Goal: Task Accomplishment & Management: Use online tool/utility

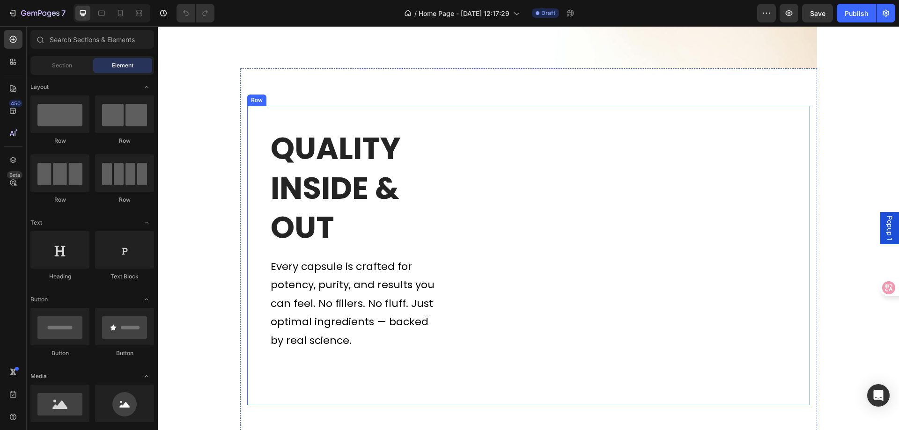
scroll to position [3297, 0]
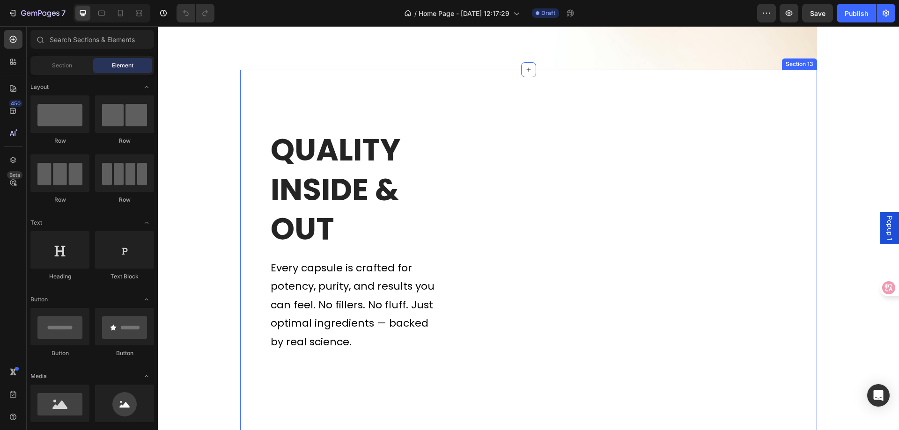
click at [782, 92] on div "Quality Inside & Out Heading Every capsule is crafted for potency, purity, and …" at bounding box center [528, 258] width 577 height 377
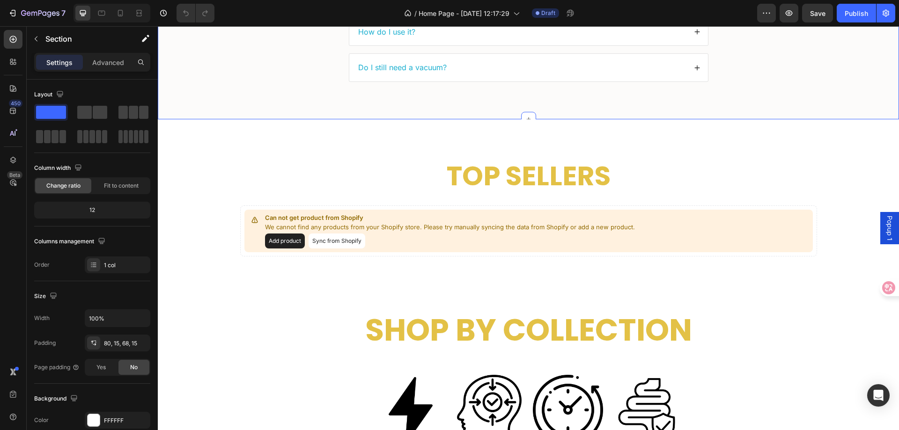
scroll to position [2595, 0]
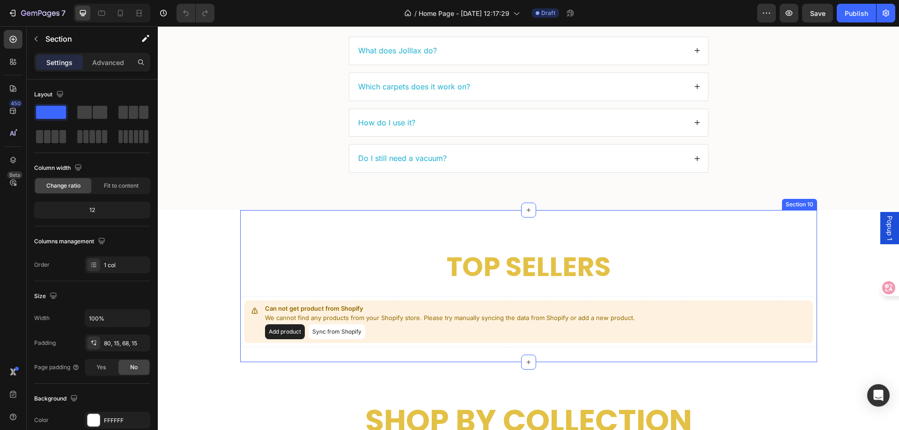
click at [763, 218] on div "Top Sellers Heading Can not get product from Shopify We cannot find any product…" at bounding box center [528, 286] width 577 height 152
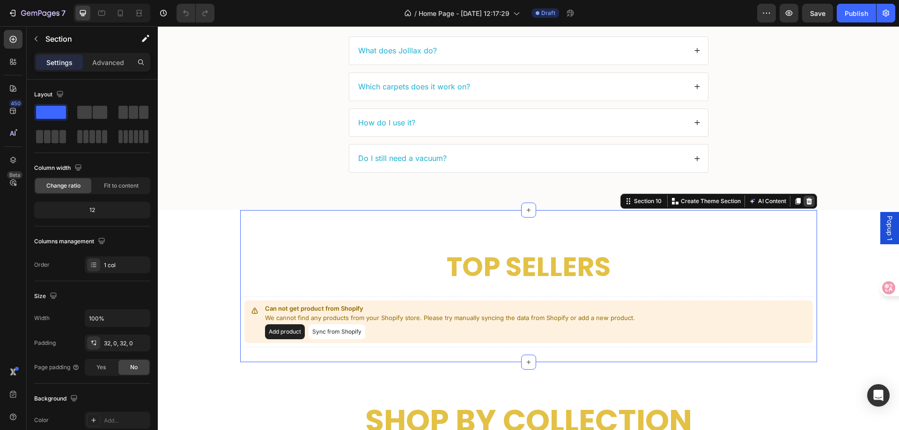
click at [811, 201] on div at bounding box center [809, 201] width 11 height 11
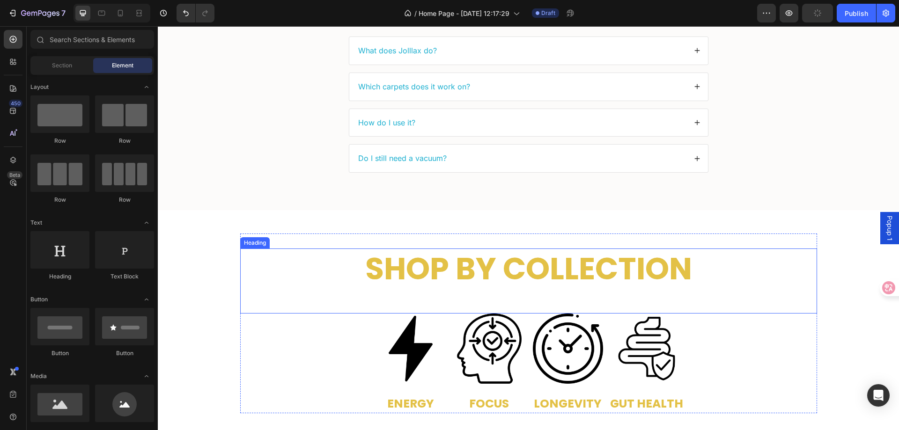
click at [778, 257] on h2 "shop by collection" at bounding box center [529, 270] width 562 height 42
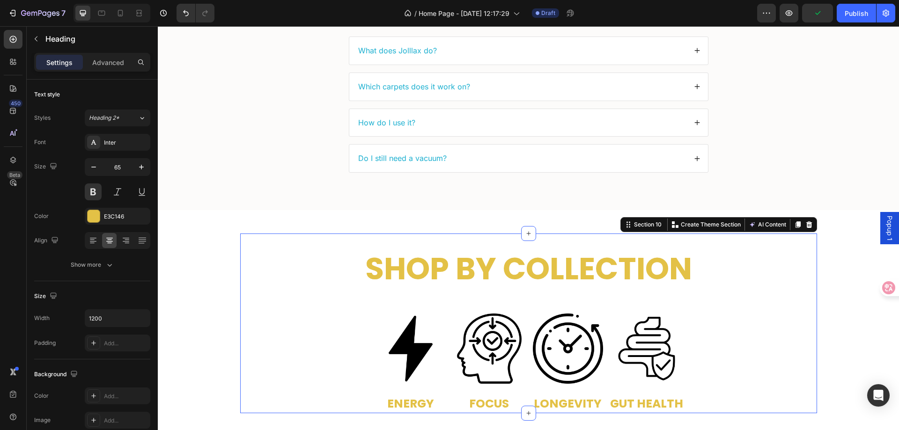
click at [810, 237] on div "shop by collection Heading Image ENERGY Heading Image FOCUS Heading Image LONGE…" at bounding box center [528, 324] width 577 height 180
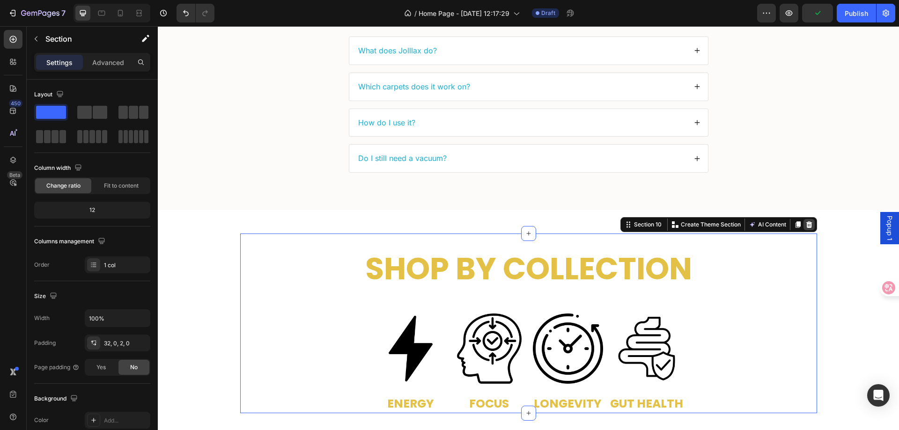
click at [810, 226] on div at bounding box center [809, 224] width 11 height 11
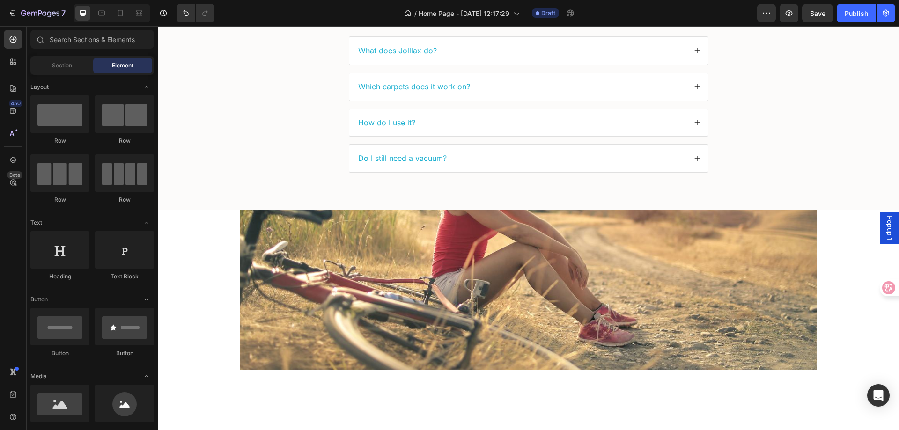
click at [791, 217] on div at bounding box center [528, 290] width 577 height 160
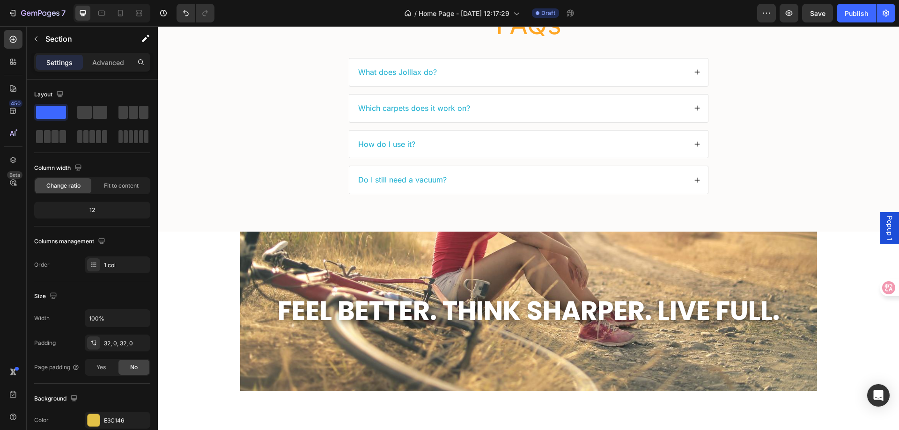
scroll to position [2548, 0]
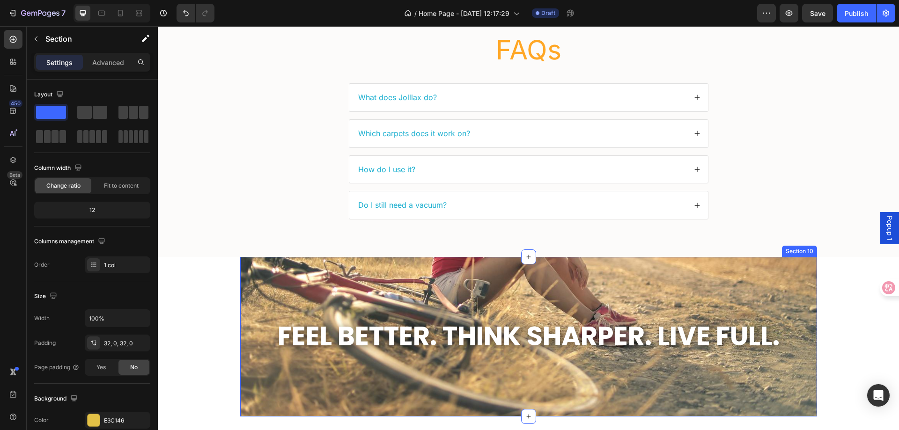
click at [795, 268] on div "Feel Better. Think Sharper. Live Full. Heading Section 10" at bounding box center [528, 337] width 577 height 160
click at [789, 269] on div "Feel Better. Think Sharper. Live Full. Heading Section 10" at bounding box center [528, 337] width 577 height 160
click at [808, 262] on div "Feel Better. Think Sharper. Live Full. Heading Section 10" at bounding box center [528, 337] width 577 height 160
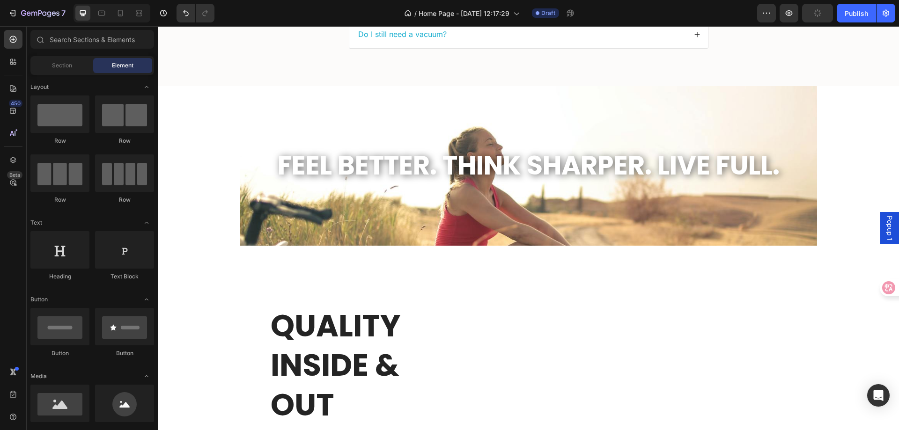
scroll to position [2782, 0]
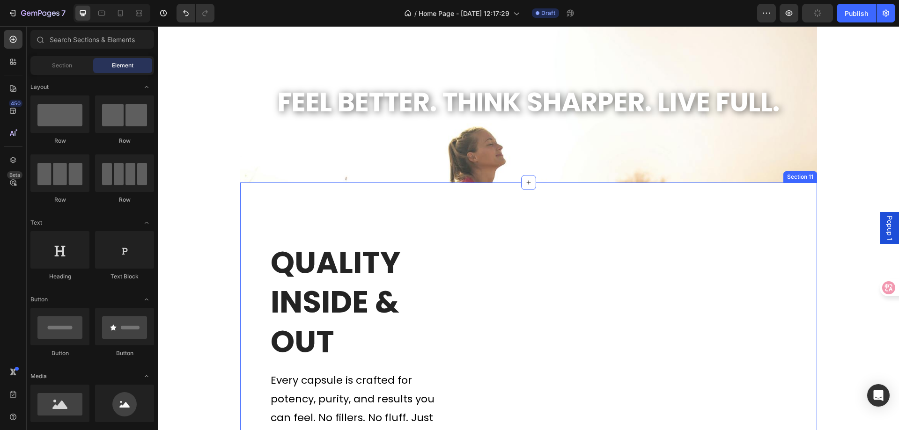
click at [801, 194] on div "Quality Inside & Out Heading Every capsule is crafted for potency, purity, and …" at bounding box center [528, 371] width 577 height 377
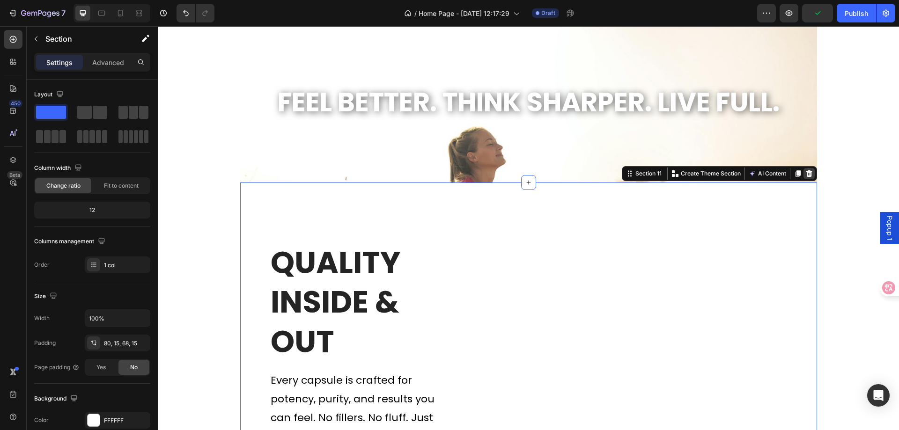
click at [806, 170] on icon at bounding box center [809, 173] width 7 height 7
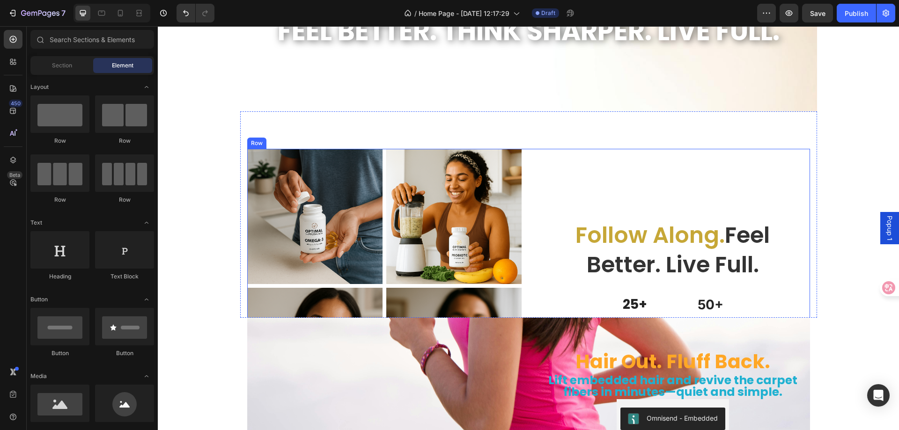
scroll to position [2829, 0]
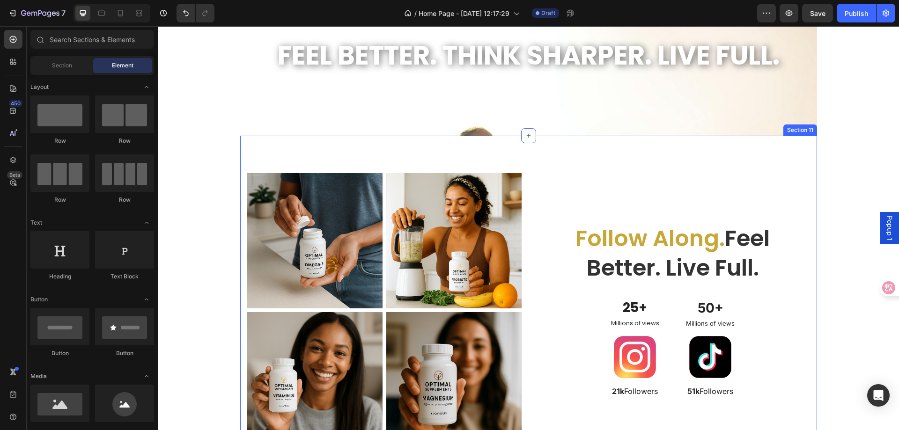
click at [802, 150] on div "Image Image Row Image Image Row Follow Along. Feel Better. Live Full. Heading 2…" at bounding box center [528, 310] width 577 height 349
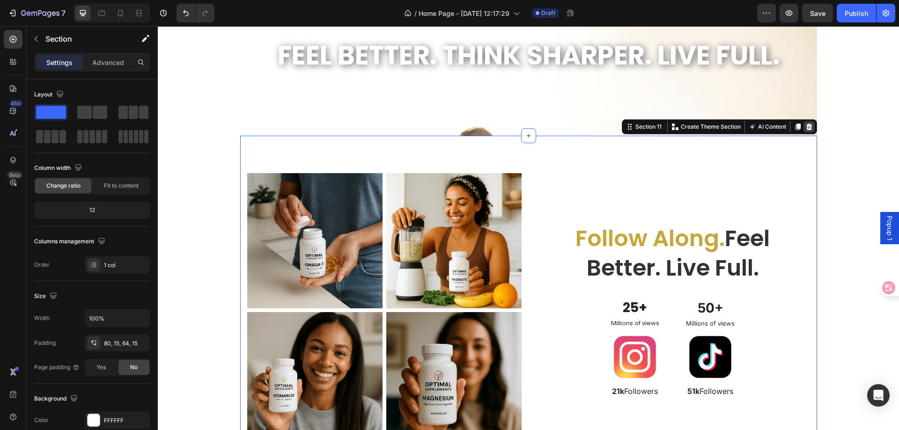
click at [808, 126] on icon at bounding box center [809, 126] width 7 height 7
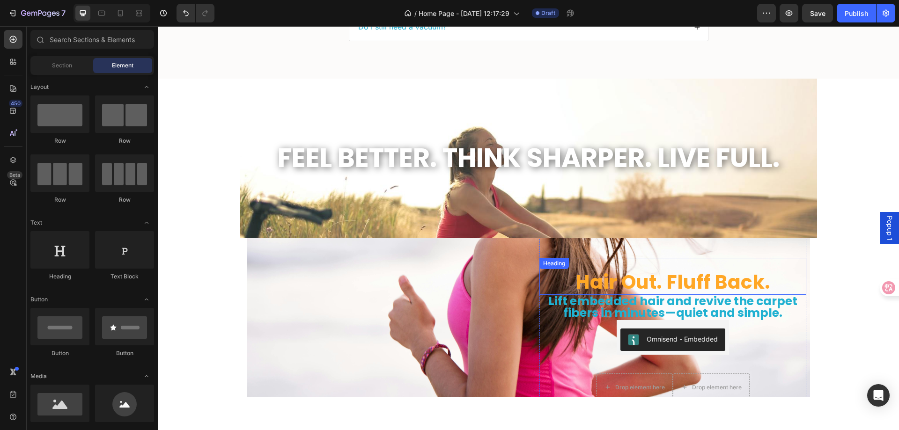
scroll to position [2688, 0]
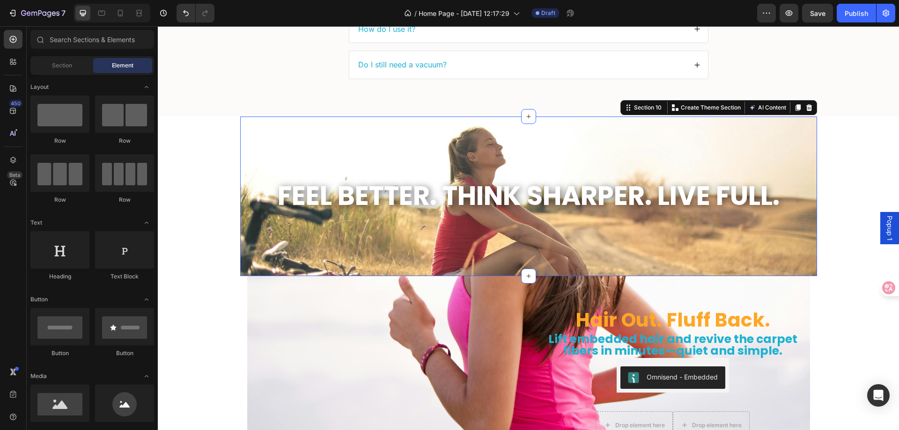
click at [805, 126] on div "Feel Better. Think Sharper. Live Full. Heading Section 10 You can create reusab…" at bounding box center [528, 197] width 577 height 160
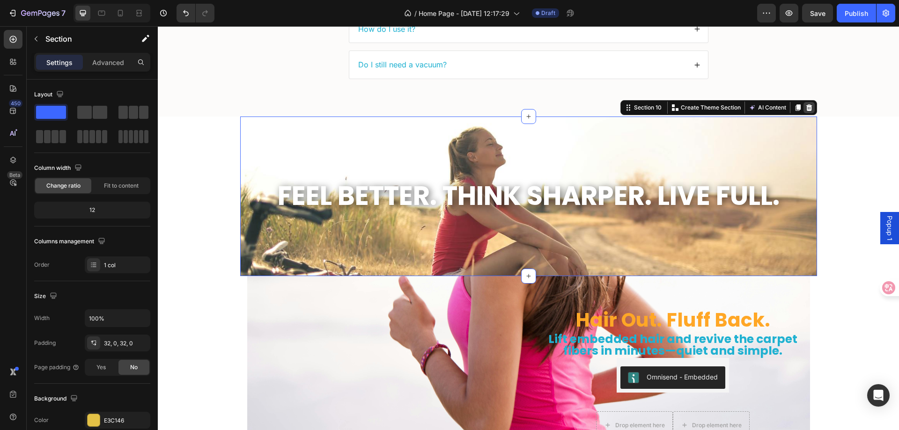
click at [806, 106] on icon at bounding box center [809, 107] width 6 height 7
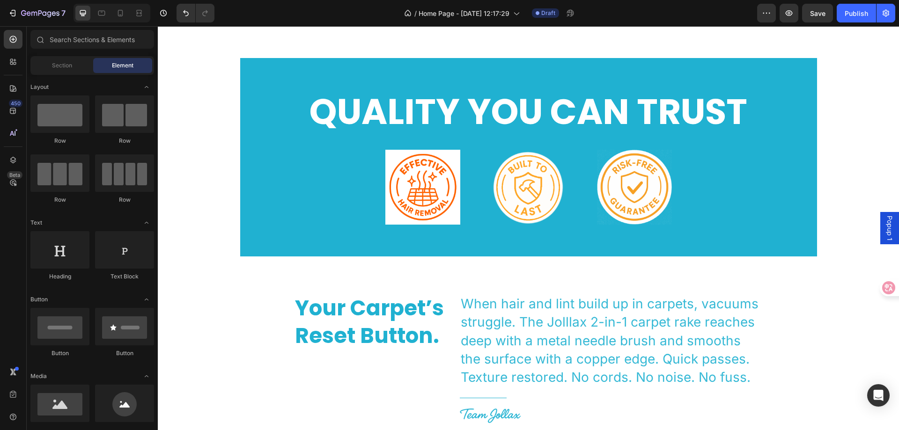
scroll to position [2108, 0]
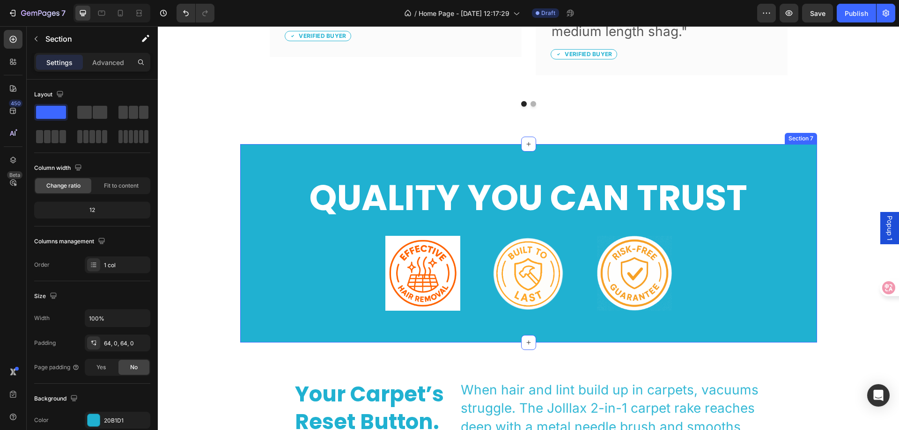
click at [788, 150] on div "QUALITY YOU CAN TRUST Heading Image Image Image Row Section 7" at bounding box center [528, 243] width 577 height 199
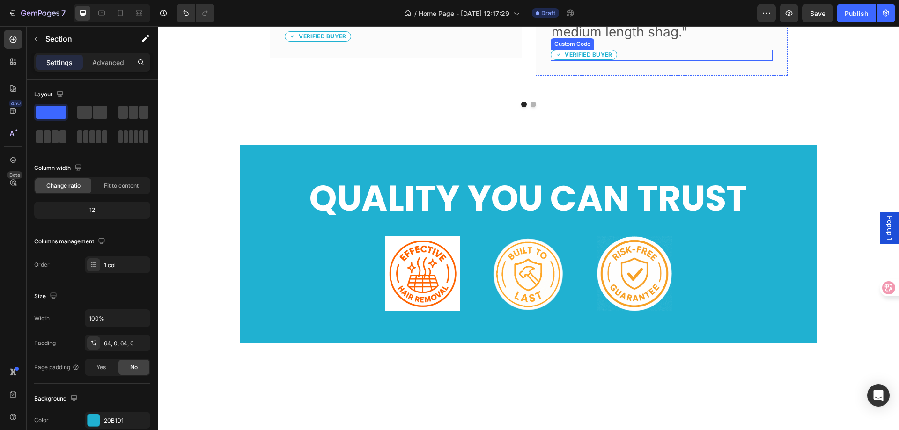
scroll to position [2202, 0]
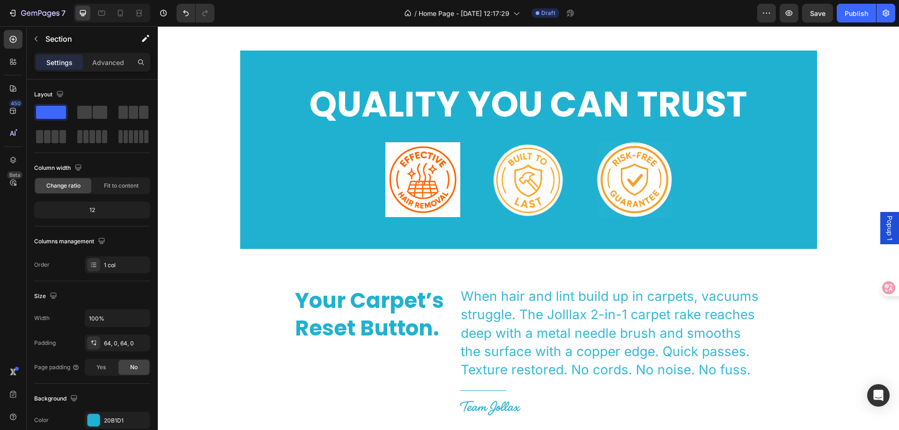
click at [773, 166] on div "QUALITY YOU CAN TRUST Heading Image Image Image Row" at bounding box center [528, 150] width 577 height 139
click at [270, 61] on div "QUALITY YOU CAN TRUST Heading Image Image Image Row Section 7" at bounding box center [528, 150] width 577 height 199
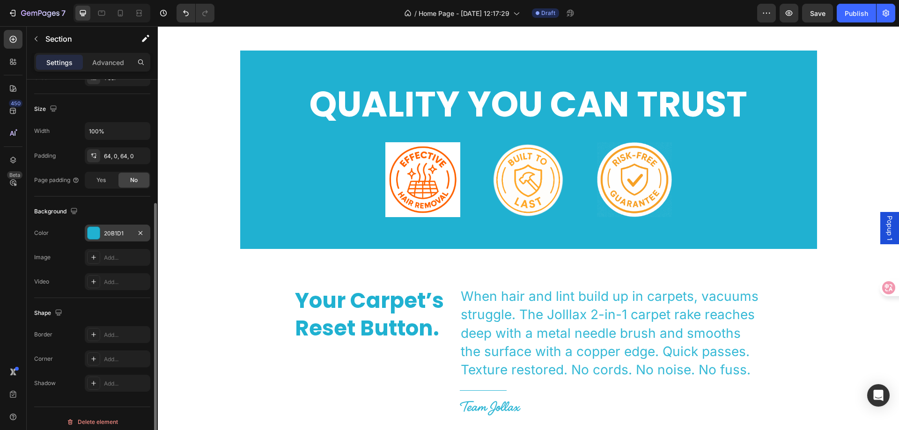
click at [126, 234] on div "20B1D1" at bounding box center [117, 234] width 27 height 8
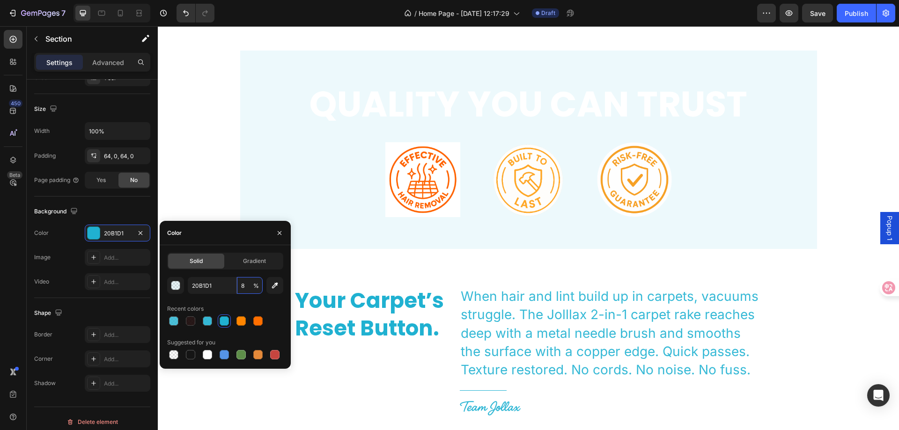
type input "80"
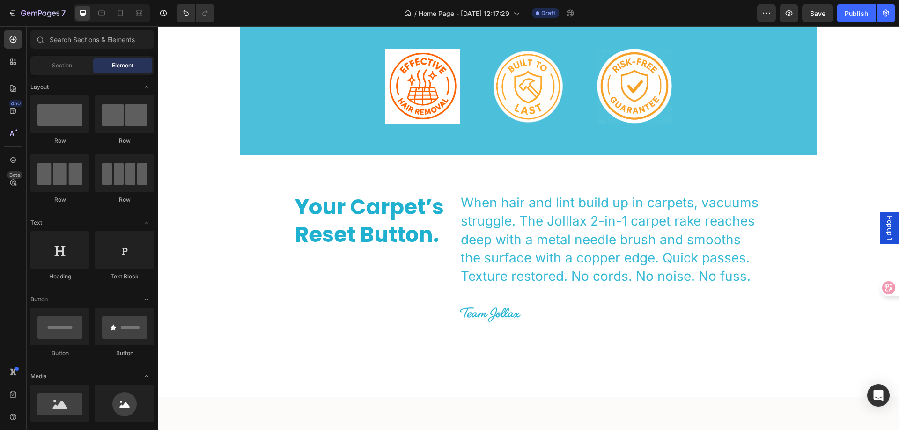
scroll to position [2108, 0]
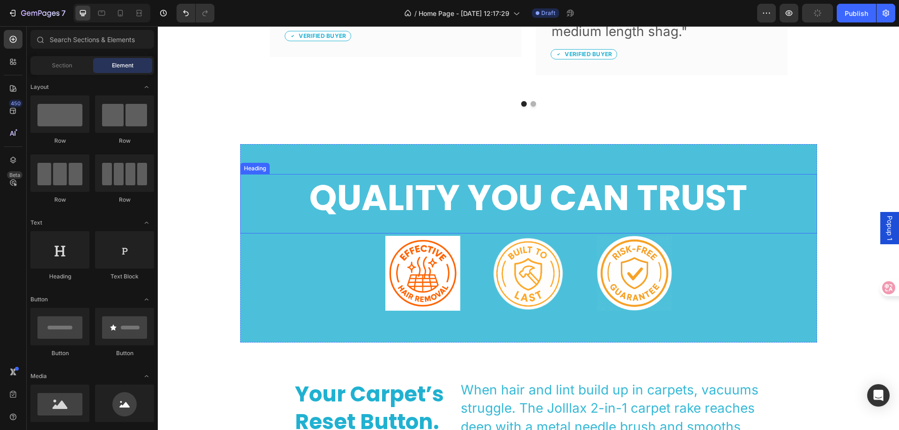
click at [252, 171] on div "Heading" at bounding box center [255, 168] width 26 height 8
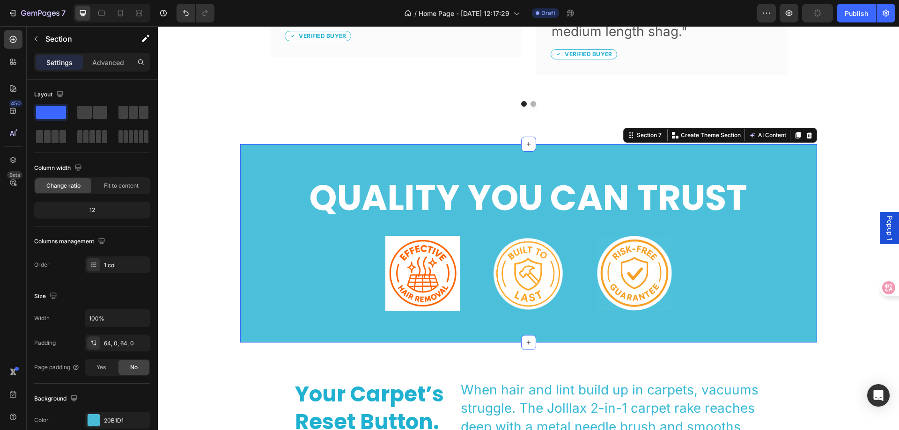
click at [259, 150] on div "QUALITY YOU CAN TRUST Heading Image Image Image Row Section 7 You can create re…" at bounding box center [528, 243] width 577 height 199
click at [121, 422] on div "20B1D1" at bounding box center [117, 421] width 27 height 8
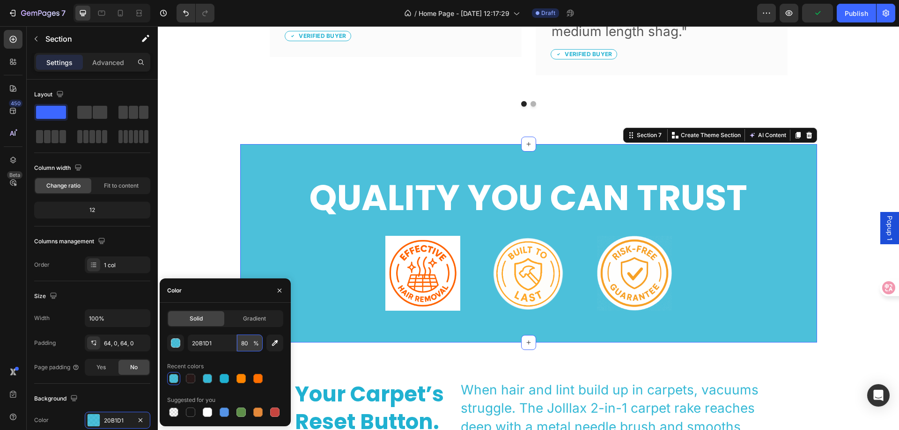
click at [241, 343] on input "80" at bounding box center [250, 343] width 26 height 17
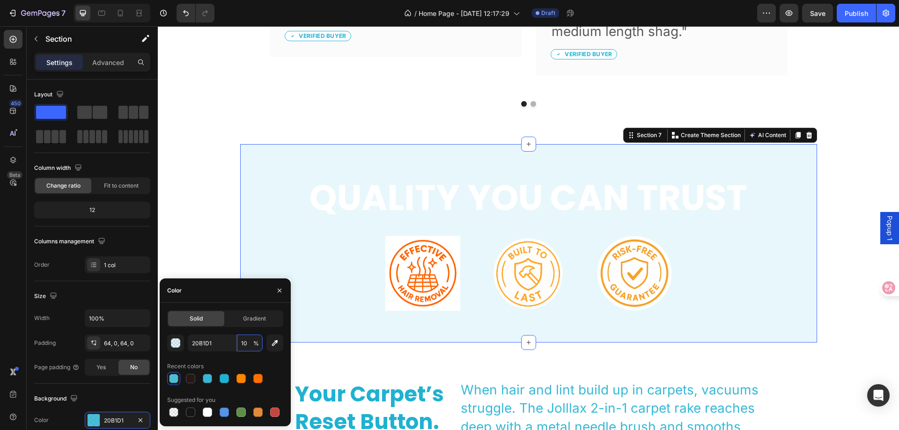
type input "100"
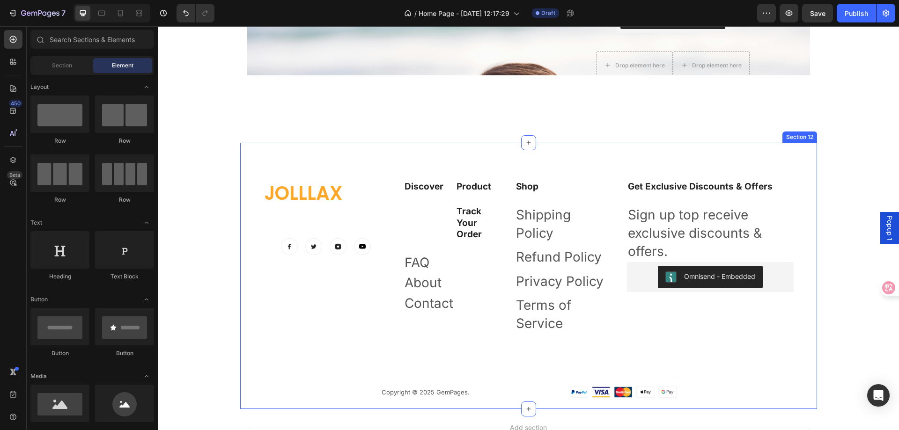
scroll to position [3045, 0]
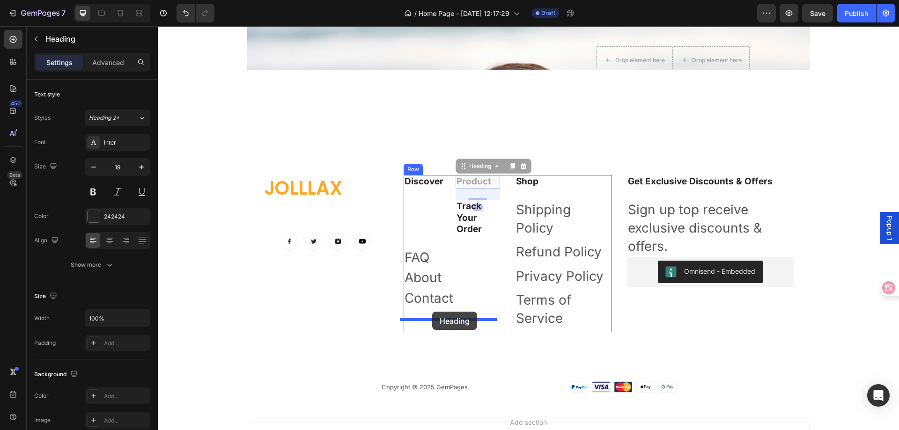
drag, startPoint x: 472, startPoint y: 185, endPoint x: 432, endPoint y: 312, distance: 133.0
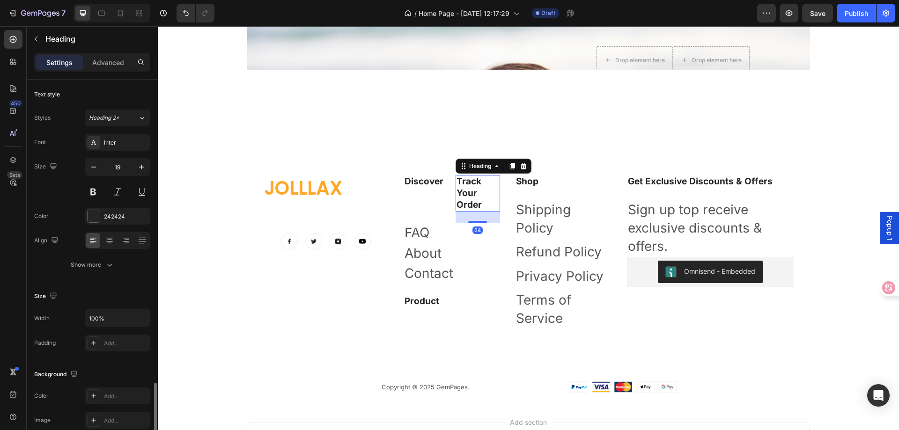
scroll to position [187, 0]
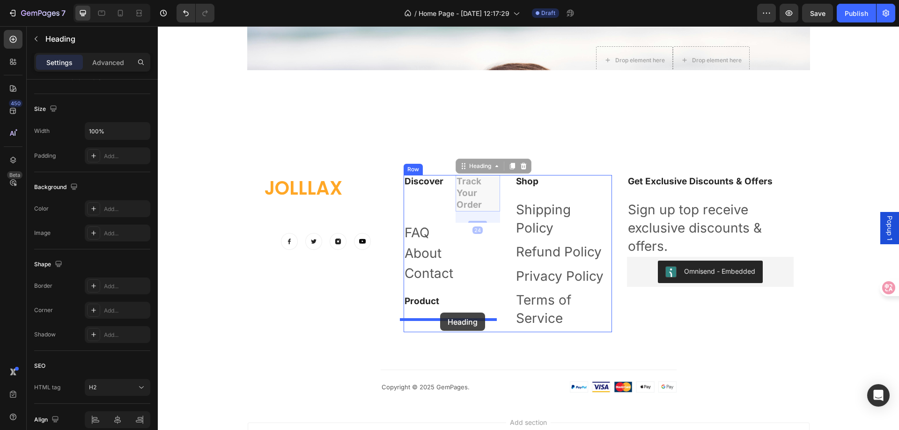
drag, startPoint x: 469, startPoint y: 180, endPoint x: 440, endPoint y: 313, distance: 135.6
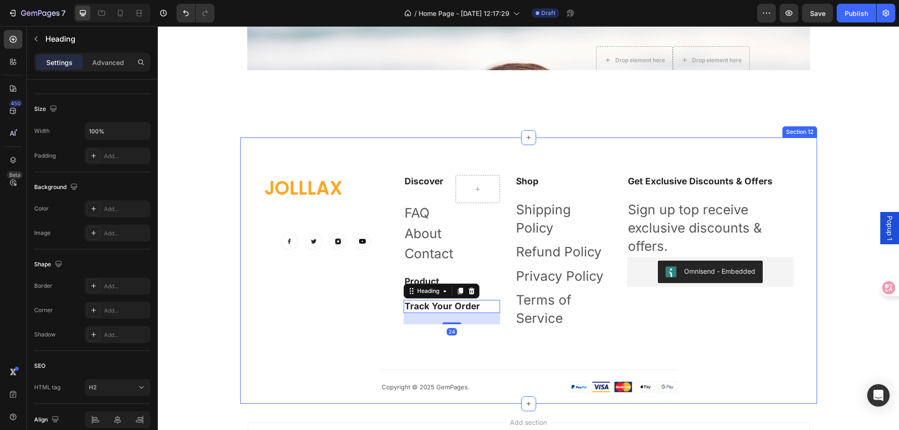
click at [558, 151] on div "Jolllax Heading Text block Image Image Image Image Row Discover Heading Row FAQ…" at bounding box center [528, 271] width 577 height 267
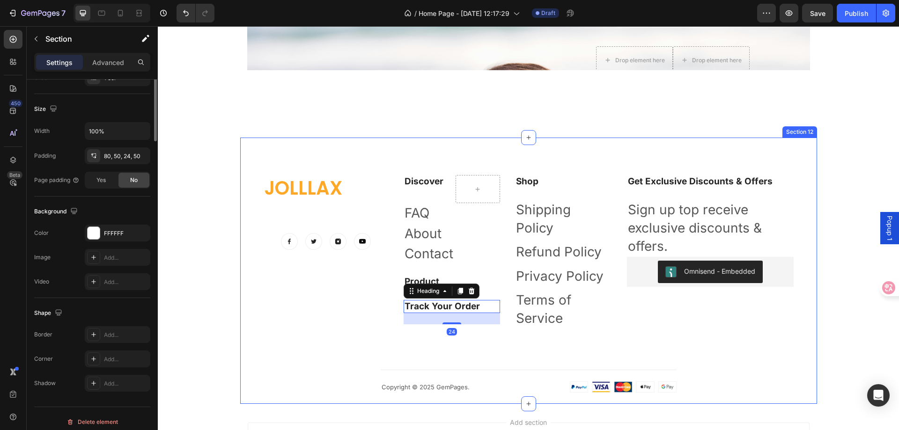
scroll to position [0, 0]
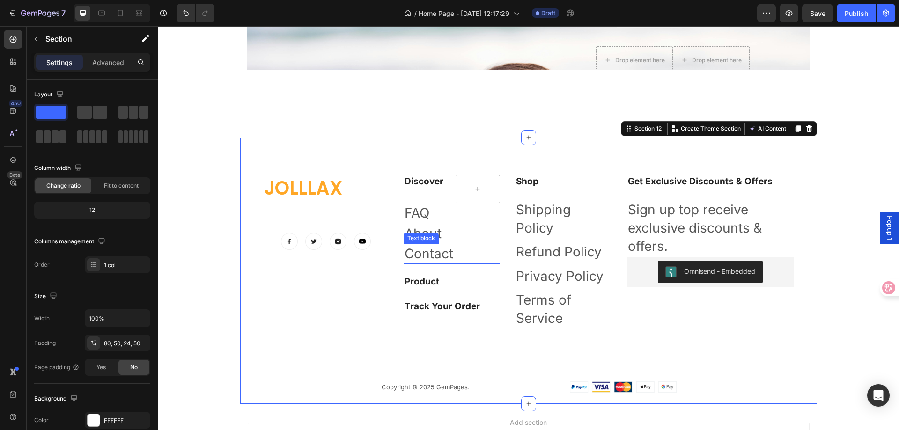
click at [422, 252] on link "Contact" at bounding box center [429, 254] width 49 height 16
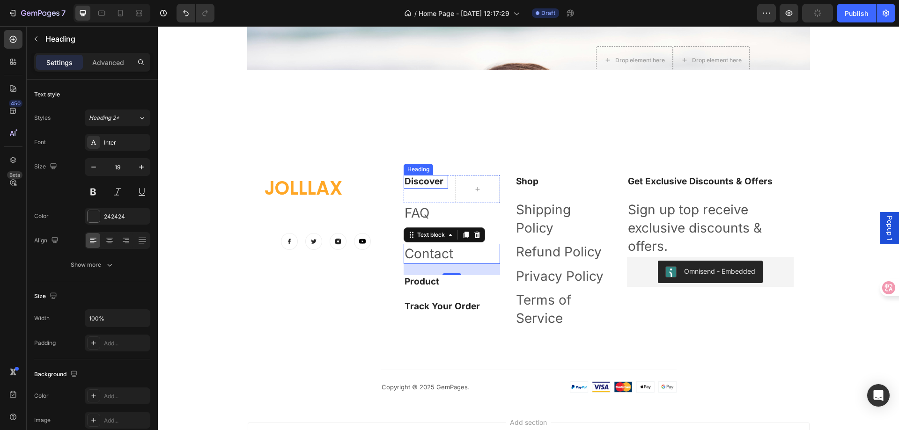
click at [427, 185] on p "Discover" at bounding box center [426, 182] width 43 height 12
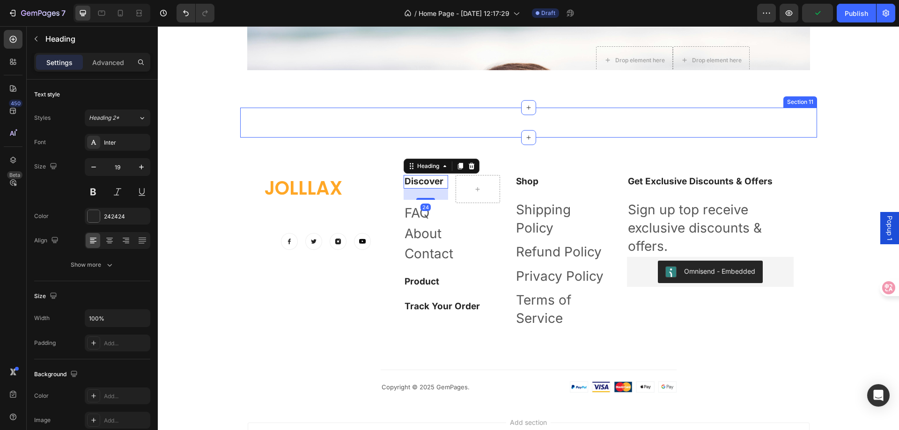
click at [568, 123] on div "The new you starts now. Heading get 10% off your first order Heading Email Fiel…" at bounding box center [528, 123] width 577 height 30
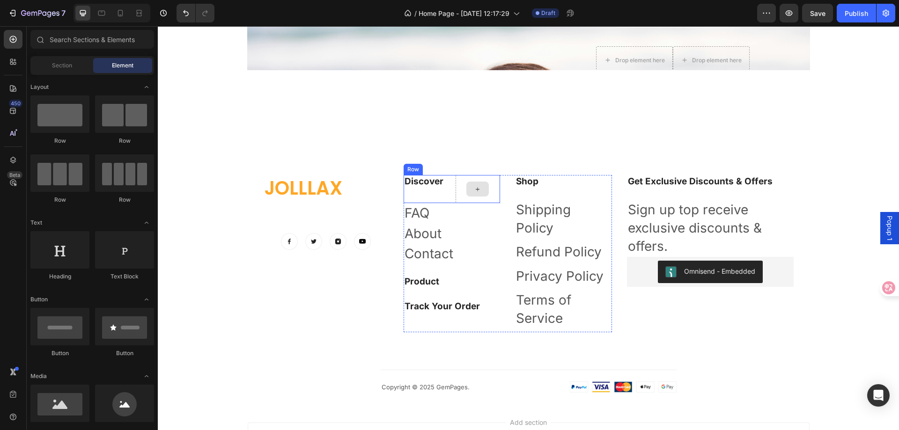
click at [485, 179] on div at bounding box center [478, 189] width 44 height 28
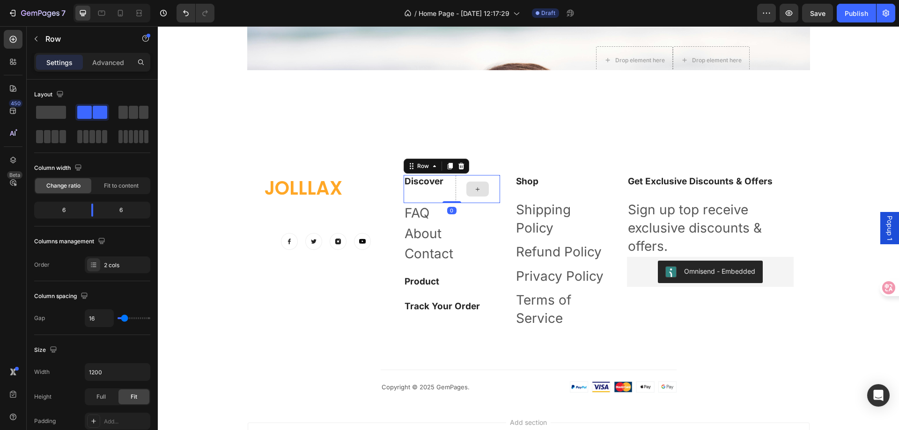
click at [493, 178] on div at bounding box center [478, 189] width 44 height 28
click at [487, 194] on div at bounding box center [478, 189] width 44 height 28
click at [430, 184] on p "Discover" at bounding box center [426, 182] width 43 height 12
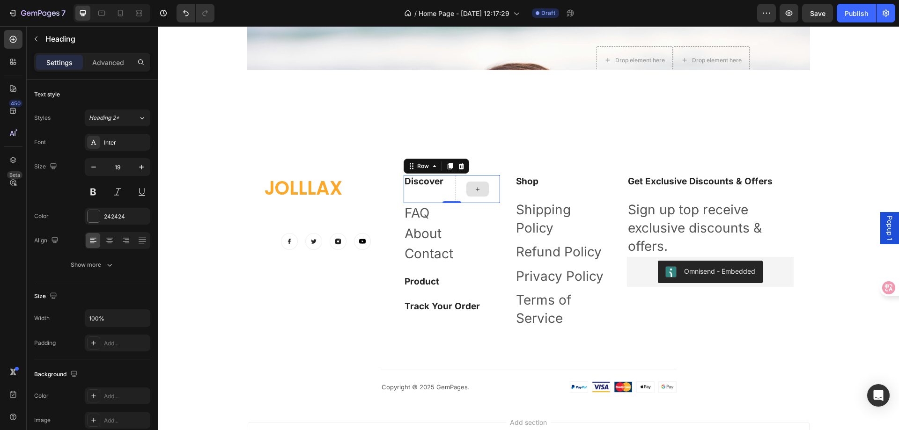
click at [457, 186] on div at bounding box center [478, 189] width 44 height 28
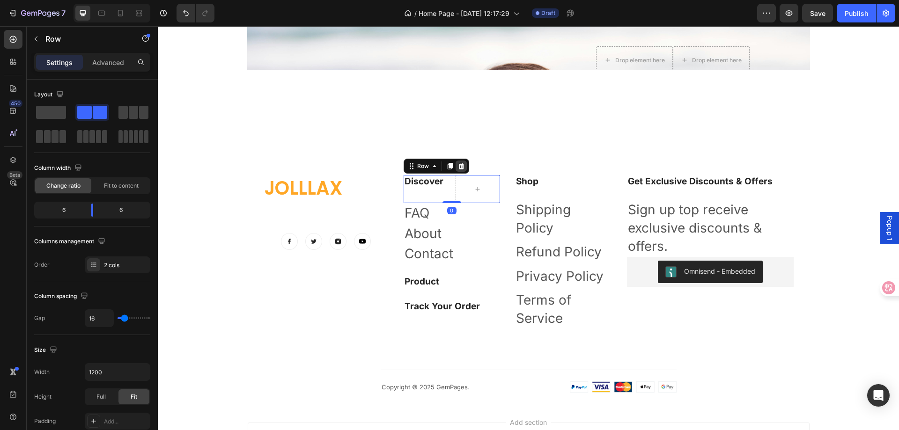
click at [458, 171] on div at bounding box center [461, 166] width 11 height 11
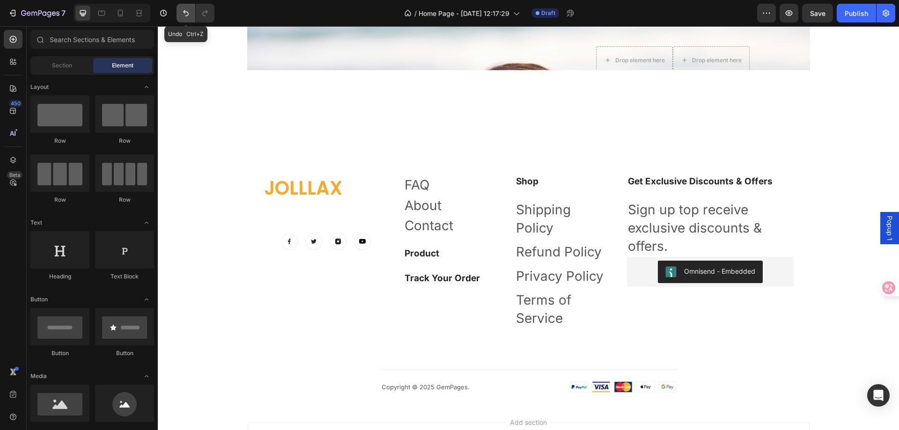
click at [181, 12] on button "Undo/Redo" at bounding box center [186, 13] width 19 height 19
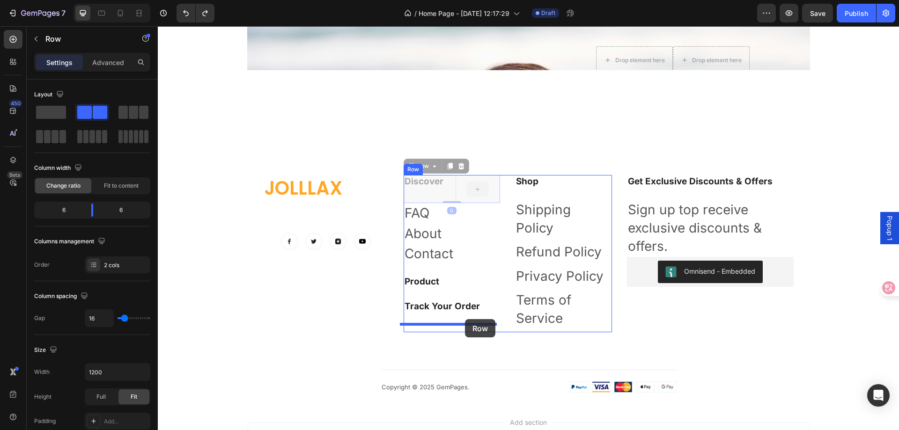
drag, startPoint x: 469, startPoint y: 178, endPoint x: 465, endPoint y: 319, distance: 142.0
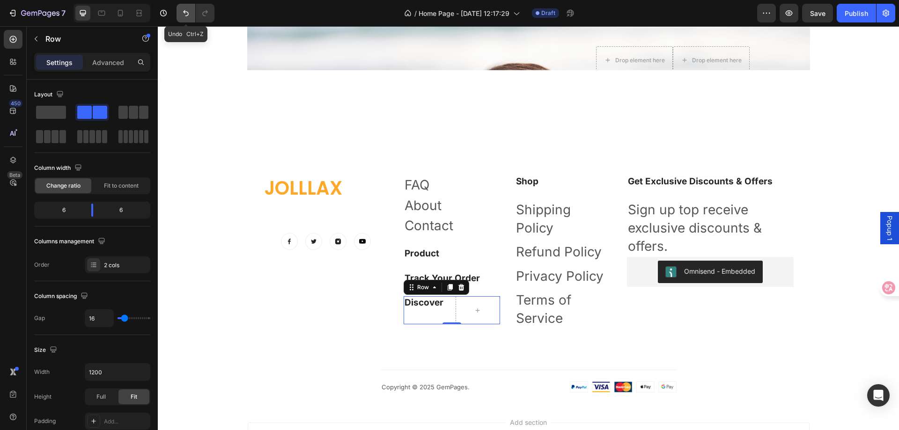
click at [185, 19] on button "Undo/Redo" at bounding box center [186, 13] width 19 height 19
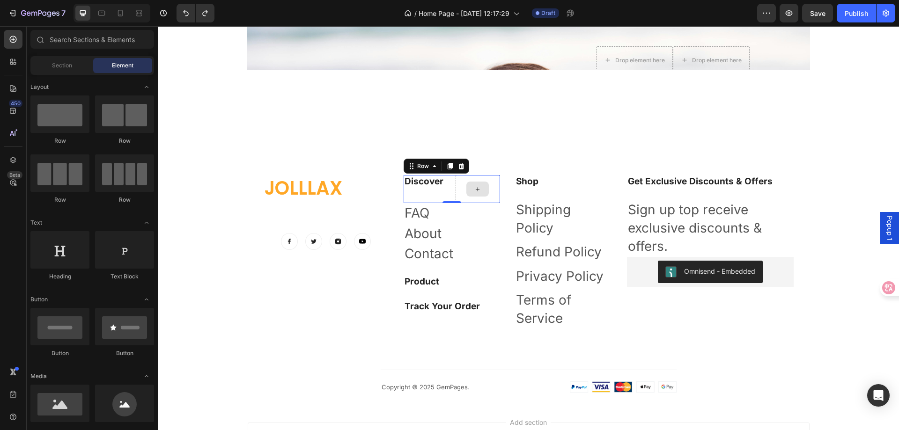
click at [469, 188] on div at bounding box center [478, 189] width 22 height 15
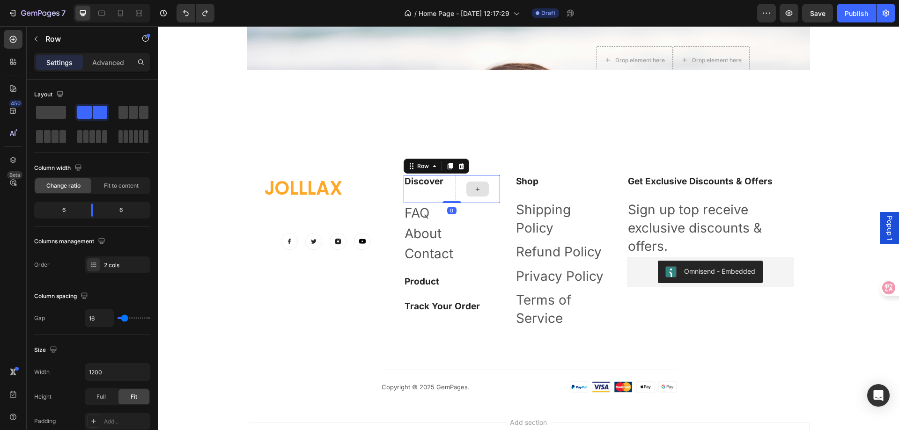
click at [461, 183] on div at bounding box center [478, 189] width 44 height 28
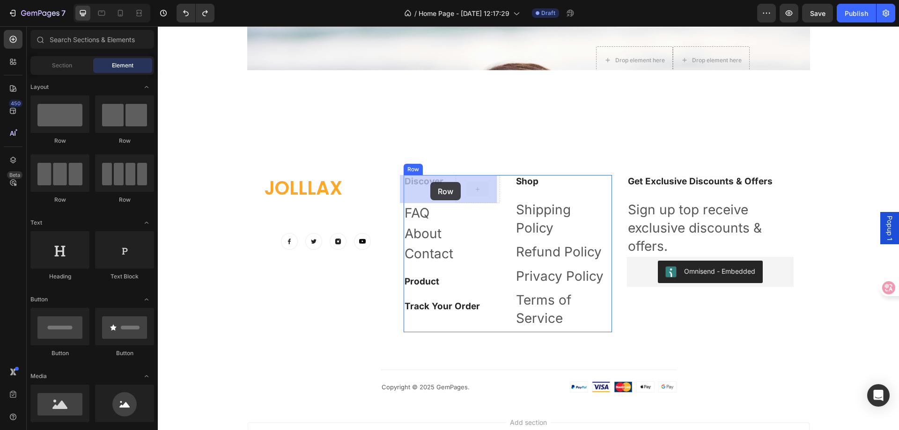
drag, startPoint x: 464, startPoint y: 183, endPoint x: 430, endPoint y: 182, distance: 33.3
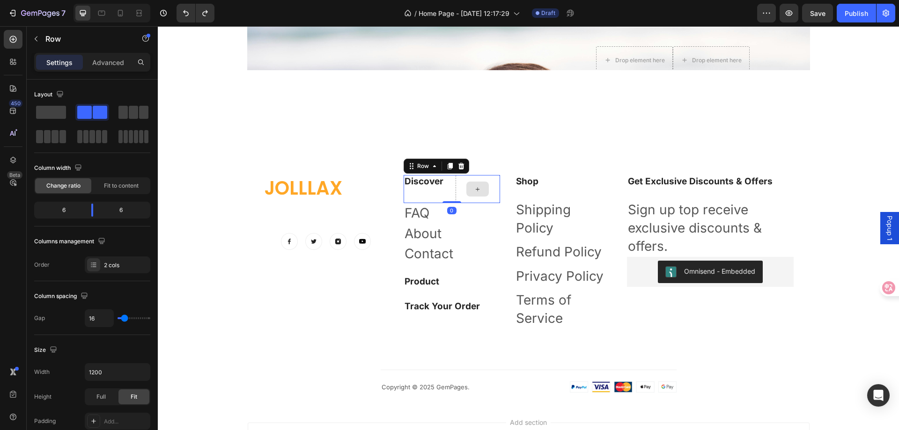
click at [458, 190] on div at bounding box center [478, 189] width 44 height 28
click at [522, 185] on h2 "Shop" at bounding box center [563, 182] width 97 height 14
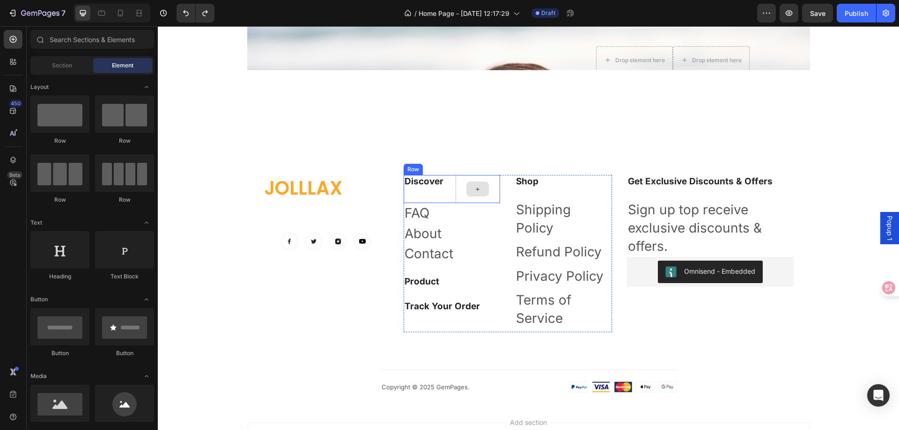
click at [479, 185] on div at bounding box center [478, 189] width 22 height 15
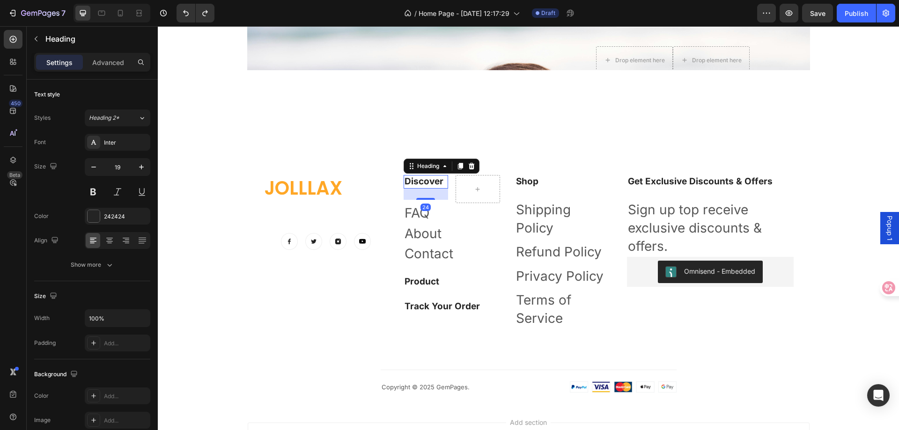
click at [436, 184] on p "Discover" at bounding box center [426, 182] width 43 height 12
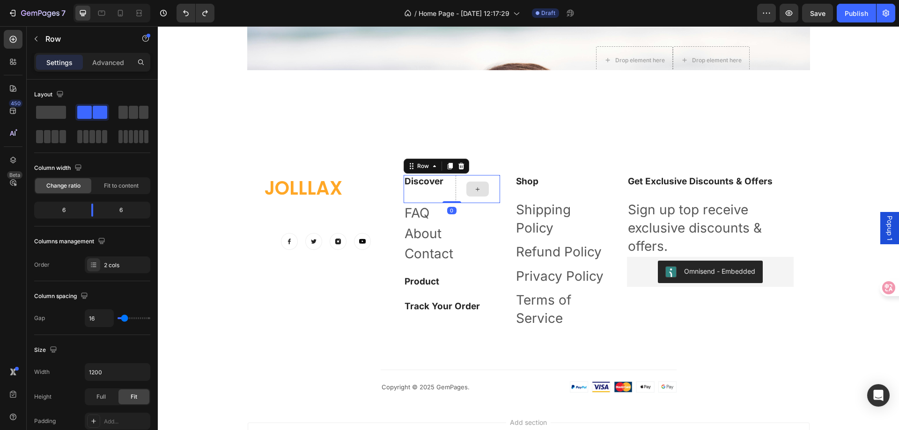
click at [466, 198] on div at bounding box center [478, 189] width 44 height 28
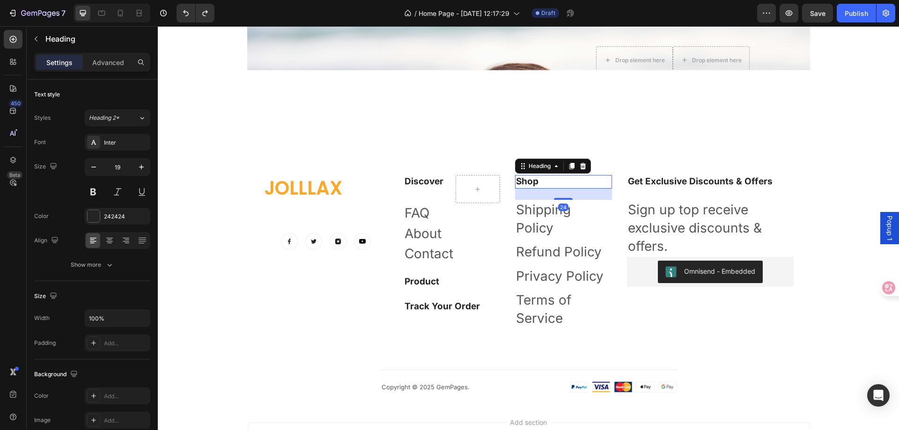
click at [526, 179] on h2 "Shop" at bounding box center [563, 182] width 97 height 14
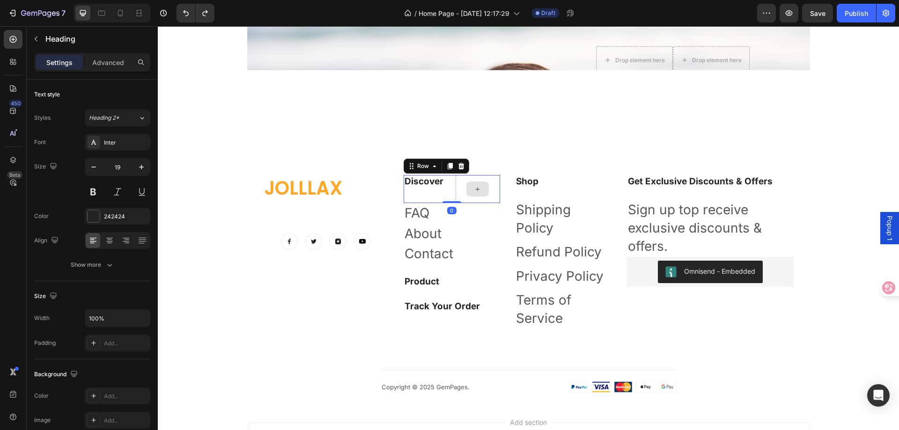
click at [490, 179] on div at bounding box center [478, 189] width 44 height 28
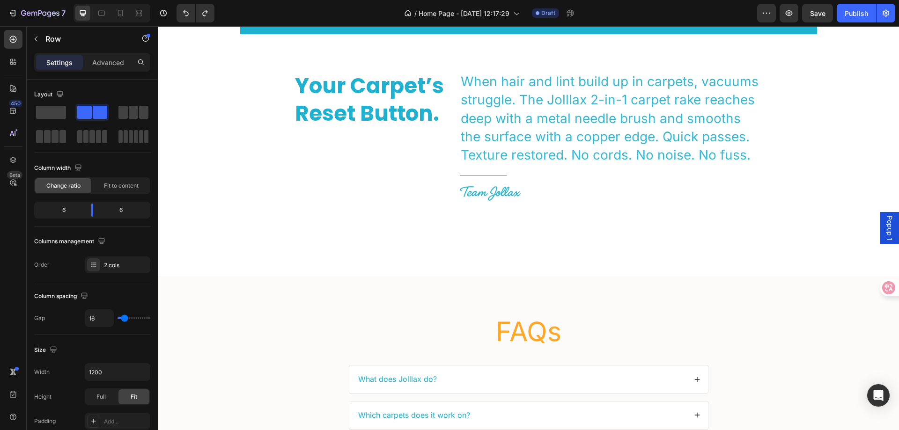
scroll to position [2389, 0]
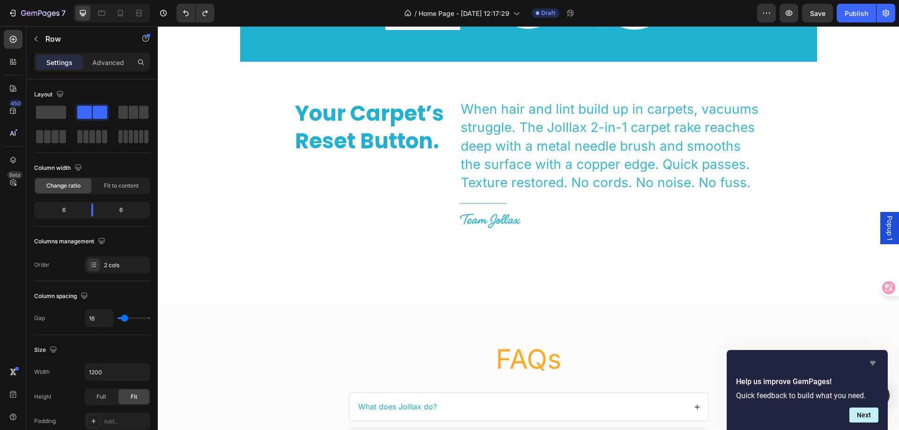
click at [872, 363] on icon "Hide survey" at bounding box center [873, 364] width 6 height 4
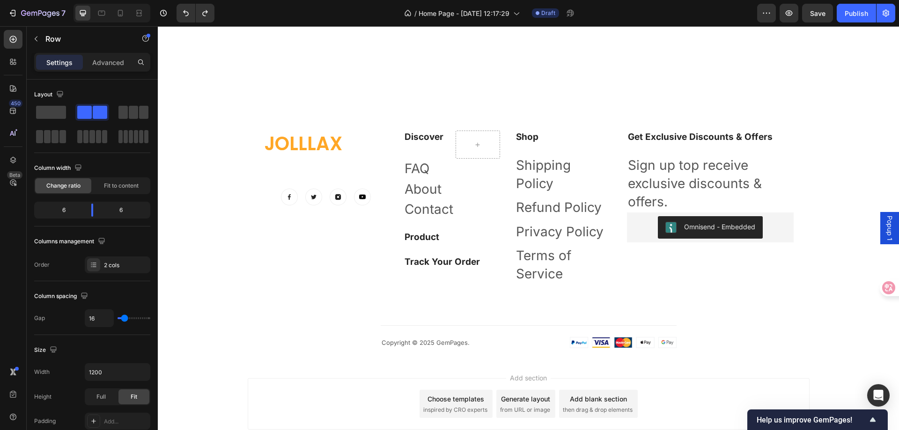
scroll to position [3084, 0]
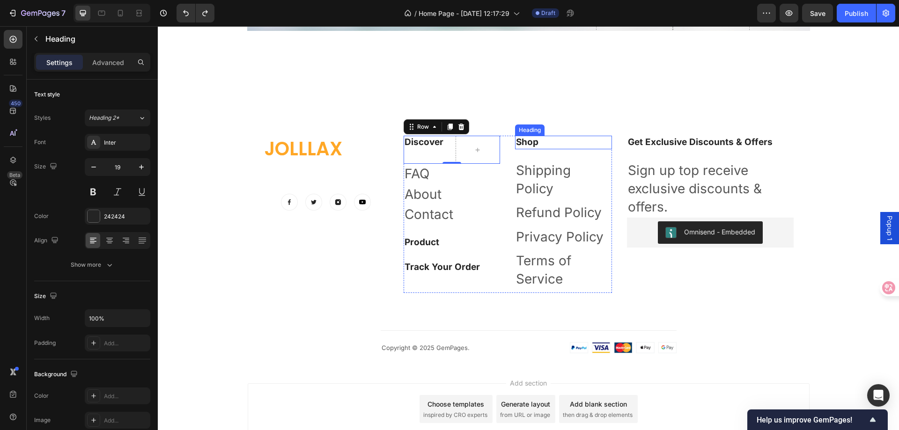
click at [532, 144] on h2 "Shop" at bounding box center [563, 143] width 97 height 14
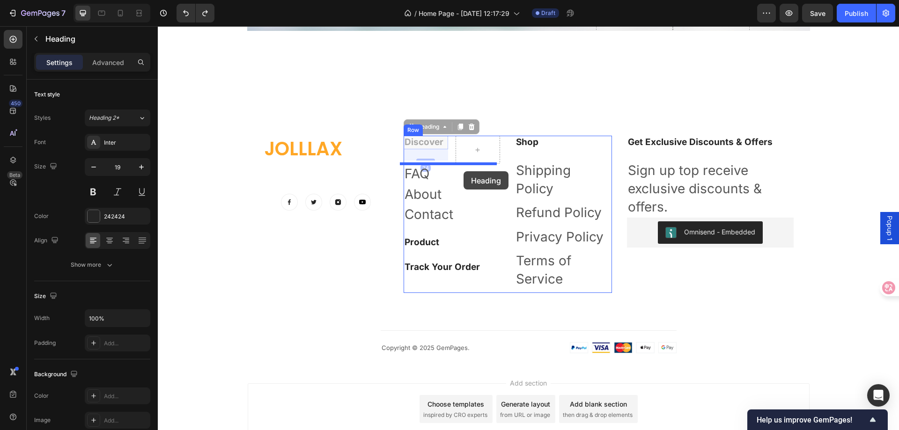
drag, startPoint x: 434, startPoint y: 144, endPoint x: 464, endPoint y: 171, distance: 40.8
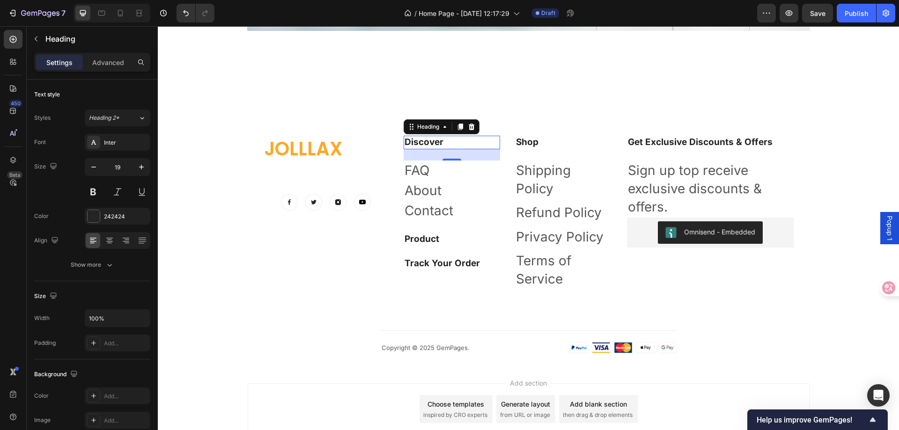
click at [464, 156] on div "24" at bounding box center [452, 154] width 97 height 11
click at [457, 144] on p "Discover" at bounding box center [452, 143] width 95 height 12
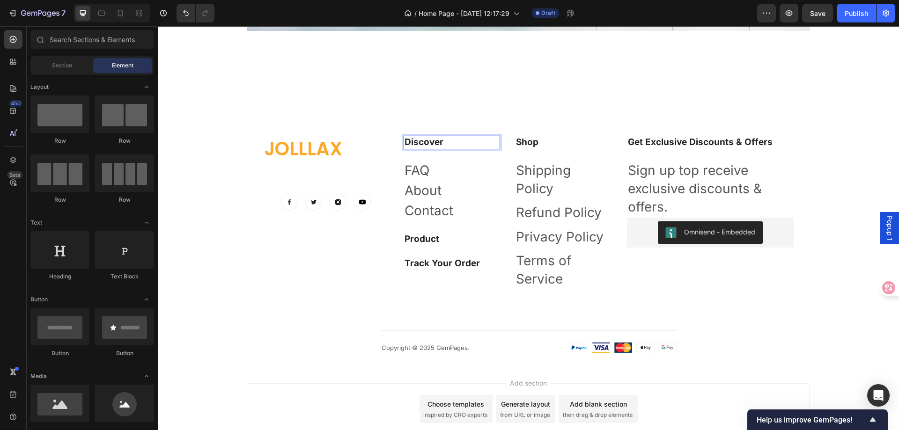
click at [343, 389] on div "Add section Choose templates inspired by CRO experts Generate layout from URL o…" at bounding box center [529, 410] width 562 height 52
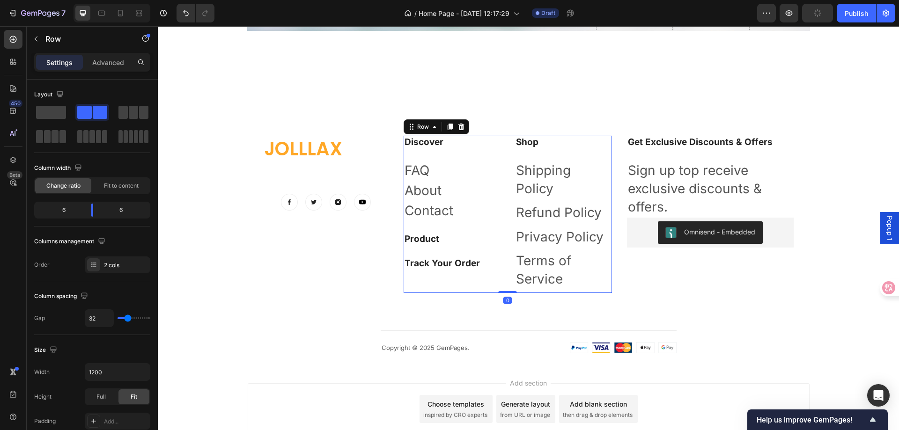
click at [450, 153] on div "Discover Heading FAQ Text block About Text block Contact Text block Product Hea…" at bounding box center [452, 214] width 97 height 157
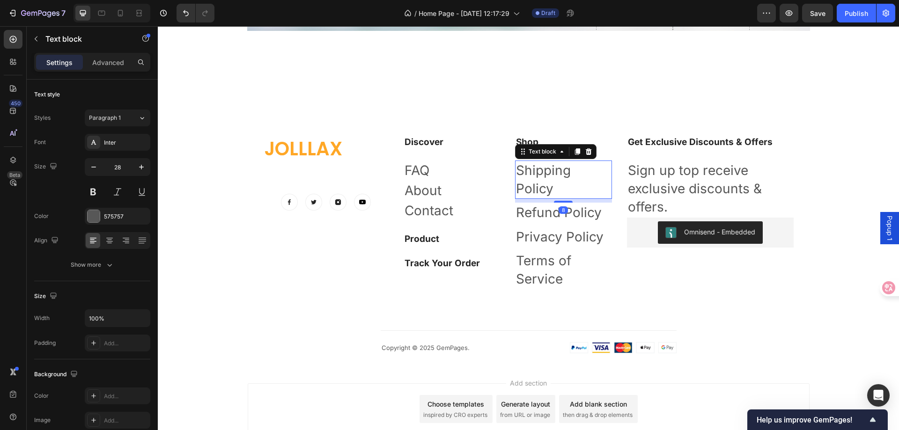
click at [586, 190] on p "Shipping Policy" at bounding box center [563, 180] width 95 height 37
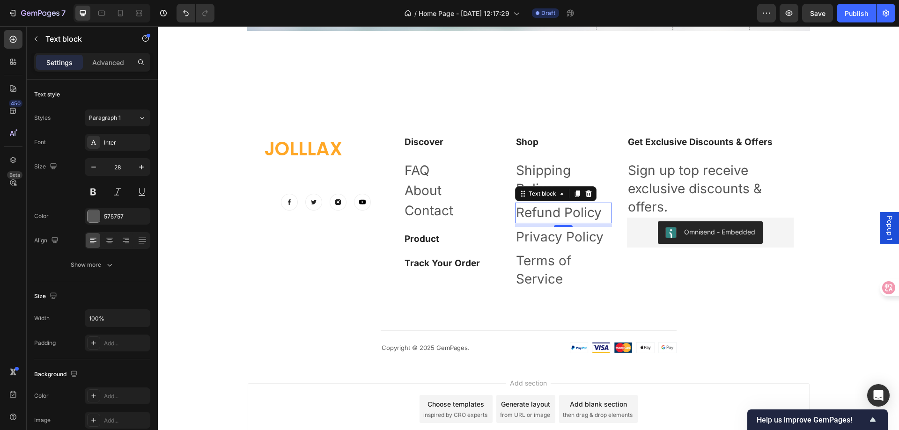
click at [581, 213] on p "Refund Policy" at bounding box center [563, 213] width 95 height 18
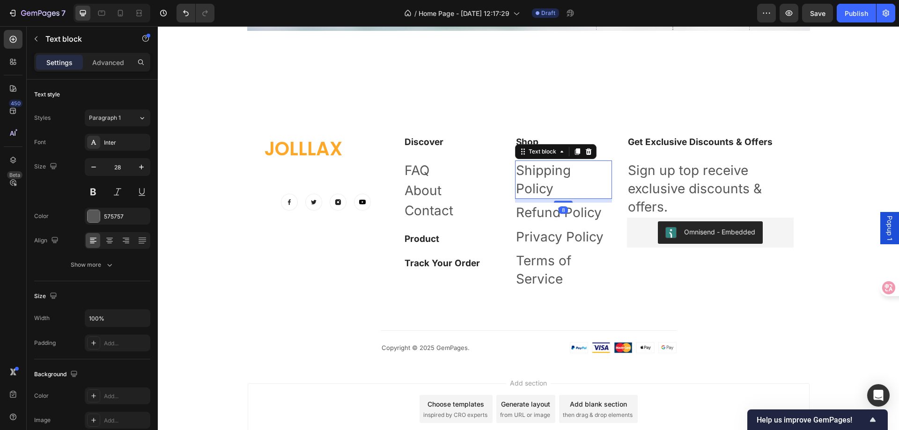
click at [563, 173] on p "Shipping Policy" at bounding box center [563, 180] width 95 height 37
click at [95, 167] on icon "button" at bounding box center [93, 167] width 5 height 1
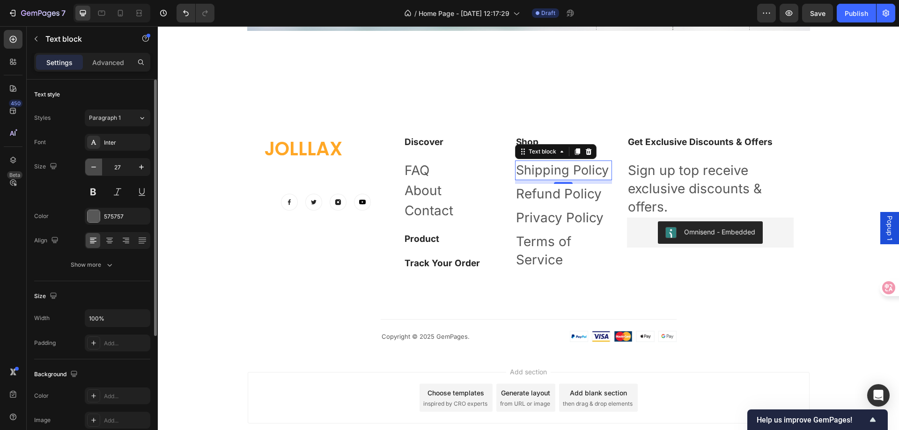
click at [95, 167] on icon "button" at bounding box center [93, 167] width 5 height 1
type input "26"
click at [569, 197] on p "Refund Policy" at bounding box center [563, 193] width 95 height 18
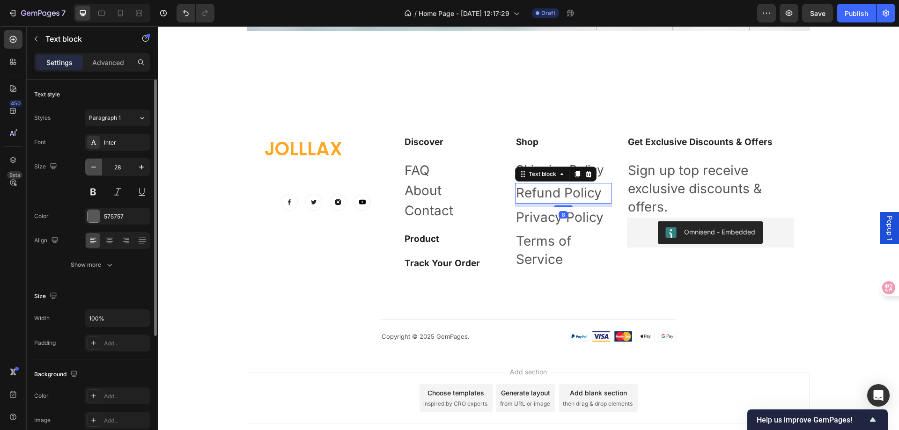
click at [96, 169] on icon "button" at bounding box center [93, 167] width 9 height 9
type input "26"
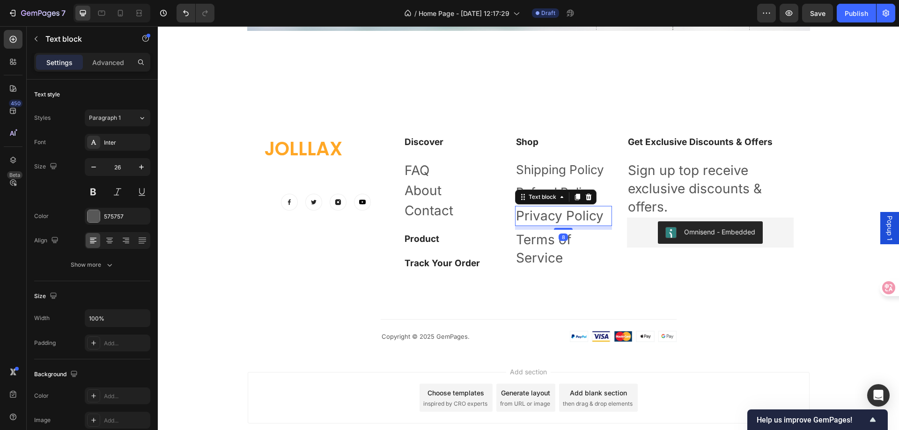
click at [577, 217] on p "Privacy Policy" at bounding box center [563, 216] width 95 height 18
click at [95, 166] on icon "button" at bounding box center [93, 167] width 9 height 9
type input "26"
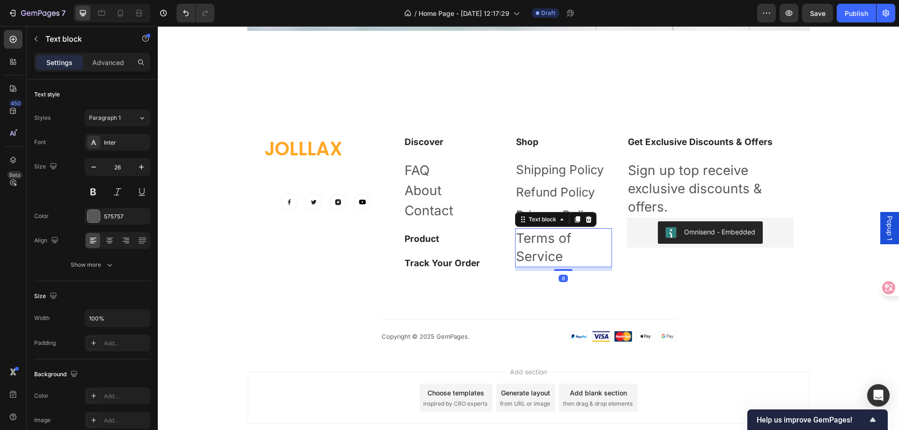
click at [564, 252] on p "Terms of Service" at bounding box center [563, 248] width 95 height 37
click at [95, 165] on icon "button" at bounding box center [93, 167] width 9 height 9
type input "25"
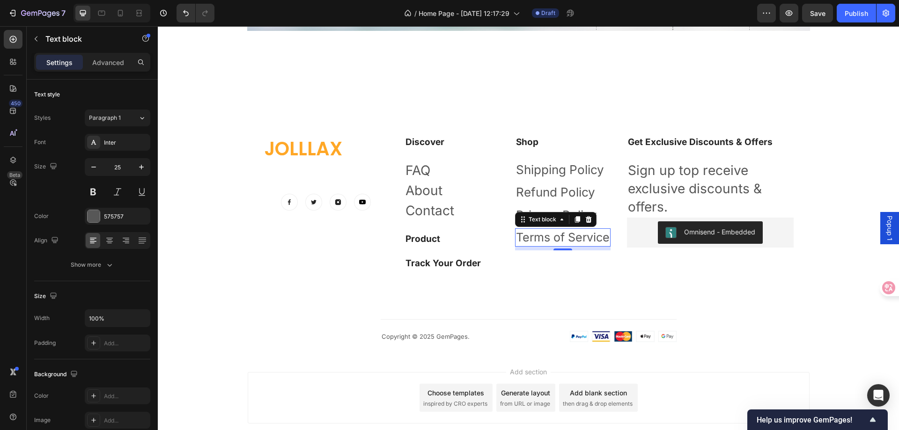
click at [574, 218] on p "Privacy Policy" at bounding box center [563, 215] width 94 height 17
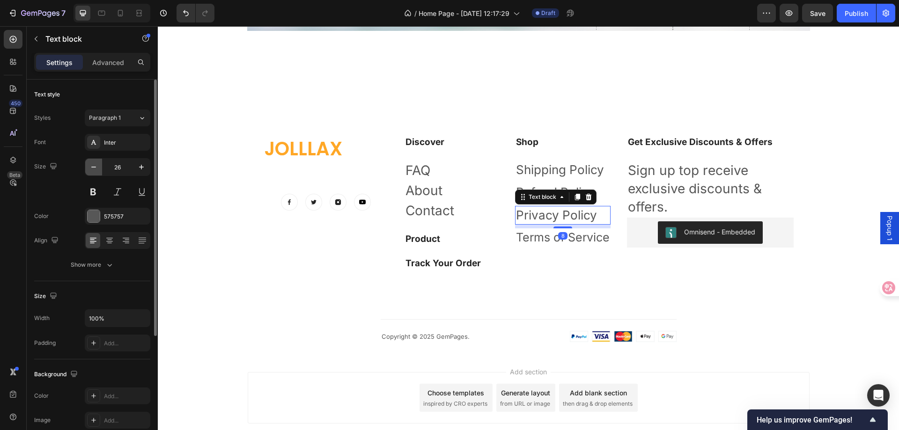
click at [94, 165] on icon "button" at bounding box center [93, 167] width 9 height 9
type input "25"
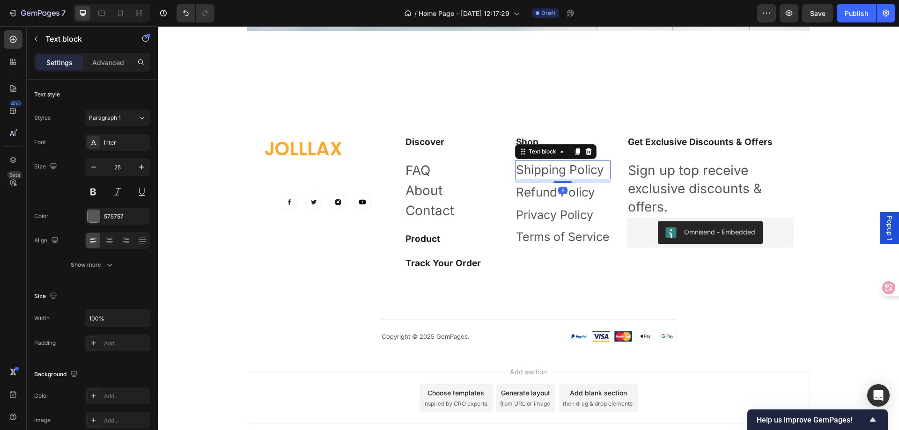
click at [584, 163] on p "Shipping Policy" at bounding box center [563, 170] width 94 height 17
click at [90, 164] on icon "button" at bounding box center [93, 167] width 9 height 9
type input "25"
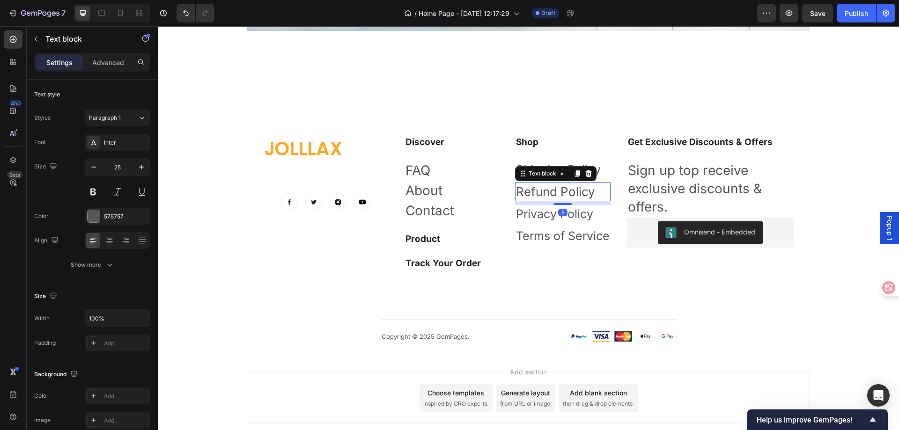
click at [581, 192] on p "Refund Policy" at bounding box center [563, 192] width 94 height 17
click at [94, 163] on icon "button" at bounding box center [93, 167] width 9 height 9
type input "25"
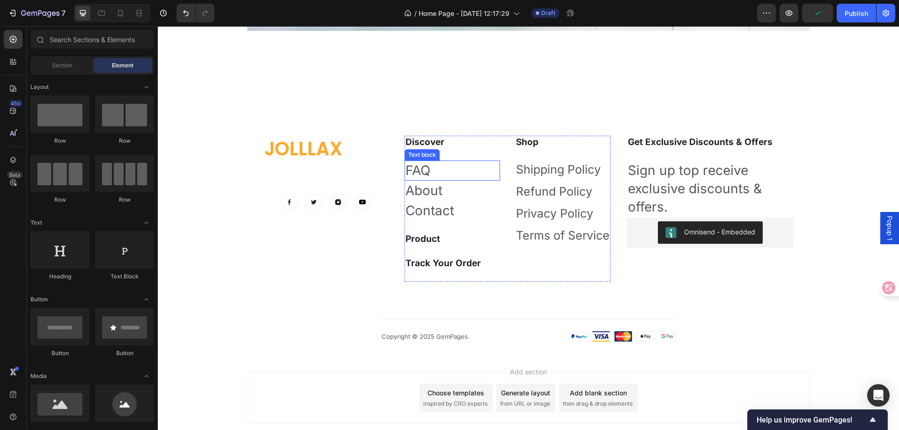
click at [434, 169] on p "FAQ" at bounding box center [453, 171] width 94 height 18
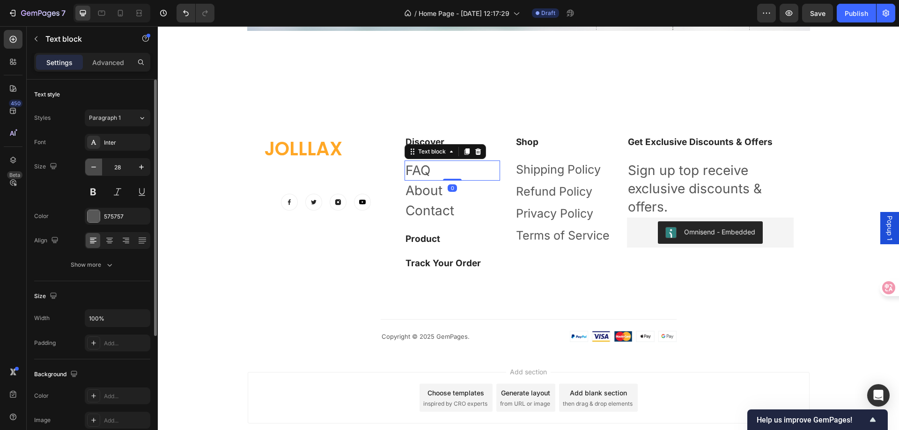
click at [97, 171] on icon "button" at bounding box center [93, 167] width 9 height 9
type input "25"
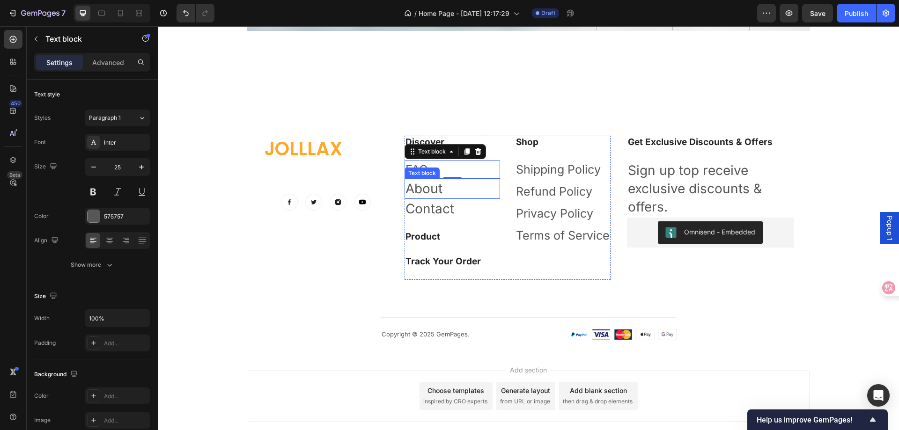
click at [438, 190] on link "About" at bounding box center [424, 189] width 37 height 16
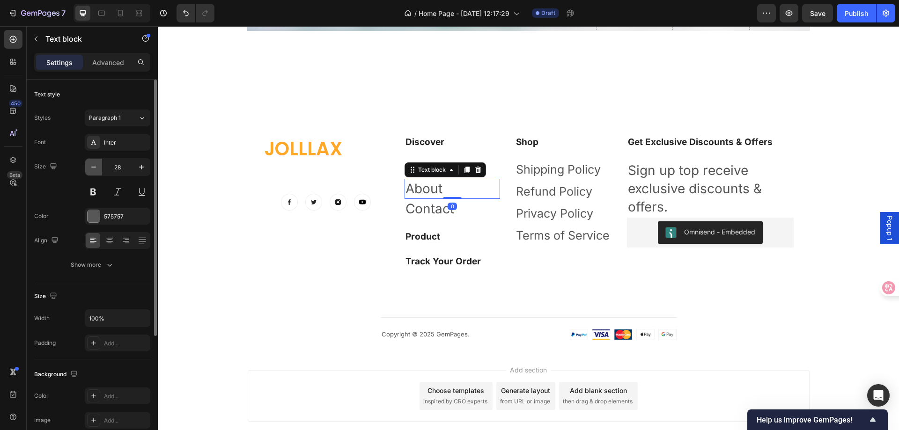
click at [98, 166] on button "button" at bounding box center [93, 167] width 17 height 17
type input "25"
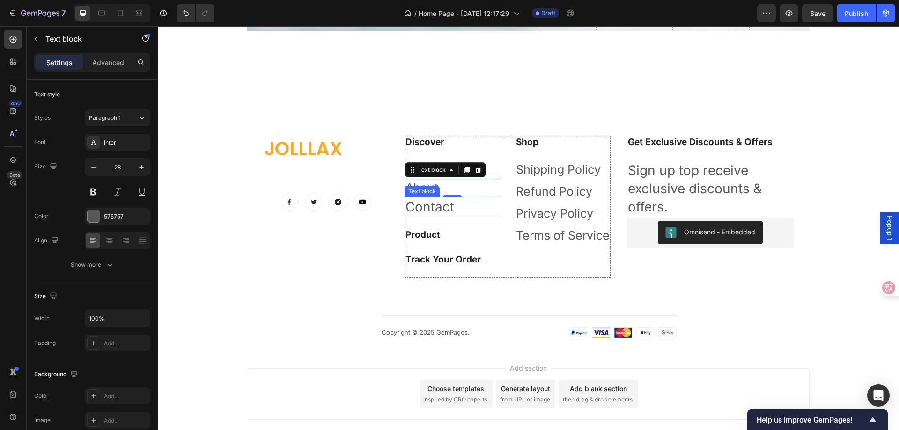
click at [420, 208] on link "Contact" at bounding box center [430, 207] width 49 height 16
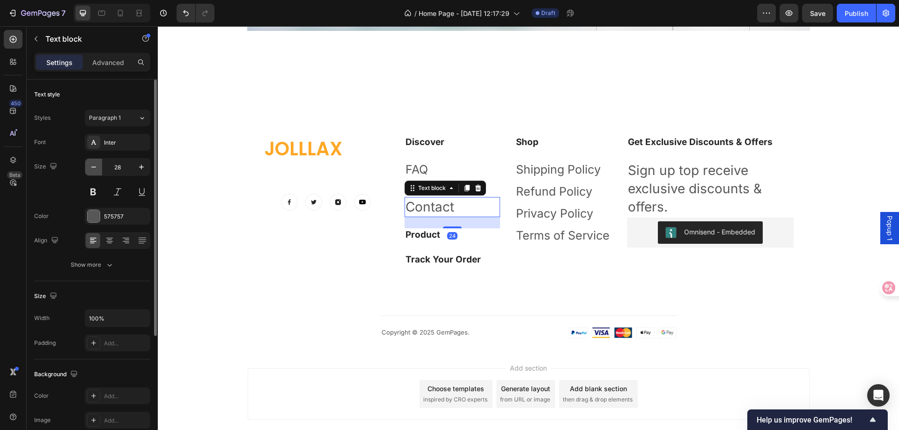
click at [92, 166] on icon "button" at bounding box center [93, 167] width 9 height 9
type input "25"
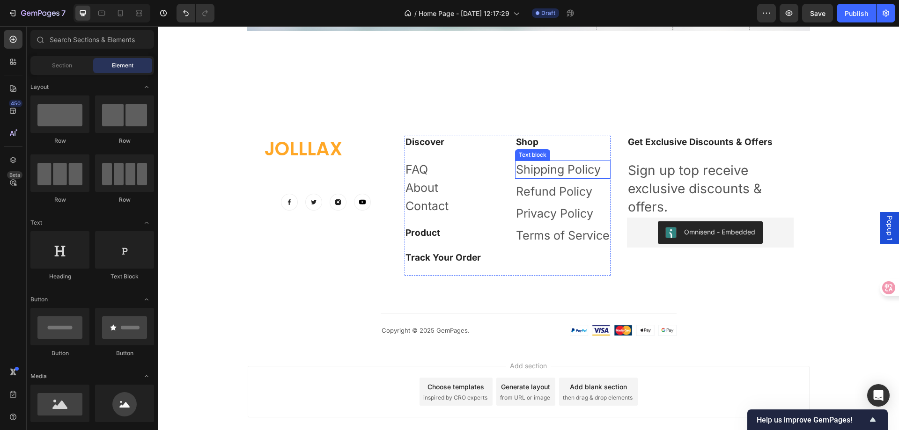
click at [553, 164] on p "Shipping Policy" at bounding box center [563, 170] width 94 height 16
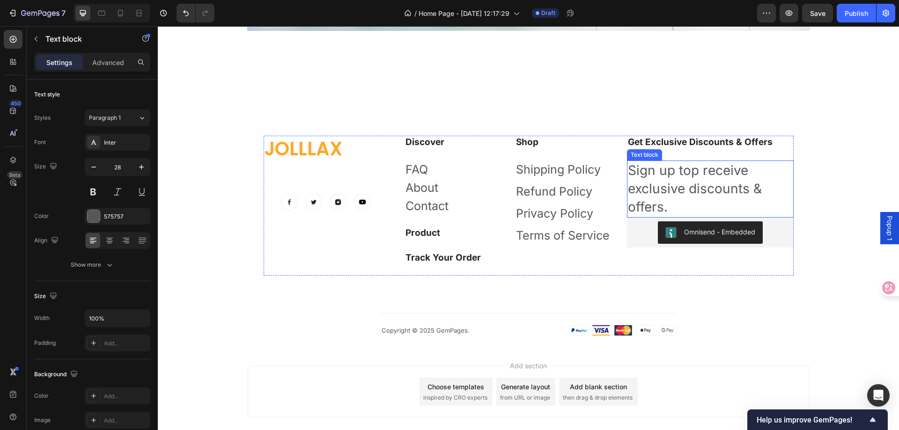
click at [714, 175] on p "Sign up top receive exclusive discounts & offers." at bounding box center [710, 189] width 165 height 55
click at [94, 164] on icon "button" at bounding box center [93, 167] width 9 height 9
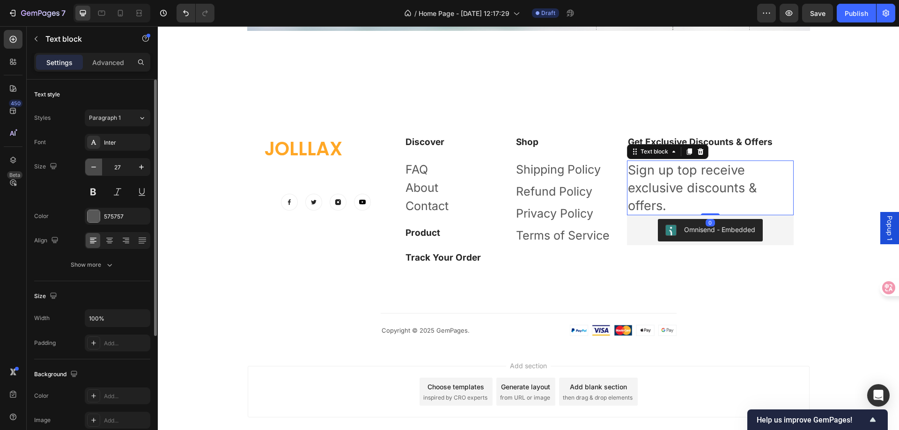
click at [94, 164] on icon "button" at bounding box center [93, 167] width 9 height 9
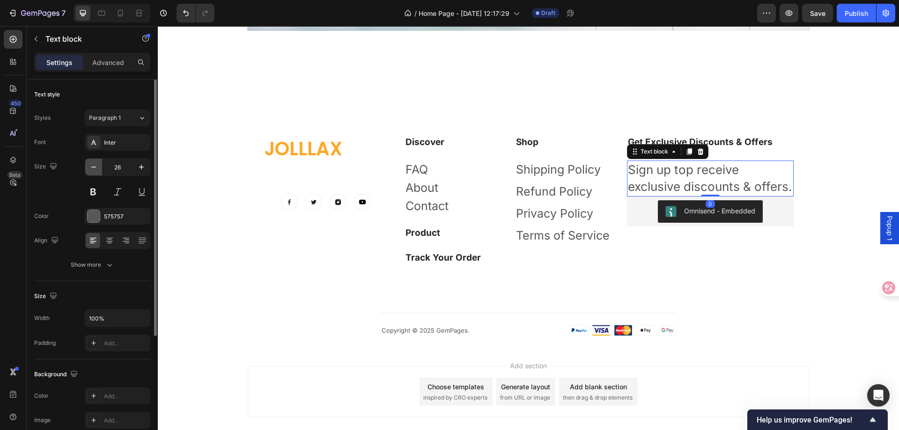
click at [94, 164] on icon "button" at bounding box center [93, 167] width 9 height 9
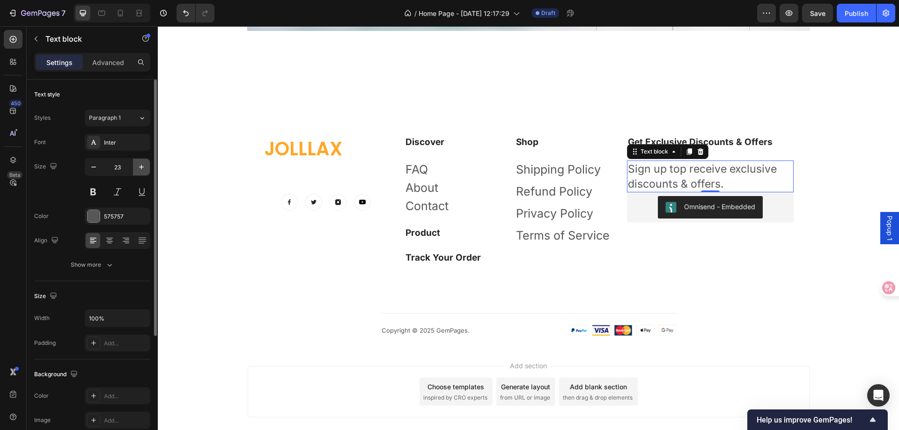
click at [138, 168] on icon "button" at bounding box center [141, 167] width 9 height 9
type input "25"
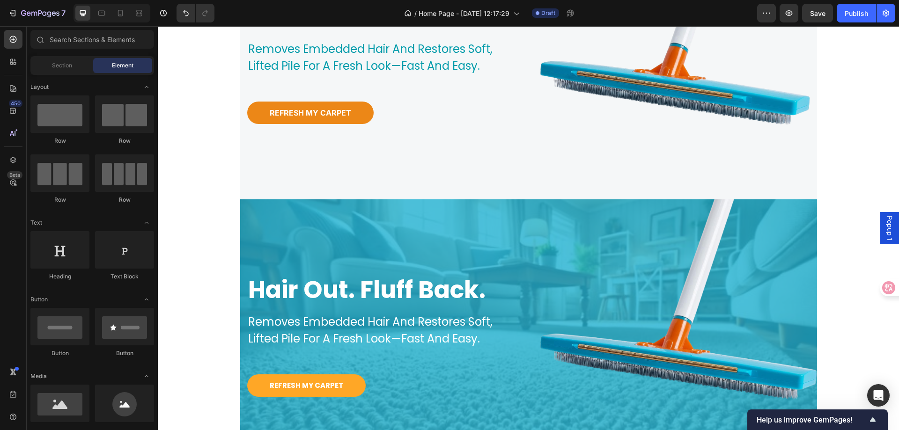
scroll to position [163, 0]
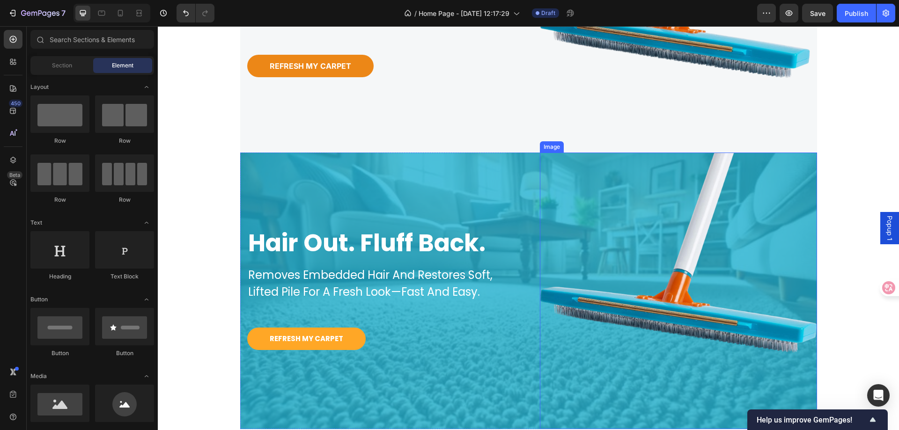
click at [684, 234] on img at bounding box center [678, 291] width 277 height 277
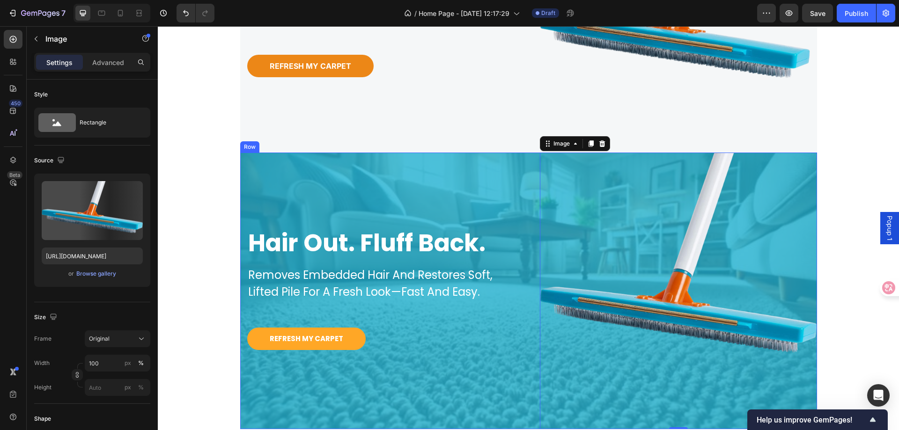
click at [477, 198] on div "hair out. fluff back. Heading removes embedded hair and restores soft, lifted p…" at bounding box center [378, 291] width 277 height 277
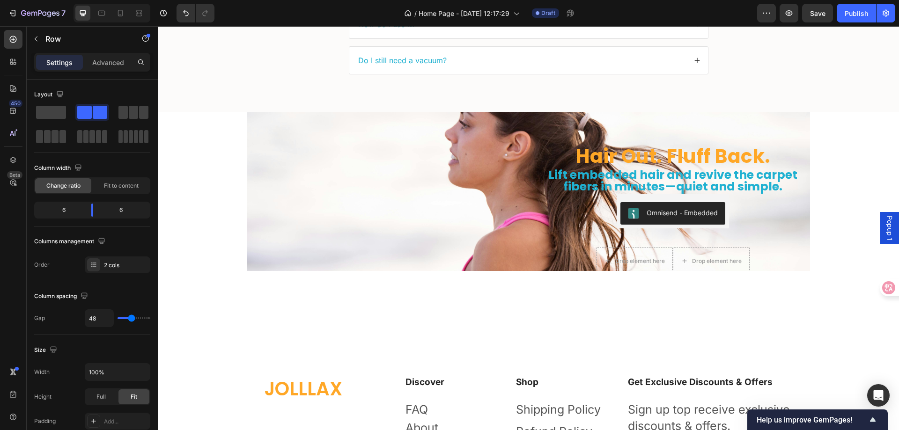
scroll to position [2833, 0]
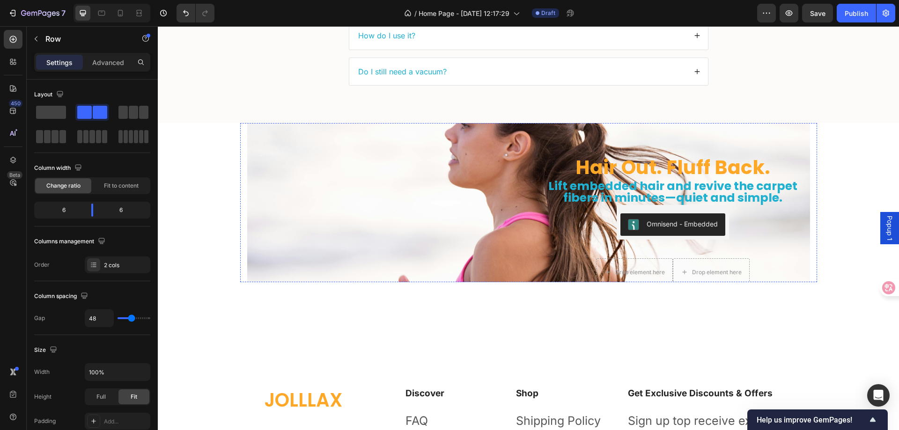
click at [500, 108] on img at bounding box center [384, 108] width 274 height 0
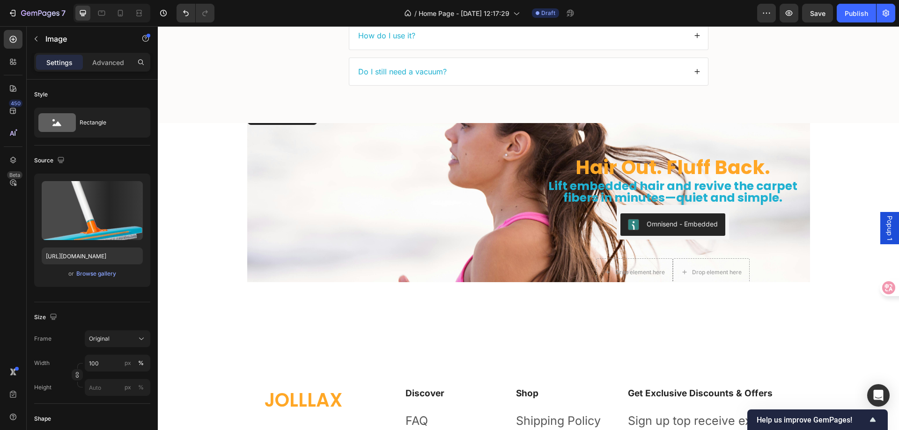
click at [256, 108] on img at bounding box center [384, 108] width 274 height 0
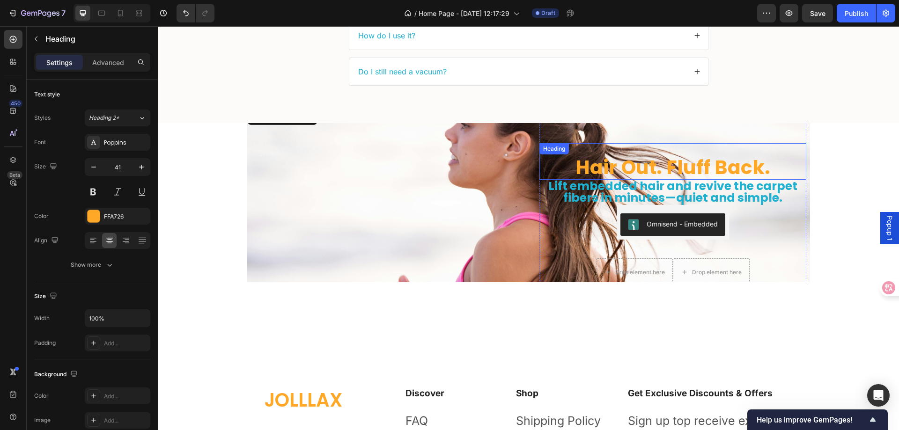
click at [546, 155] on h2 "Hair Out. Fluff Back." at bounding box center [673, 167] width 267 height 25
click at [526, 151] on div "Hair Out. Fluff Back. Heading Lift embedded hair and revive the carpet fibers i…" at bounding box center [528, 203] width 563 height 190
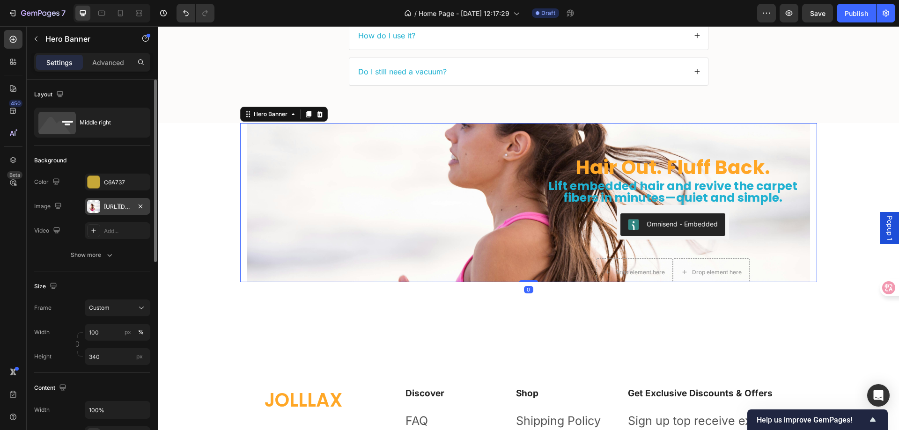
click at [94, 202] on div at bounding box center [93, 206] width 13 height 13
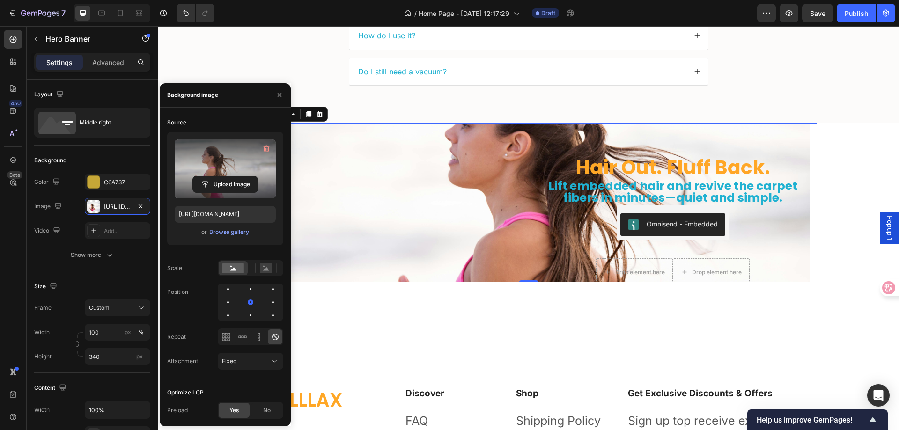
click at [233, 162] on label at bounding box center [225, 169] width 101 height 59
click at [233, 177] on input "file" at bounding box center [225, 185] width 65 height 16
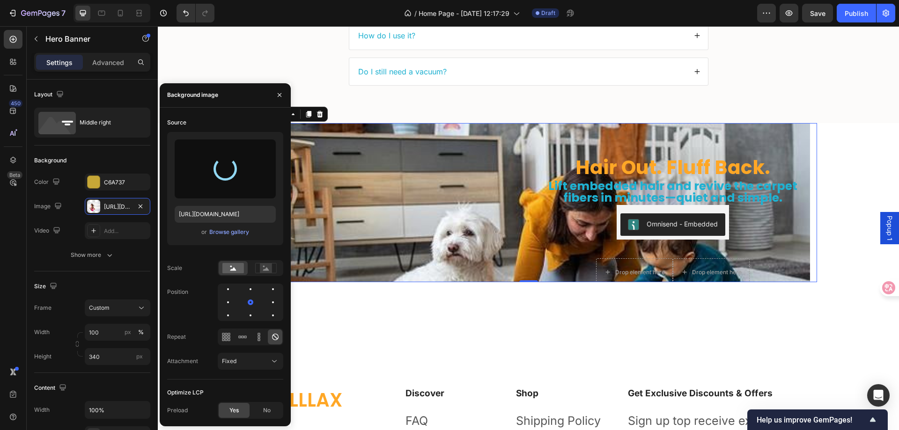
type input "[URL][DOMAIN_NAME]"
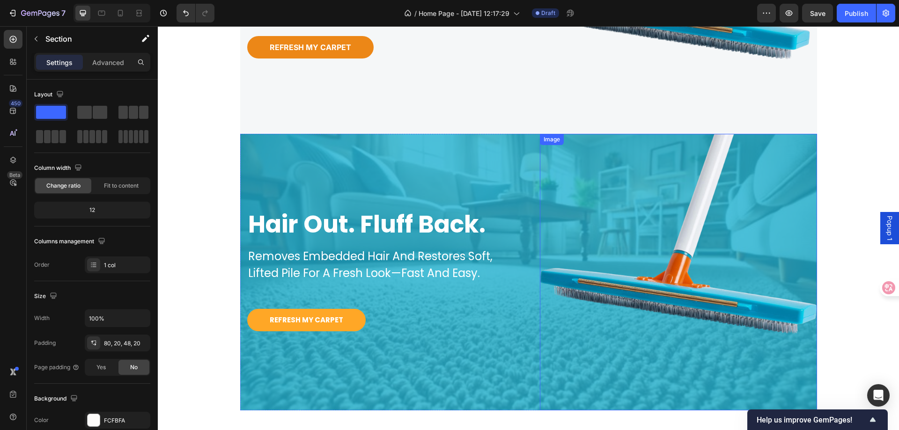
scroll to position [163, 0]
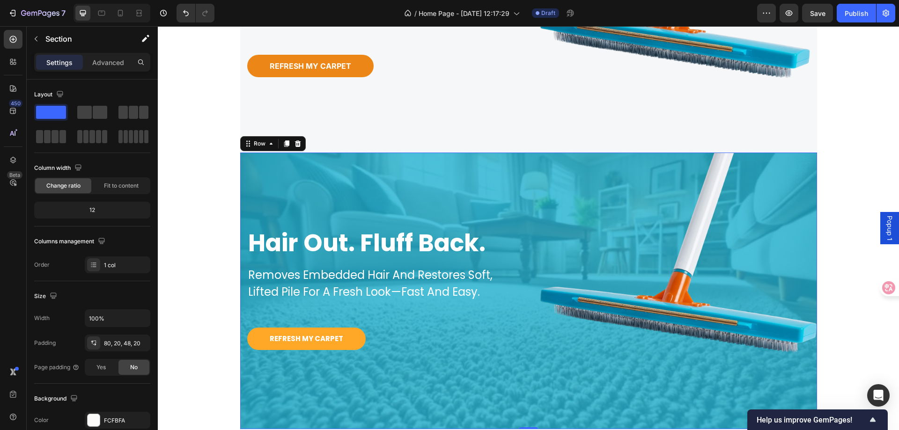
click at [485, 169] on div "hair out. fluff back. Heading removes embedded hair and restores soft, lifted p…" at bounding box center [378, 291] width 277 height 277
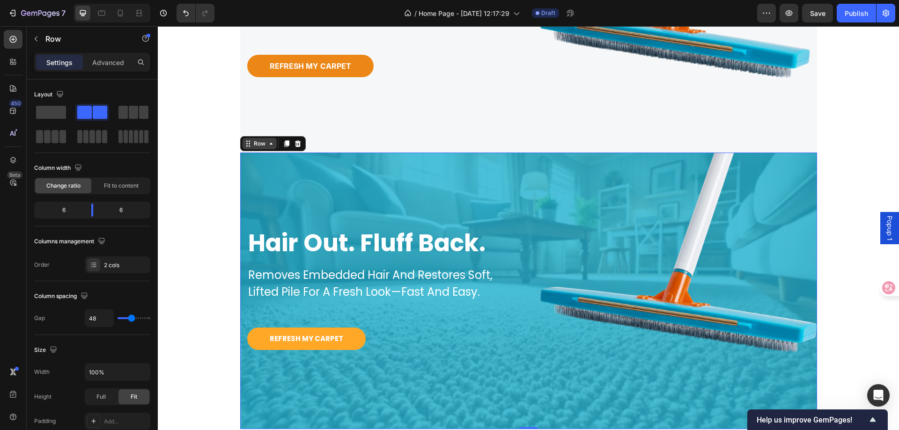
click at [269, 144] on icon at bounding box center [270, 143] width 7 height 7
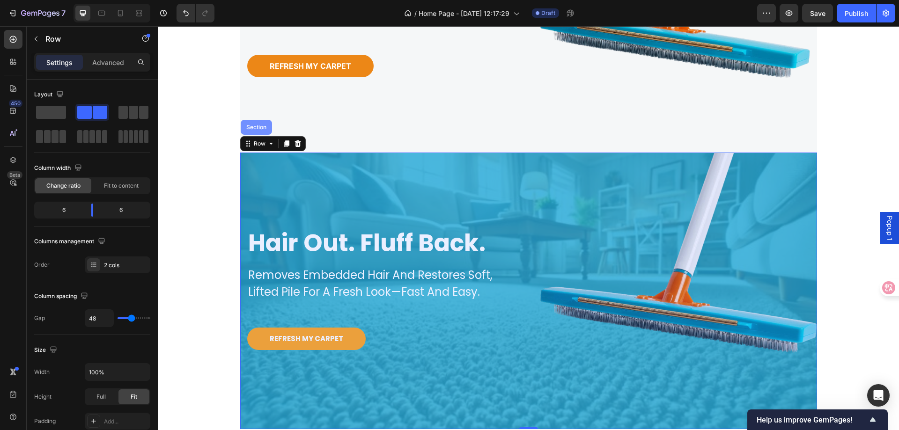
click at [257, 134] on div "Section" at bounding box center [256, 127] width 31 height 15
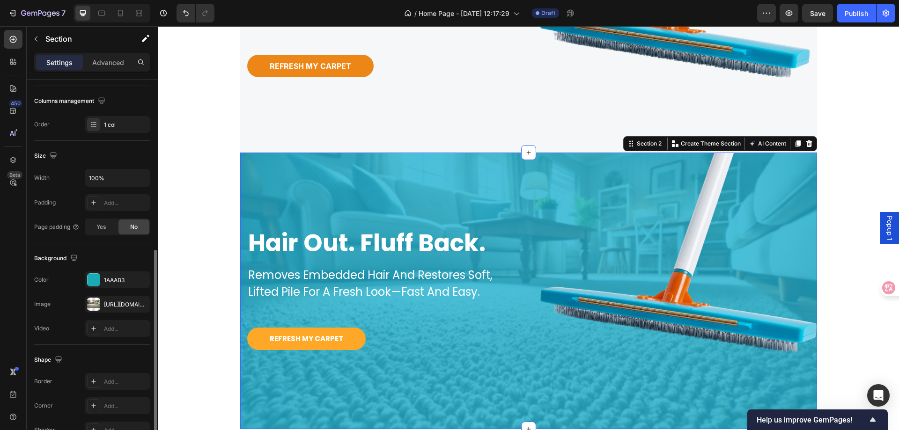
scroll to position [187, 0]
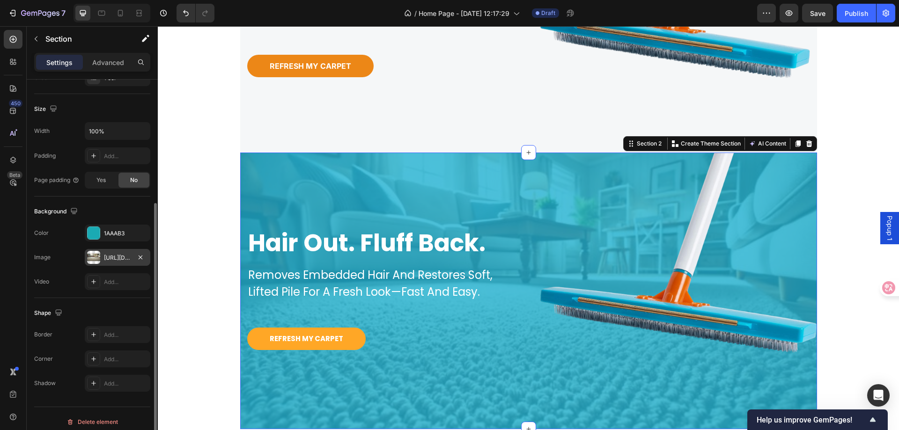
click at [92, 260] on div at bounding box center [93, 257] width 13 height 13
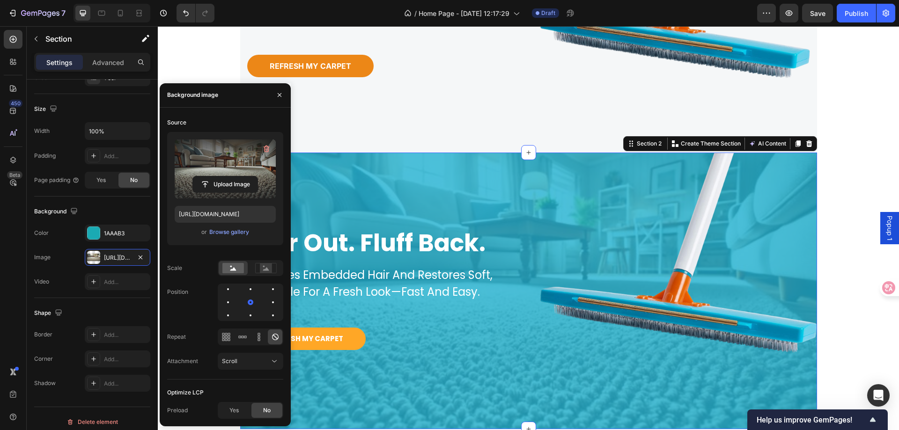
click at [235, 164] on label at bounding box center [225, 169] width 101 height 59
click at [235, 177] on input "file" at bounding box center [225, 185] width 65 height 16
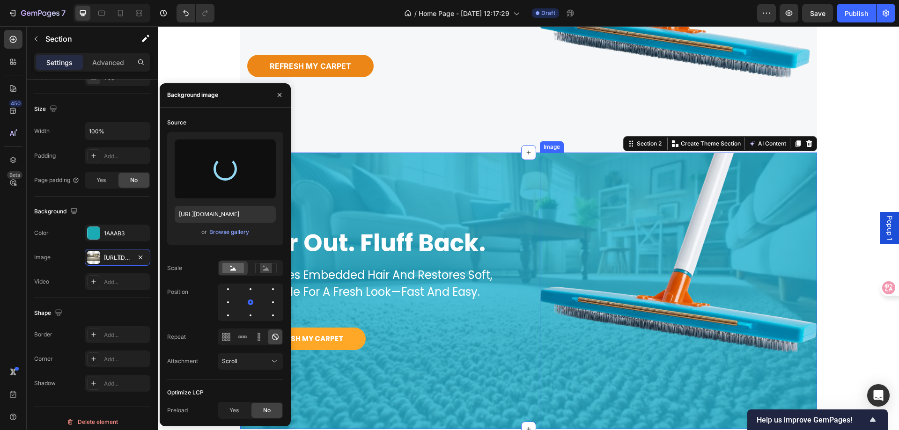
type input "[URL][DOMAIN_NAME]"
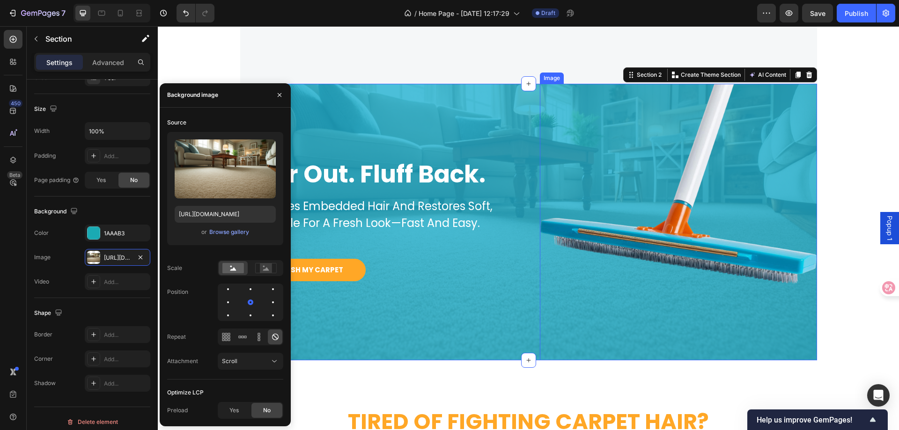
scroll to position [256, 0]
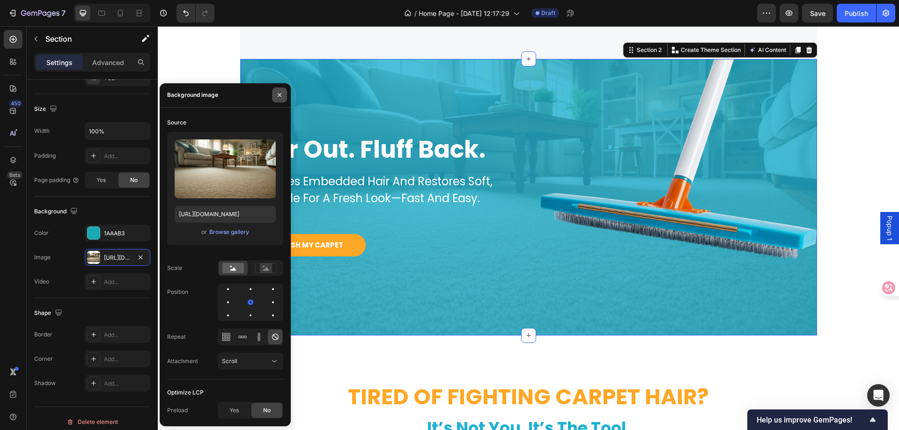
click at [279, 94] on icon "button" at bounding box center [279, 94] width 7 height 7
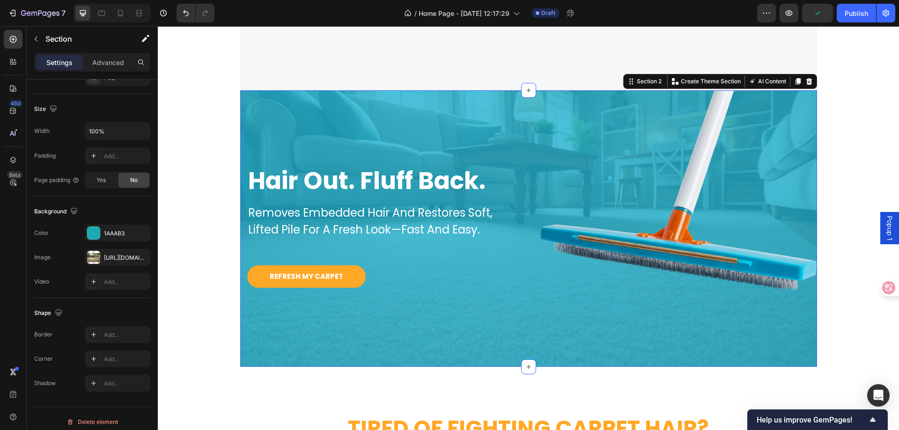
scroll to position [209, 0]
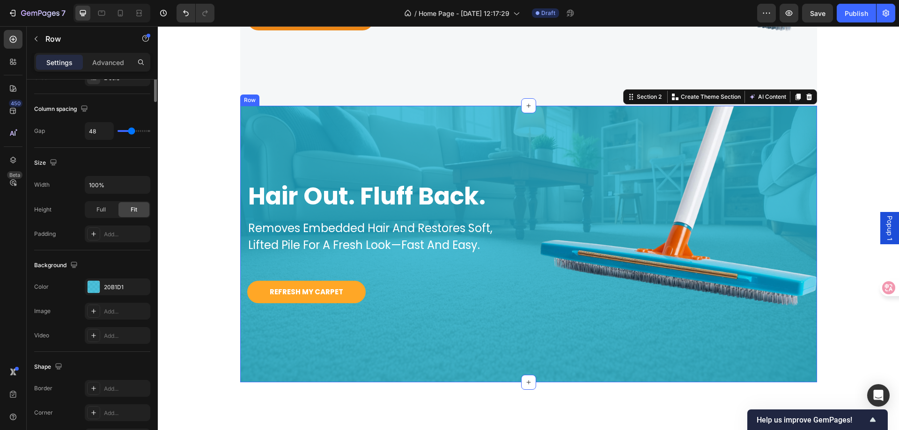
click at [400, 115] on div "hair out. fluff back. Heading removes embedded hair and restores soft, lifted p…" at bounding box center [378, 244] width 277 height 277
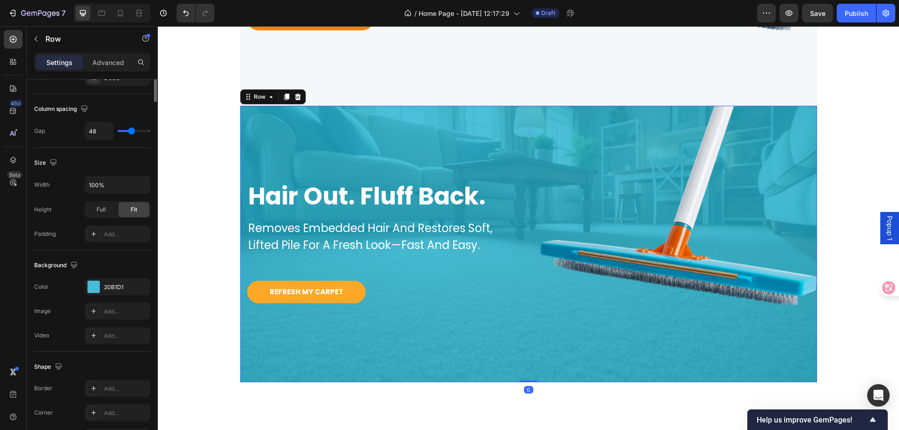
scroll to position [0, 0]
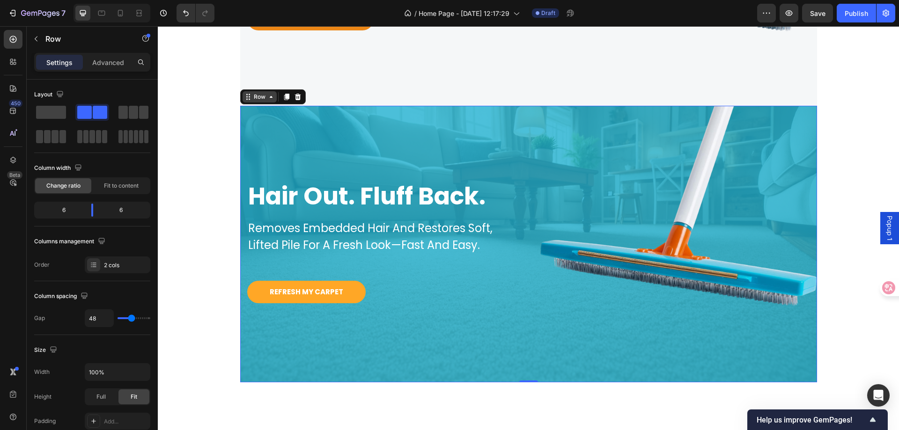
click at [270, 97] on icon at bounding box center [271, 97] width 3 height 2
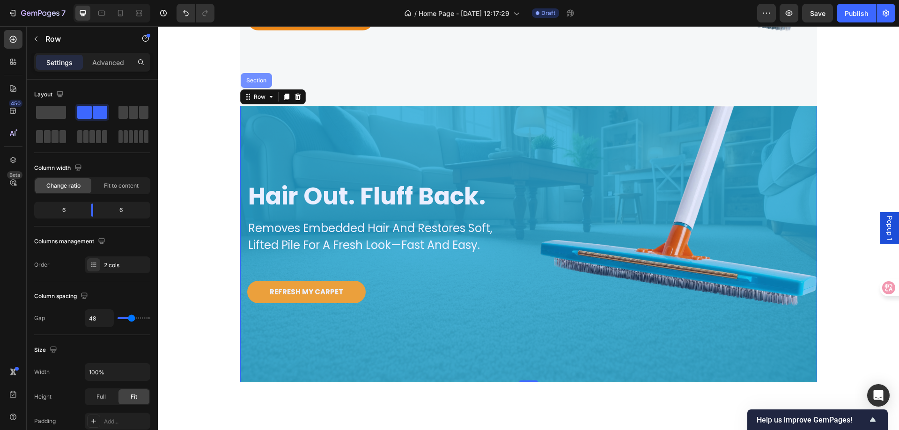
click at [260, 84] on div "Section" at bounding box center [256, 80] width 31 height 15
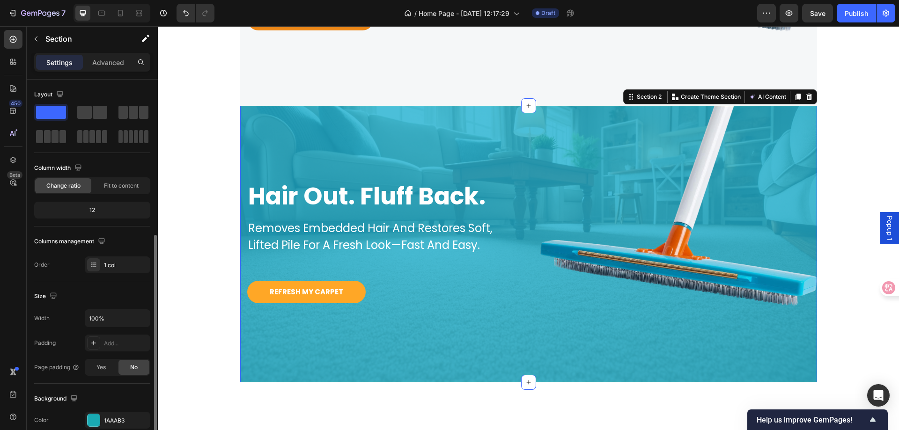
scroll to position [141, 0]
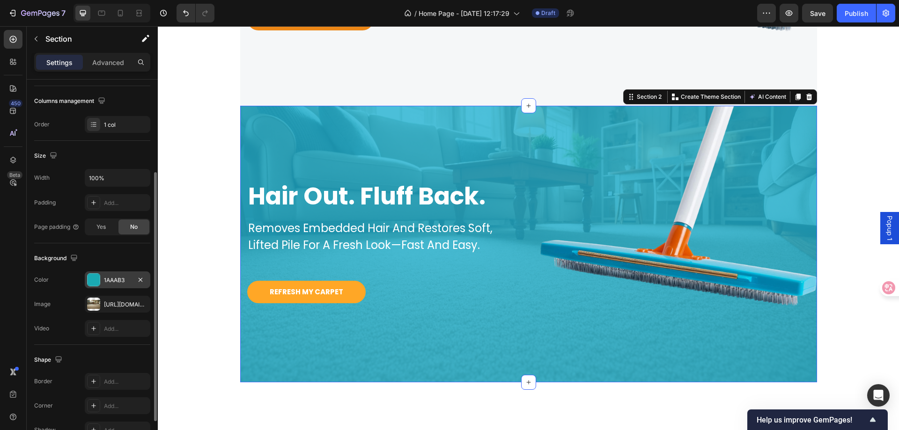
click at [116, 281] on div "1AAAB3" at bounding box center [117, 280] width 27 height 8
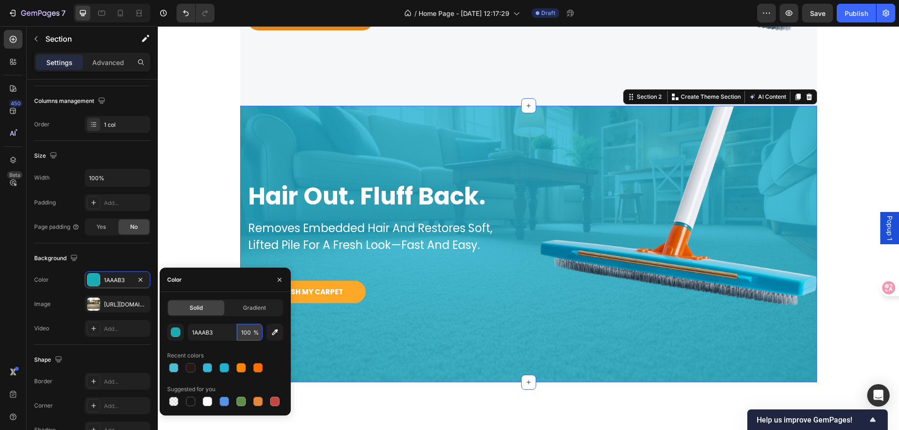
click at [245, 332] on input "100" at bounding box center [250, 332] width 26 height 17
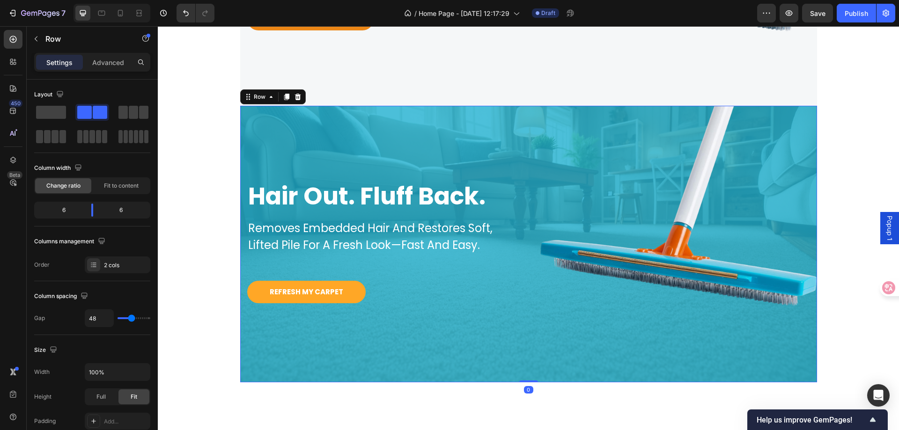
click at [269, 118] on div "hair out. fluff back. Heading removes embedded hair and restores soft, lifted p…" at bounding box center [378, 244] width 277 height 277
click at [255, 96] on div "Row" at bounding box center [259, 97] width 15 height 8
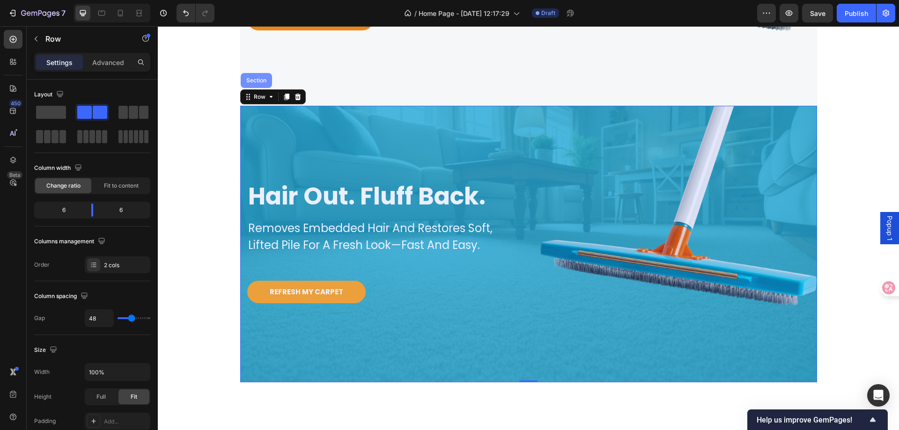
click at [262, 83] on div "Section" at bounding box center [256, 80] width 31 height 15
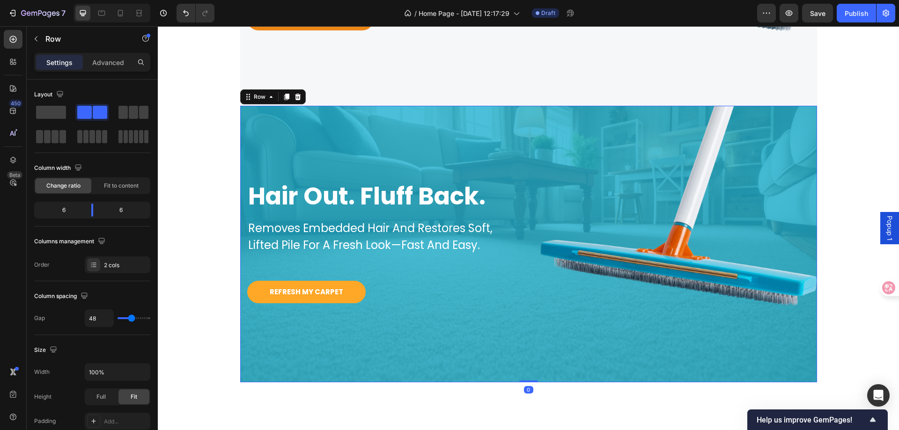
click at [292, 138] on div "hair out. fluff back. Heading removes embedded hair and restores soft, lifted p…" at bounding box center [378, 244] width 277 height 277
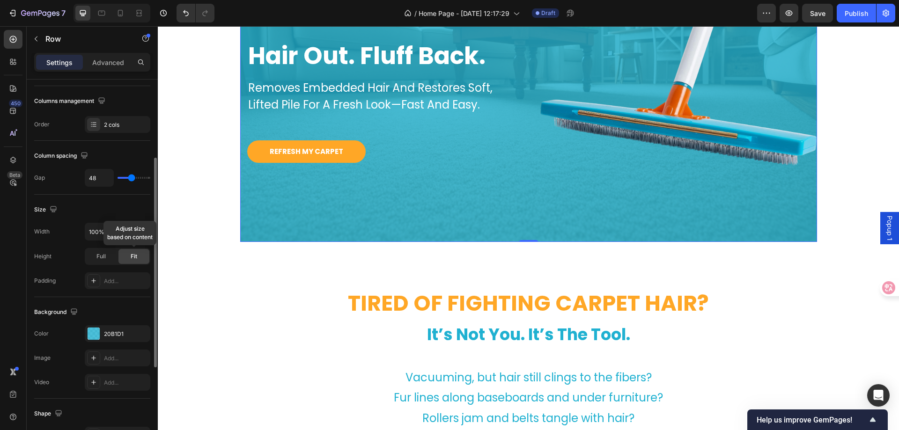
scroll to position [187, 0]
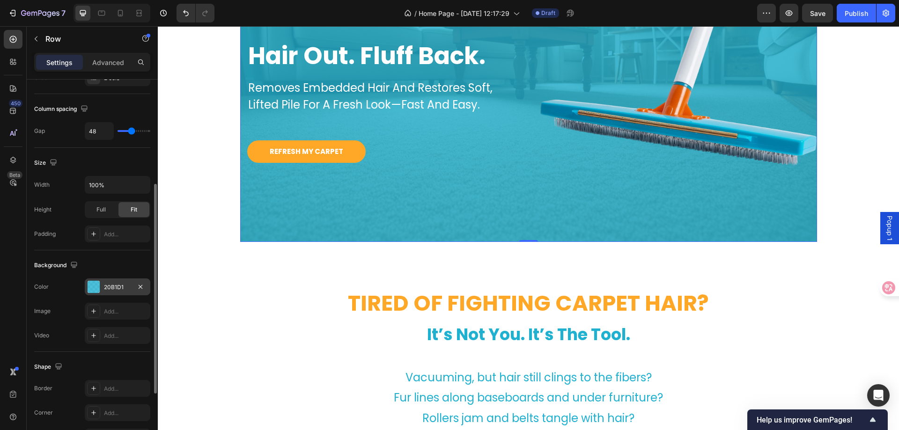
click at [115, 288] on div "20B1D1" at bounding box center [117, 287] width 27 height 8
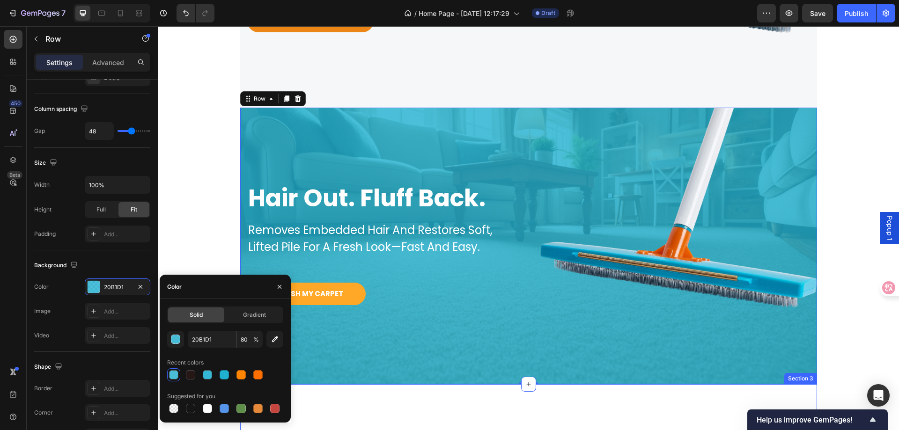
scroll to position [163, 0]
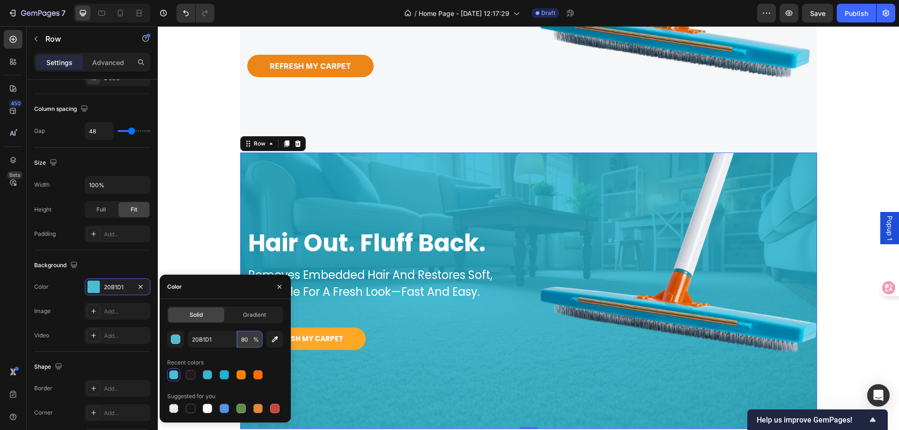
click at [245, 339] on input "80" at bounding box center [250, 339] width 26 height 17
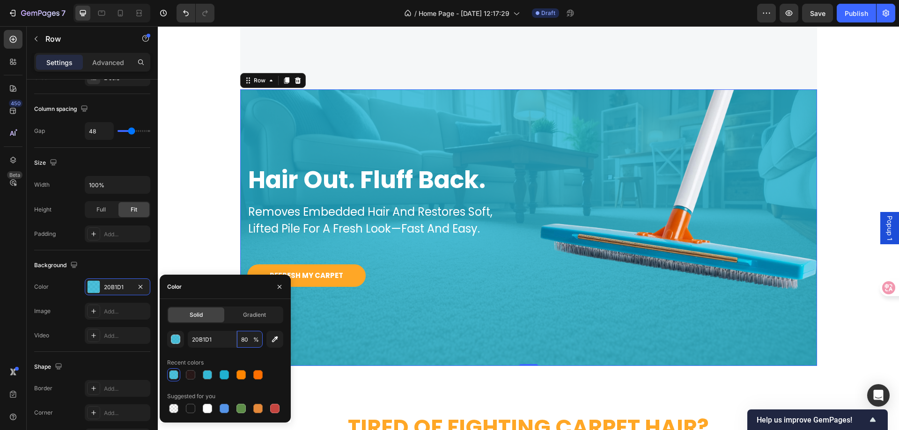
scroll to position [209, 0]
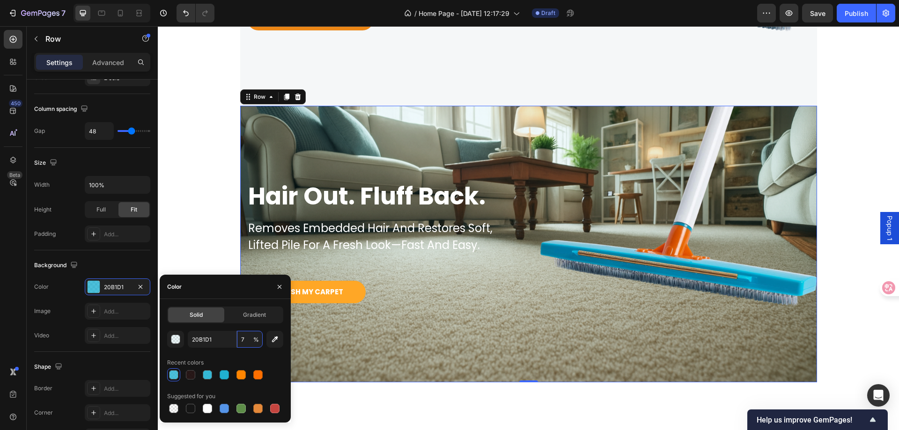
type input "70"
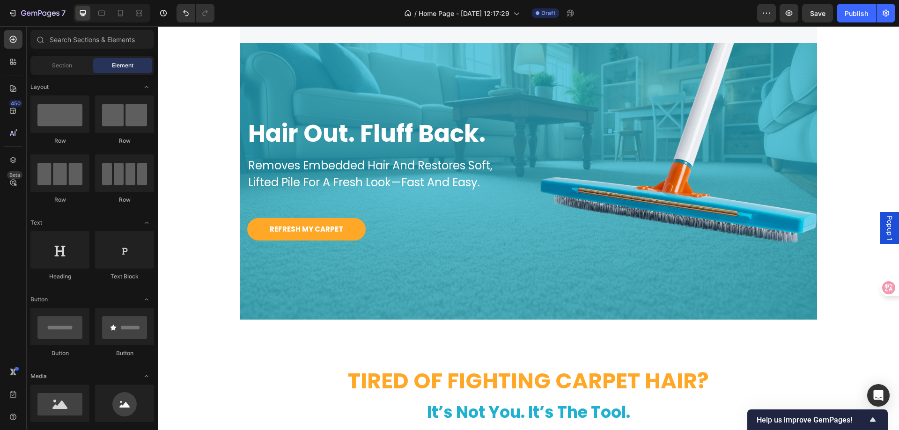
scroll to position [256, 0]
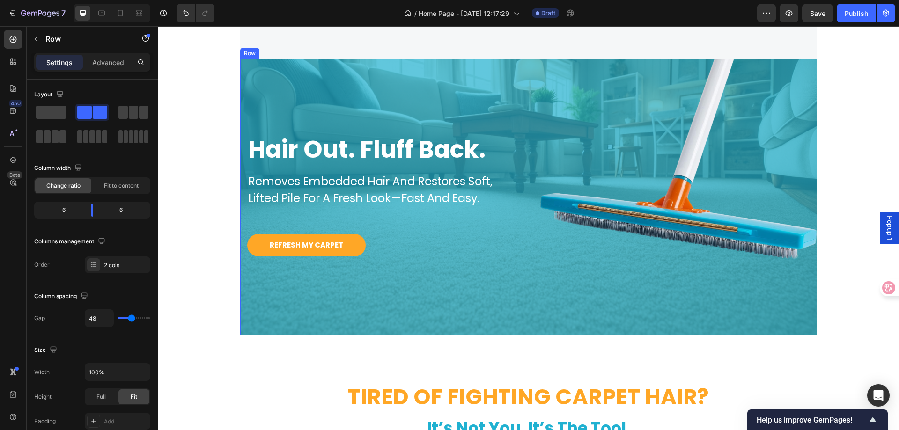
click at [244, 53] on div "Row" at bounding box center [249, 53] width 15 height 8
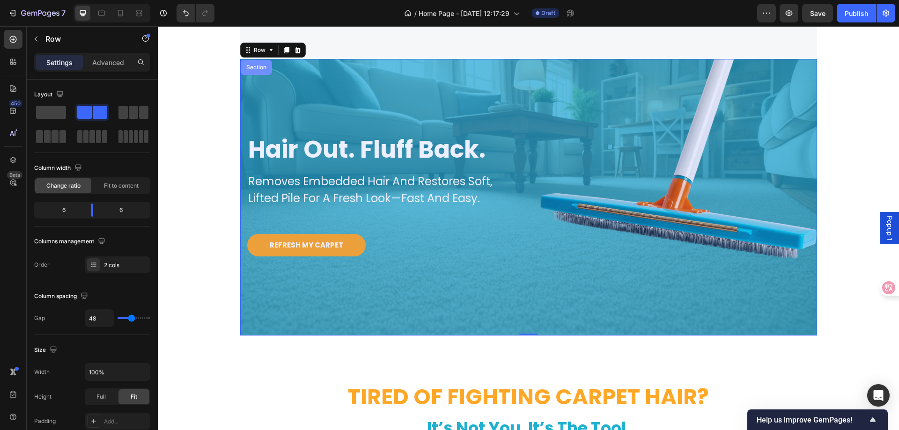
click at [250, 68] on div "Section" at bounding box center [257, 68] width 24 height 6
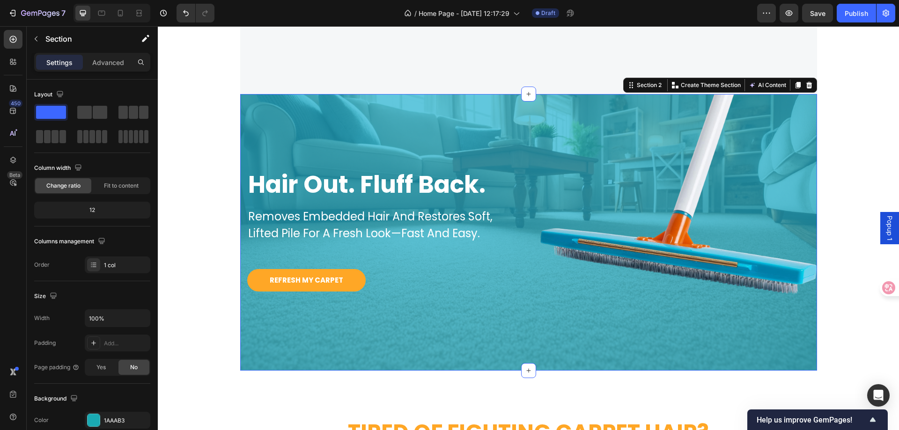
scroll to position [209, 0]
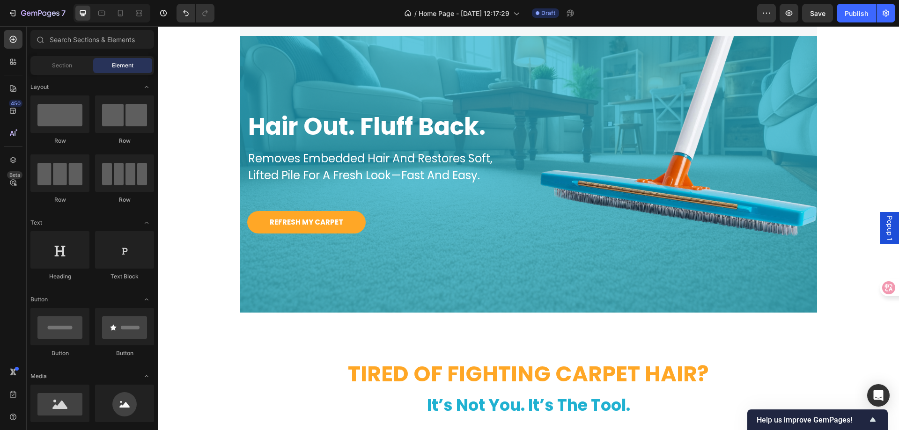
scroll to position [256, 0]
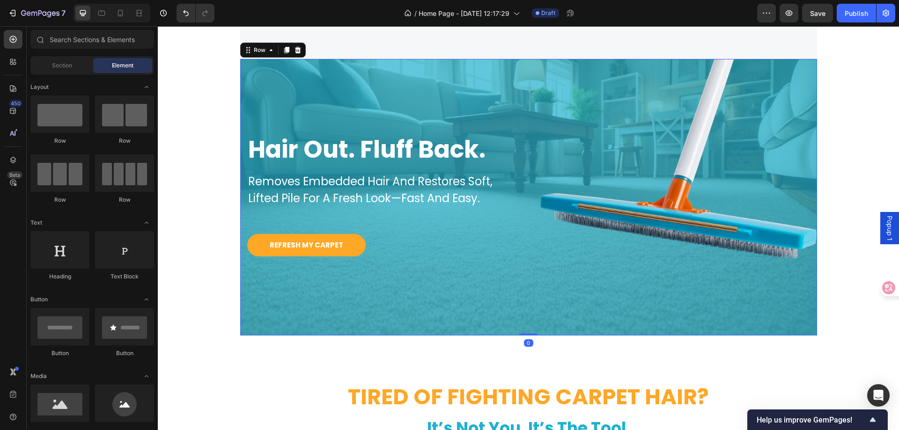
click at [260, 67] on div "hair out. fluff back. Heading removes embedded hair and restores soft, lifted p…" at bounding box center [378, 197] width 277 height 277
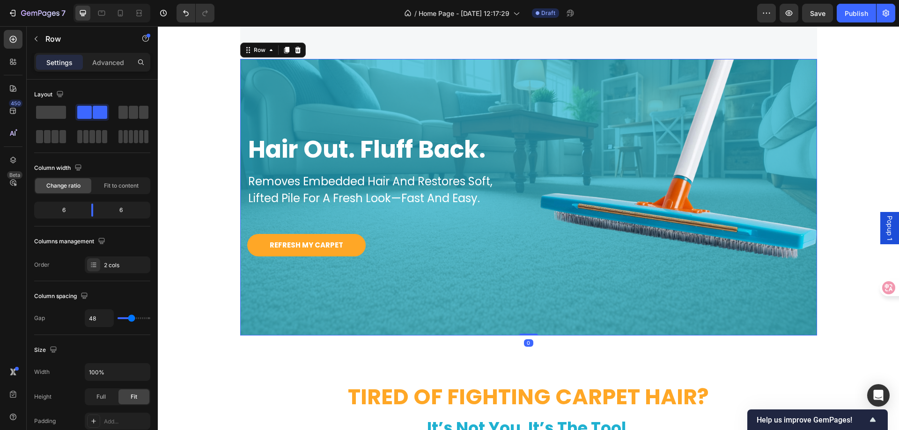
click at [258, 67] on div "hair out. fluff back. Heading removes embedded hair and restores soft, lifted p…" at bounding box center [378, 197] width 277 height 277
click at [268, 49] on icon at bounding box center [270, 49] width 7 height 7
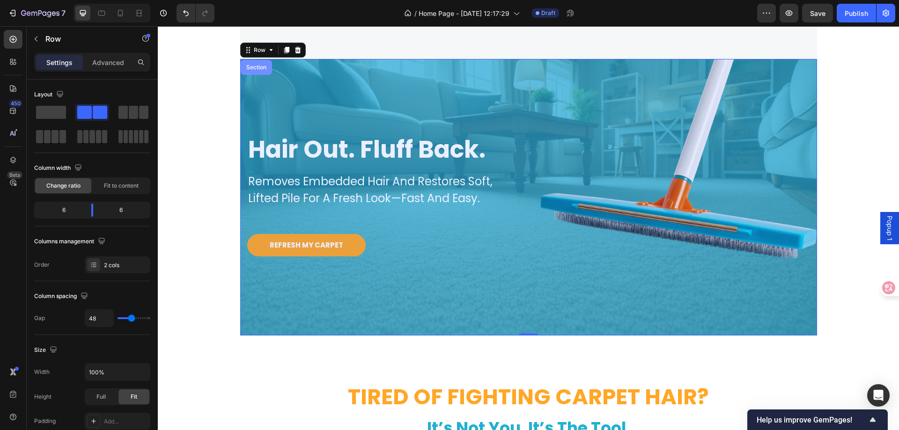
click at [253, 67] on div "Section" at bounding box center [257, 68] width 24 height 6
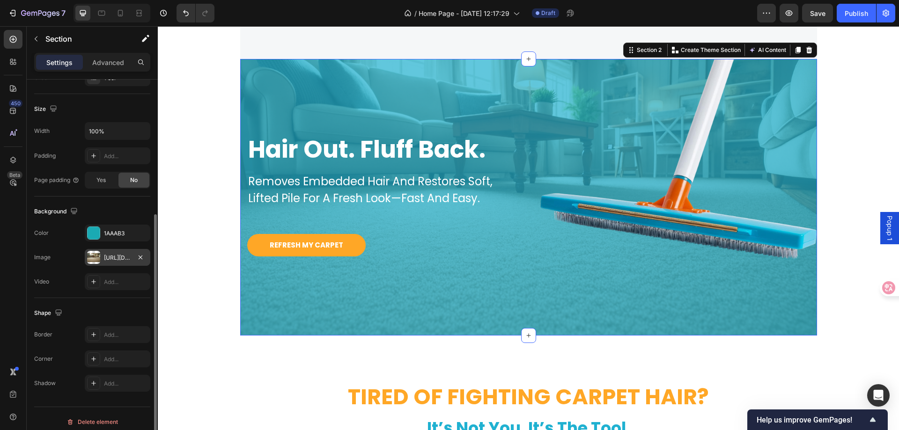
scroll to position [194, 0]
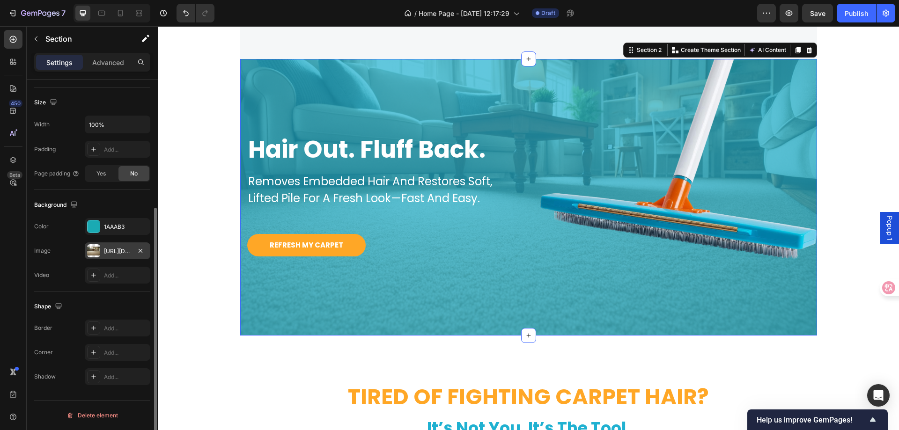
click at [118, 252] on div "[URL][DOMAIN_NAME]" at bounding box center [117, 251] width 27 height 8
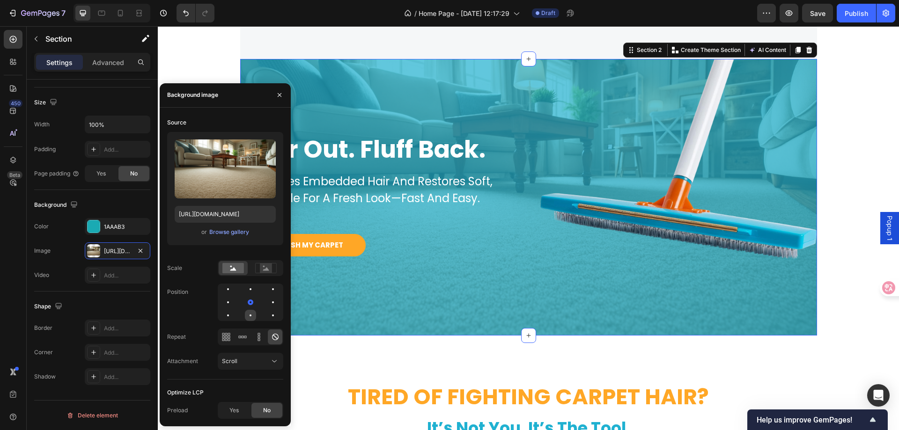
click at [252, 317] on div at bounding box center [250, 315] width 11 height 11
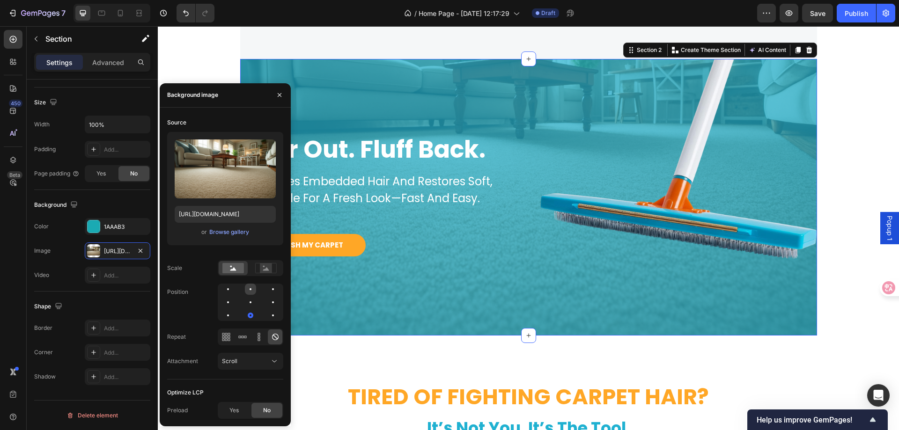
click at [254, 292] on div at bounding box center [250, 289] width 11 height 11
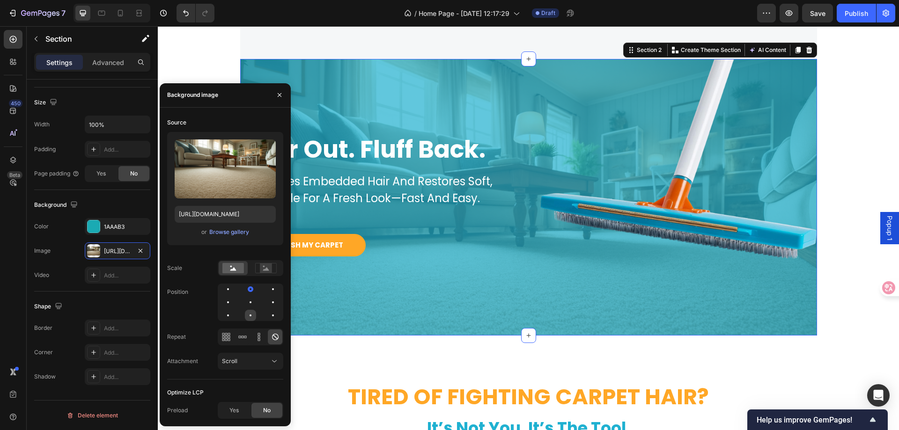
click at [252, 316] on div at bounding box center [250, 315] width 11 height 11
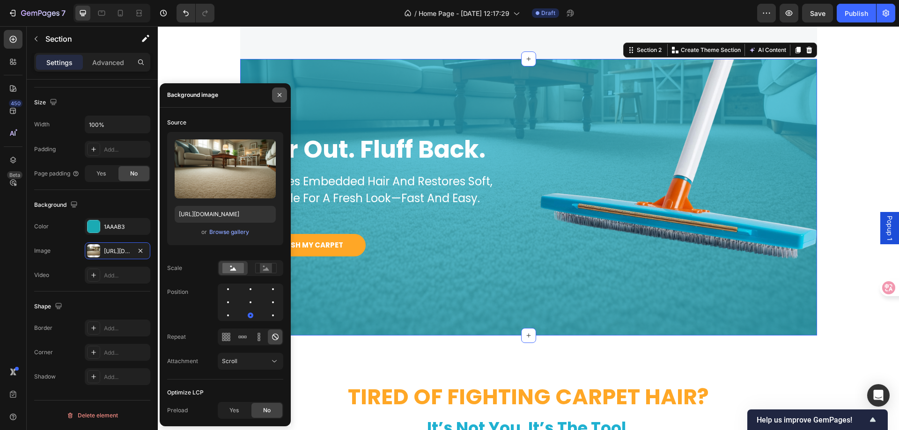
click at [277, 96] on icon "button" at bounding box center [279, 94] width 7 height 7
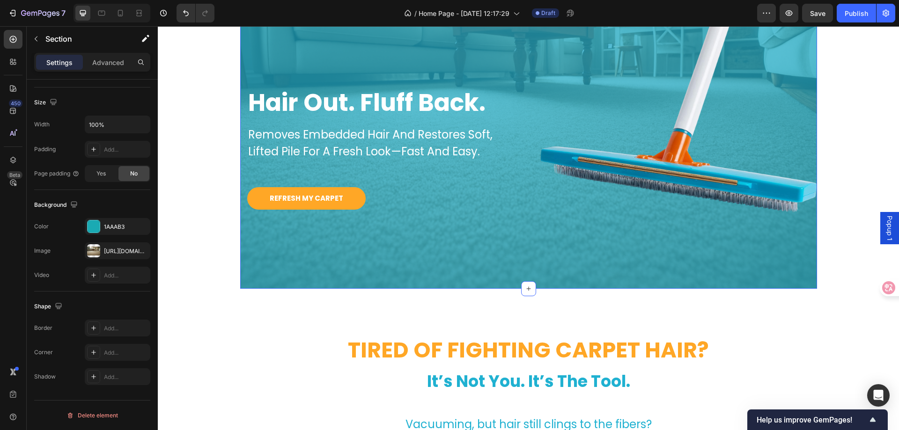
scroll to position [256, 0]
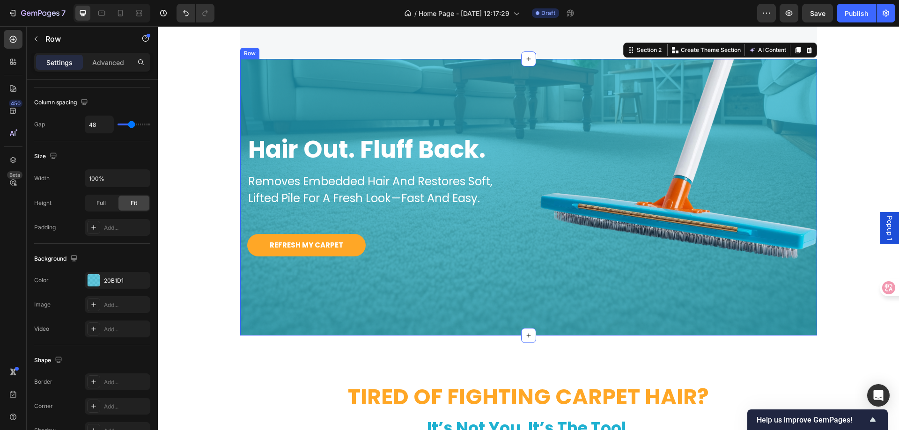
click at [527, 84] on div "hair out. fluff back. Heading removes embedded hair and restores soft, lifted p…" at bounding box center [528, 197] width 577 height 277
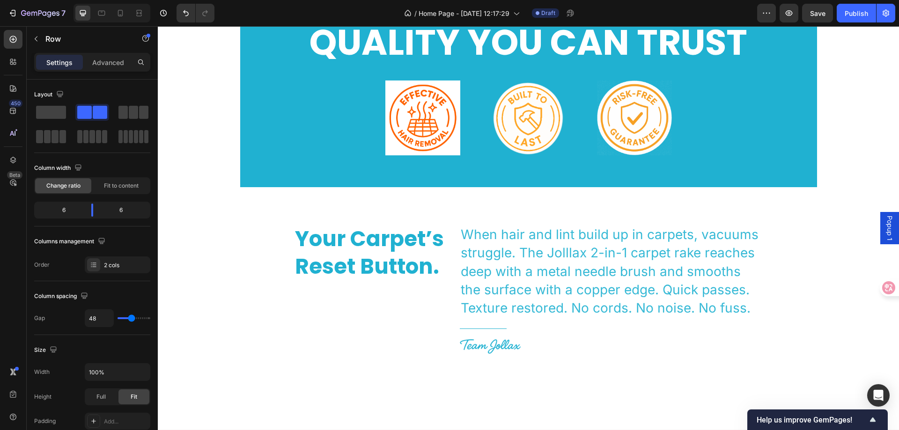
scroll to position [2202, 0]
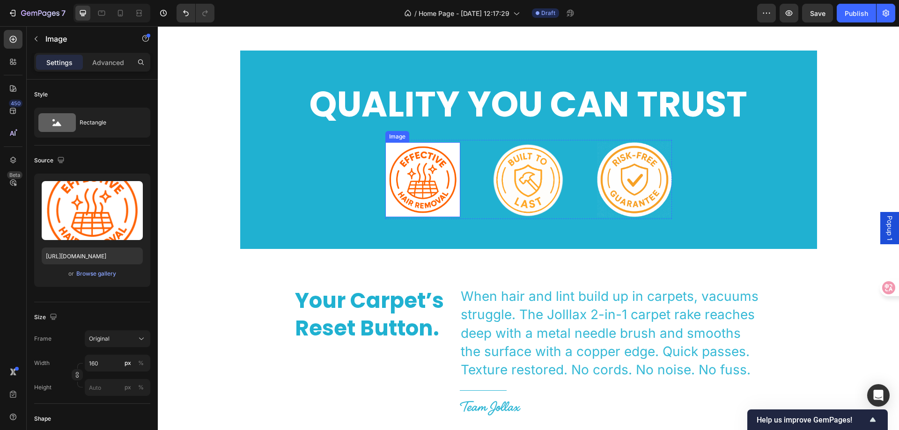
click at [438, 151] on img at bounding box center [423, 179] width 75 height 75
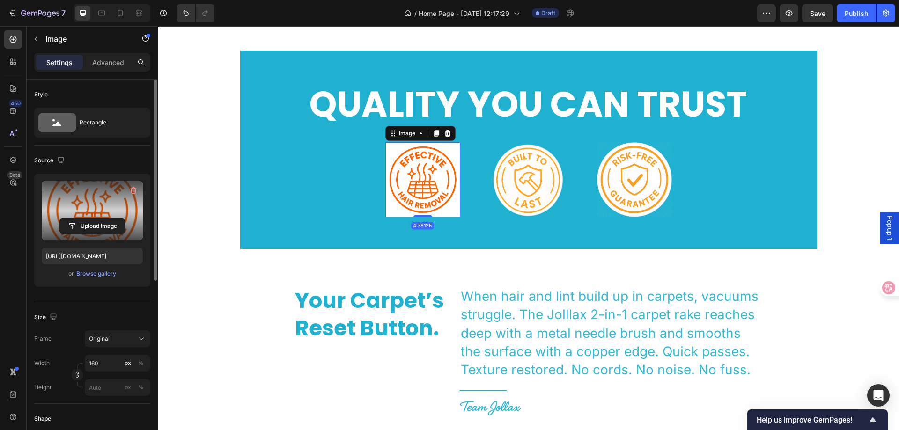
click at [96, 197] on label at bounding box center [92, 210] width 101 height 59
click at [96, 218] on input "file" at bounding box center [92, 226] width 65 height 16
click at [106, 193] on label at bounding box center [92, 210] width 101 height 59
click at [106, 218] on input "file" at bounding box center [92, 226] width 65 height 16
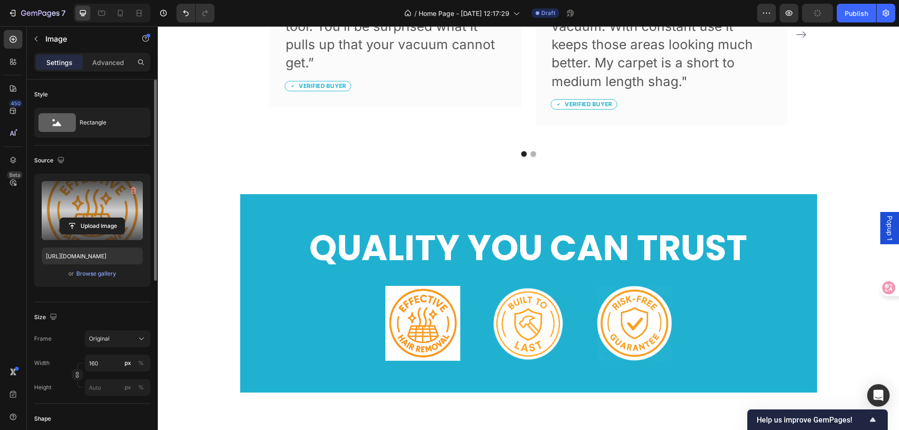
scroll to position [2090, 0]
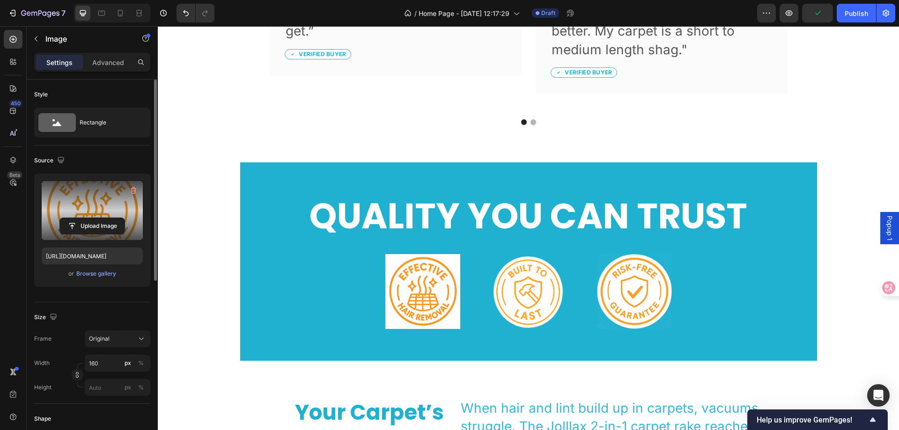
click at [450, 260] on img at bounding box center [423, 291] width 75 height 75
click at [421, 277] on img at bounding box center [423, 291] width 75 height 75
click at [107, 205] on label at bounding box center [92, 210] width 101 height 59
click at [107, 218] on input "file" at bounding box center [92, 226] width 65 height 16
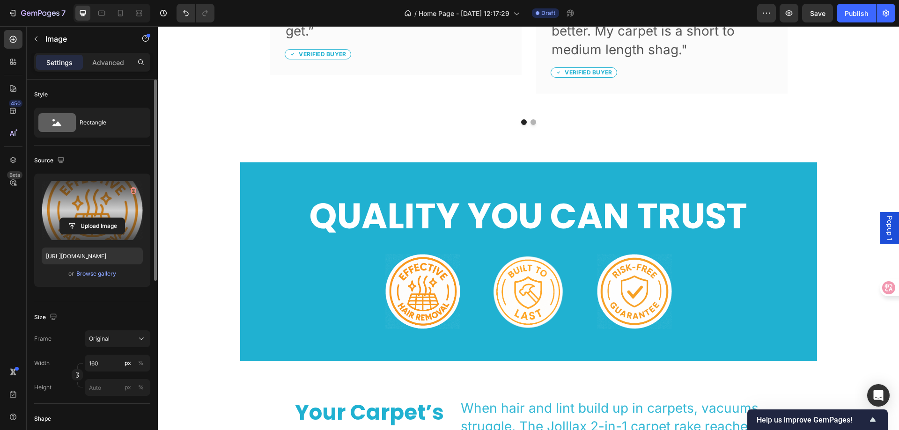
click at [99, 208] on label at bounding box center [92, 210] width 101 height 59
click at [99, 218] on input "file" at bounding box center [92, 226] width 65 height 16
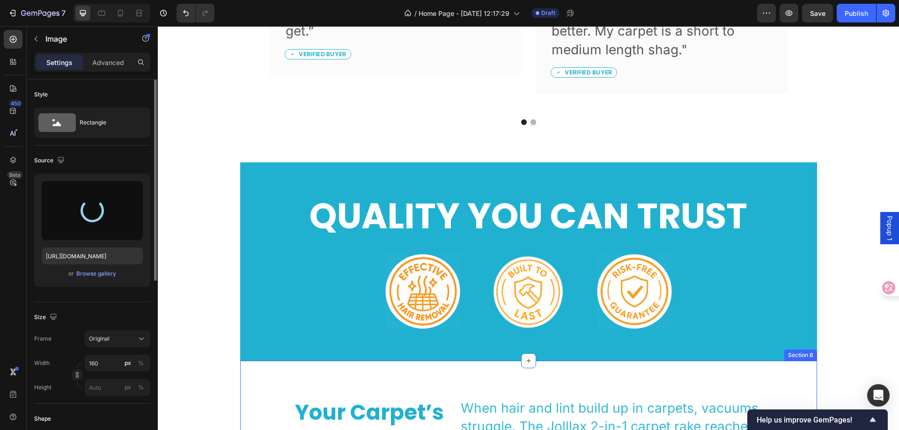
type input "[URL][DOMAIN_NAME]"
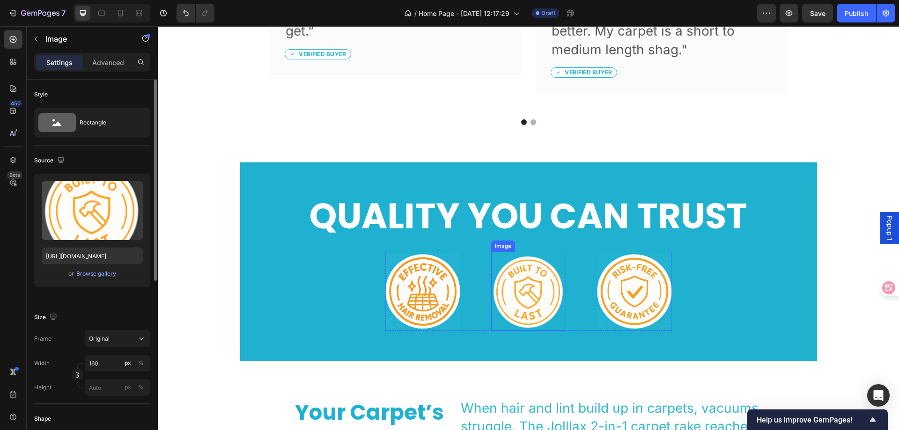
click at [544, 273] on img at bounding box center [528, 292] width 75 height 80
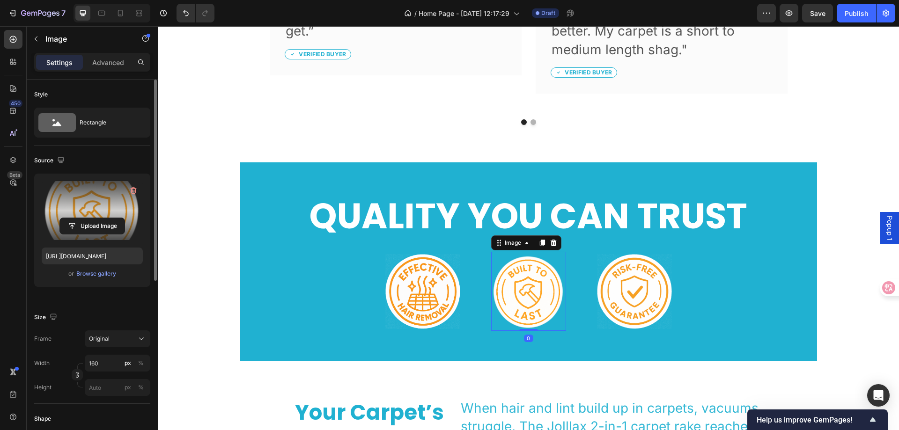
click at [97, 192] on label at bounding box center [92, 210] width 101 height 59
click at [97, 218] on input "file" at bounding box center [92, 226] width 65 height 16
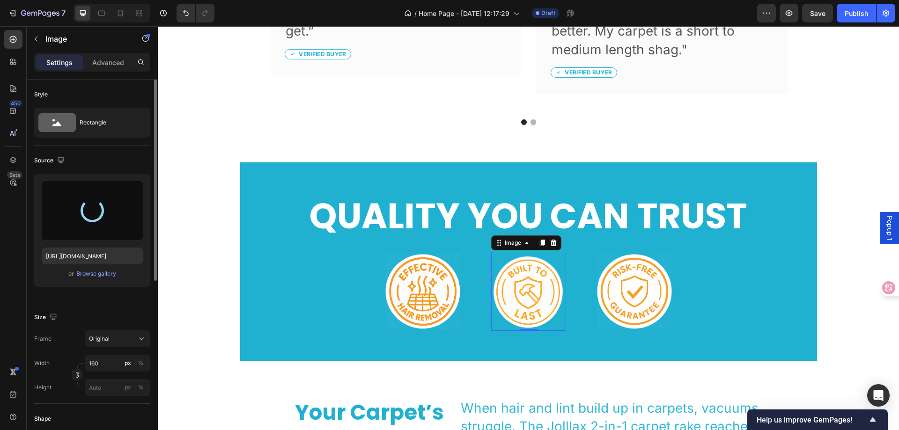
type input "[URL][DOMAIN_NAME]"
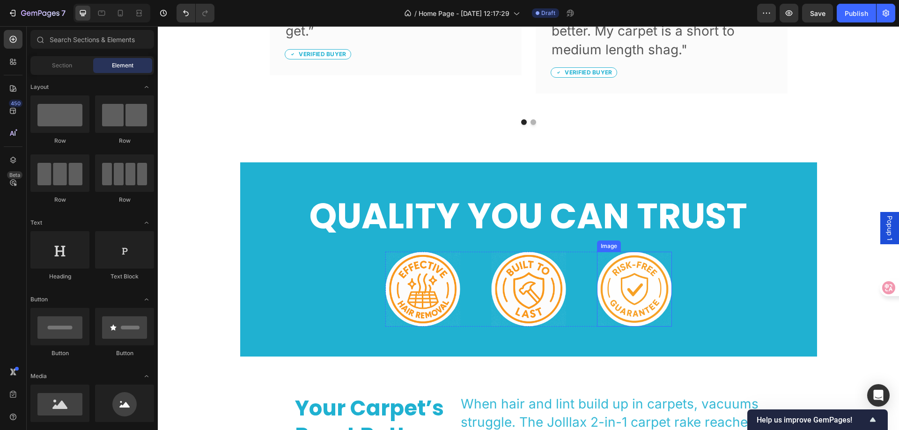
click at [634, 279] on img at bounding box center [634, 289] width 75 height 75
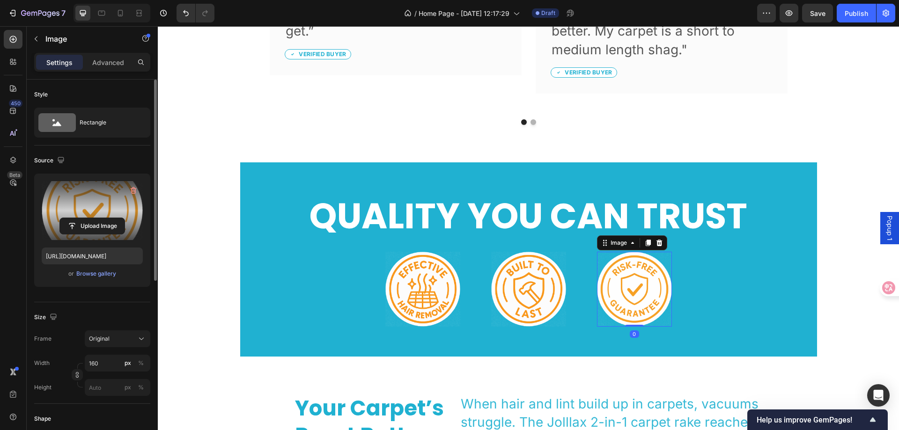
click at [107, 200] on label at bounding box center [92, 210] width 101 height 59
click at [107, 218] on input "file" at bounding box center [92, 226] width 65 height 16
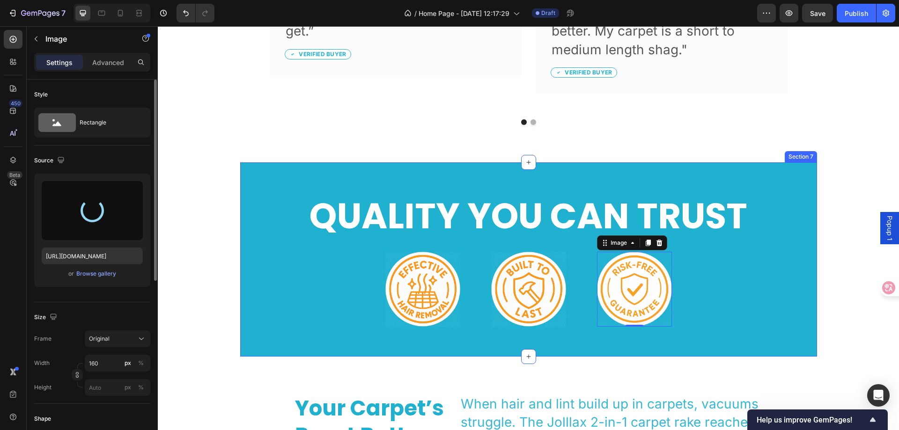
type input "[URL][DOMAIN_NAME]"
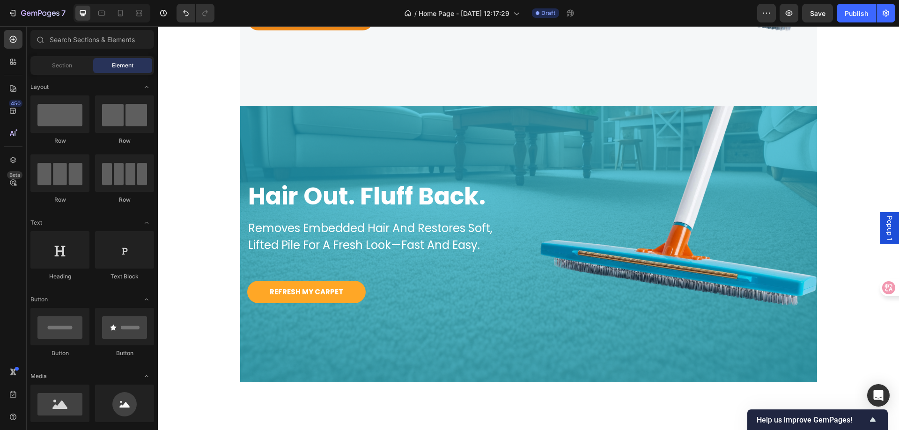
scroll to position [205, 0]
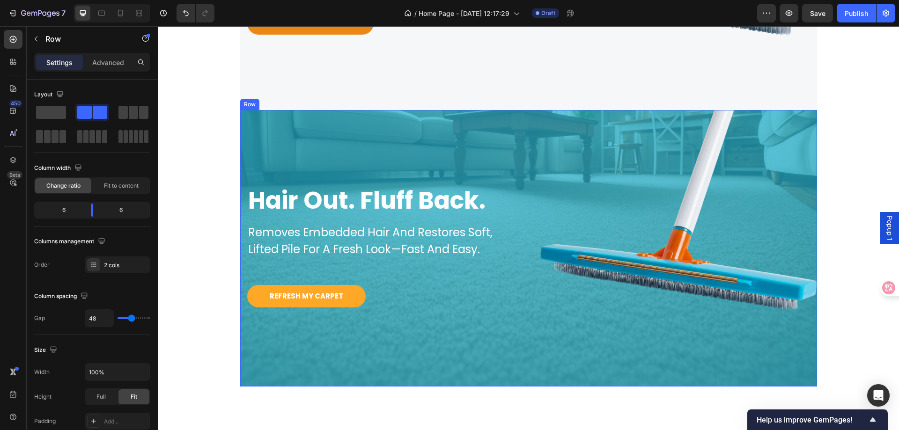
click at [363, 119] on div "hair out. fluff back. Heading removes embedded hair and restores soft, lifted p…" at bounding box center [378, 248] width 277 height 277
click at [257, 103] on div "Row" at bounding box center [259, 101] width 15 height 8
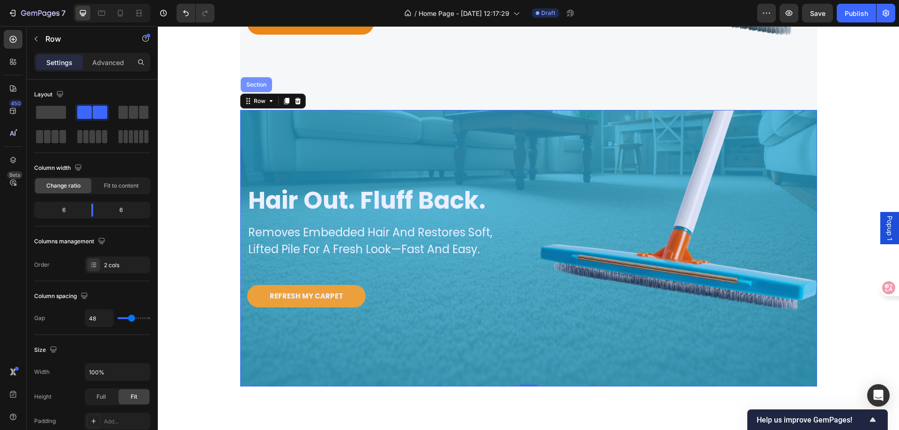
click at [258, 85] on div "Section" at bounding box center [257, 85] width 24 height 6
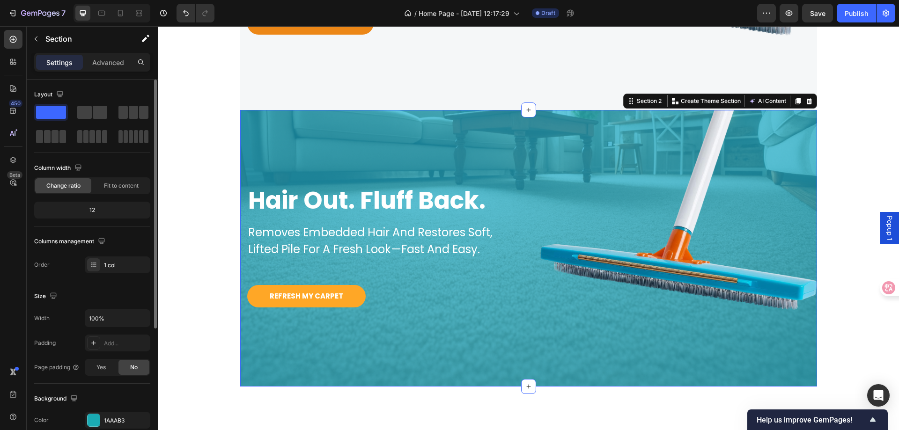
scroll to position [94, 0]
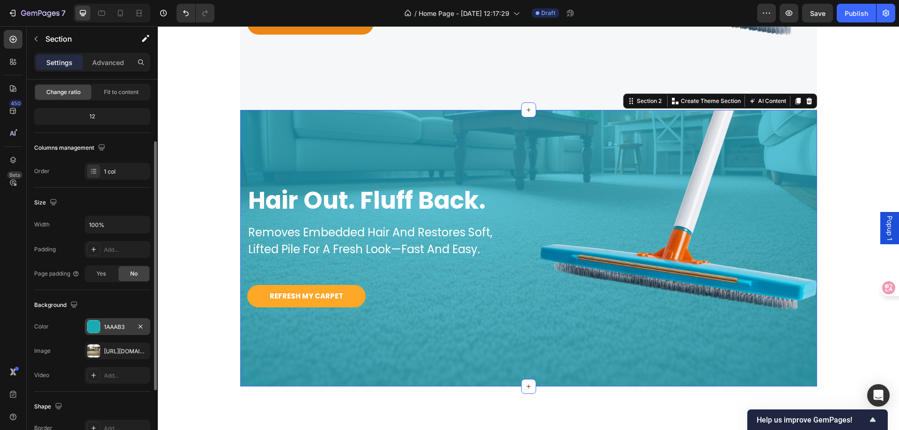
click at [117, 328] on div "1AAAB3" at bounding box center [117, 327] width 27 height 8
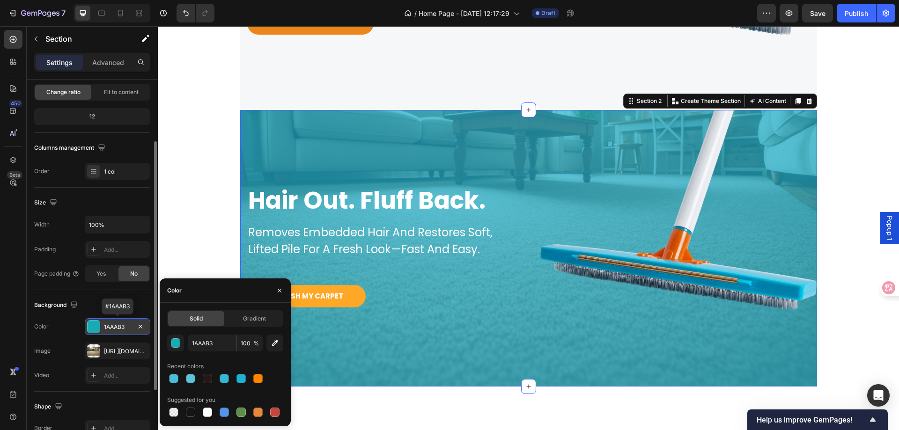
click at [117, 328] on div "1AAAB3" at bounding box center [117, 327] width 27 height 8
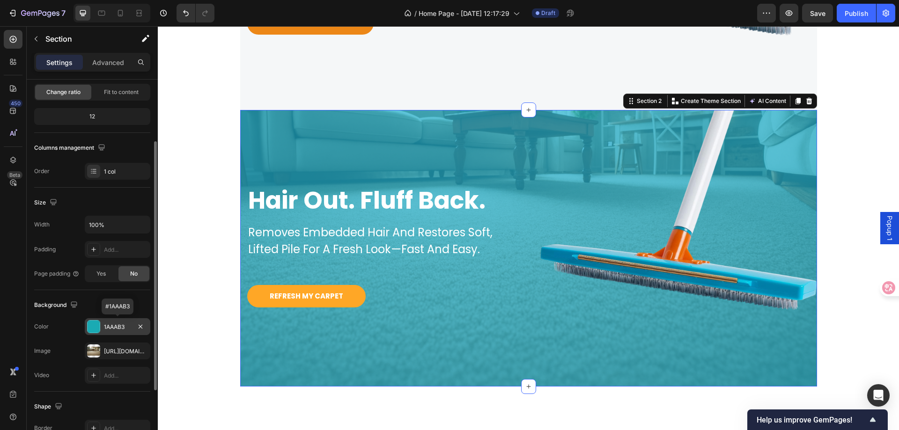
click at [117, 328] on div "1AAAB3" at bounding box center [117, 327] width 27 height 8
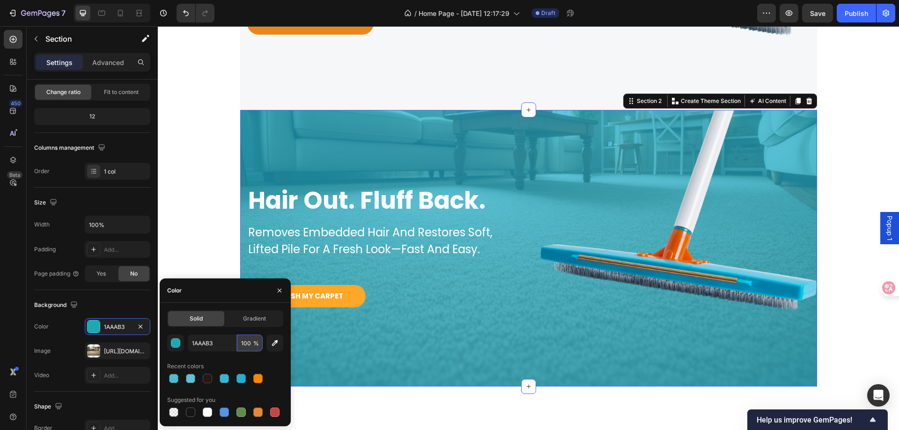
click at [247, 345] on input "100" at bounding box center [250, 343] width 26 height 17
type input "8"
type input "100"
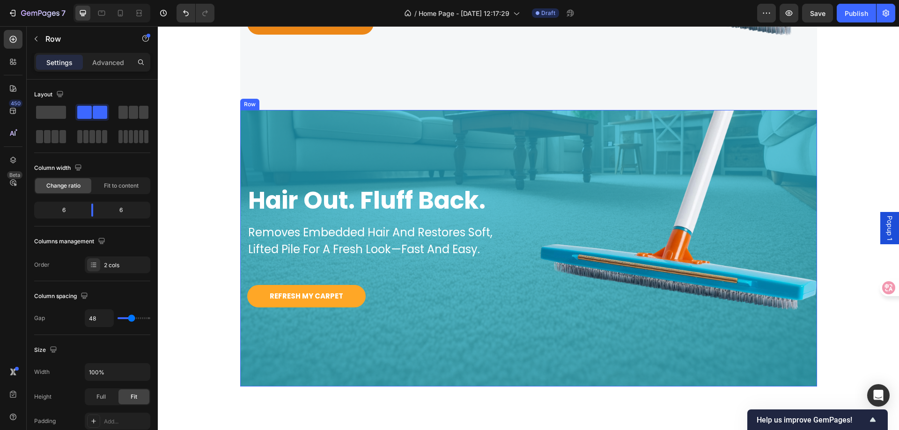
click at [282, 135] on div "hair out. fluff back. Heading removes embedded hair and restores soft, lifted p…" at bounding box center [378, 248] width 277 height 277
click at [260, 102] on div "Row" at bounding box center [259, 101] width 15 height 8
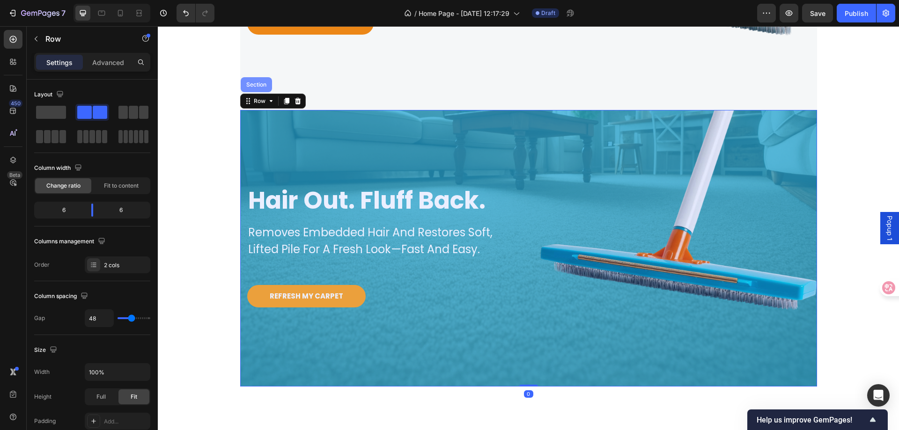
click at [257, 91] on div "Section" at bounding box center [256, 84] width 31 height 15
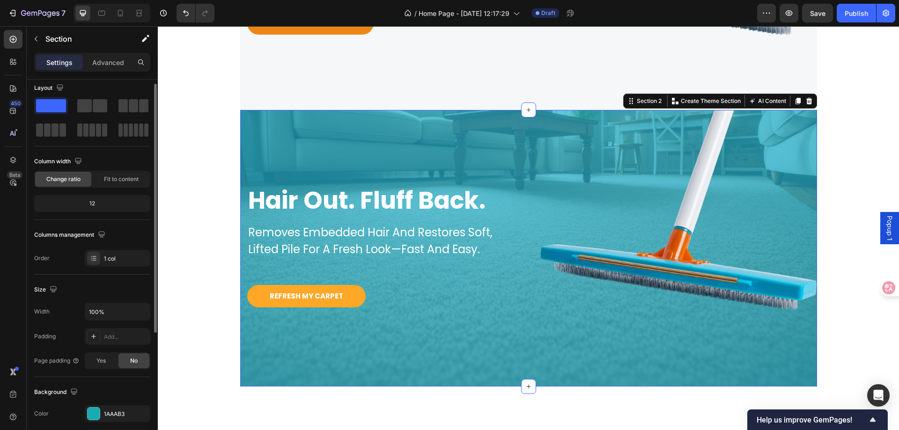
scroll to position [0, 0]
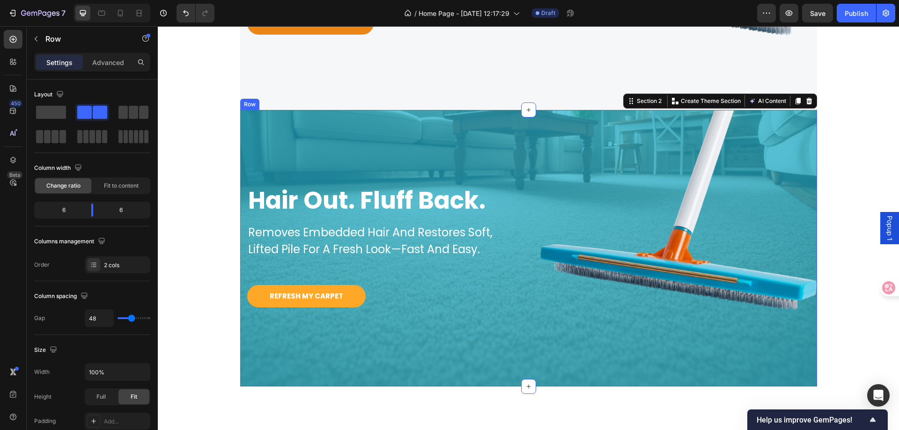
click at [293, 140] on div "hair out. fluff back. Heading removes embedded hair and restores soft, lifted p…" at bounding box center [378, 248] width 277 height 277
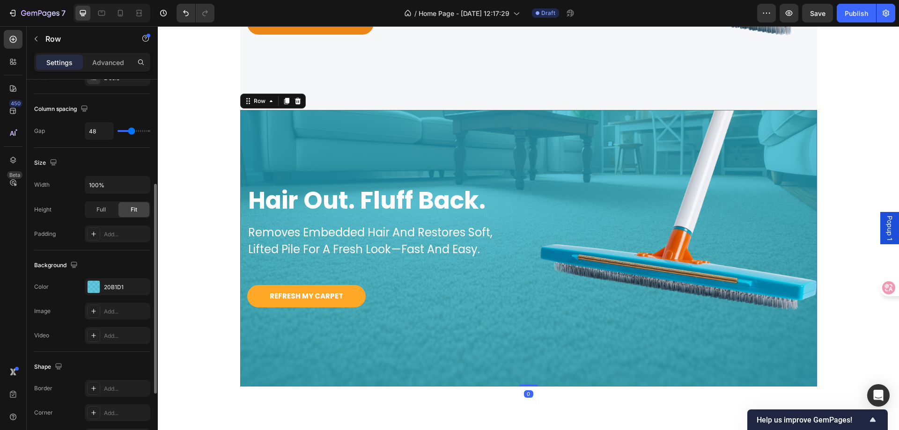
scroll to position [234, 0]
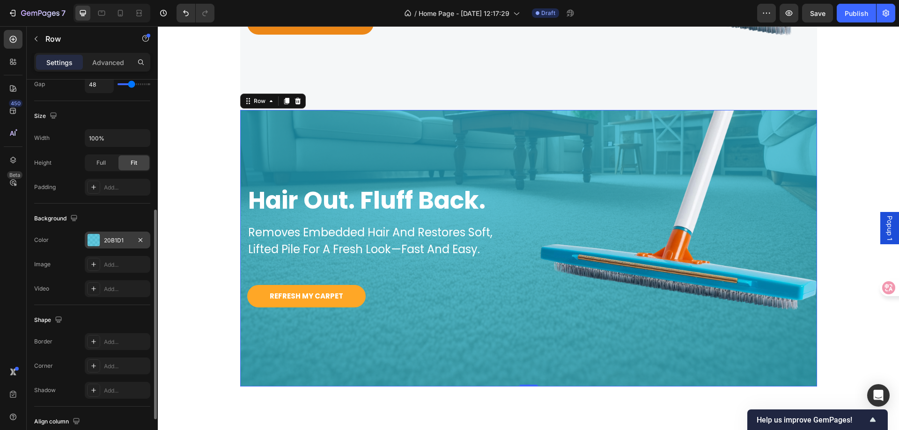
click at [96, 238] on div at bounding box center [94, 240] width 12 height 12
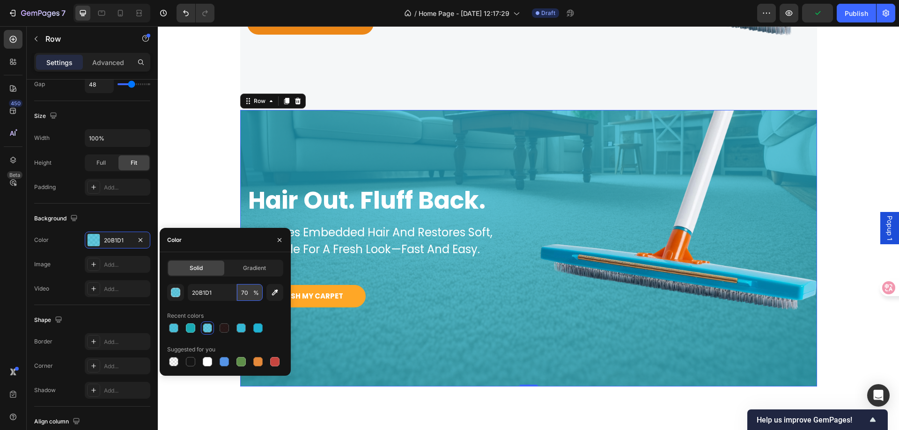
click at [250, 293] on input "70" at bounding box center [250, 292] width 26 height 17
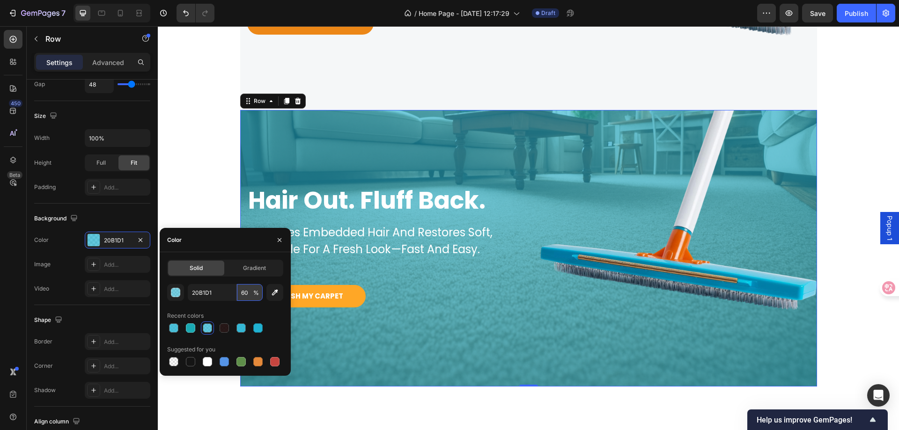
type input "6"
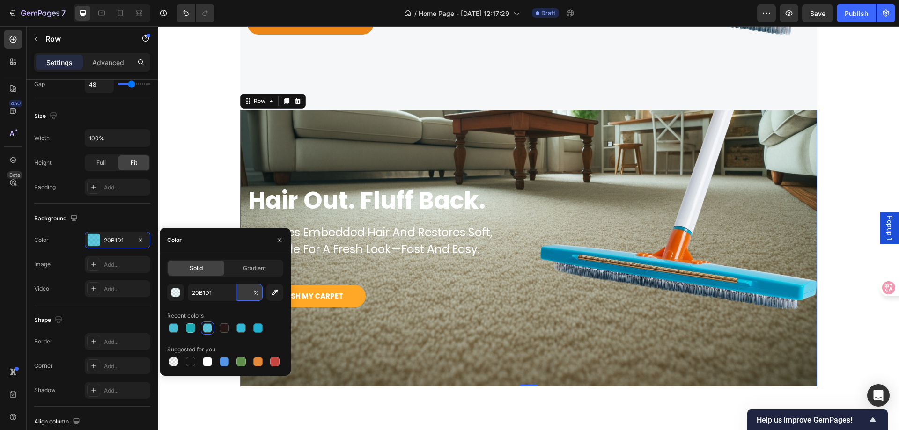
type input "7"
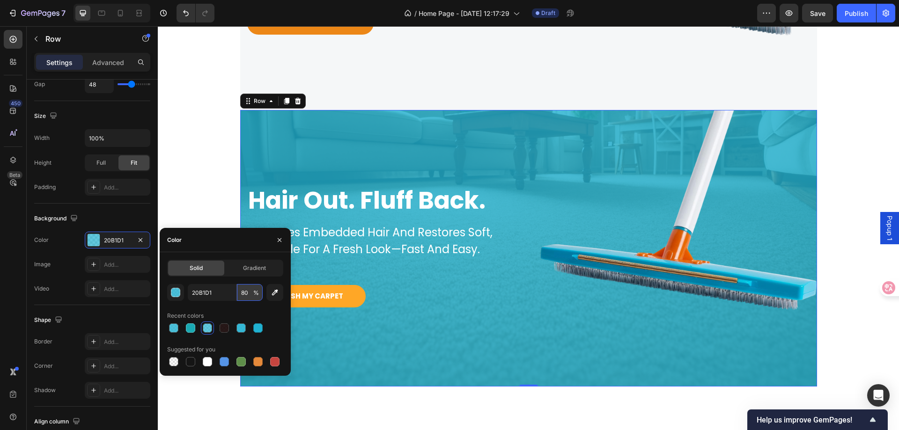
type input "8"
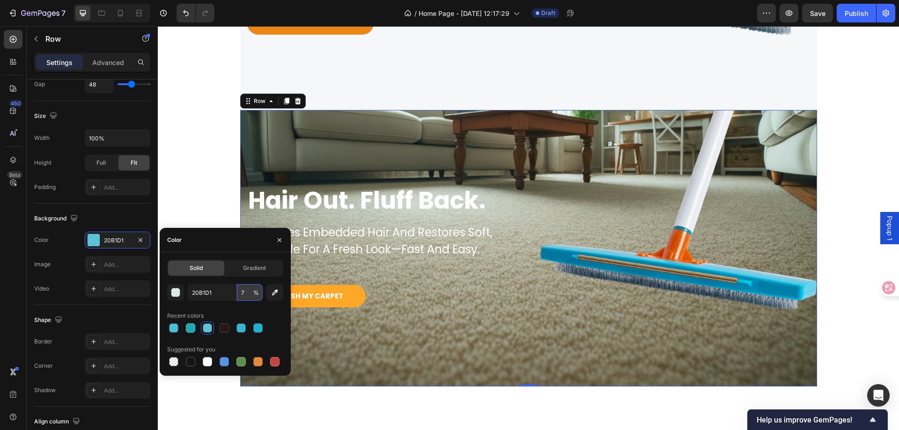
type input "70"
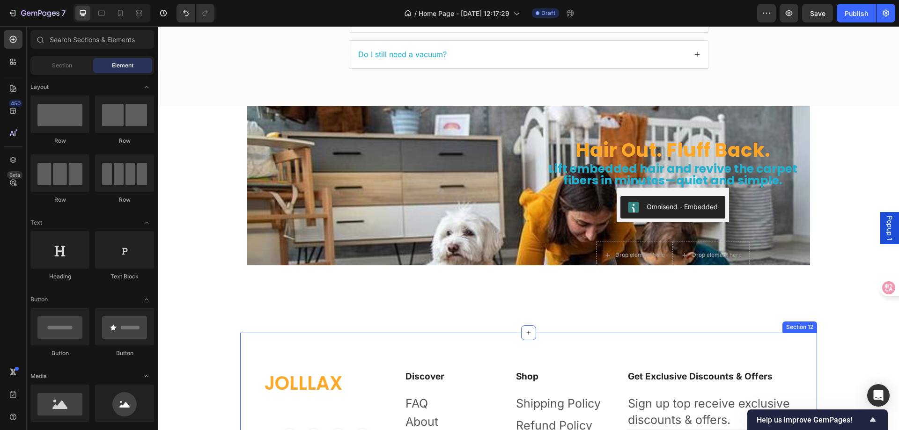
scroll to position [2828, 0]
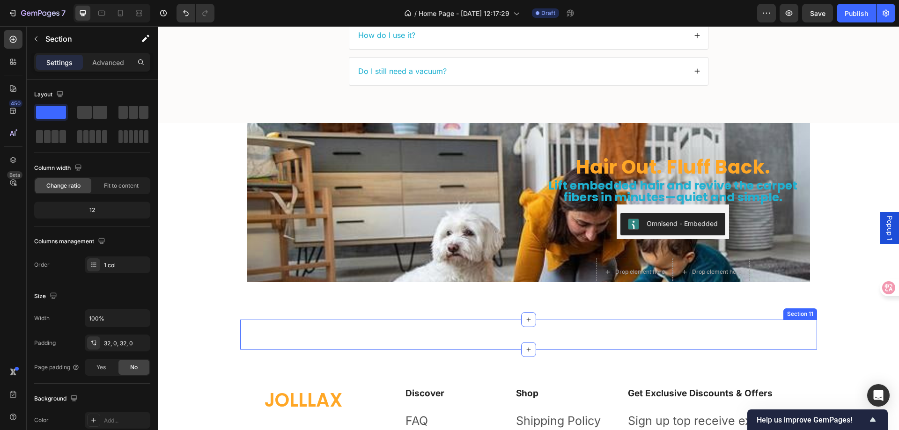
click at [592, 333] on div "The new you starts now. Heading get 10% off your first order Heading Email Fiel…" at bounding box center [528, 335] width 577 height 30
click at [806, 309] on icon at bounding box center [809, 310] width 7 height 7
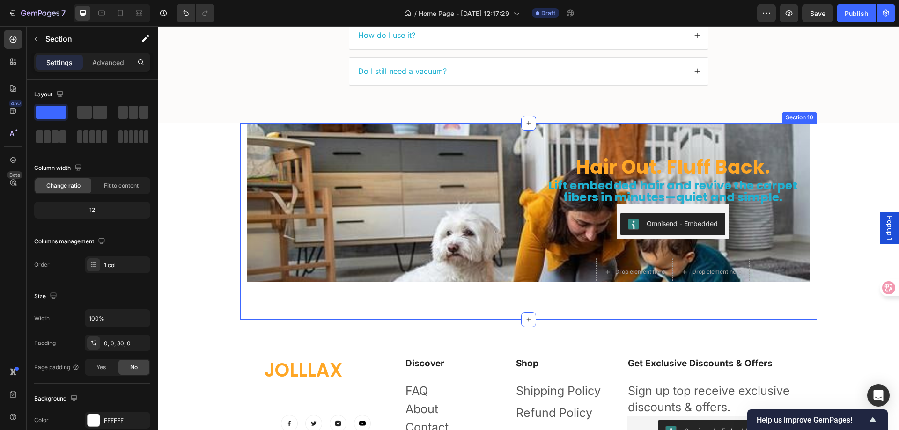
click at [613, 303] on div "Hair Out. Fluff Back. Heading Lift embedded hair and revive the carpet fibers i…" at bounding box center [528, 221] width 577 height 197
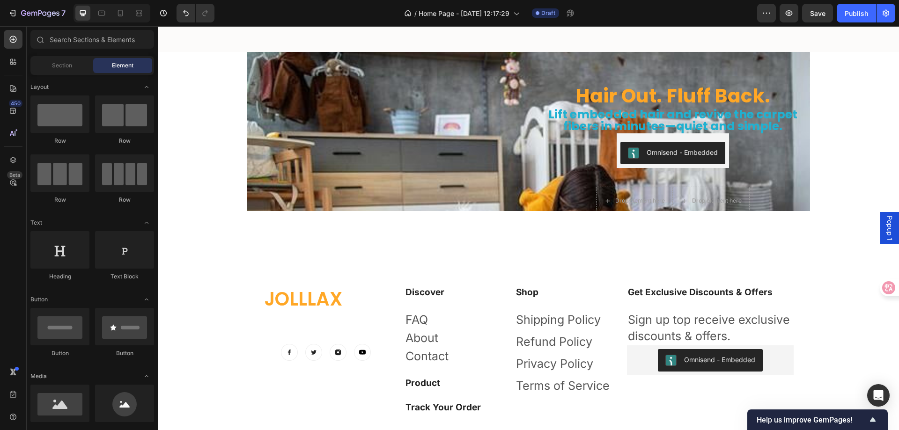
scroll to position [2922, 0]
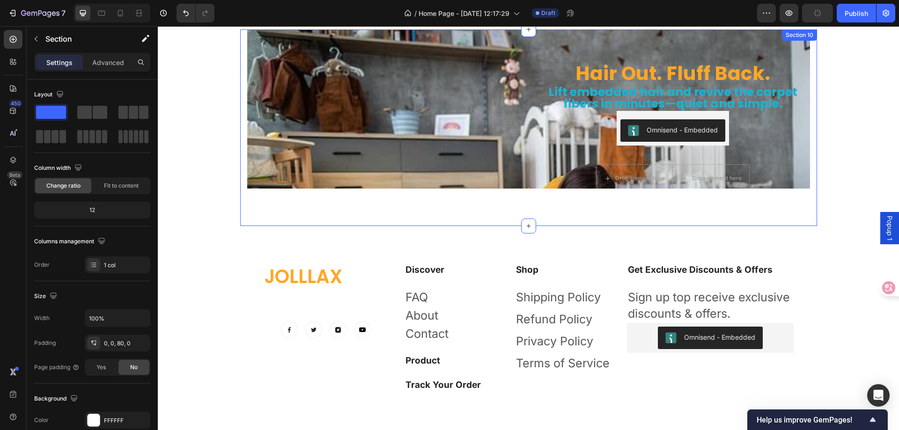
click at [504, 201] on div "Hair Out. Fluff Back. Heading Lift embedded hair and revive the carpet fibers i…" at bounding box center [528, 128] width 577 height 197
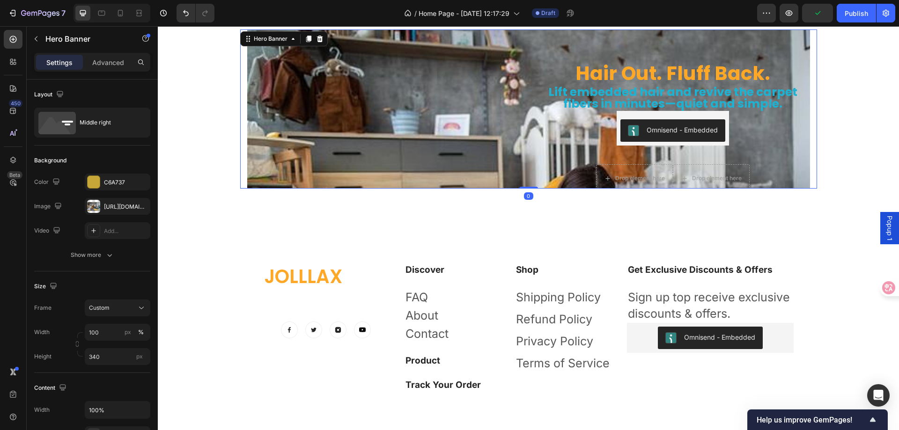
click at [528, 188] on div "Hair Out. Fluff Back. Heading Lift embedded hair and revive the carpet fibers i…" at bounding box center [528, 109] width 577 height 159
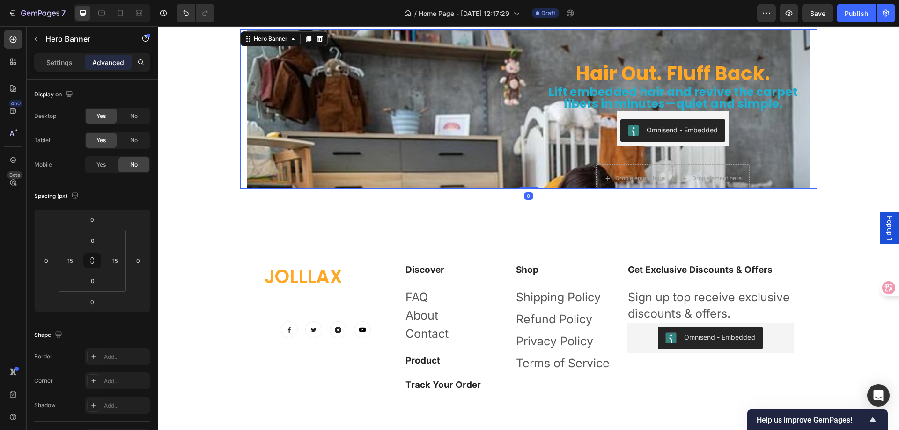
drag, startPoint x: 527, startPoint y: 188, endPoint x: 527, endPoint y: 171, distance: 16.9
click at [527, 171] on div "Hair Out. Fluff Back. Heading Lift embedded hair and revive the carpet fibers i…" at bounding box center [528, 109] width 577 height 159
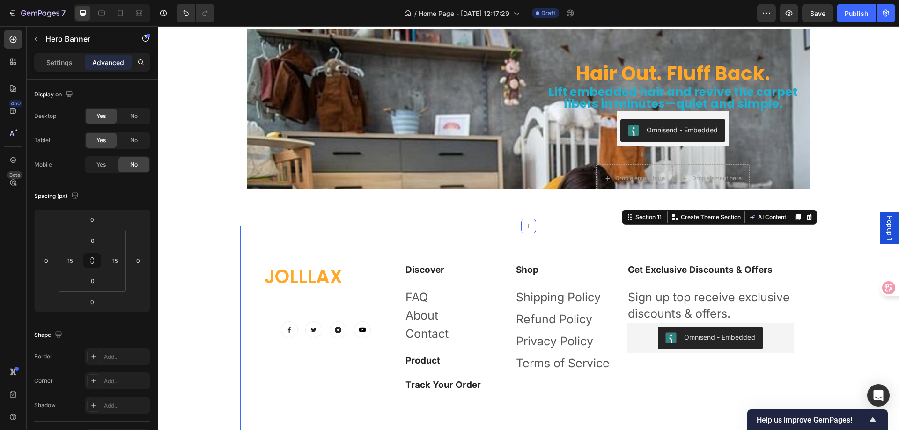
click at [575, 245] on div "Jolllax Heading Text block Image Image Image Image Row Discover Heading FAQ Tex…" at bounding box center [528, 350] width 577 height 249
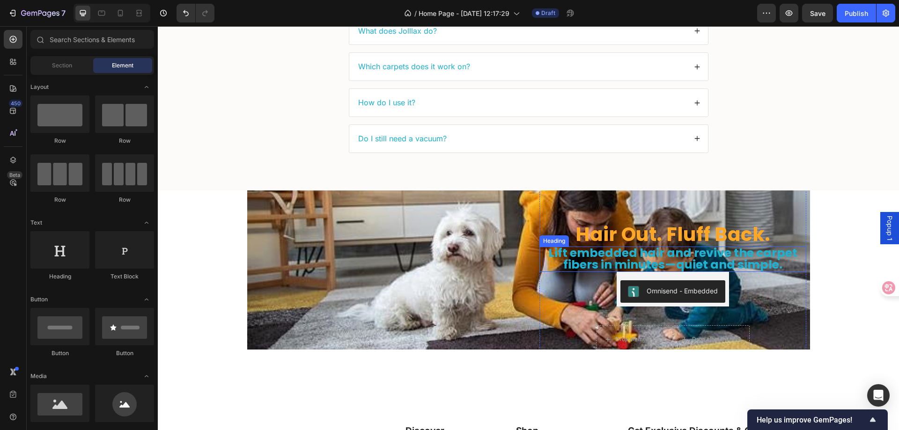
scroll to position [2751, 0]
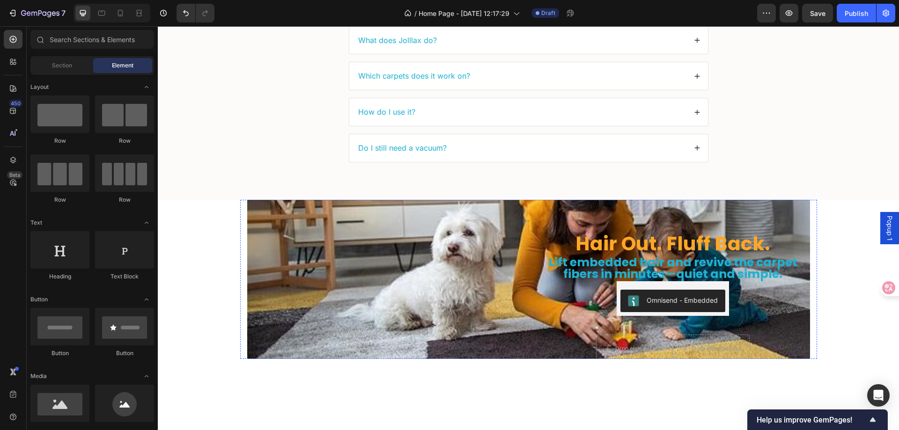
click at [476, 185] on img at bounding box center [384, 185] width 274 height 0
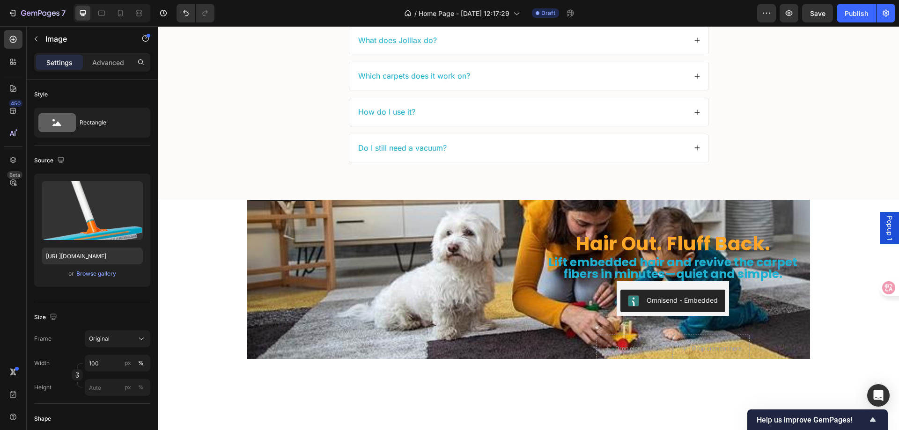
click at [271, 185] on img at bounding box center [384, 185] width 274 height 0
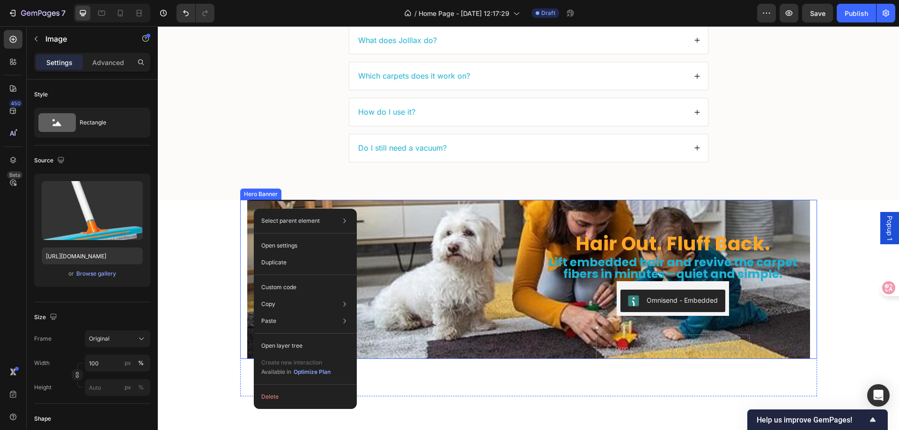
click at [536, 214] on div "Hair Out. Fluff Back. Heading Lift embedded hair and revive the carpet fibers i…" at bounding box center [673, 280] width 274 height 190
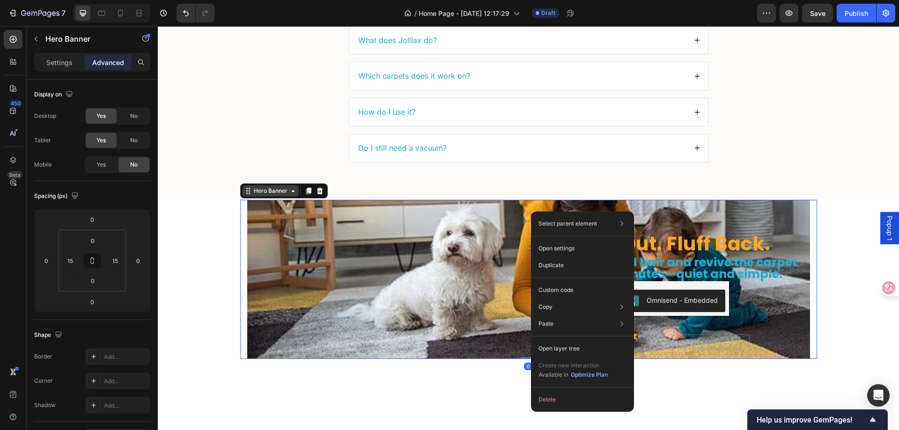
click at [261, 192] on div "Hero Banner" at bounding box center [270, 191] width 37 height 8
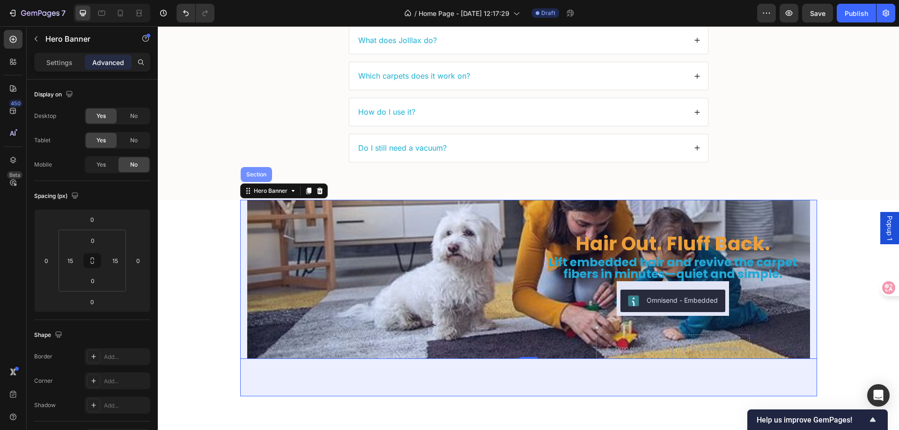
click at [260, 177] on div "Section" at bounding box center [257, 175] width 24 height 6
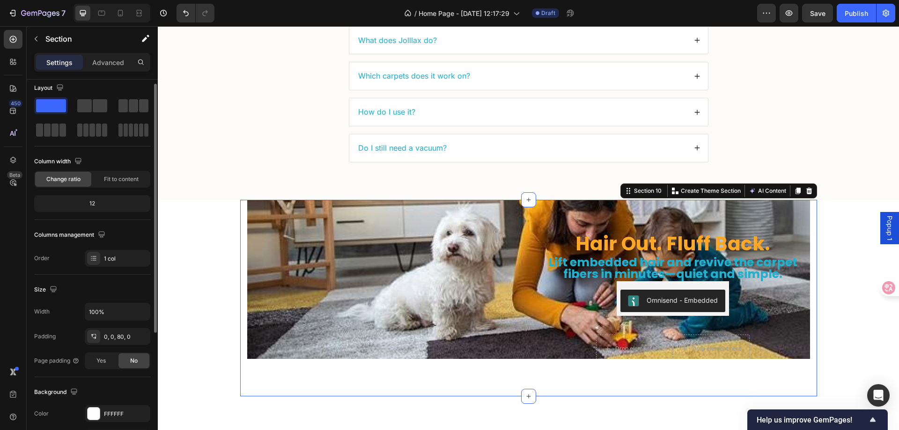
scroll to position [194, 0]
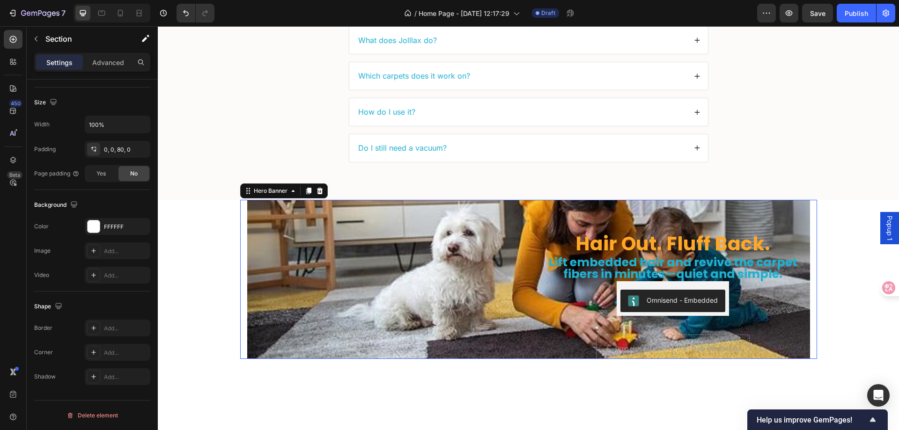
click at [532, 218] on div "Hair Out. Fluff Back. Heading Lift embedded hair and revive the carpet fibers i…" at bounding box center [528, 280] width 563 height 190
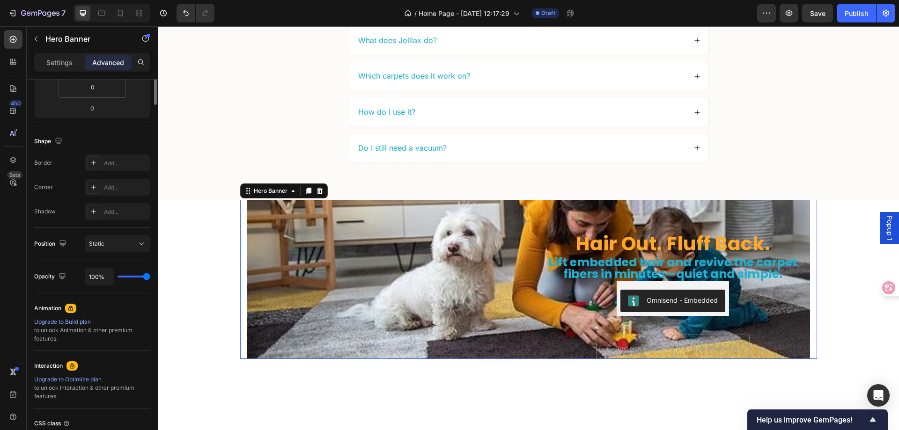
scroll to position [0, 0]
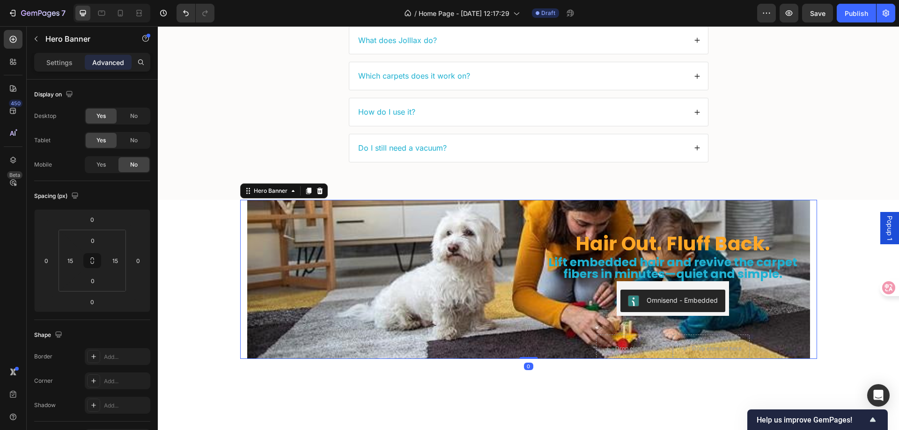
click at [532, 218] on div "Hair Out. Fluff Back. Heading Lift embedded hair and revive the carpet fibers i…" at bounding box center [528, 280] width 563 height 190
click at [67, 68] on div "Settings" at bounding box center [59, 62] width 47 height 15
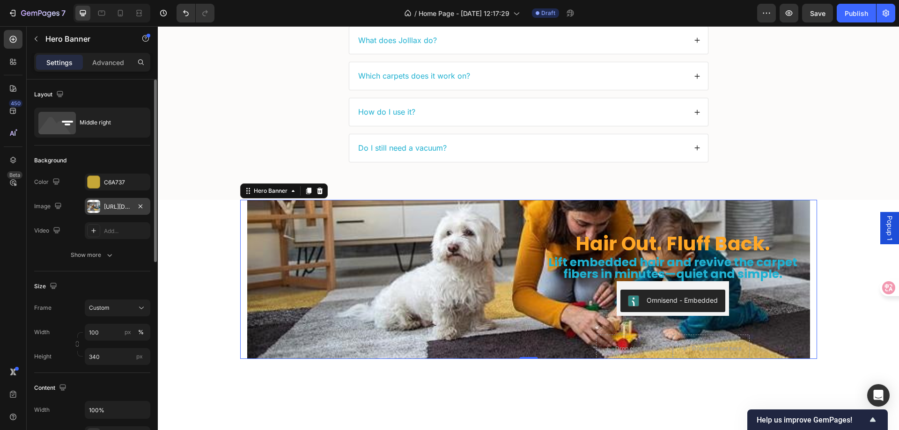
click at [94, 205] on div at bounding box center [93, 206] width 13 height 13
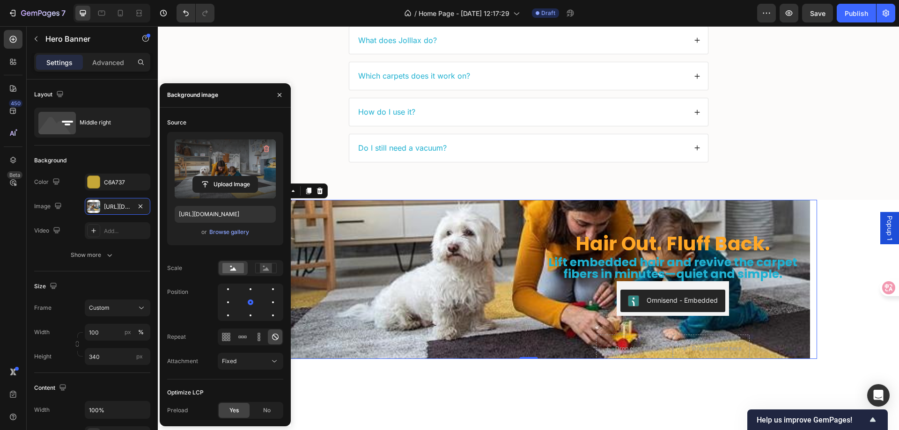
click at [221, 158] on label at bounding box center [225, 169] width 101 height 59
click at [221, 177] on input "file" at bounding box center [225, 185] width 65 height 16
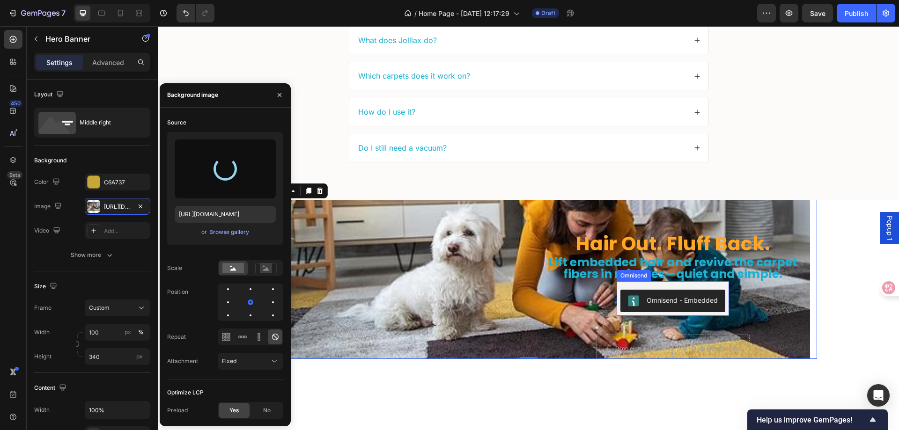
type input "[URL][DOMAIN_NAME]"
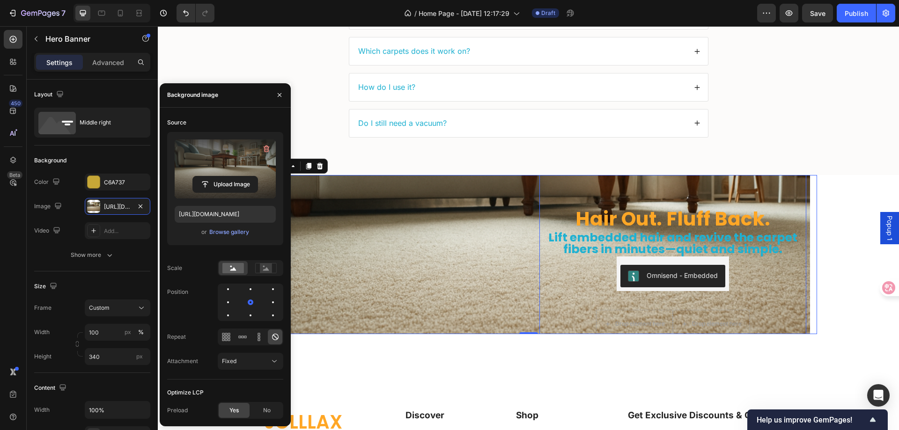
scroll to position [2798, 0]
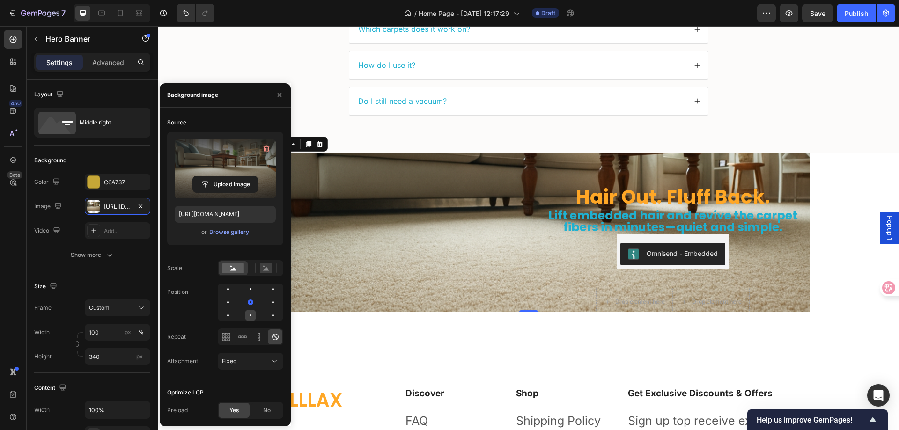
click at [246, 314] on div at bounding box center [250, 315] width 11 height 11
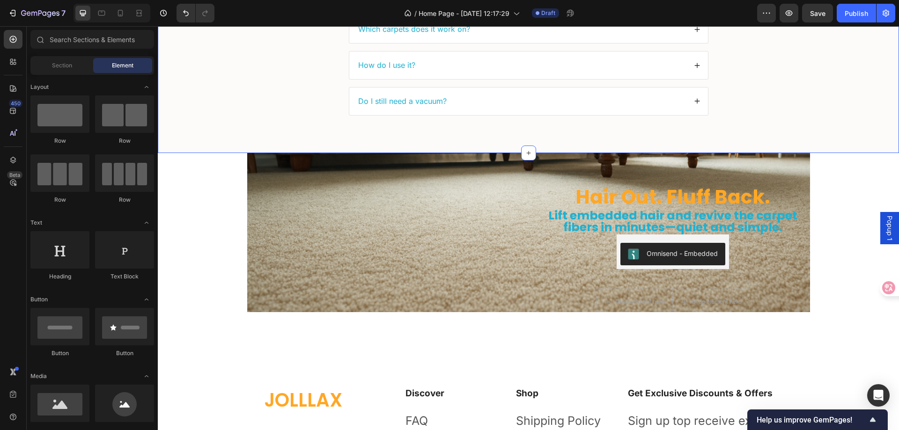
click at [246, 67] on div "FAQs Heading What does Jolllax do? Which carpets does it work on? How do I use …" at bounding box center [528, 29] width 723 height 203
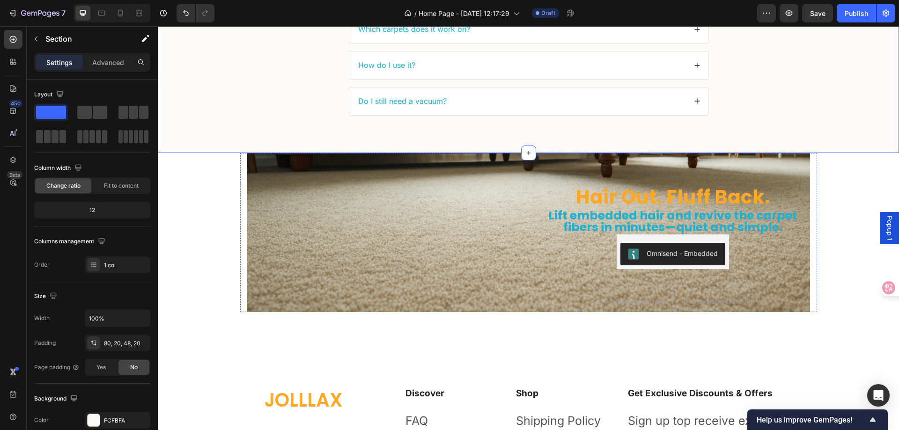
click at [455, 138] on img at bounding box center [384, 138] width 274 height 0
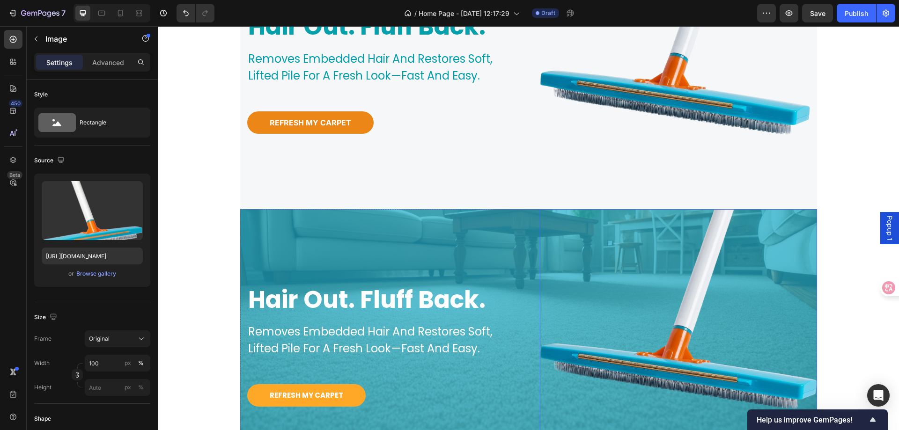
scroll to position [128, 0]
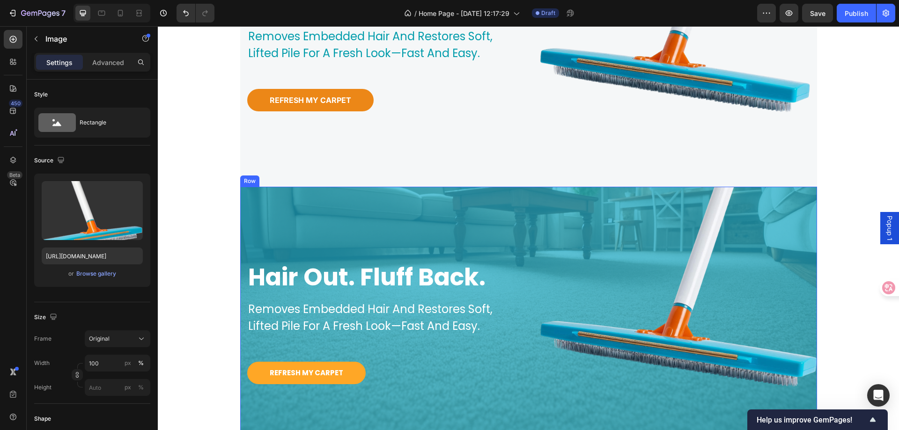
click at [499, 197] on div "hair out. fluff back. Heading removes embedded hair and restores soft, lifted p…" at bounding box center [378, 325] width 277 height 277
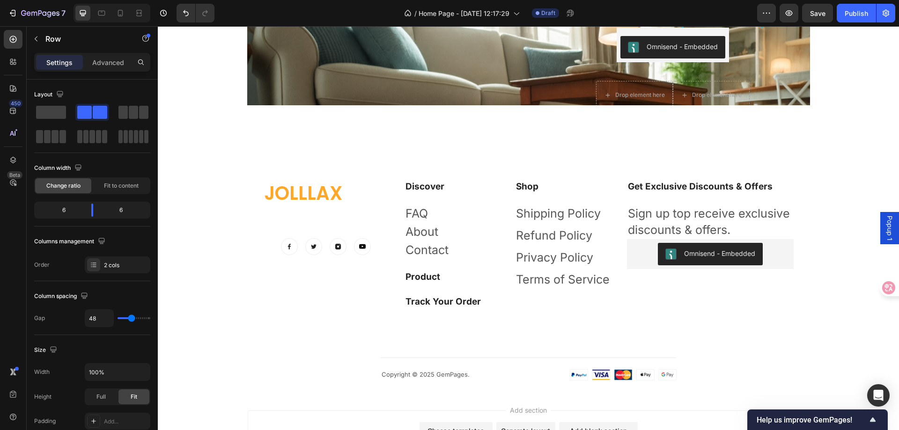
scroll to position [2892, 0]
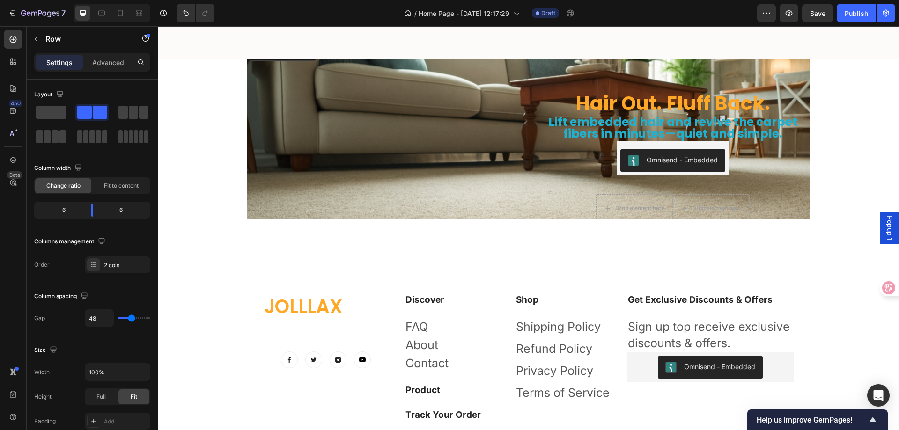
click at [458, 44] on img at bounding box center [384, 44] width 274 height 0
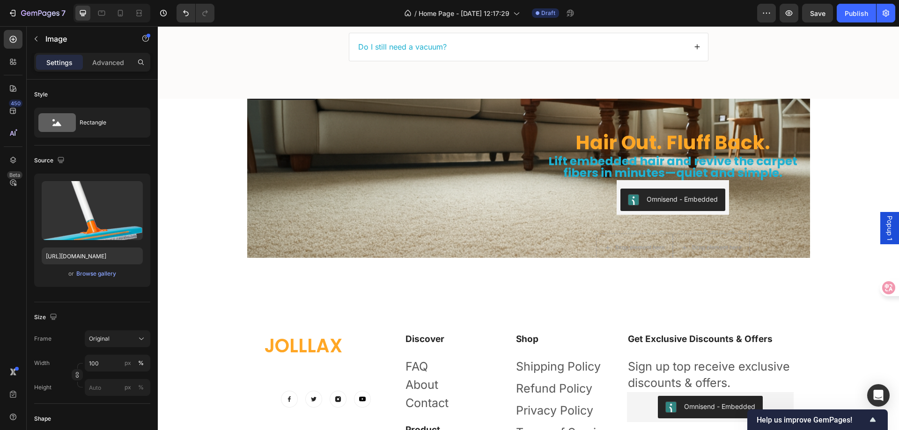
scroll to position [2798, 0]
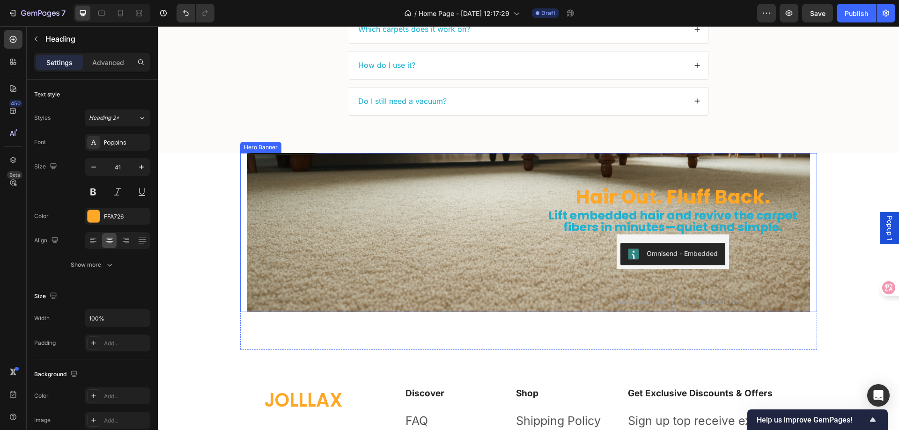
click at [560, 187] on h2 "Hair Out. Fluff Back." at bounding box center [673, 197] width 267 height 25
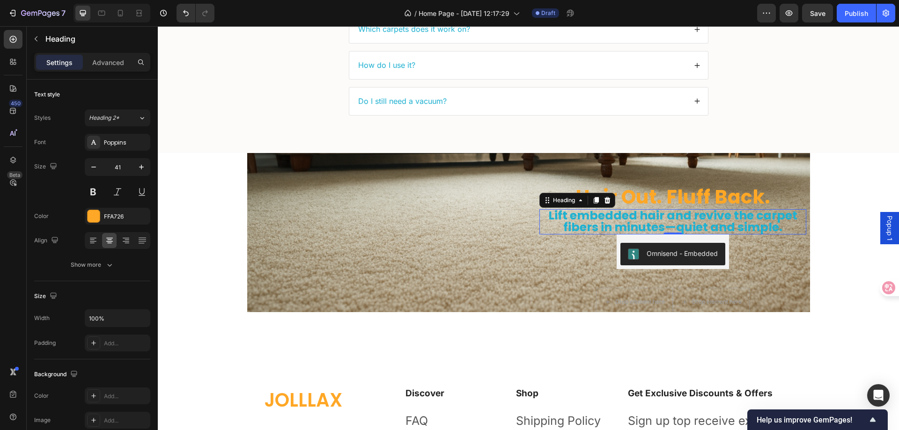
click at [554, 212] on h2 "Lift embedded hair and revive the carpet fibers in minutes—quiet and simple." at bounding box center [673, 221] width 267 height 25
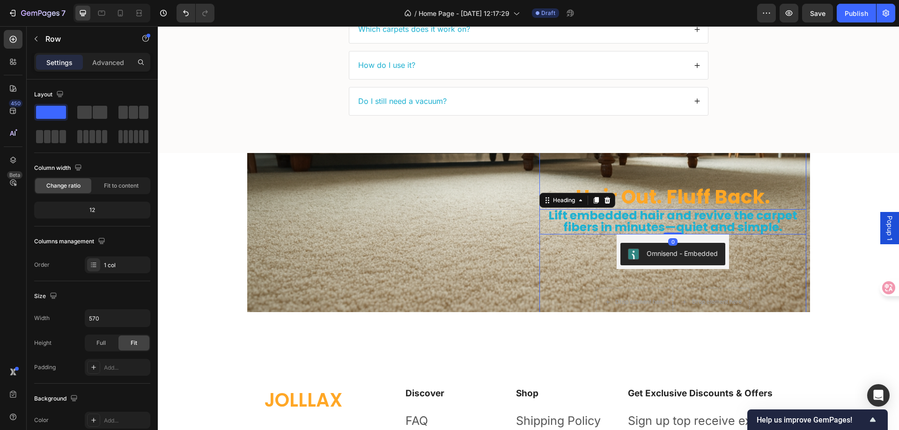
click at [548, 227] on div "Hair Out. Fluff Back. Heading Lift embedded hair and revive the carpet fibers i…" at bounding box center [673, 233] width 267 height 190
click at [511, 138] on img at bounding box center [384, 138] width 274 height 0
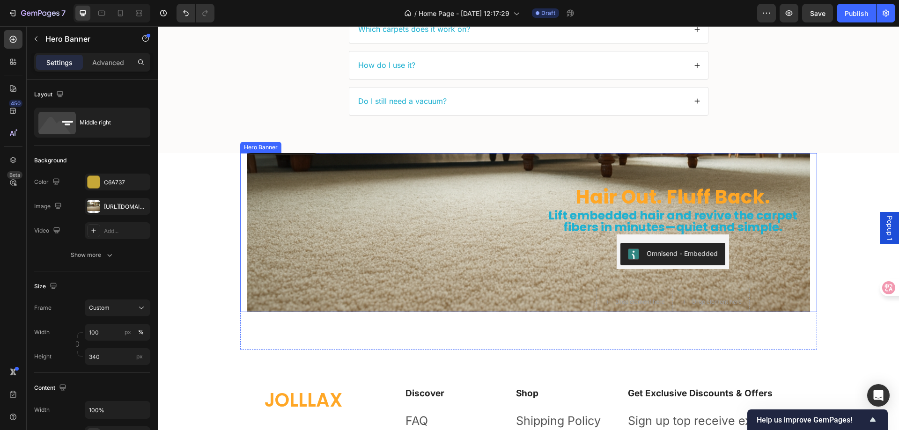
click at [525, 202] on div "Hair Out. Fluff Back. Heading Lift embedded hair and revive the carpet fibers i…" at bounding box center [528, 233] width 563 height 190
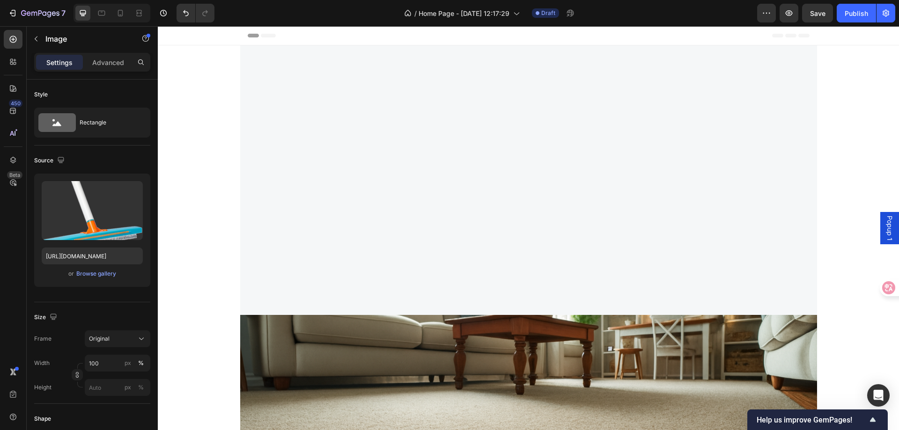
scroll to position [2798, 0]
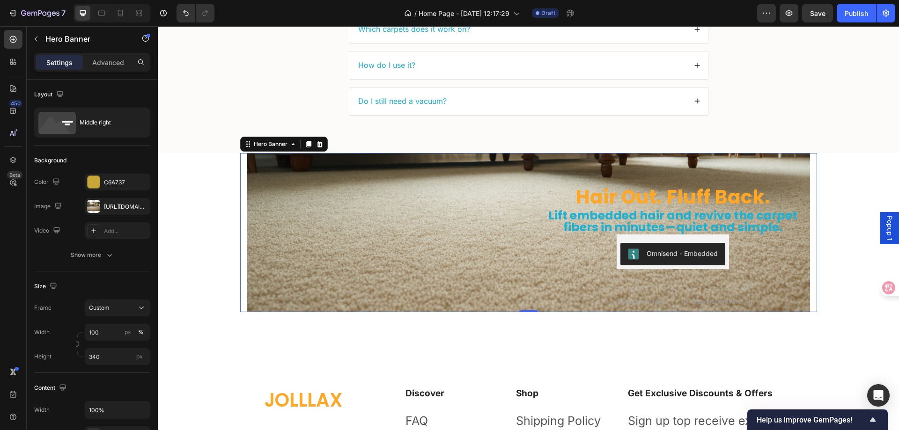
click at [527, 194] on div "Hair Out. Fluff Back. Heading Lift embedded hair and revive the carpet fibers i…" at bounding box center [528, 233] width 563 height 190
click at [48, 40] on p "Hero Banner" at bounding box center [85, 38] width 80 height 11
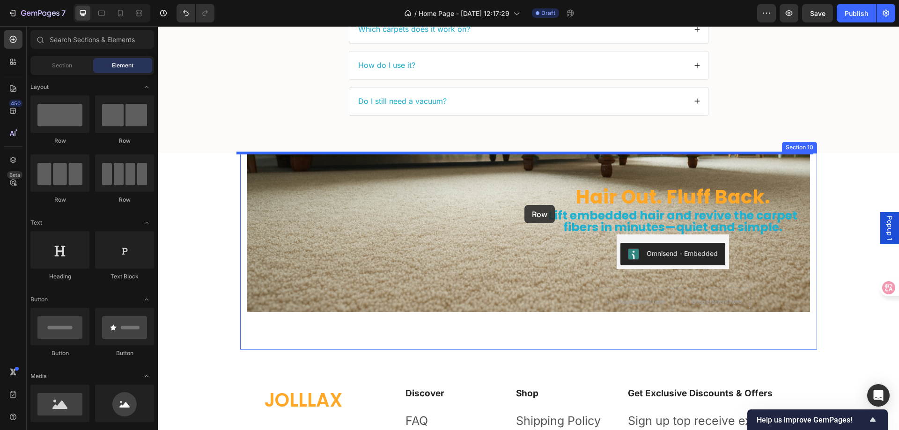
drag, startPoint x: 227, startPoint y: 145, endPoint x: 525, endPoint y: 205, distance: 303.9
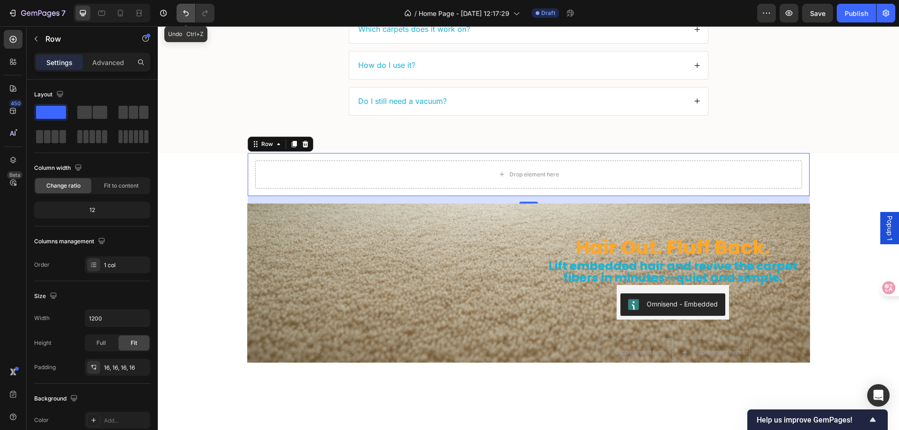
click at [179, 13] on button "Undo/Redo" at bounding box center [186, 13] width 19 height 19
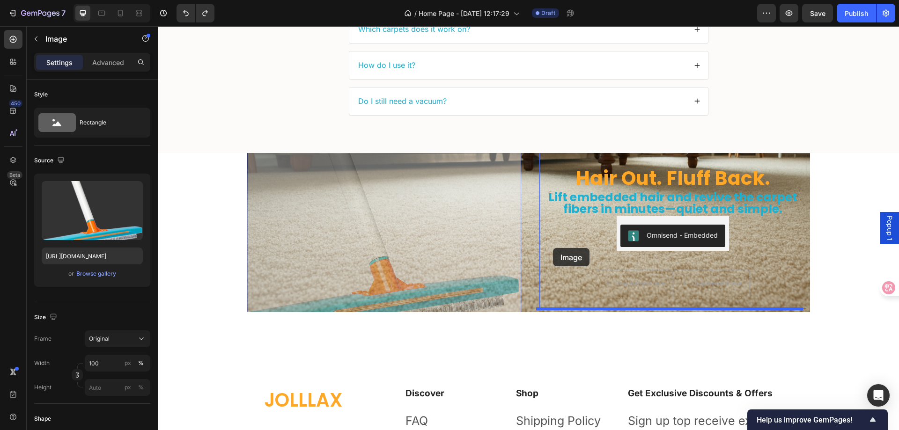
drag, startPoint x: 342, startPoint y: 203, endPoint x: 553, endPoint y: 249, distance: 216.1
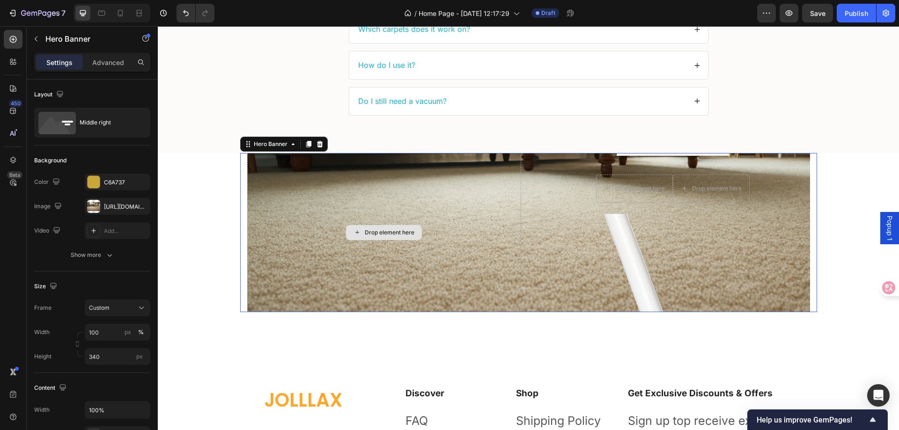
click at [415, 221] on div "Drop element here" at bounding box center [384, 232] width 274 height 417
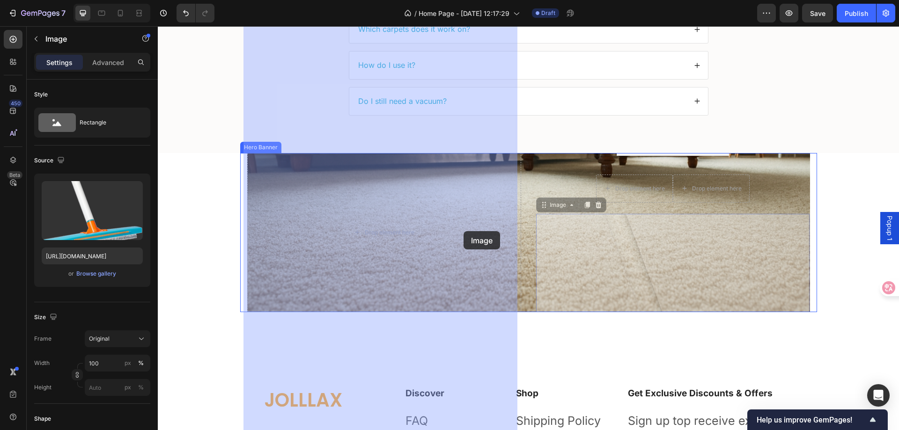
drag, startPoint x: 566, startPoint y: 237, endPoint x: 464, endPoint y: 231, distance: 102.2
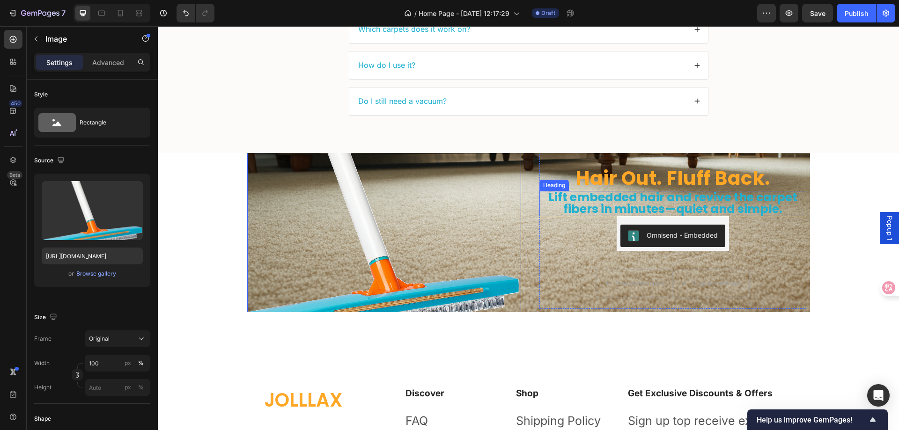
click at [575, 193] on span "Lift embedded hair and revive the carpet fibers in minutes—quiet and simple." at bounding box center [673, 203] width 249 height 28
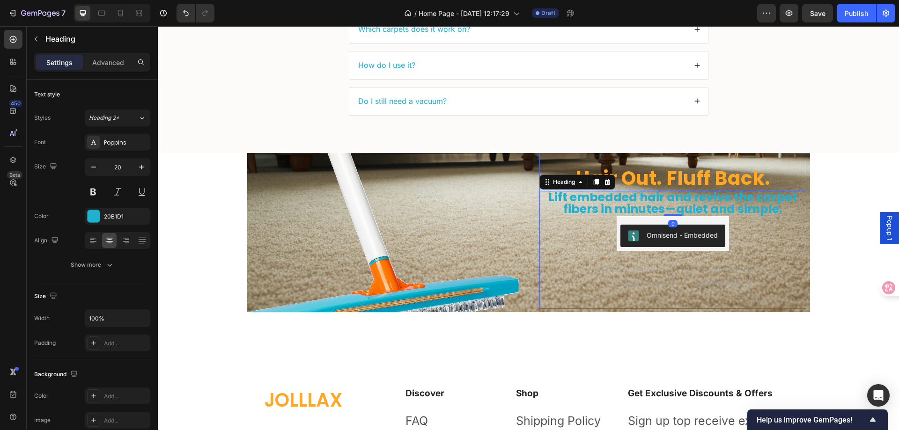
click at [565, 226] on div "Hair Out. Fluff Back. Heading Lift embedded hair and revive the carpet fibers i…" at bounding box center [673, 214] width 267 height 190
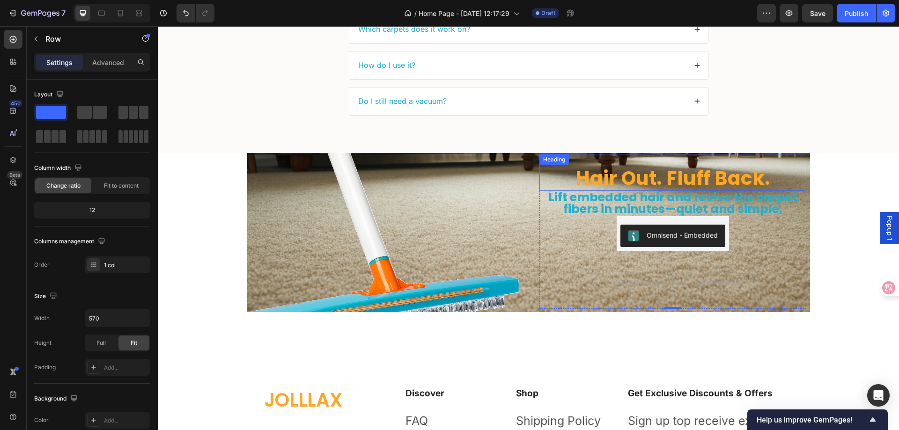
click at [549, 174] on h2 "Hair Out. Fluff Back." at bounding box center [673, 178] width 267 height 25
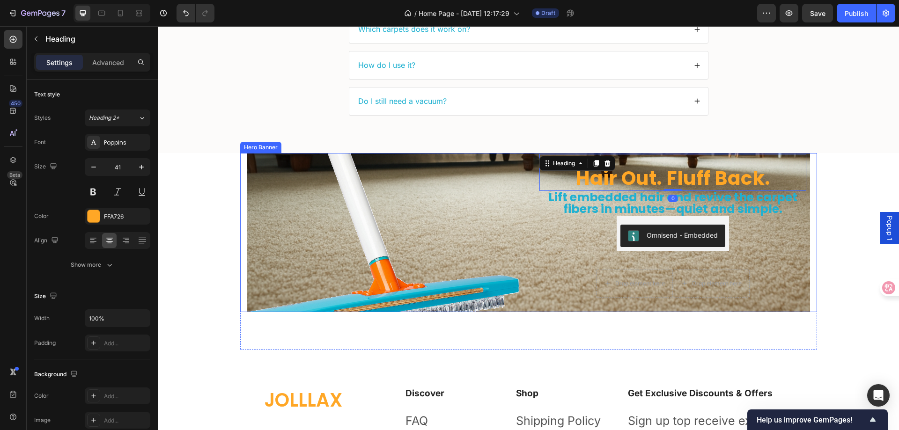
click at [524, 180] on div "Hair Out. Fluff Back. Heading 0 Lift embedded hair and revive the carpet fibers…" at bounding box center [528, 232] width 563 height 227
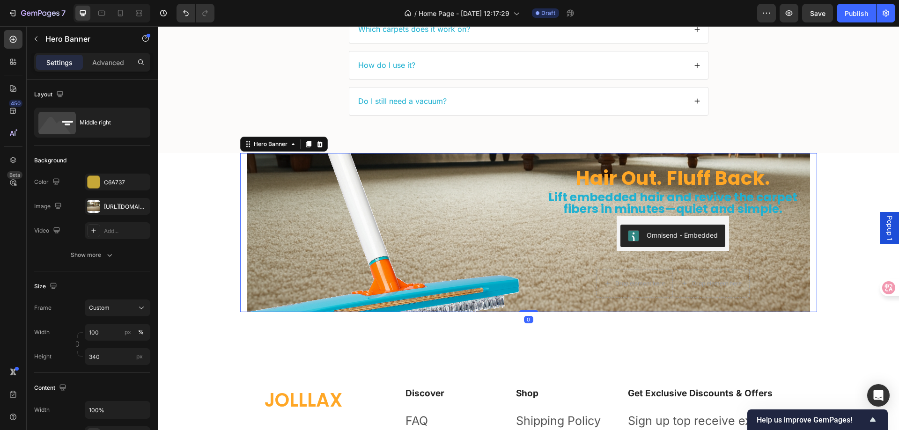
click at [524, 180] on div "Hair Out. Fluff Back. Heading Lift embedded hair and revive the carpet fibers i…" at bounding box center [528, 232] width 563 height 227
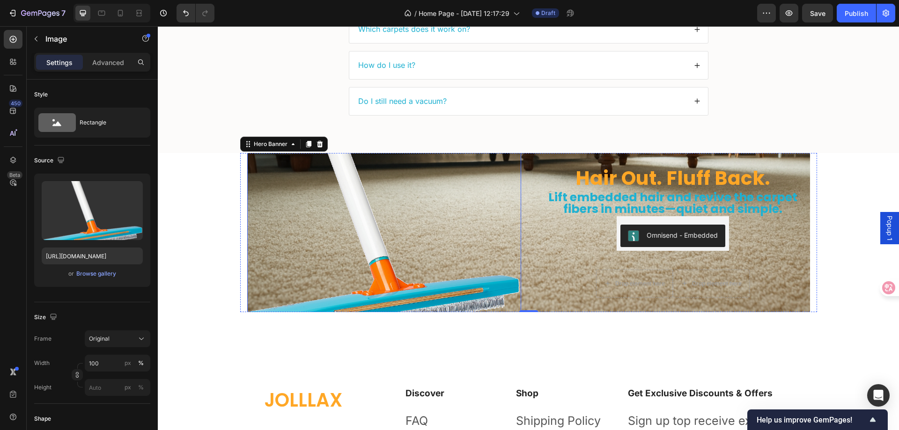
click at [355, 181] on img at bounding box center [384, 232] width 274 height 227
click at [254, 172] on img at bounding box center [384, 232] width 274 height 227
click at [536, 172] on div "Hair Out. Fluff Back. Heading Lift embedded hair and revive the carpet fibers i…" at bounding box center [673, 232] width 274 height 227
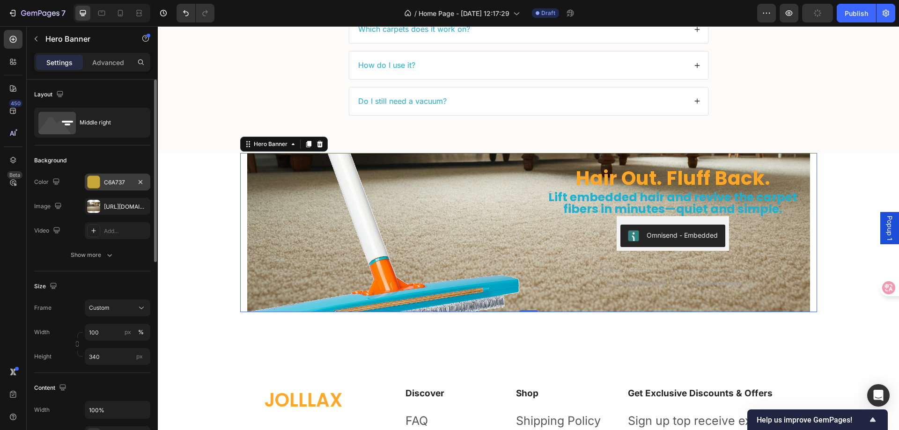
click at [94, 184] on div at bounding box center [94, 182] width 12 height 12
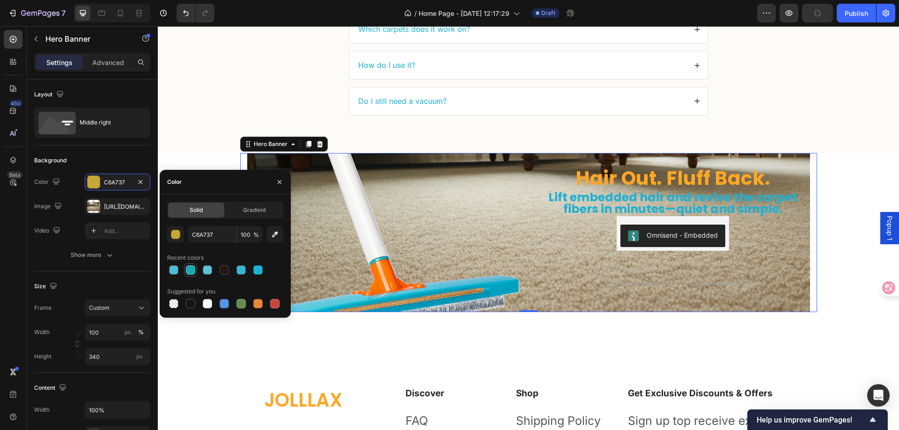
click at [190, 274] on div at bounding box center [190, 270] width 9 height 9
type input "1AAAB3"
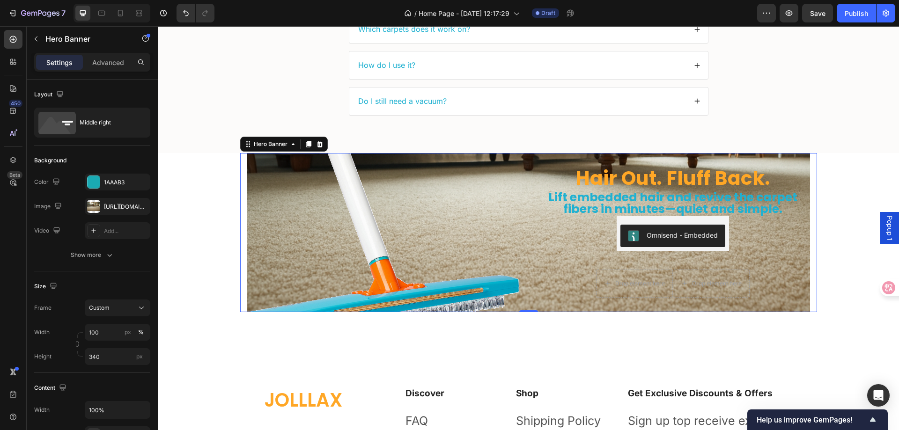
click at [532, 184] on div "Hair Out. Fluff Back. Heading Lift embedded hair and revive the carpet fibers i…" at bounding box center [528, 232] width 563 height 227
click at [536, 178] on div "Hair Out. Fluff Back. Heading Lift embedded hair and revive the carpet fibers i…" at bounding box center [673, 232] width 274 height 227
click at [530, 181] on div "Hair Out. Fluff Back. Heading Lift embedded hair and revive the carpet fibers i…" at bounding box center [528, 232] width 563 height 227
click at [527, 182] on div "Hair Out. Fluff Back. Heading Lift embedded hair and revive the carpet fibers i…" at bounding box center [528, 232] width 563 height 227
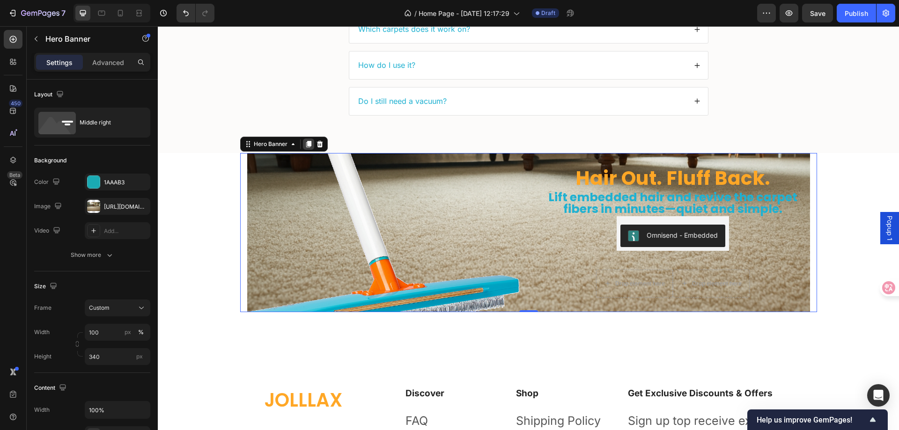
click at [306, 144] on icon at bounding box center [308, 144] width 5 height 7
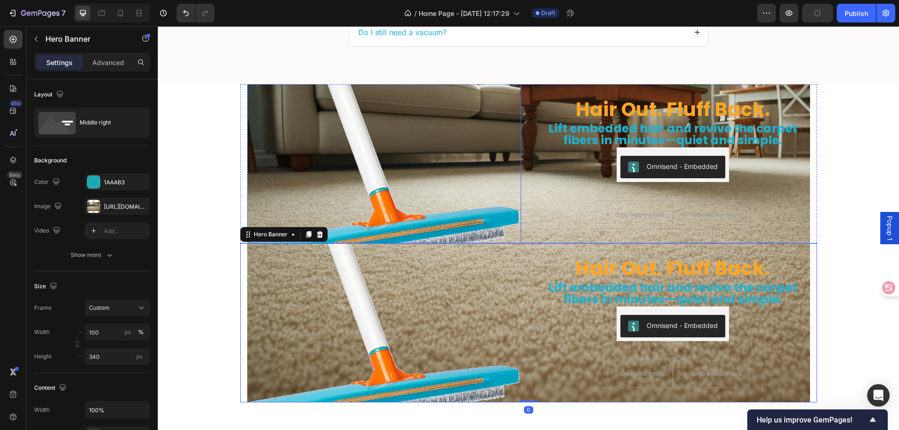
scroll to position [2939, 0]
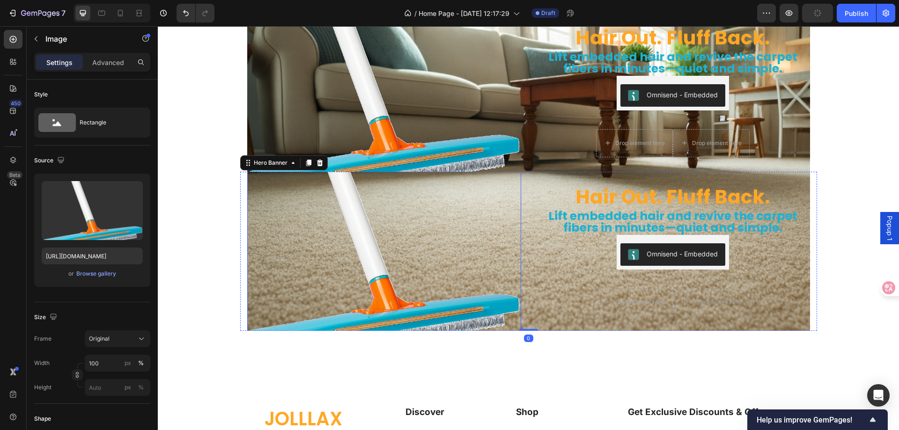
click at [465, 219] on img at bounding box center [384, 251] width 274 height 227
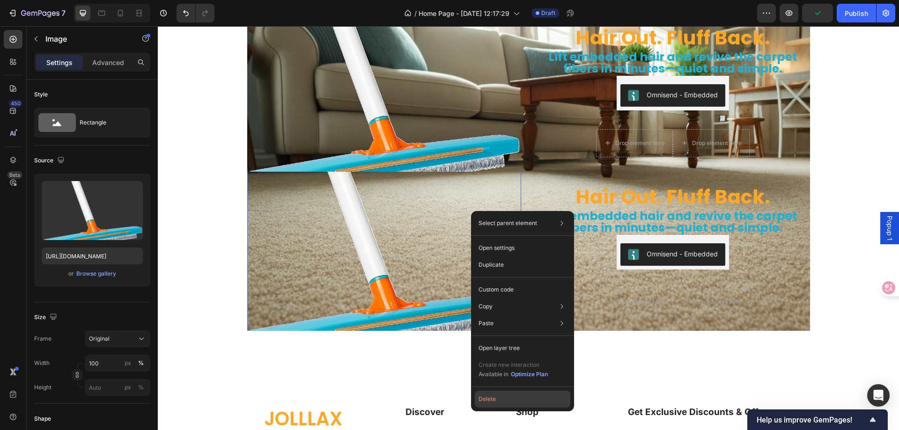
click at [510, 402] on button "Delete" at bounding box center [523, 399] width 96 height 17
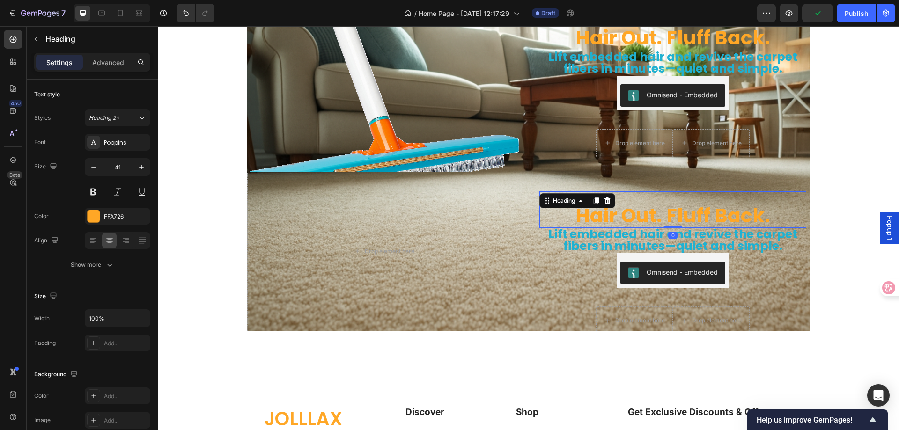
click at [574, 207] on div "Hair Out. Fluff Back. Heading 0" at bounding box center [673, 210] width 267 height 37
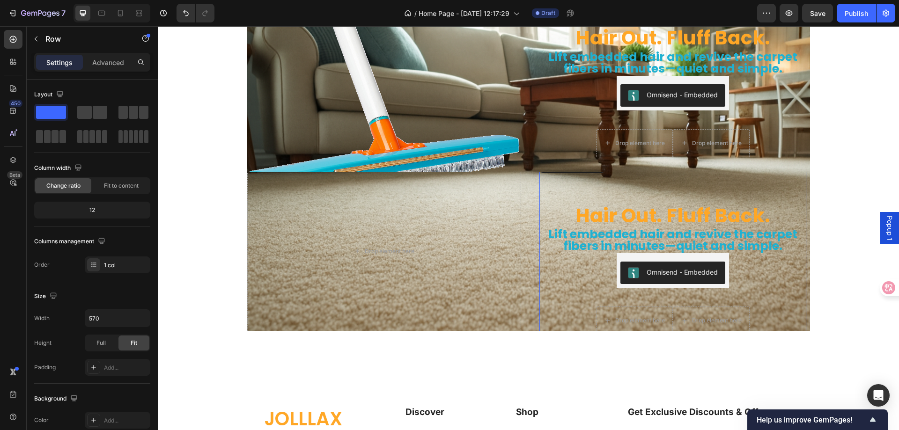
click at [571, 271] on div "Hair Out. Fluff Back. Heading Lift embedded hair and revive the carpet fibers i…" at bounding box center [673, 251] width 267 height 190
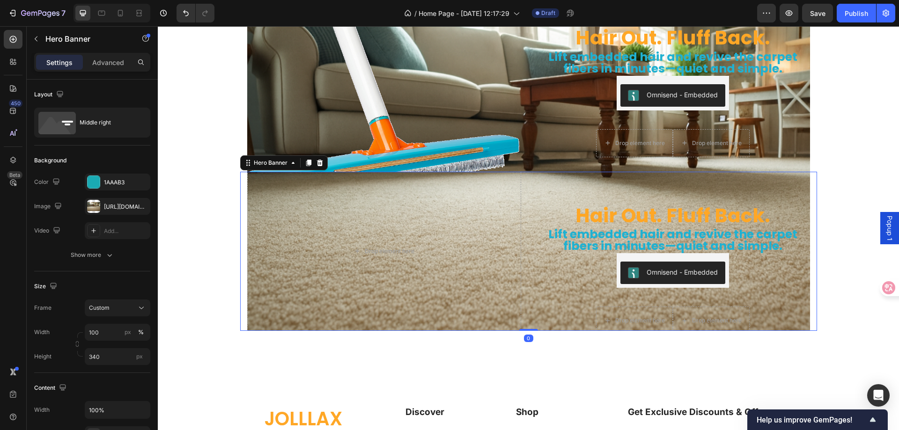
click at [529, 262] on div "Hair Out. Fluff Back. Heading Lift embedded hair and revive the carpet fibers i…" at bounding box center [528, 251] width 563 height 190
click at [526, 208] on div "Hair Out. Fluff Back. Heading Lift embedded hair and revive the carpet fibers i…" at bounding box center [528, 251] width 563 height 190
click at [55, 42] on p "Hero Banner" at bounding box center [85, 38] width 80 height 11
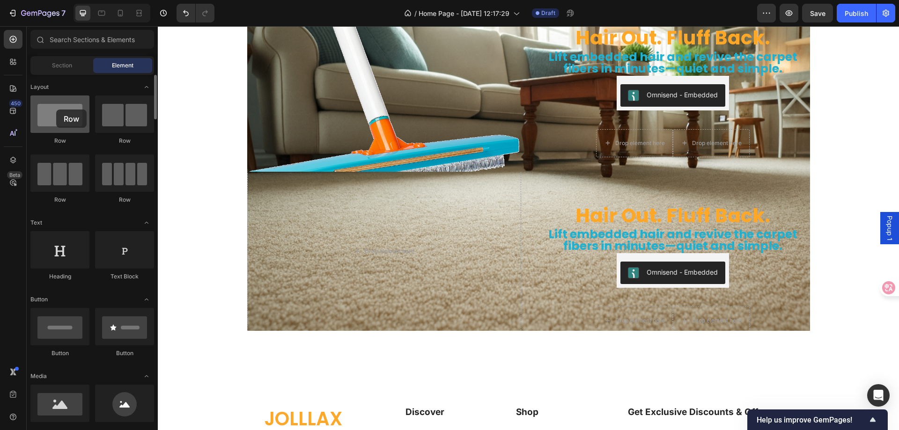
click at [56, 110] on div at bounding box center [59, 114] width 59 height 37
drag, startPoint x: 214, startPoint y: 147, endPoint x: 533, endPoint y: 235, distance: 330.6
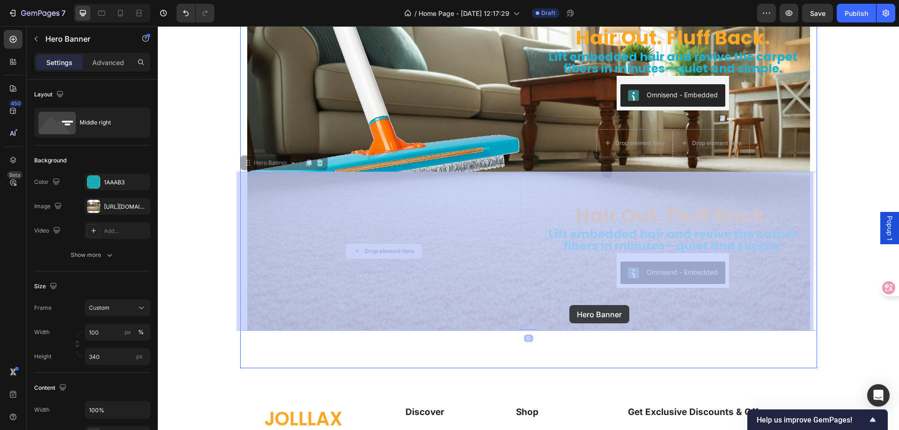
drag, startPoint x: 483, startPoint y: 233, endPoint x: 534, endPoint y: 267, distance: 60.8
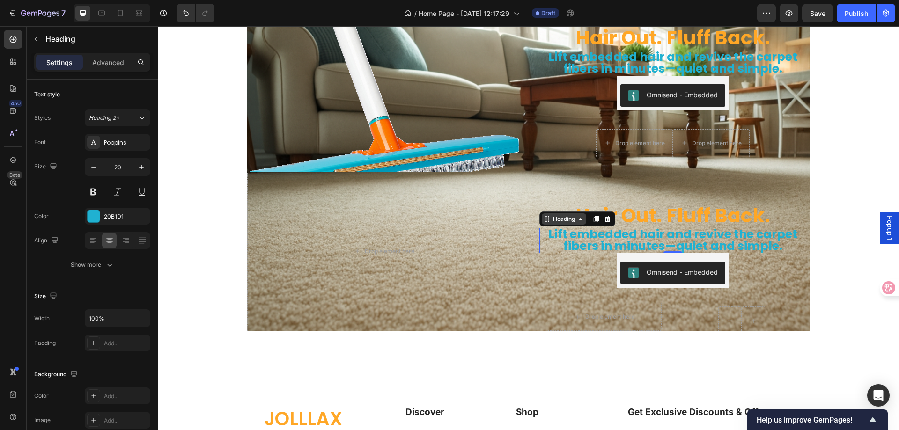
click at [551, 219] on div "Heading" at bounding box center [564, 219] width 26 height 8
click at [548, 196] on div "Heading" at bounding box center [554, 197] width 26 height 8
click at [546, 182] on div "Hair Out. Fluff Back. Heading Lift embedded hair and revive the carpet fibers i…" at bounding box center [673, 251] width 267 height 190
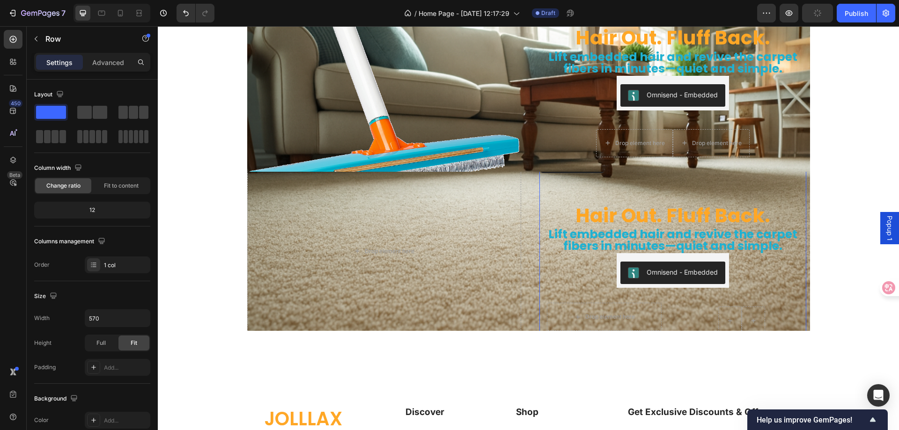
click at [590, 189] on div "Hair Out. Fluff Back. Heading Lift embedded hair and revive the carpet fibers i…" at bounding box center [673, 251] width 267 height 190
click at [583, 202] on div "Hair Out. Fluff Back. Heading 0" at bounding box center [673, 210] width 267 height 37
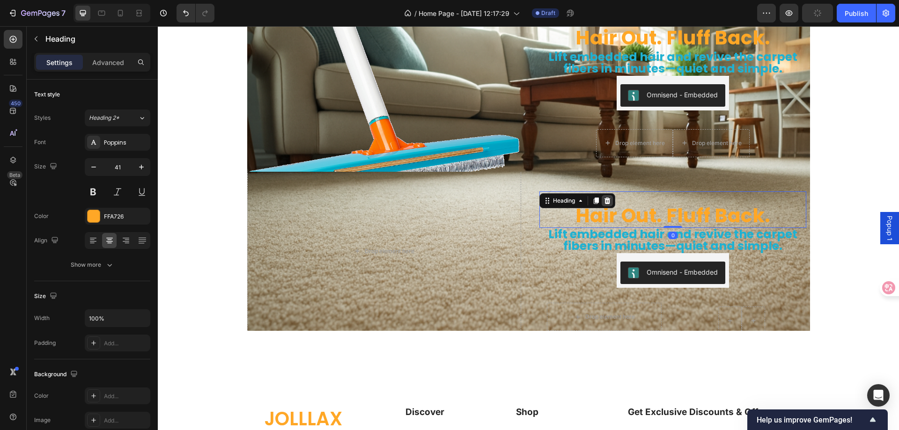
click at [606, 204] on icon at bounding box center [608, 201] width 6 height 7
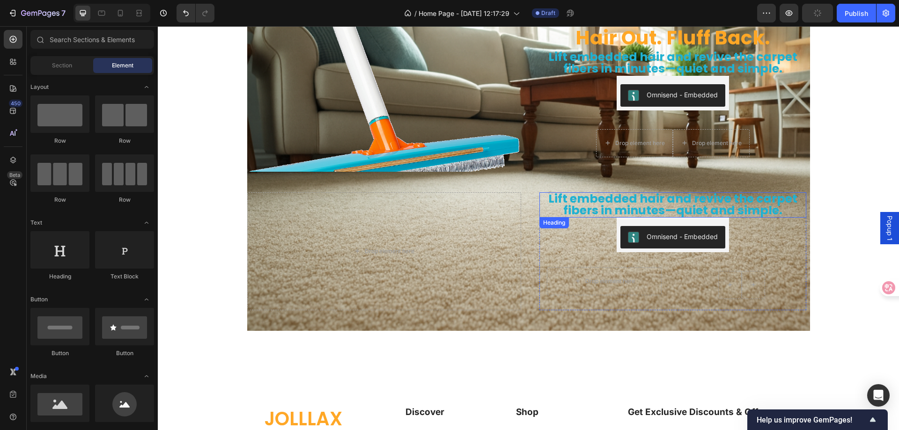
click at [616, 195] on span "Lift embedded hair and revive the carpet fibers in minutes—quiet and simple." at bounding box center [673, 205] width 249 height 28
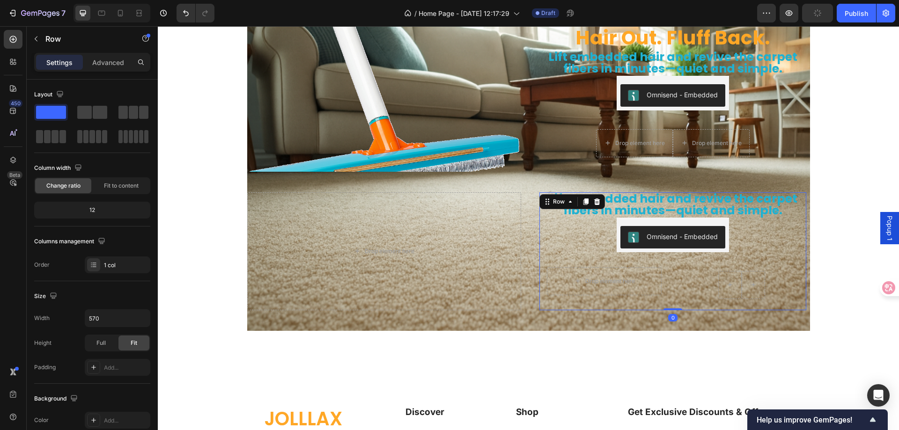
click at [743, 232] on div "⁠⁠⁠⁠⁠⁠⁠ Lift embedded hair and revive the carpet fibers in minutes—quiet and si…" at bounding box center [673, 252] width 267 height 118
click at [594, 201] on icon at bounding box center [597, 202] width 6 height 7
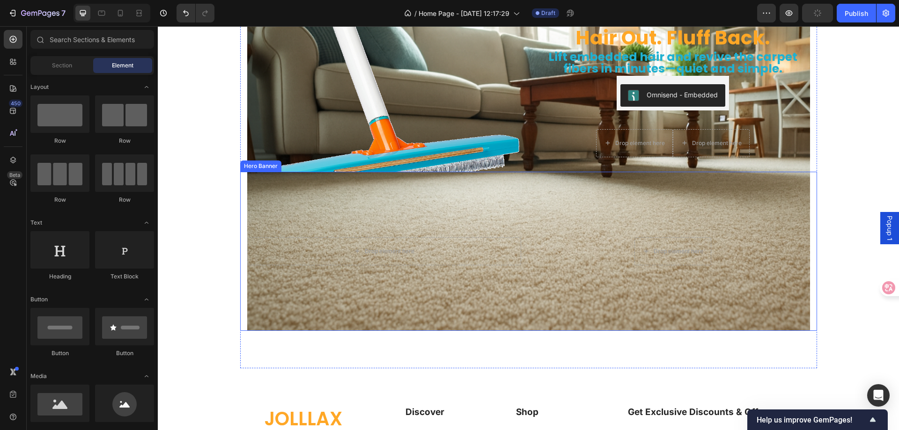
click at [447, 206] on div "Overlay" at bounding box center [528, 251] width 563 height 159
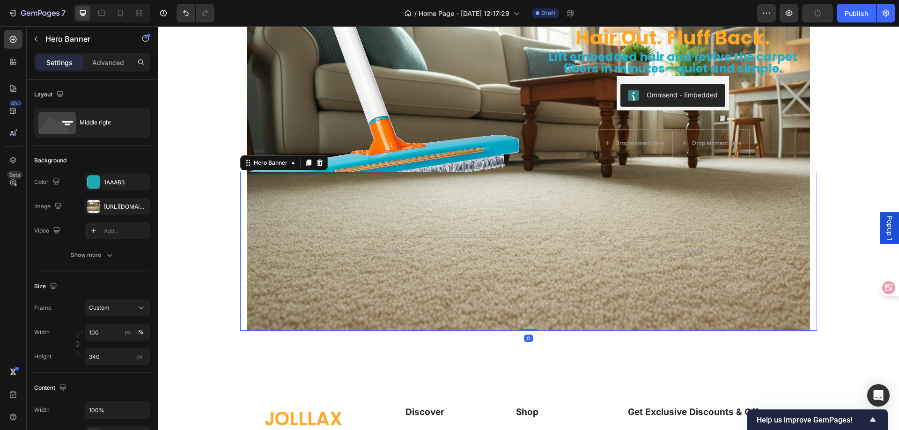
click at [403, 236] on div "Overlay" at bounding box center [528, 251] width 563 height 159
click at [470, 248] on div "Drop element here" at bounding box center [384, 251] width 274 height 28
click at [513, 201] on div "Overlay" at bounding box center [528, 251] width 563 height 159
click at [475, 199] on div "Overlay" at bounding box center [528, 251] width 563 height 159
click at [317, 165] on icon at bounding box center [320, 163] width 6 height 7
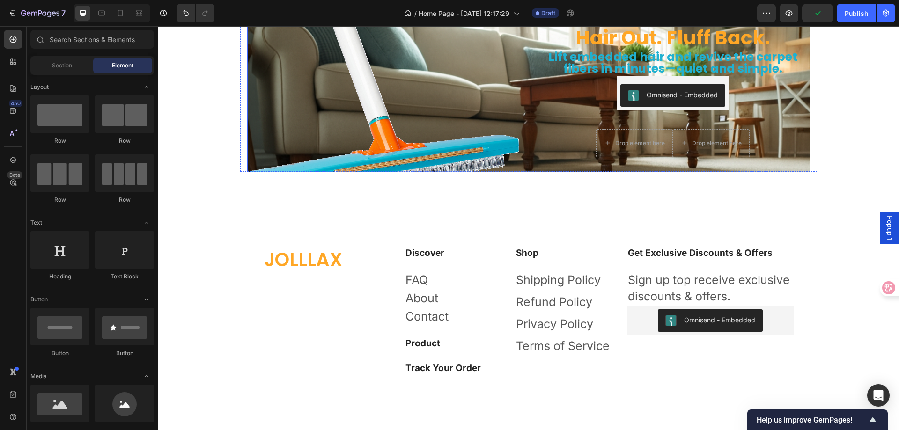
click at [531, 108] on div "Hair Out. Fluff Back. Heading Lift embedded hair and revive the carpet fibers i…" at bounding box center [528, 91] width 563 height 227
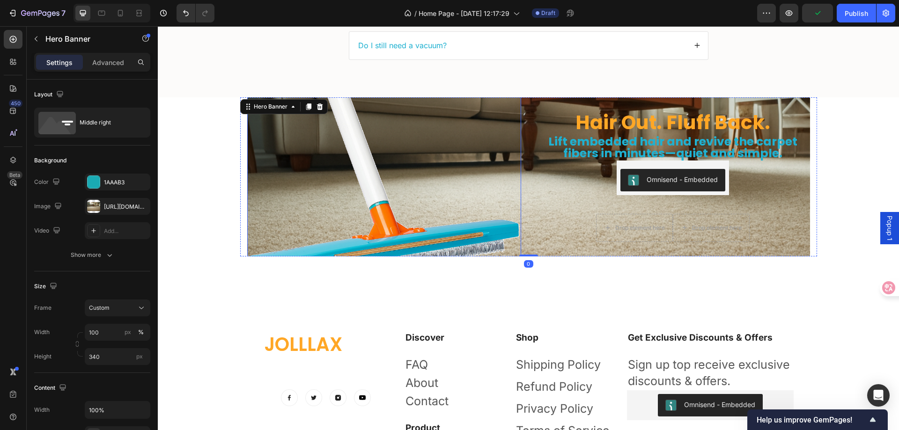
scroll to position [2798, 0]
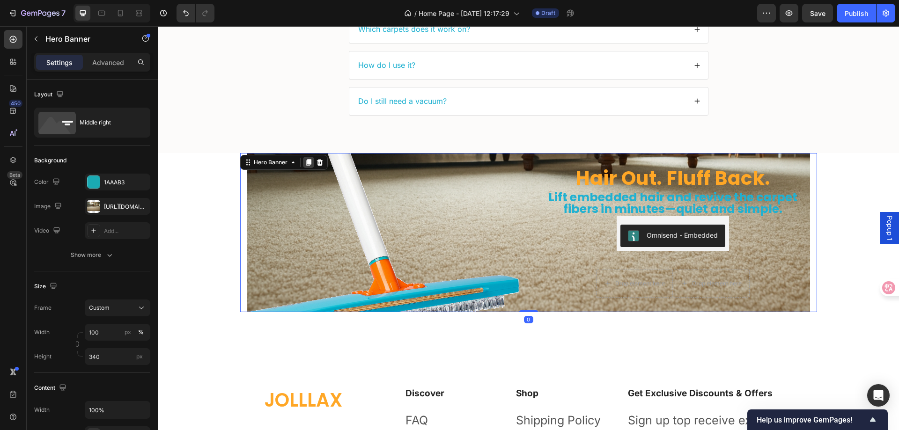
click at [305, 159] on icon at bounding box center [308, 162] width 7 height 7
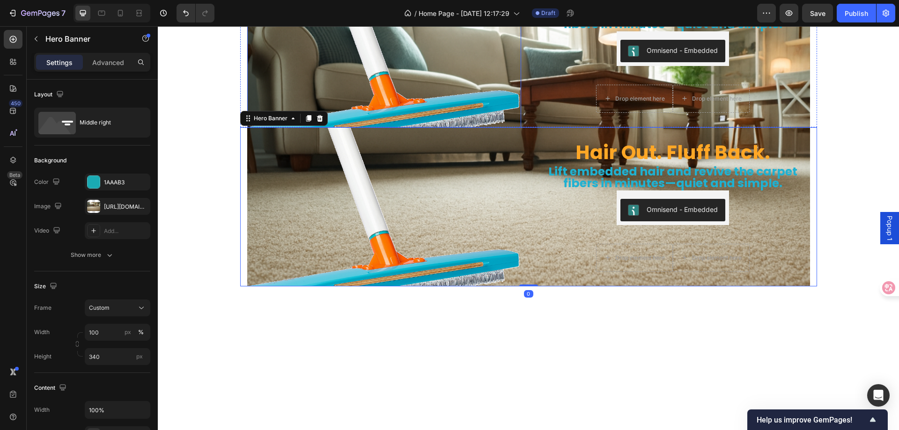
scroll to position [2986, 0]
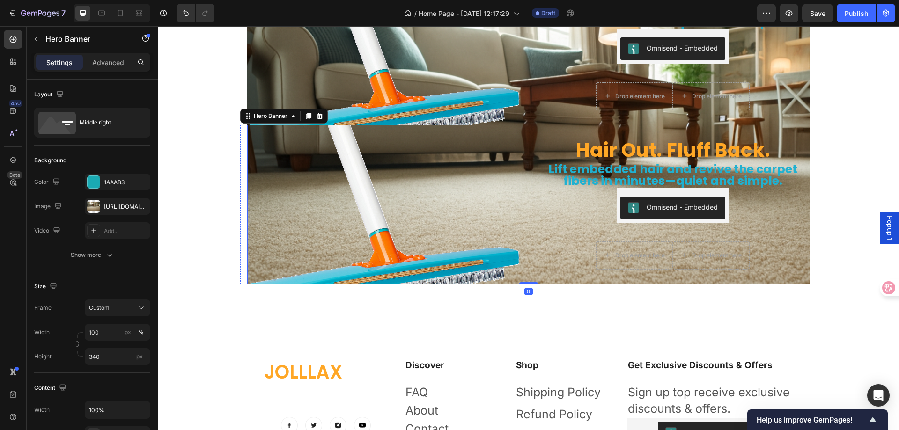
click at [323, 155] on img at bounding box center [384, 204] width 274 height 227
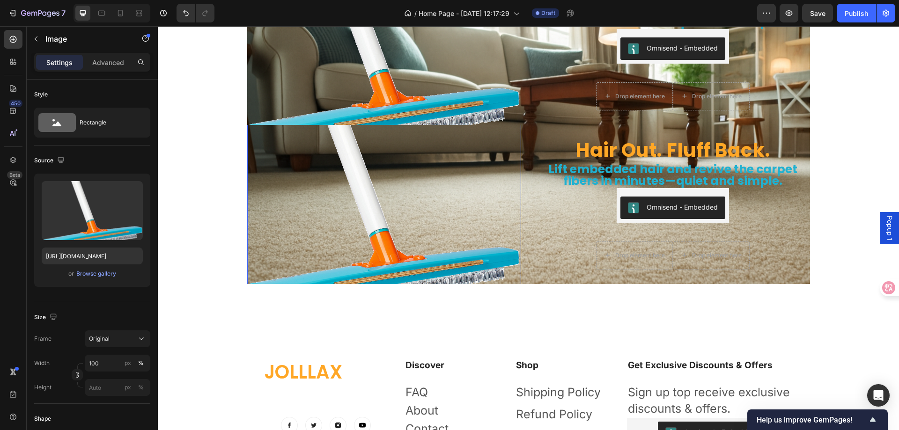
scroll to position [2892, 0]
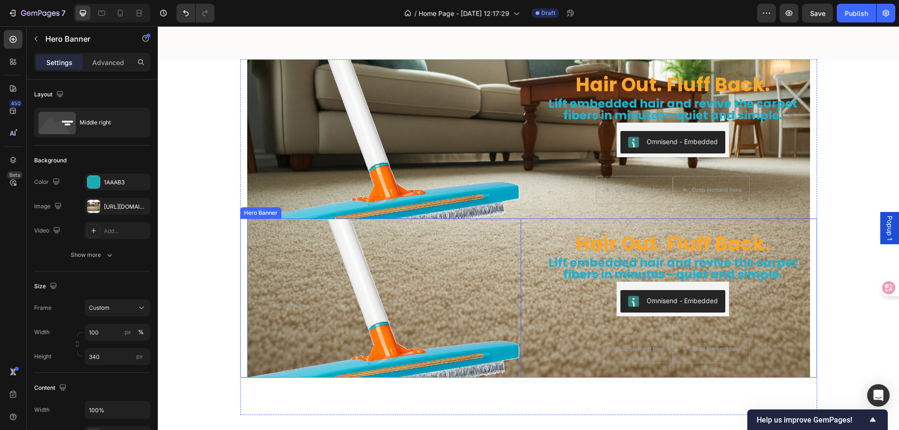
click at [532, 240] on div "Hair Out. Fluff Back. Heading Lift embedded hair and revive the carpet fibers i…" at bounding box center [528, 298] width 563 height 227
click at [767, 223] on div "Hair Out. Fluff Back. Heading" at bounding box center [673, 238] width 267 height 37
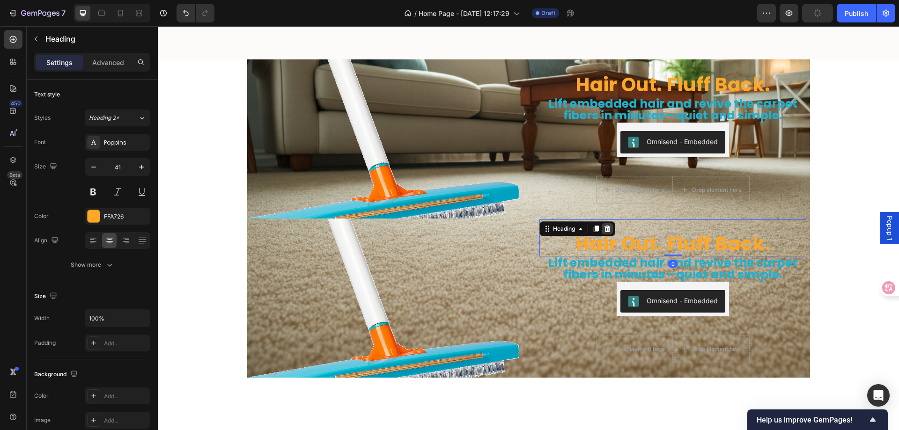
click at [608, 230] on icon at bounding box center [607, 228] width 7 height 7
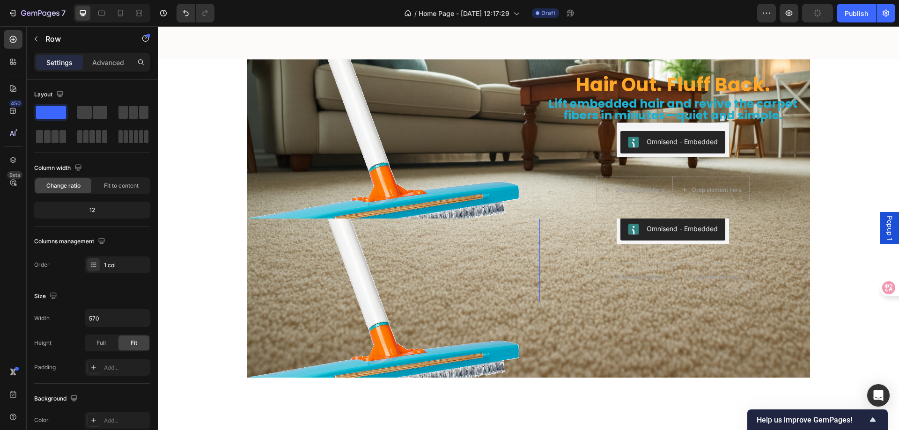
click at [586, 232] on div "Lift embedded hair and revive the carpet fibers in minutes—quiet and simple. He…" at bounding box center [673, 244] width 267 height 118
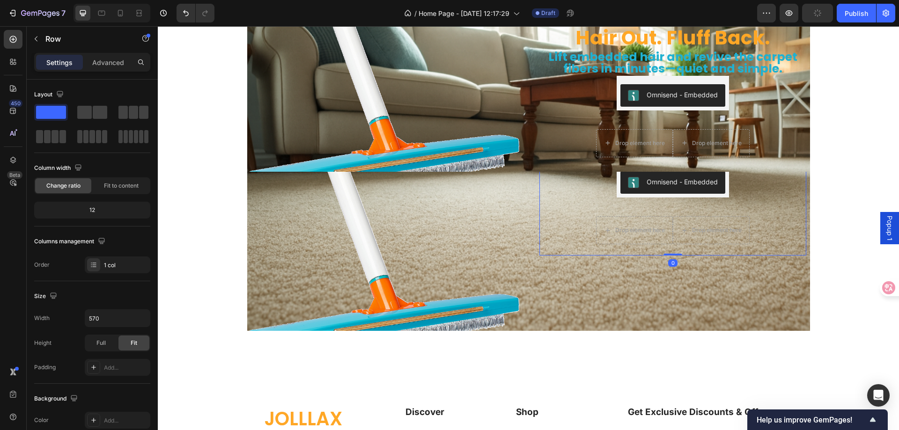
click at [791, 195] on div "Lift embedded hair and revive the carpet fibers in minutes—quiet and simple. He…" at bounding box center [673, 197] width 267 height 118
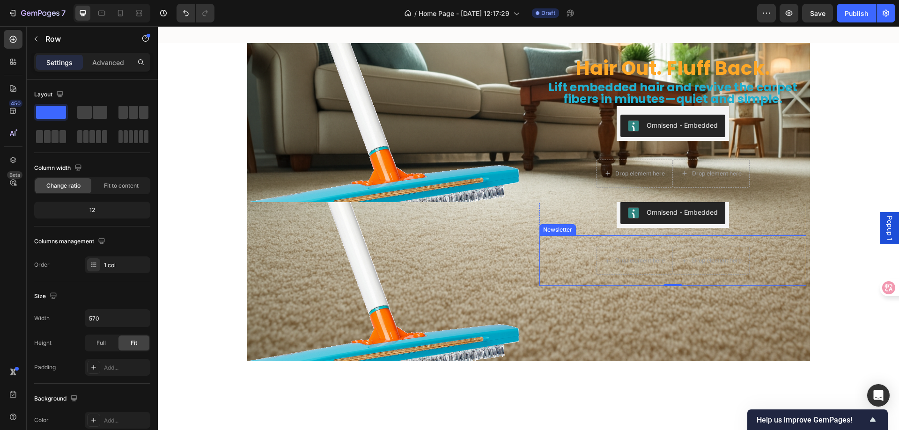
scroll to position [2892, 0]
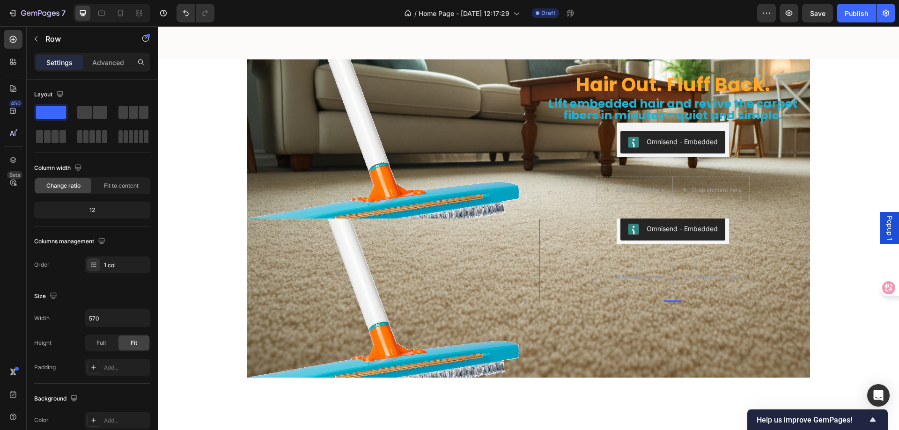
click at [790, 234] on div "Lift embedded hair and revive the carpet fibers in minutes—quiet and simple. He…" at bounding box center [673, 244] width 267 height 118
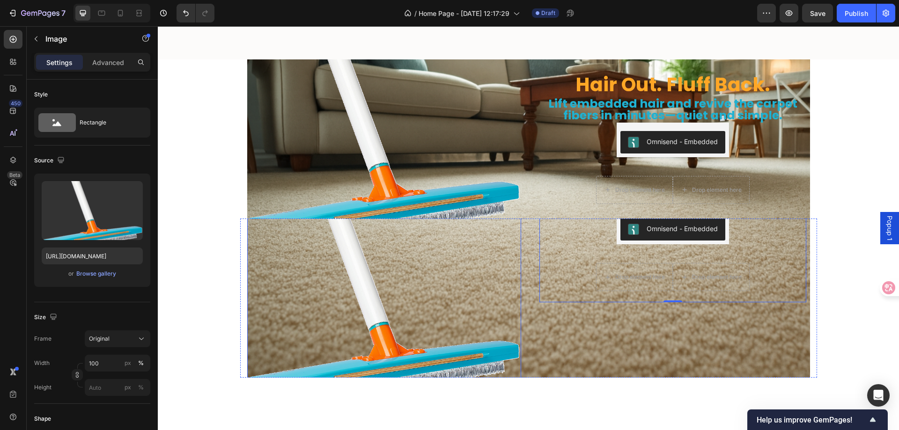
click at [477, 229] on img at bounding box center [384, 298] width 274 height 227
click at [636, 343] on div "Lift embedded hair and revive the carpet fibers in minutes—quiet and simple. He…" at bounding box center [673, 298] width 274 height 227
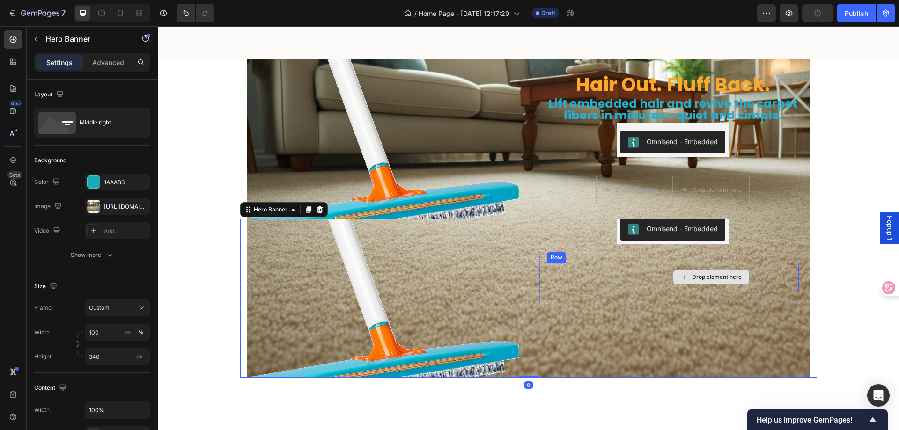
click at [692, 265] on div "Drop element here" at bounding box center [711, 277] width 77 height 28
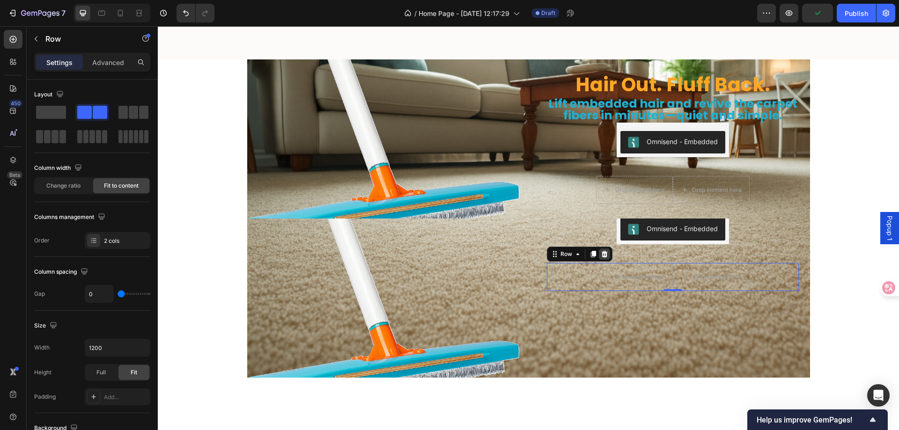
click at [602, 253] on icon at bounding box center [605, 254] width 6 height 7
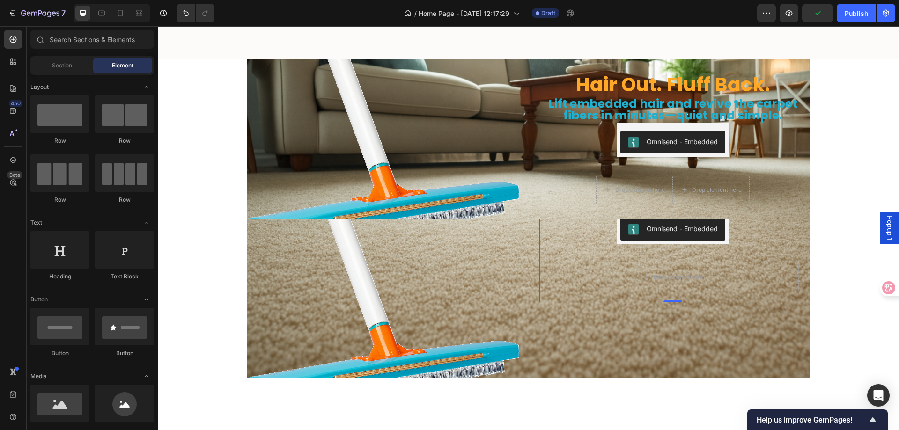
click at [603, 235] on div "Lift embedded hair and revive the carpet fibers in minutes—quiet and simple. He…" at bounding box center [673, 244] width 267 height 118
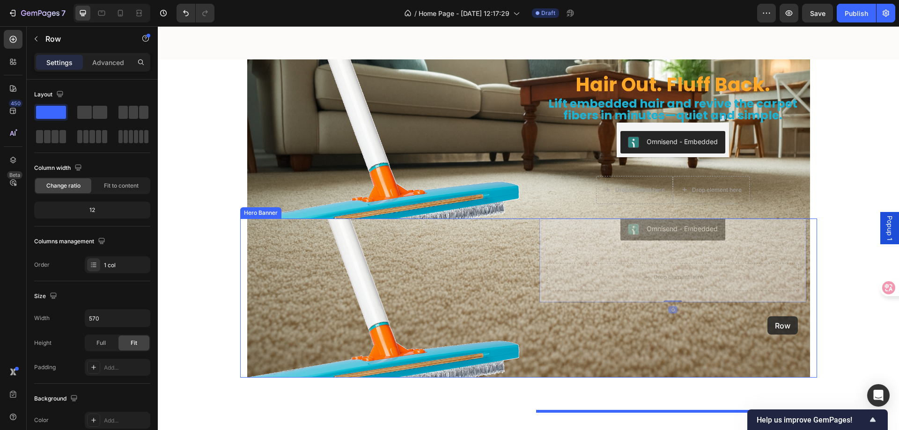
drag, startPoint x: 774, startPoint y: 235, endPoint x: 768, endPoint y: 317, distance: 81.8
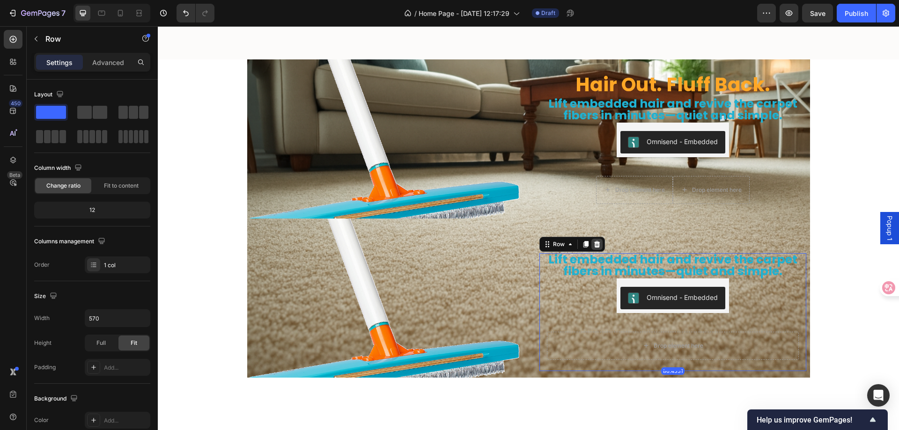
click at [593, 243] on icon at bounding box center [596, 244] width 7 height 7
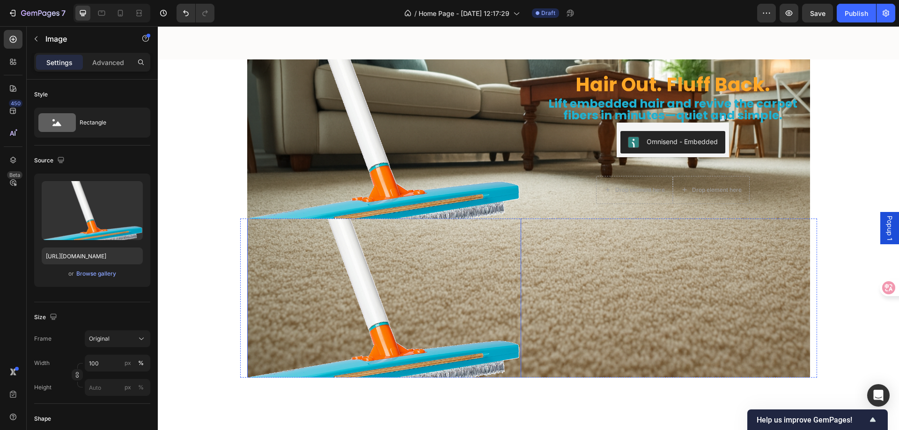
click at [489, 258] on img at bounding box center [384, 298] width 274 height 227
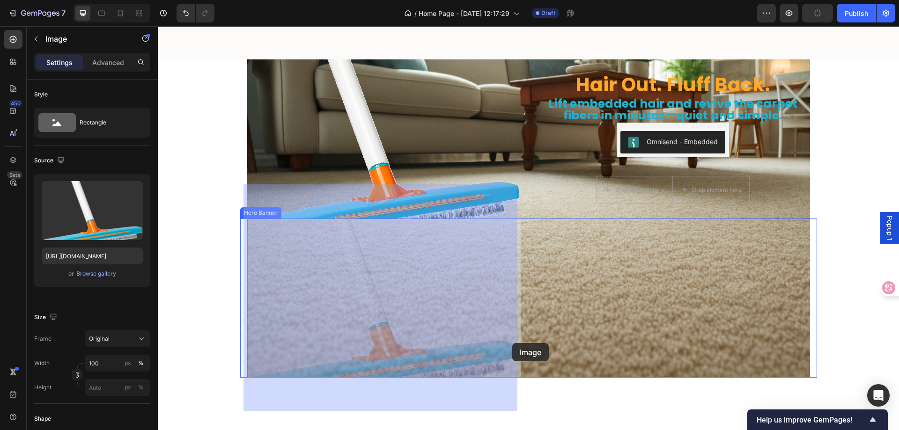
drag, startPoint x: 471, startPoint y: 231, endPoint x: 512, endPoint y: 343, distance: 119.3
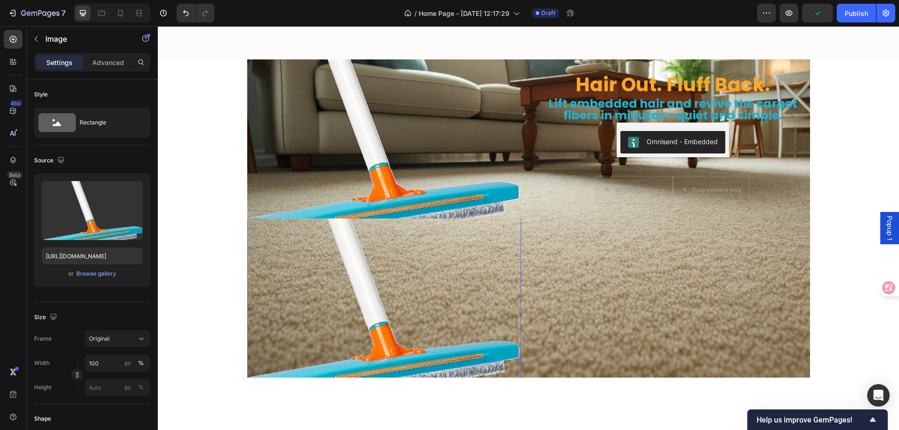
click at [496, 245] on img at bounding box center [384, 298] width 274 height 227
click at [378, 280] on img at bounding box center [384, 298] width 274 height 227
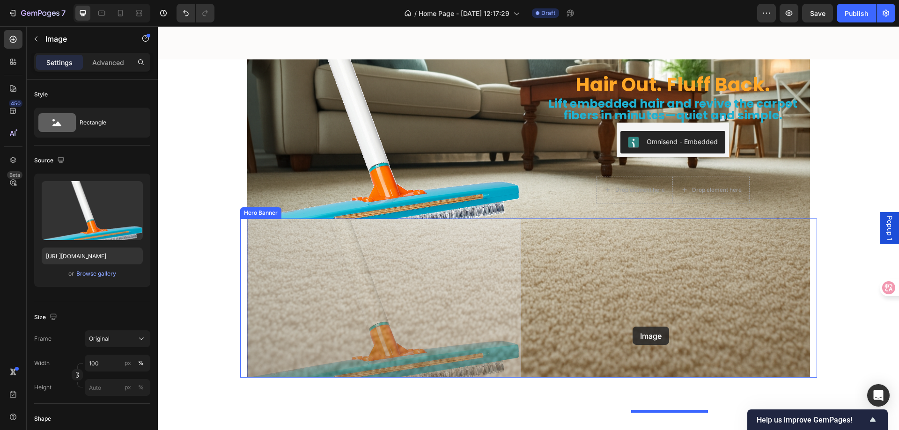
drag, startPoint x: 443, startPoint y: 260, endPoint x: 633, endPoint y: 327, distance: 201.0
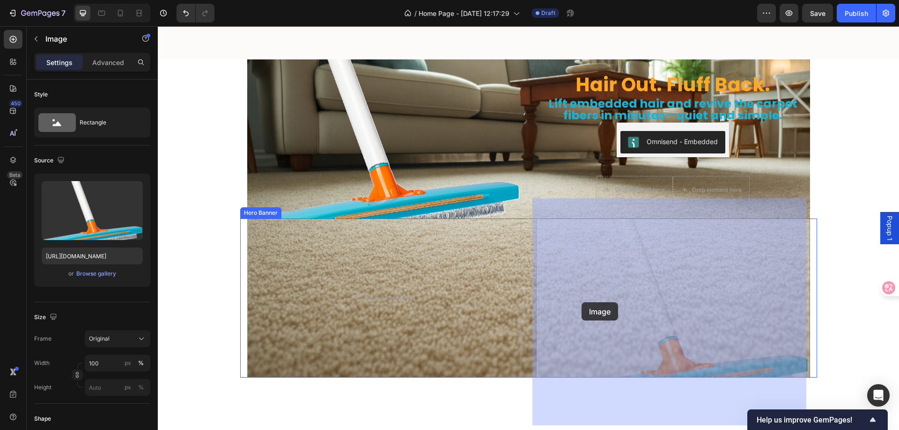
drag, startPoint x: 625, startPoint y: 278, endPoint x: 584, endPoint y: 300, distance: 47.1
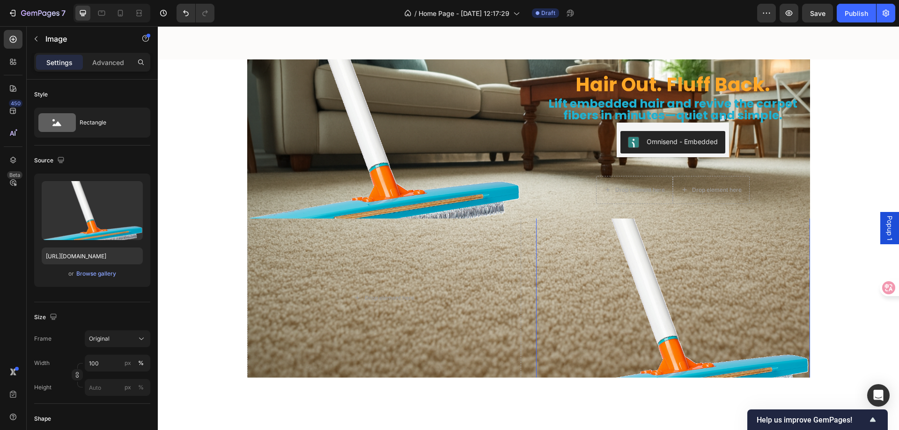
click at [631, 283] on img at bounding box center [673, 312] width 274 height 227
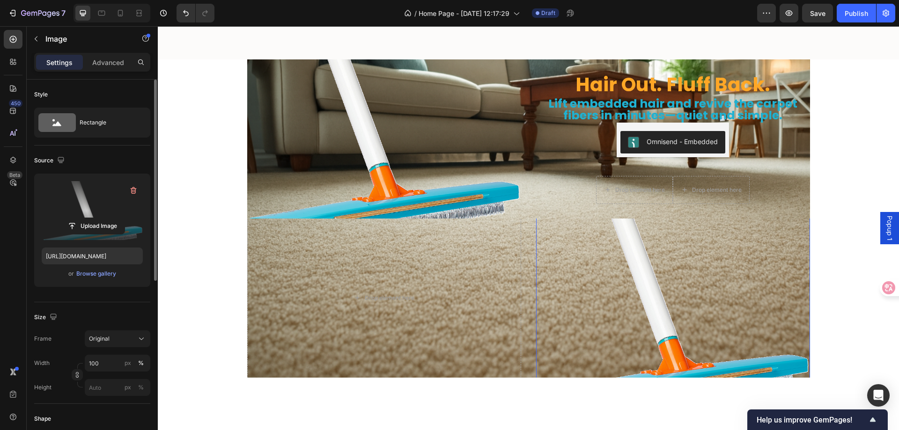
click at [106, 202] on label at bounding box center [92, 210] width 101 height 59
click at [106, 218] on input "file" at bounding box center [92, 226] width 65 height 16
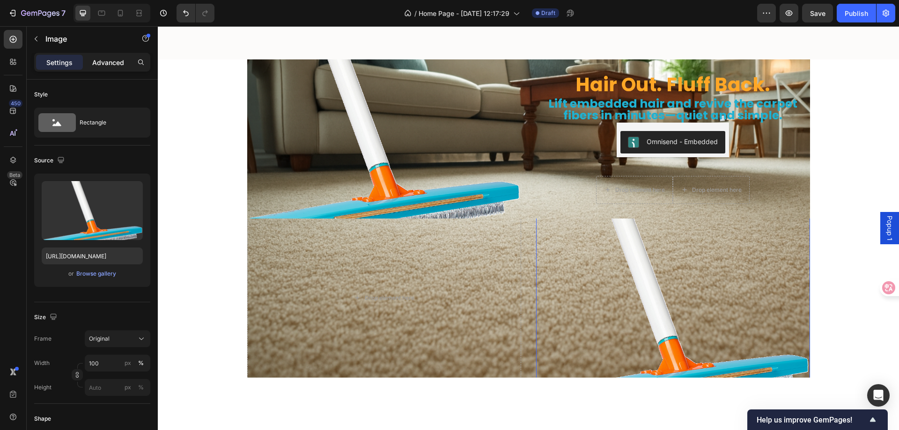
click at [101, 65] on p "Advanced" at bounding box center [108, 63] width 32 height 10
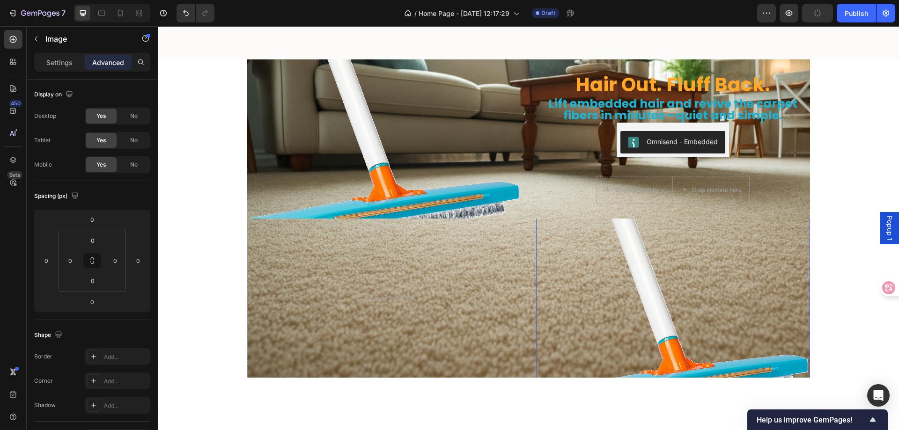
click at [627, 279] on img at bounding box center [673, 312] width 274 height 227
click at [58, 65] on p "Settings" at bounding box center [59, 63] width 26 height 10
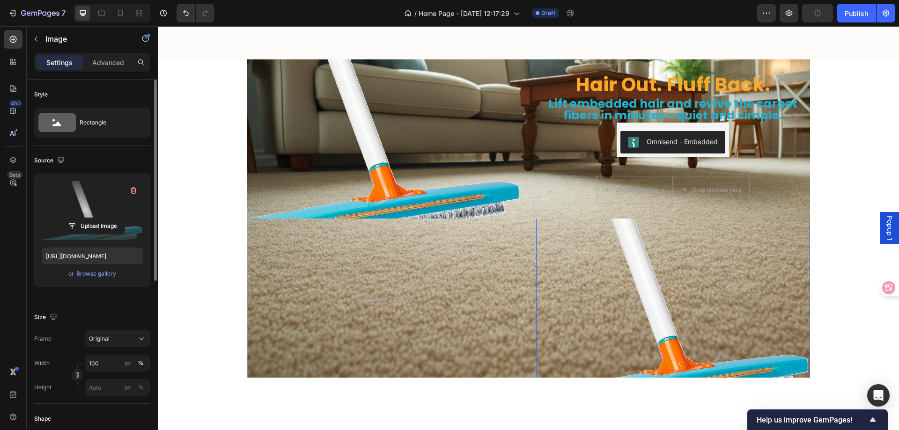
click at [96, 208] on label at bounding box center [92, 210] width 101 height 59
click at [96, 218] on input "file" at bounding box center [92, 226] width 65 height 16
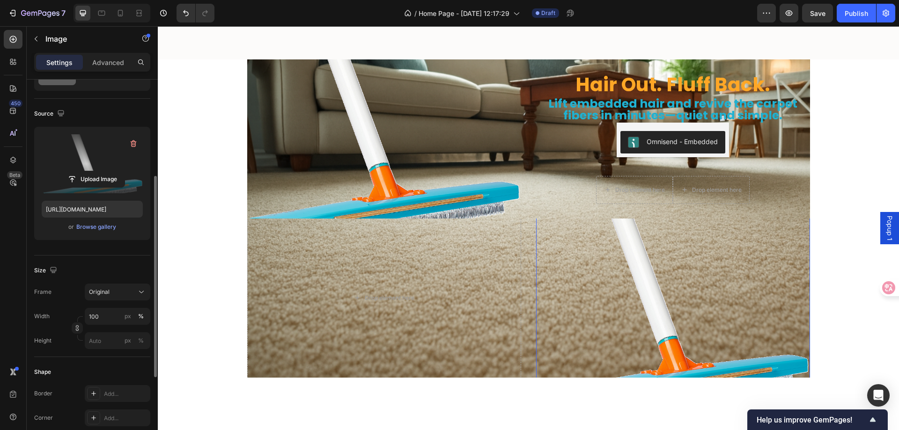
scroll to position [141, 0]
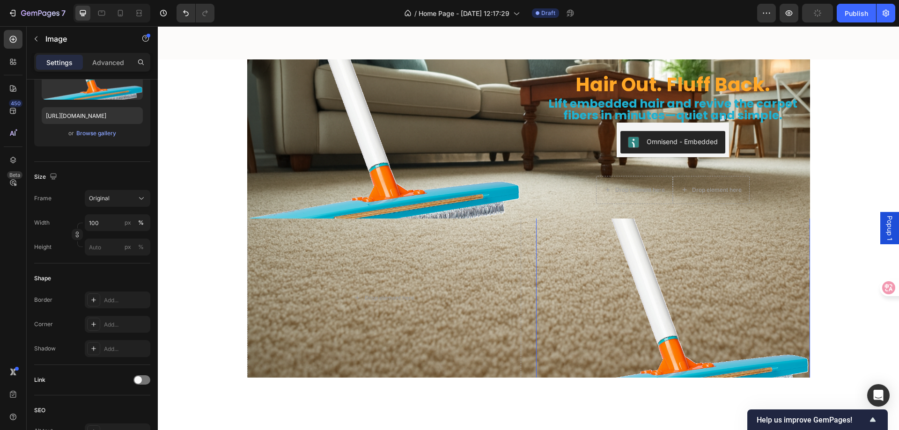
click at [602, 294] on img at bounding box center [673, 312] width 274 height 227
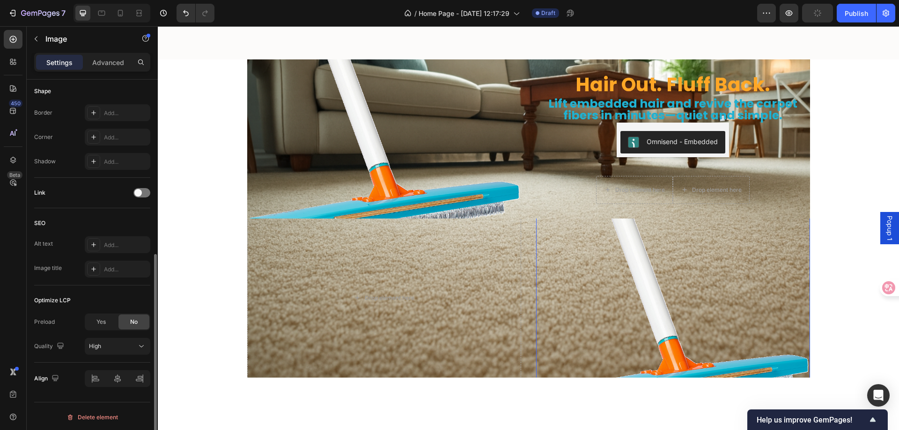
scroll to position [330, 0]
click at [115, 378] on div at bounding box center [118, 377] width 66 height 17
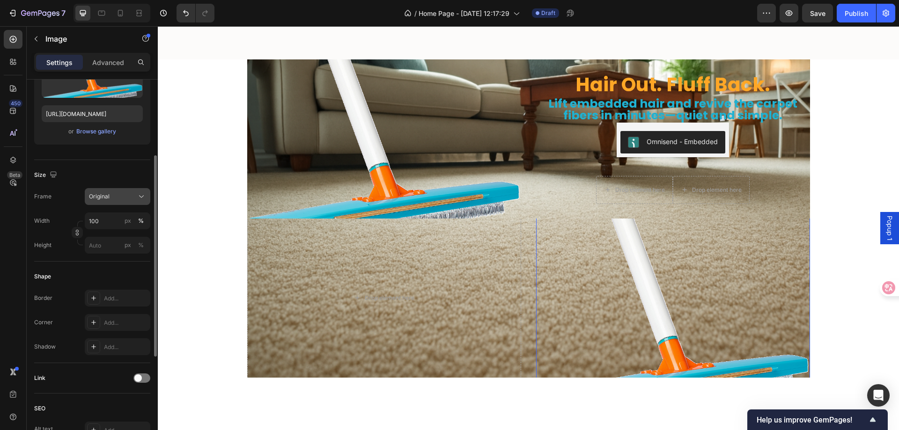
click at [133, 201] on div "Original" at bounding box center [117, 196] width 57 height 9
click at [105, 223] on input "100" at bounding box center [118, 221] width 66 height 17
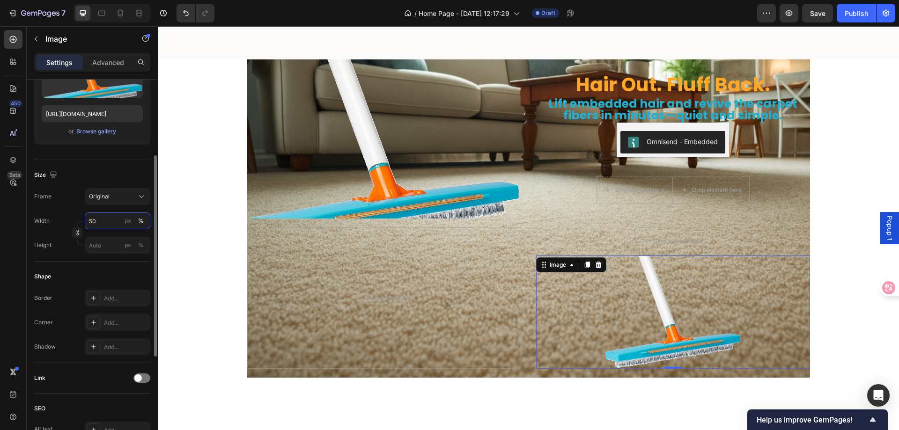
type input "5"
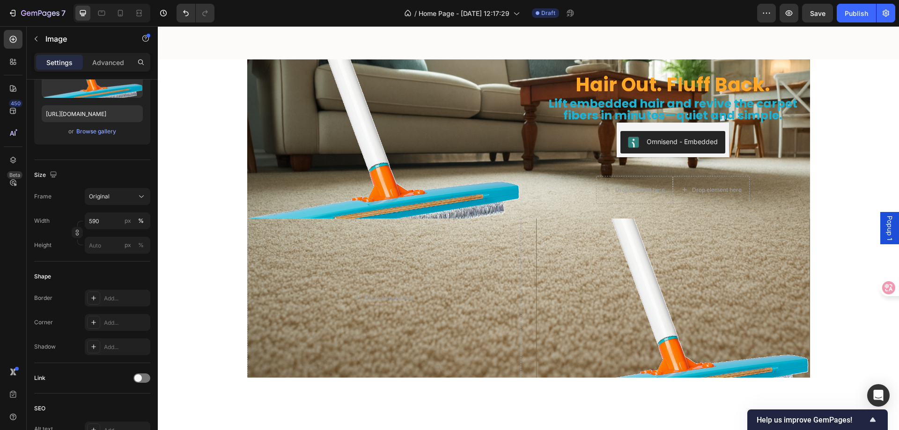
click at [618, 257] on img at bounding box center [673, 312] width 274 height 227
click at [109, 222] on input "590" at bounding box center [118, 221] width 66 height 17
type input "100"
click at [632, 277] on img at bounding box center [673, 312] width 274 height 227
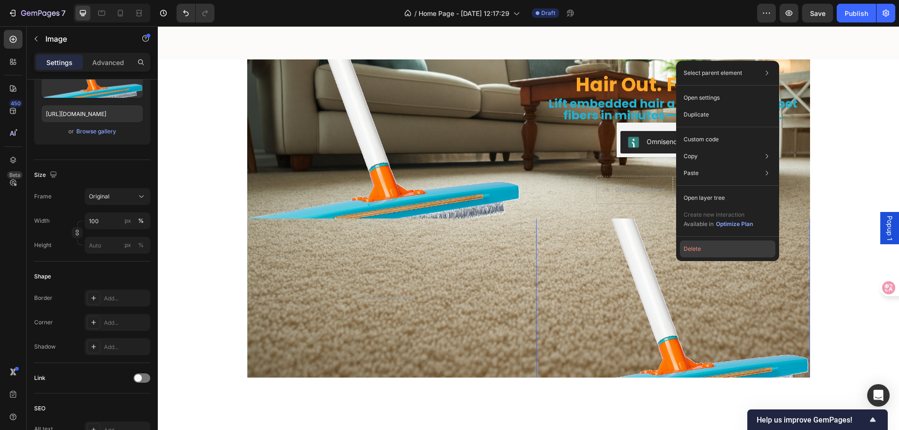
click at [697, 252] on button "Delete" at bounding box center [728, 249] width 96 height 17
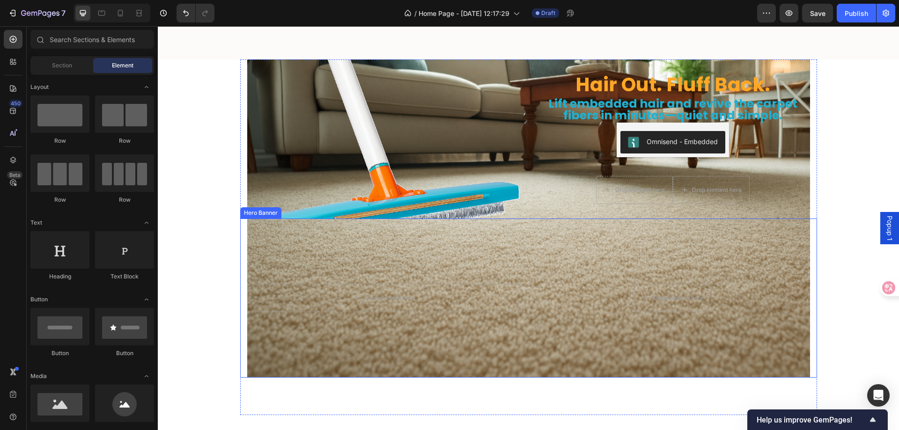
click at [508, 283] on div "Overlay" at bounding box center [528, 298] width 563 height 159
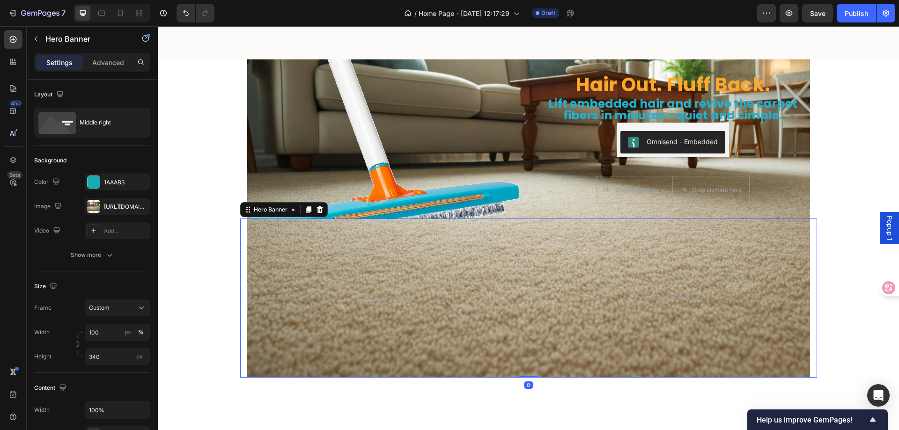
click at [429, 276] on div "Overlay" at bounding box center [528, 298] width 563 height 159
click at [370, 285] on div "Drop element here" at bounding box center [384, 298] width 274 height 28
click at [504, 271] on div "Overlay" at bounding box center [528, 298] width 563 height 159
click at [534, 267] on div "Overlay" at bounding box center [528, 298] width 563 height 159
click at [377, 273] on div "Overlay" at bounding box center [528, 298] width 563 height 159
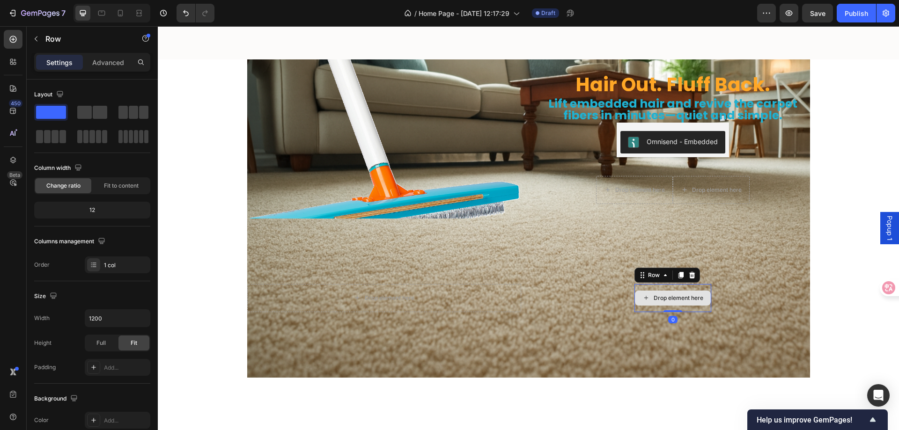
click at [635, 289] on div "Drop element here" at bounding box center [673, 298] width 77 height 28
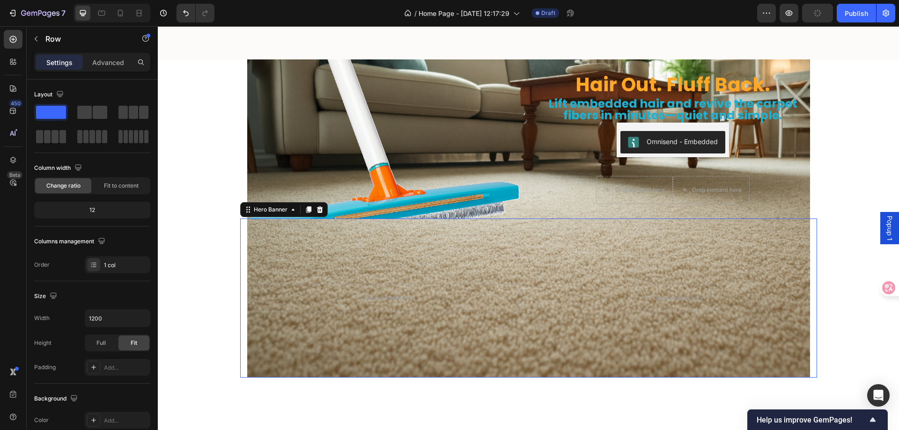
click at [536, 289] on div "Drop element here Row" at bounding box center [673, 298] width 274 height 28
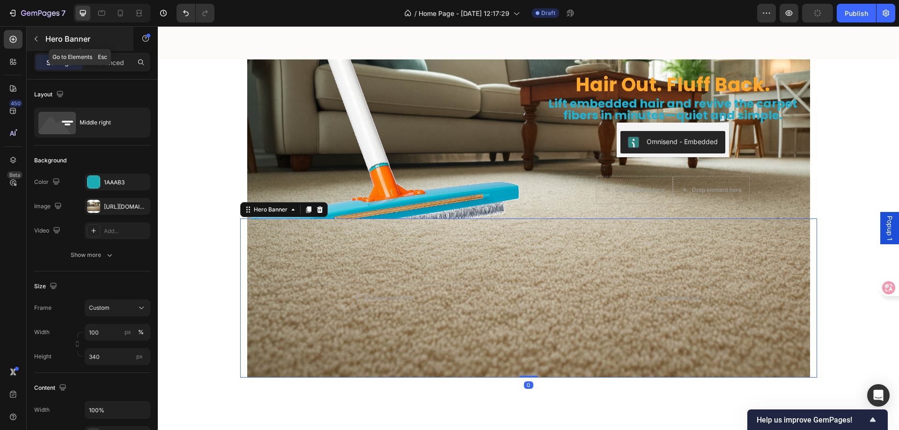
click at [37, 39] on icon "button" at bounding box center [35, 38] width 7 height 7
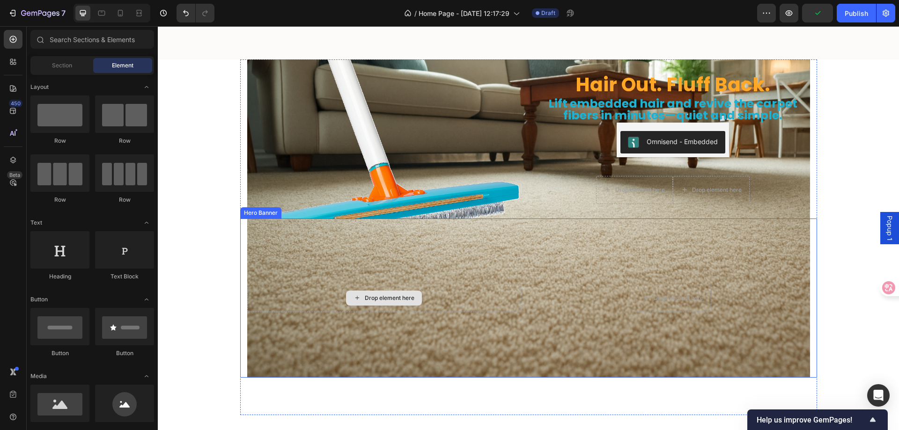
click at [379, 295] on div "Drop element here" at bounding box center [390, 298] width 50 height 7
click at [282, 230] on div "Overlay" at bounding box center [528, 298] width 563 height 159
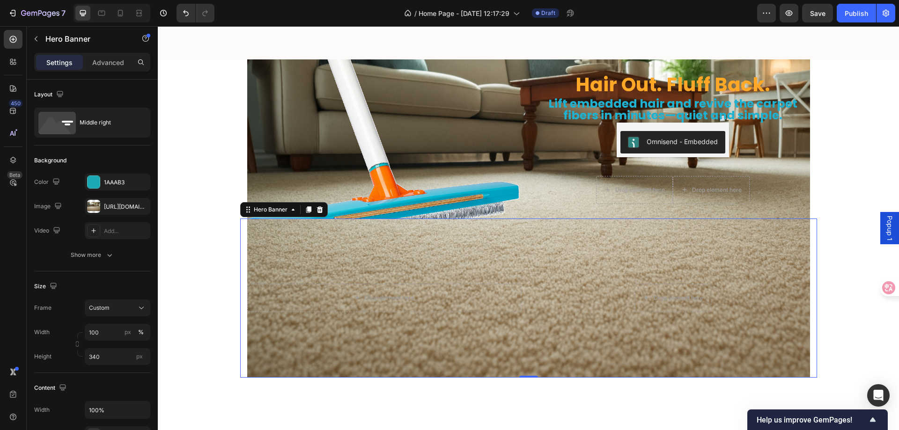
click at [358, 275] on div "Overlay" at bounding box center [528, 298] width 563 height 159
click at [348, 297] on div "Drop element here" at bounding box center [384, 298] width 76 height 15
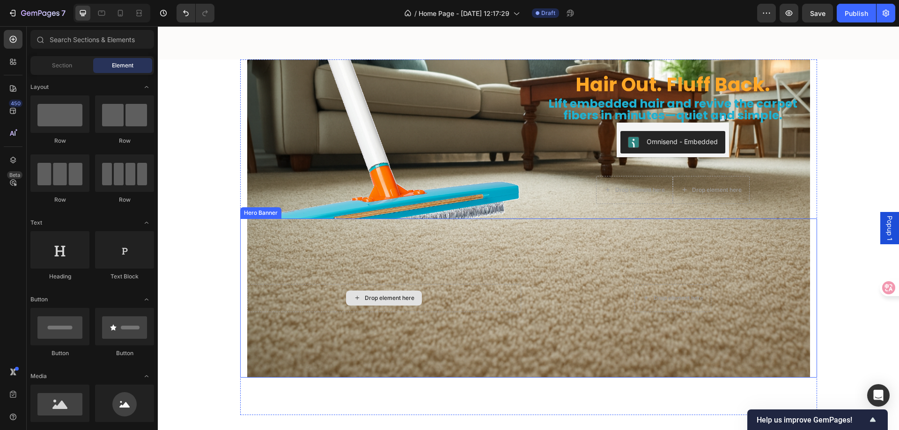
click at [292, 296] on div "Drop element here" at bounding box center [384, 298] width 274 height 28
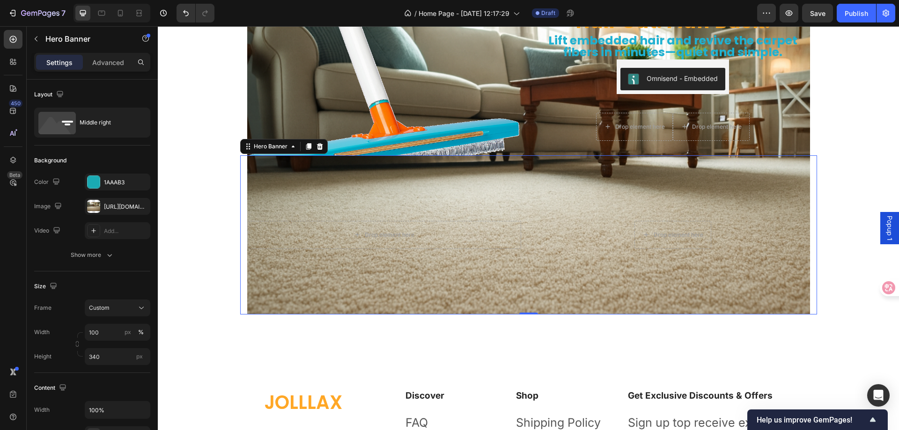
scroll to position [2939, 0]
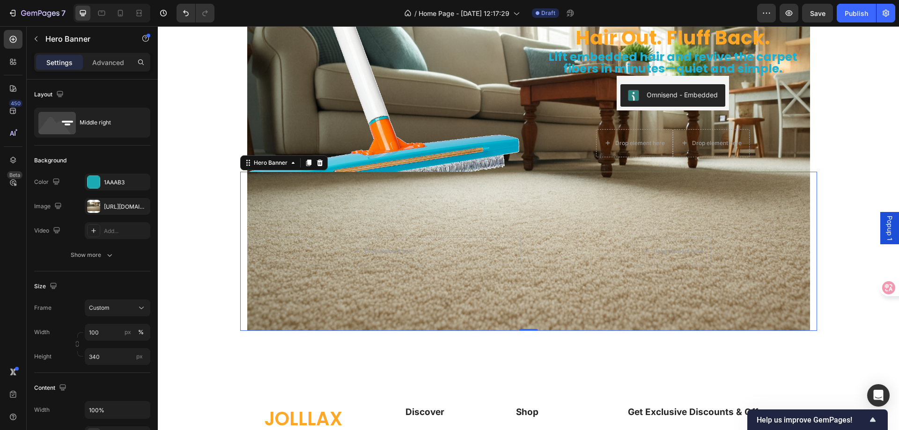
click at [276, 196] on div "Overlay" at bounding box center [528, 251] width 563 height 159
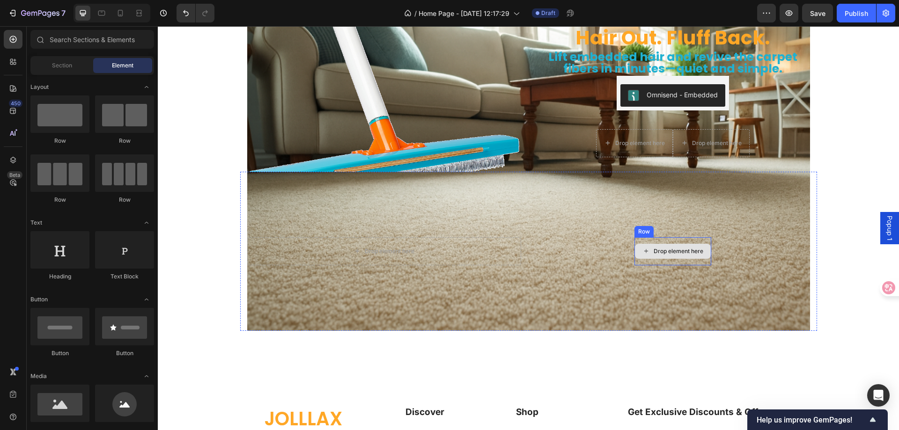
click at [654, 253] on div "Drop element here" at bounding box center [679, 251] width 50 height 7
click at [568, 249] on div "Drop element here Row" at bounding box center [673, 251] width 274 height 28
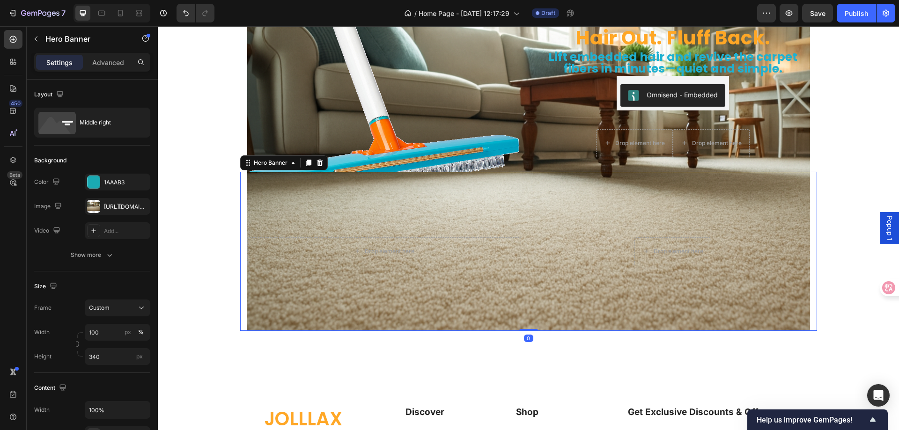
click at [542, 226] on div "Overlay" at bounding box center [528, 251] width 563 height 159
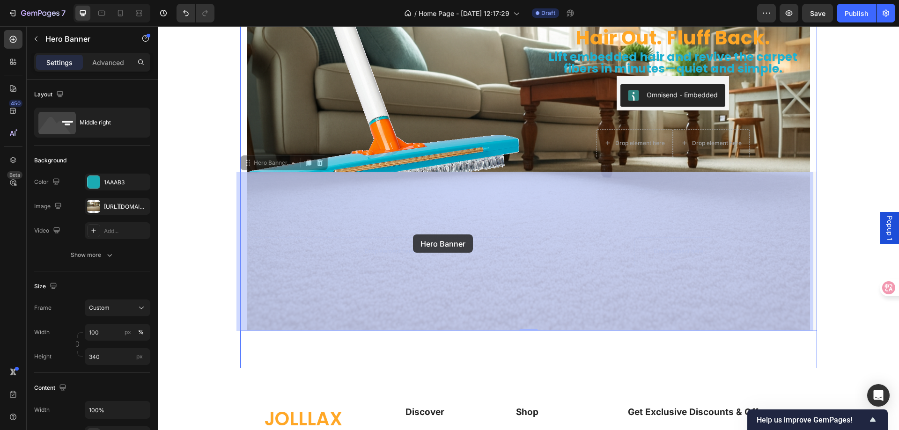
drag, startPoint x: 387, startPoint y: 193, endPoint x: 413, endPoint y: 235, distance: 49.4
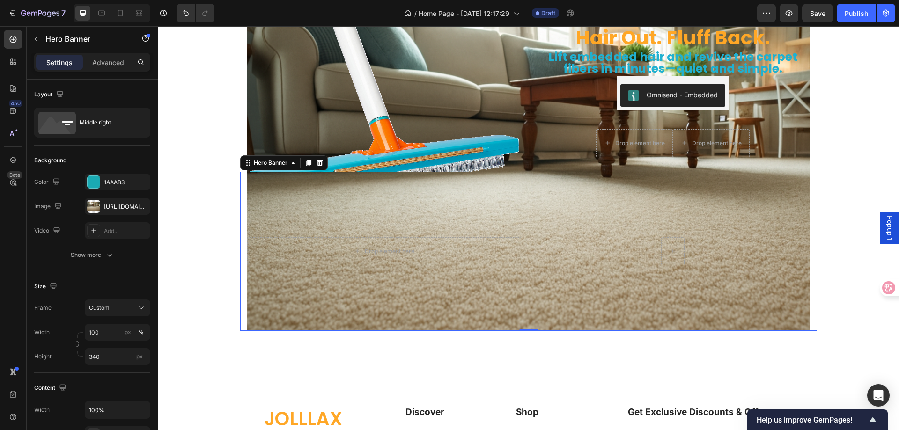
click at [322, 199] on div "Overlay" at bounding box center [528, 251] width 563 height 159
click at [267, 162] on div "Hero Banner" at bounding box center [270, 163] width 37 height 8
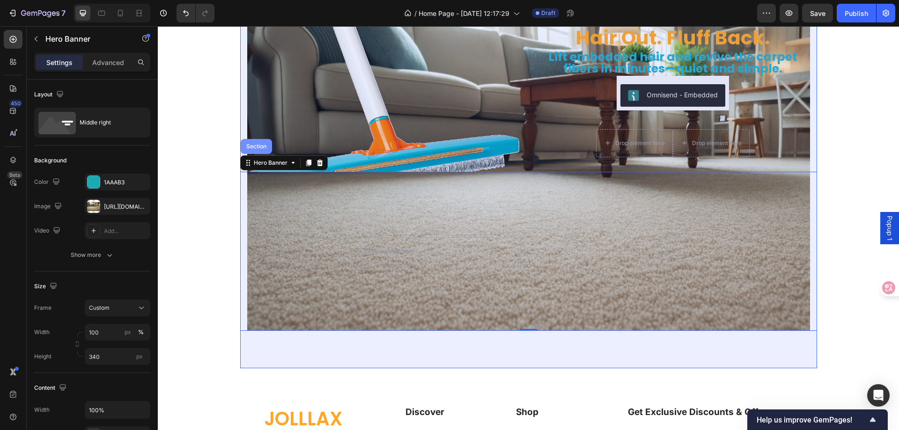
click at [261, 150] on div "Section" at bounding box center [256, 146] width 31 height 15
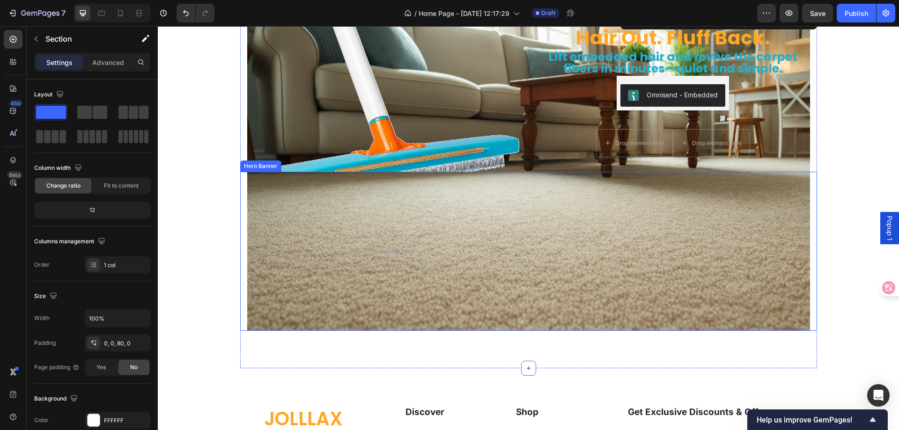
click at [319, 227] on div "Overlay" at bounding box center [528, 251] width 563 height 159
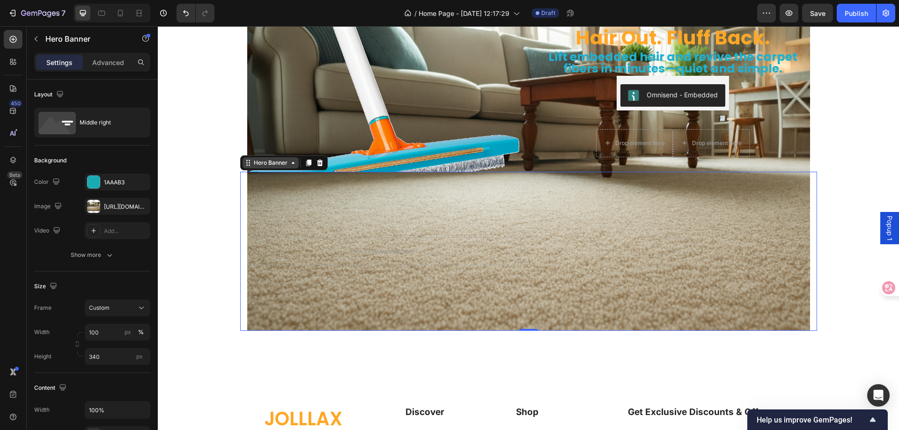
click at [273, 163] on div "Hero Banner" at bounding box center [270, 163] width 37 height 8
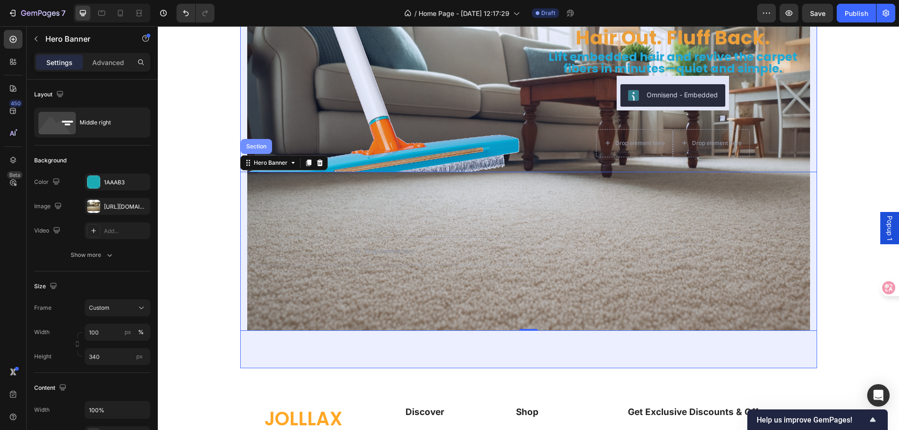
click at [257, 153] on div "Section" at bounding box center [256, 146] width 31 height 15
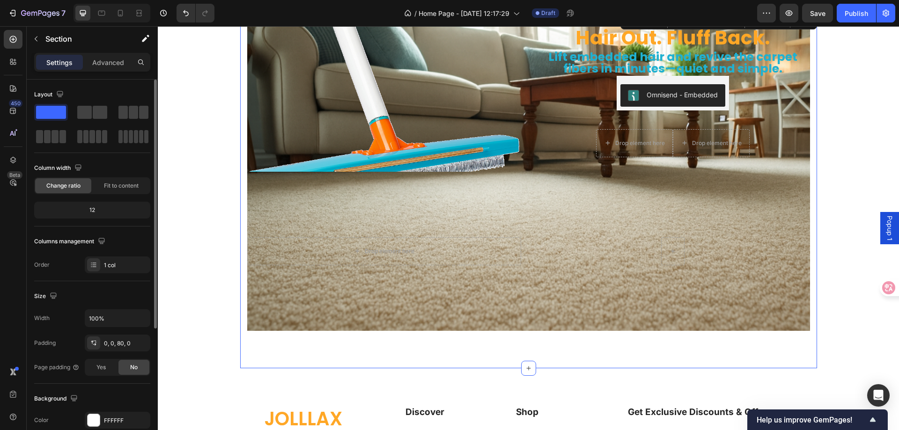
click at [55, 115] on span at bounding box center [51, 112] width 30 height 13
click at [325, 244] on div "Drop element here" at bounding box center [384, 251] width 274 height 28
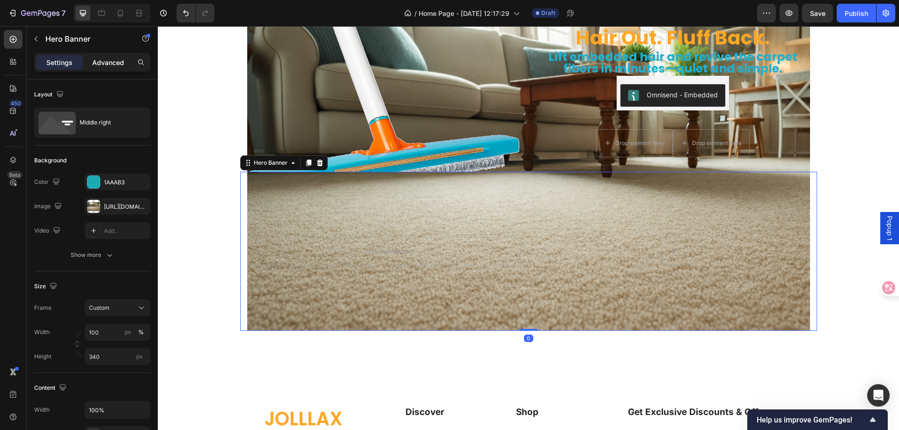
click at [102, 59] on p "Advanced" at bounding box center [108, 63] width 32 height 10
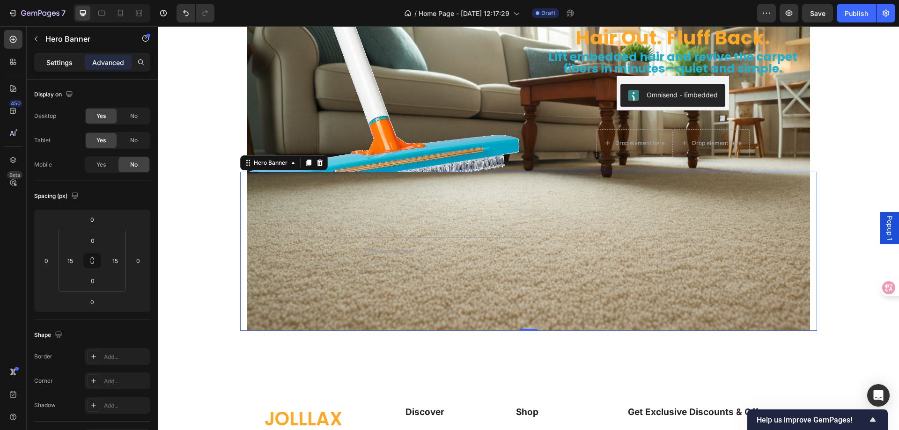
click at [60, 63] on p "Settings" at bounding box center [59, 63] width 26 height 10
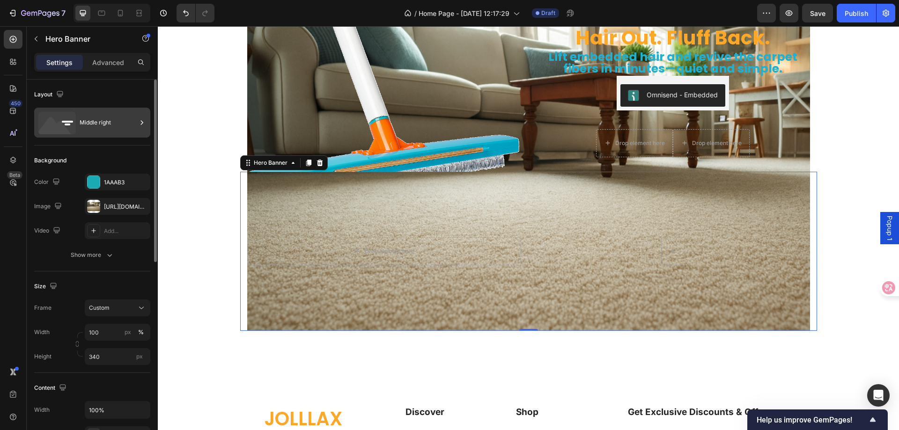
click at [95, 120] on div "Middle right" at bounding box center [108, 123] width 57 height 22
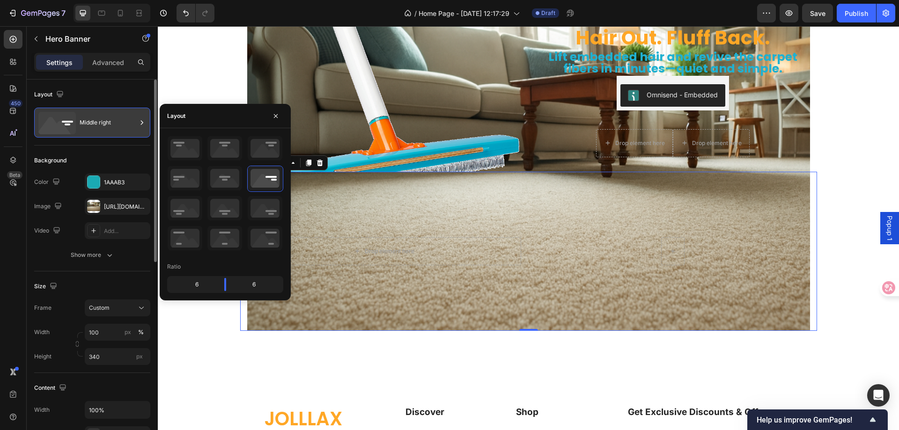
click at [95, 120] on div "Middle right" at bounding box center [108, 123] width 57 height 22
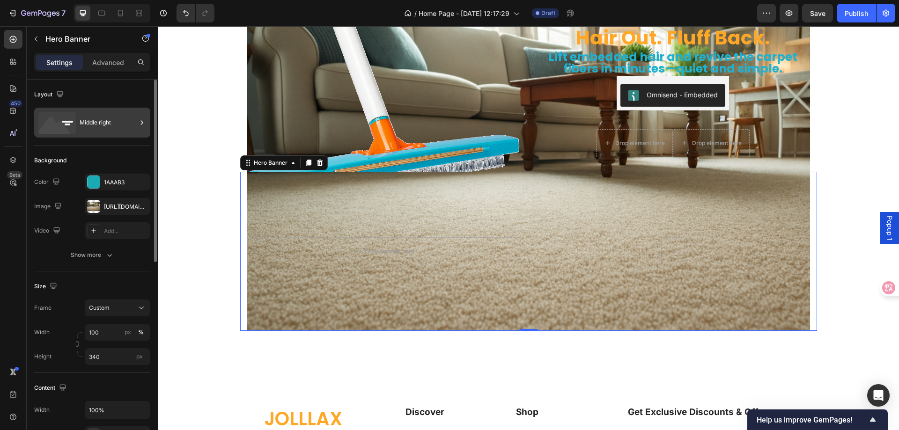
scroll to position [0, 0]
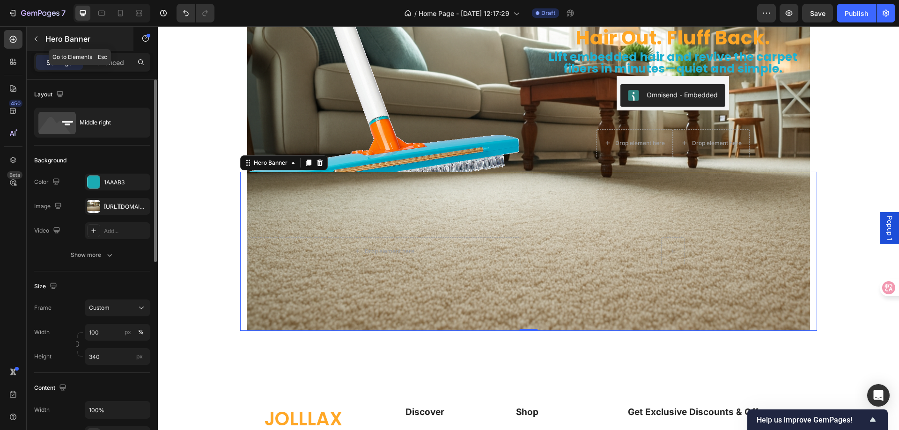
click at [40, 44] on button "button" at bounding box center [36, 38] width 15 height 15
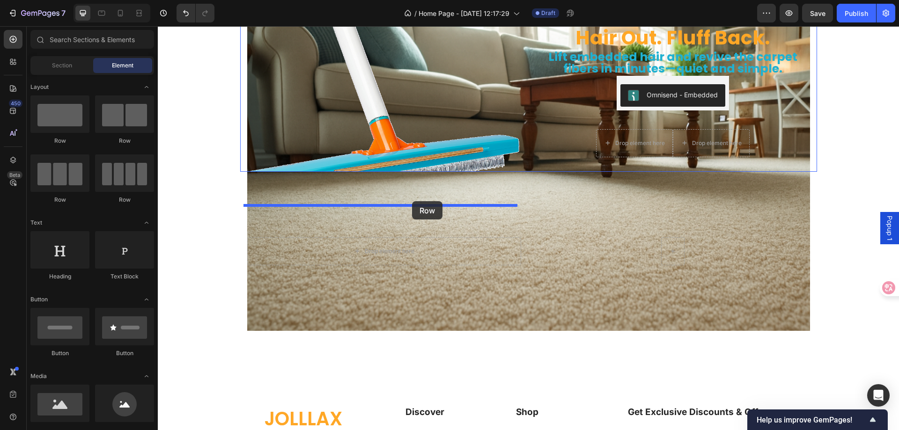
drag, startPoint x: 222, startPoint y: 145, endPoint x: 412, endPoint y: 201, distance: 198.4
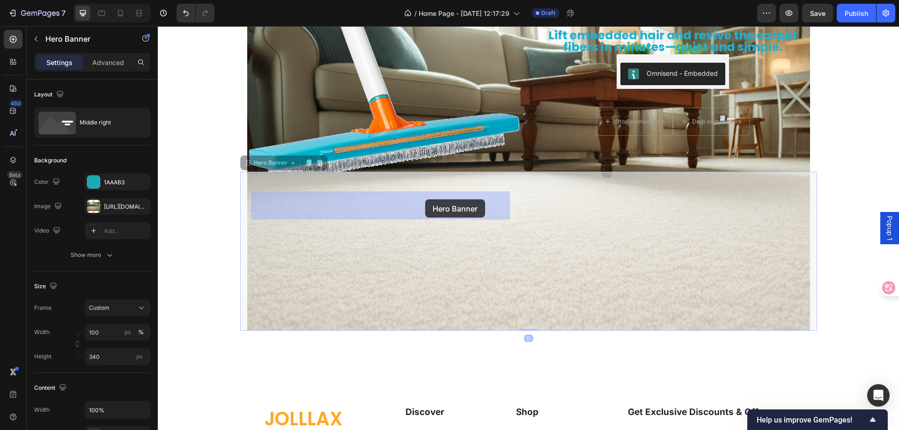
drag, startPoint x: 445, startPoint y: 238, endPoint x: 425, endPoint y: 200, distance: 43.2
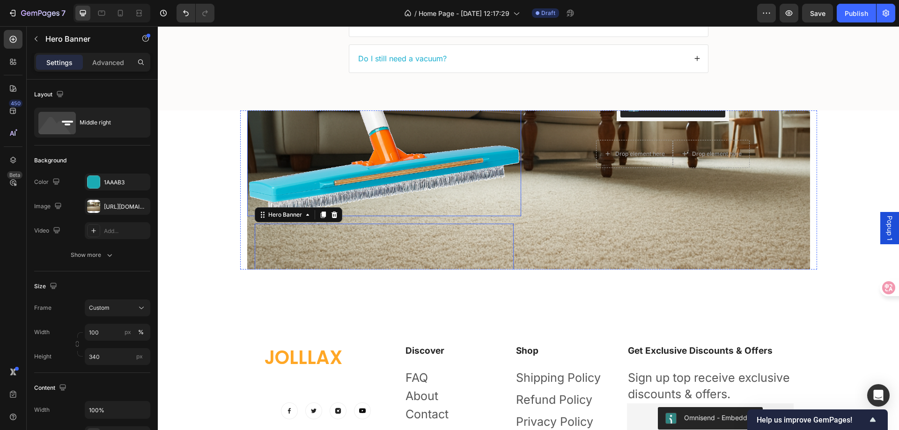
scroll to position [2845, 0]
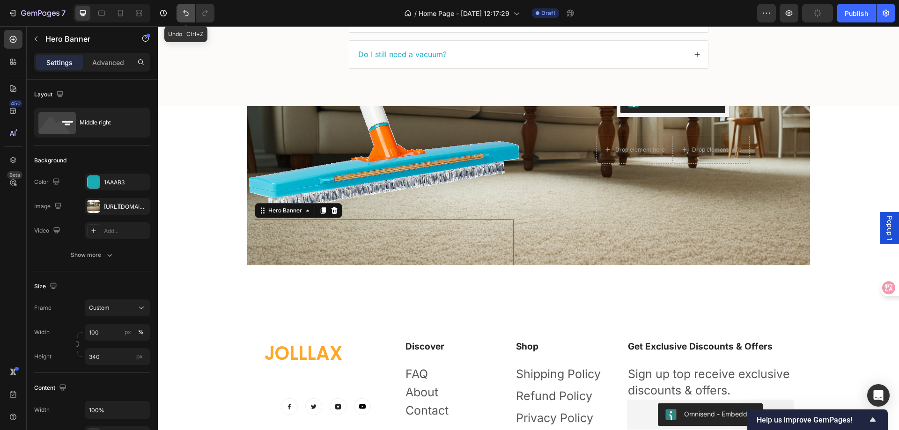
click at [186, 12] on icon "Undo/Redo" at bounding box center [186, 13] width 6 height 6
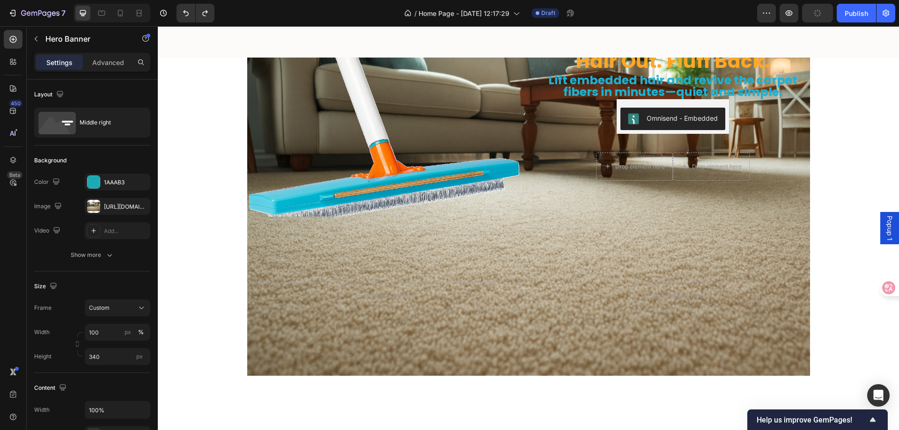
scroll to position [2892, 0]
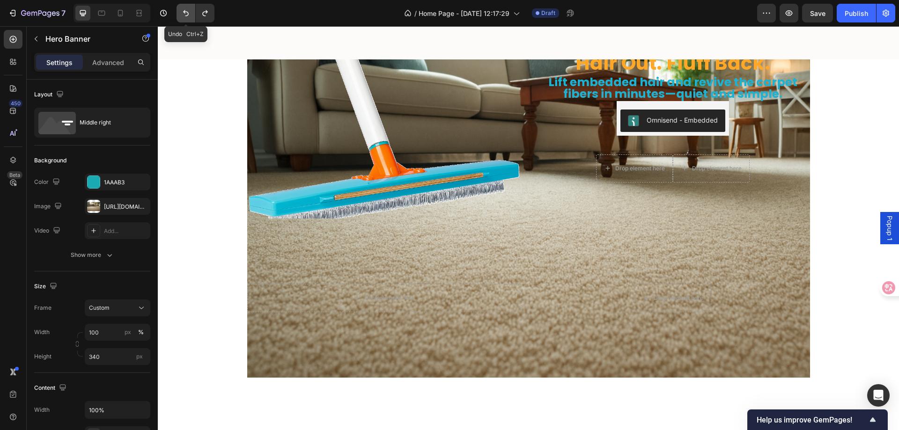
click at [185, 11] on icon "Undo/Redo" at bounding box center [186, 13] width 6 height 6
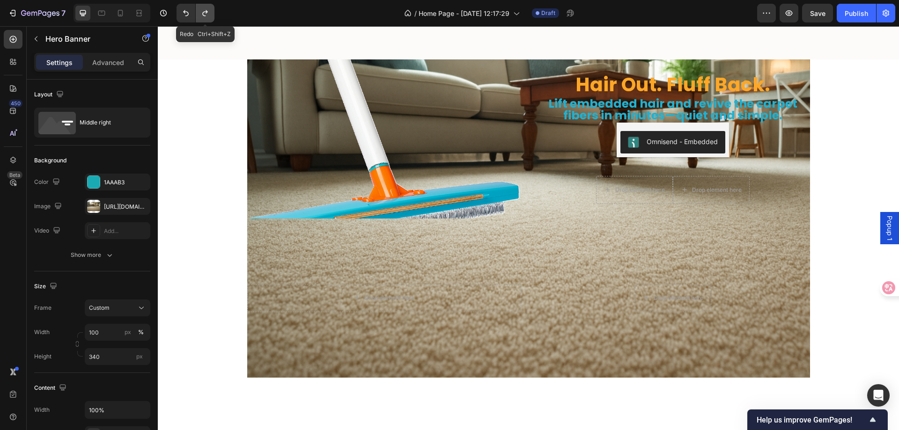
click at [203, 11] on icon "Undo/Redo" at bounding box center [204, 12] width 9 height 9
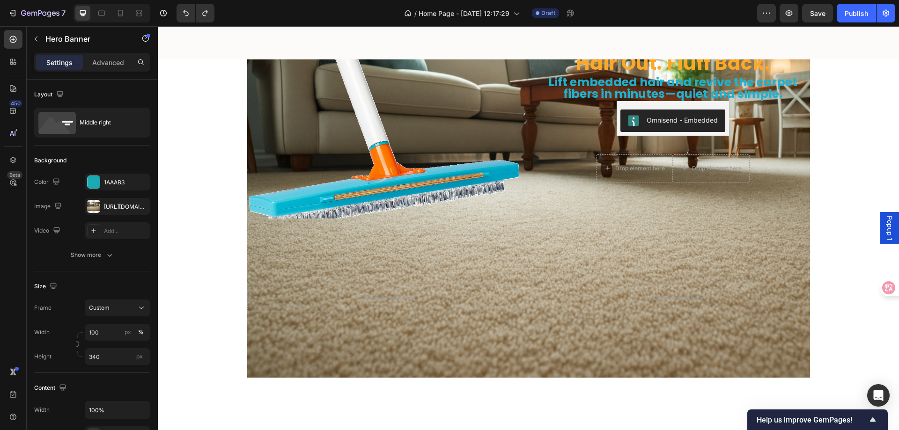
click at [511, 259] on div "Overlay" at bounding box center [528, 298] width 563 height 159
click at [183, 13] on icon "Undo/Redo" at bounding box center [185, 12] width 9 height 9
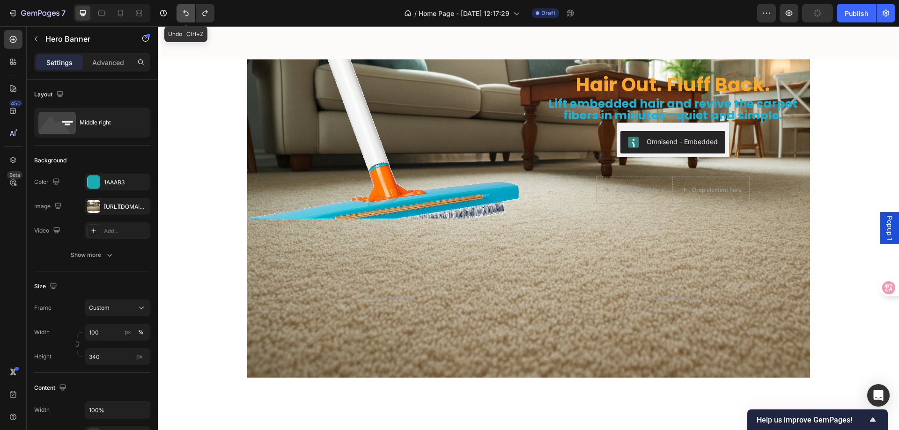
click at [183, 13] on icon "Undo/Redo" at bounding box center [185, 12] width 9 height 9
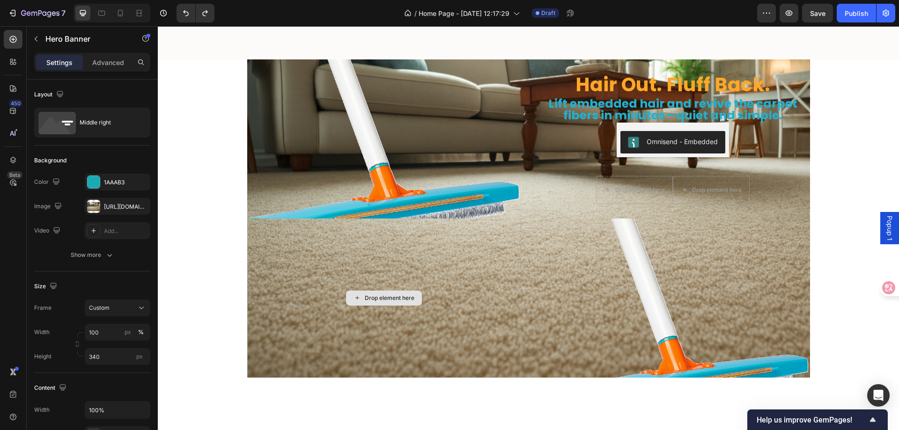
click at [400, 236] on div "Drop element here" at bounding box center [384, 298] width 274 height 255
click at [273, 225] on div "Drop element here" at bounding box center [384, 298] width 274 height 255
click at [241, 225] on div "Drop element here Row Image Drop element here Hero Banner" at bounding box center [528, 298] width 577 height 159
click at [697, 257] on img at bounding box center [673, 312] width 274 height 227
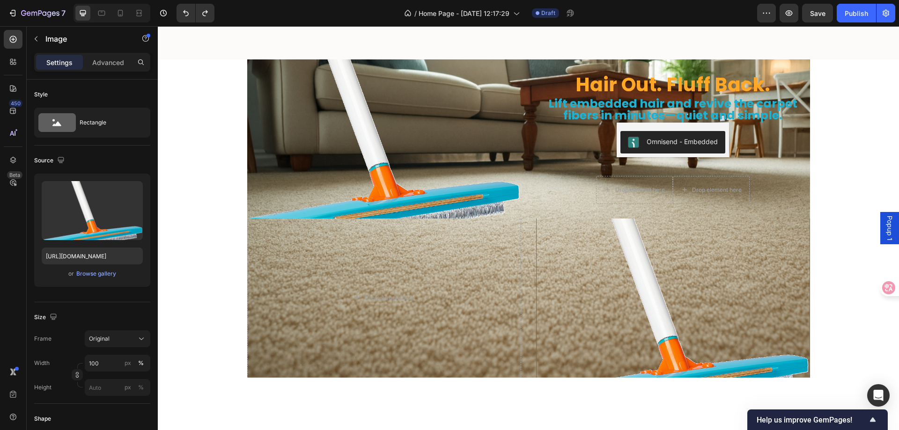
click at [717, 262] on img at bounding box center [673, 312] width 274 height 227
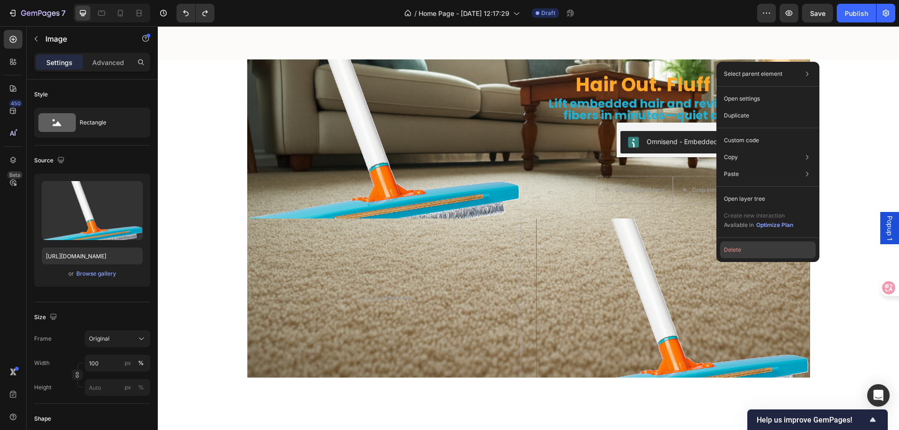
drag, startPoint x: 736, startPoint y: 250, endPoint x: 569, endPoint y: 226, distance: 168.9
click at [736, 250] on button "Delete" at bounding box center [768, 250] width 96 height 17
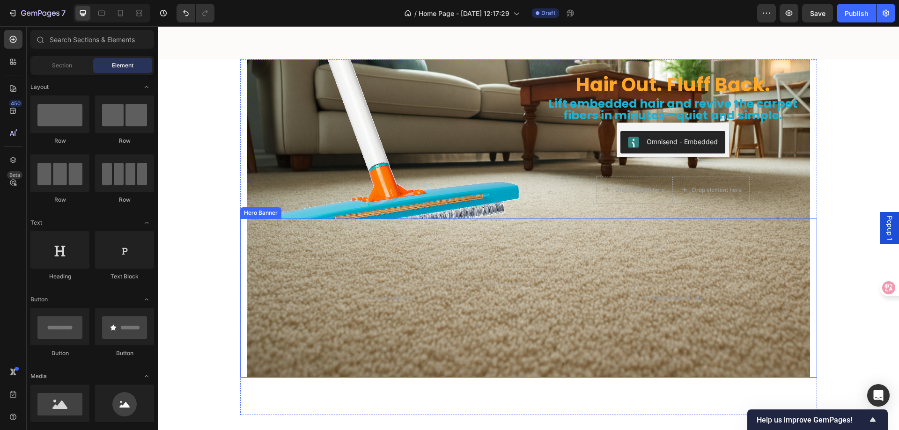
click at [546, 260] on div "Overlay" at bounding box center [528, 298] width 563 height 159
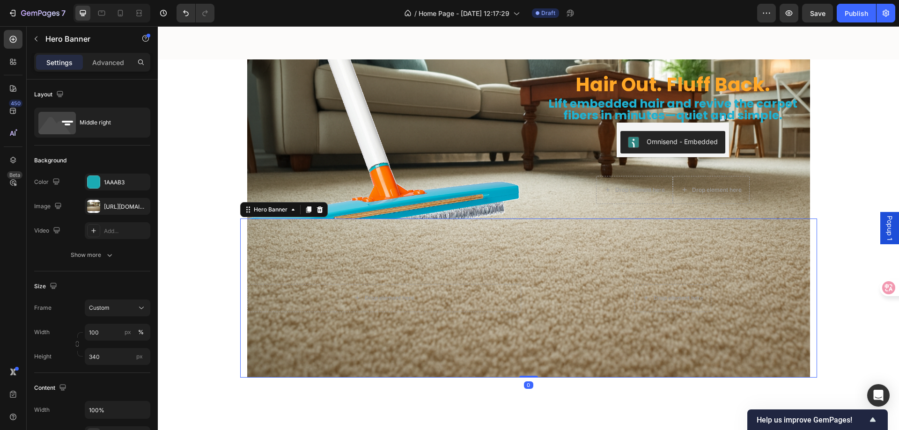
click at [329, 244] on div "Overlay" at bounding box center [528, 298] width 563 height 159
click at [392, 254] on div "Overlay" at bounding box center [528, 298] width 563 height 159
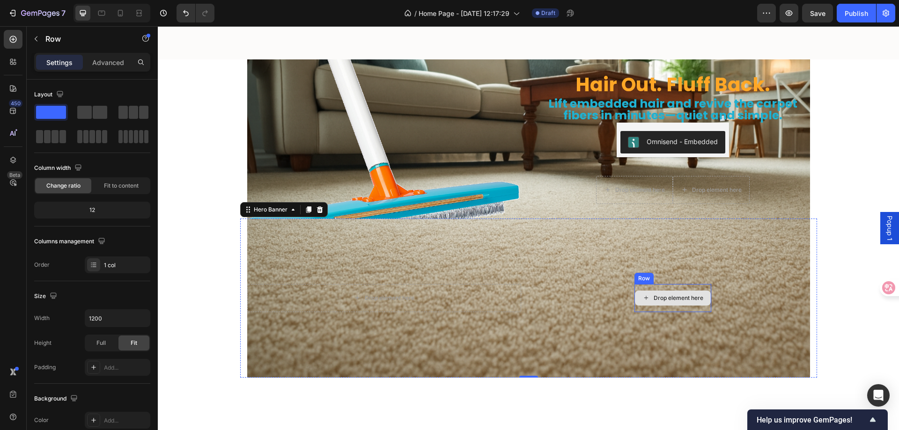
click at [658, 288] on div "Drop element here" at bounding box center [673, 298] width 77 height 28
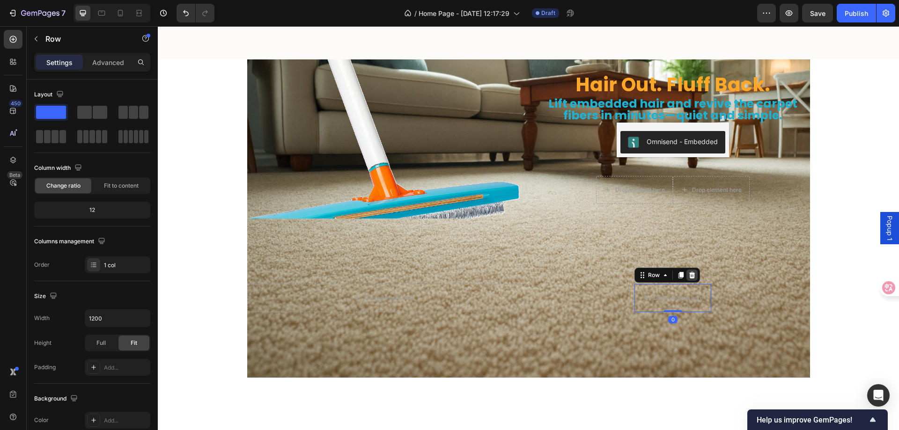
click at [691, 277] on icon at bounding box center [693, 275] width 6 height 7
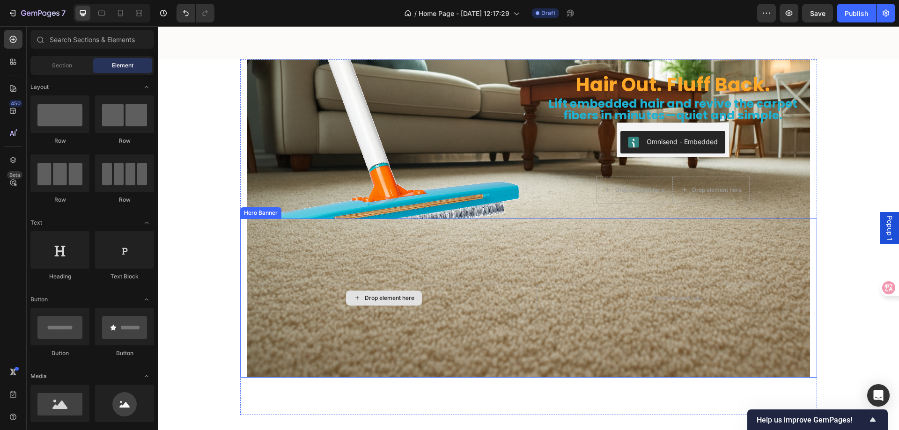
click at [459, 286] on div "Drop element here" at bounding box center [384, 298] width 274 height 28
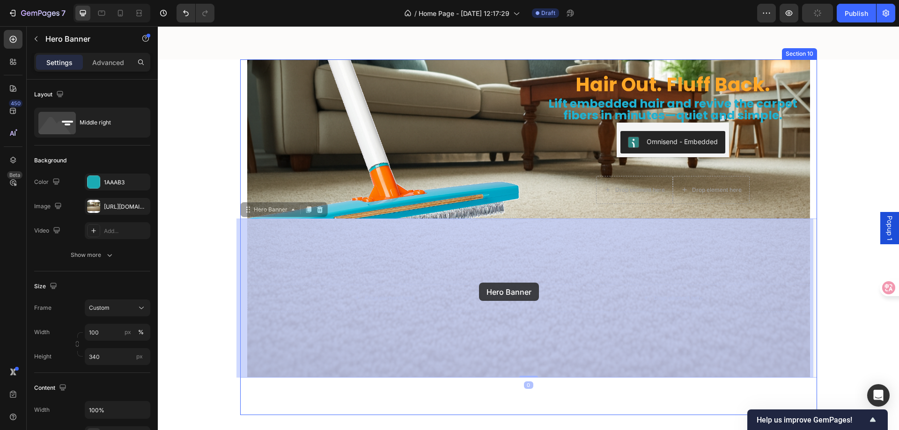
drag, startPoint x: 418, startPoint y: 283, endPoint x: 464, endPoint y: 283, distance: 46.4
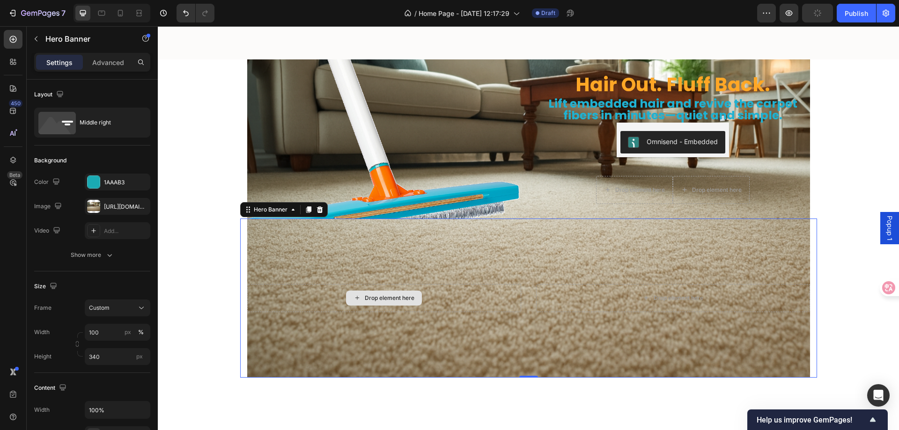
click at [397, 311] on div "Drop element here" at bounding box center [384, 298] width 274 height 28
click at [513, 305] on div "Drop element here" at bounding box center [384, 298] width 274 height 28
click at [643, 294] on icon at bounding box center [646, 298] width 7 height 8
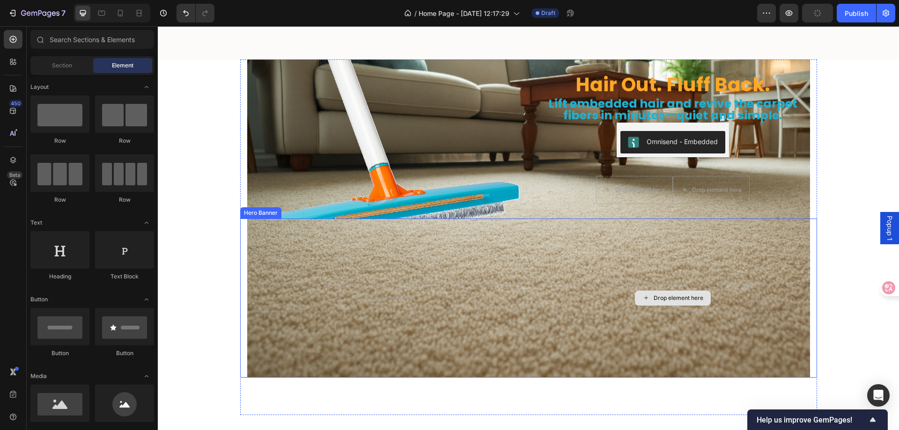
click at [564, 300] on div "Drop element here" at bounding box center [673, 298] width 274 height 28
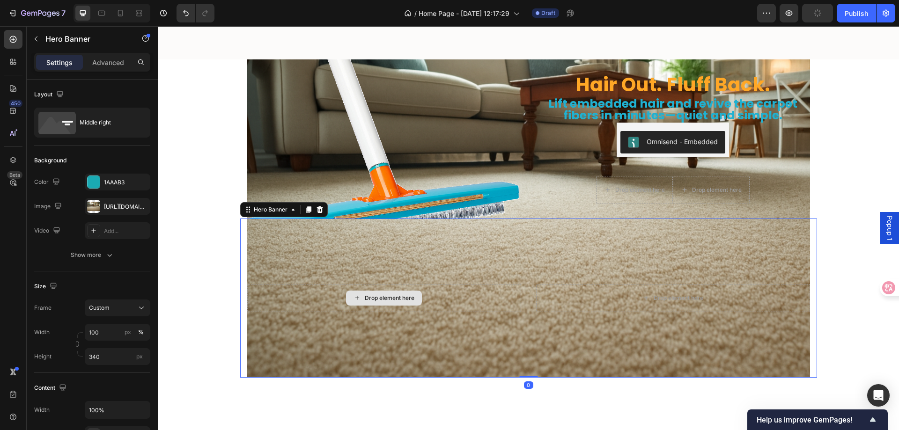
click at [474, 297] on div "Drop element here" at bounding box center [384, 298] width 274 height 28
click at [441, 241] on div "Overlay" at bounding box center [528, 298] width 563 height 159
click at [639, 245] on div "Overlay" at bounding box center [528, 298] width 563 height 159
drag, startPoint x: 610, startPoint y: 242, endPoint x: 592, endPoint y: 245, distance: 19.0
click at [609, 243] on div "Overlay" at bounding box center [528, 298] width 563 height 159
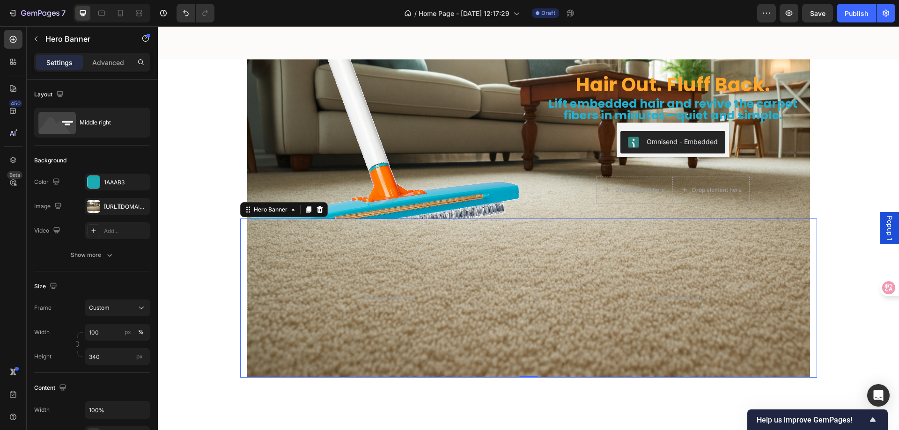
click at [453, 252] on div "Overlay" at bounding box center [528, 298] width 563 height 159
click at [98, 182] on div at bounding box center [94, 182] width 12 height 12
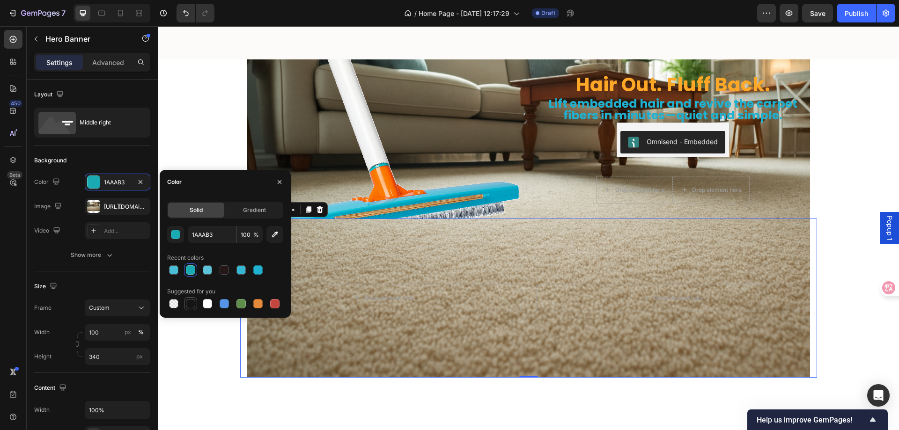
click at [193, 305] on div at bounding box center [190, 303] width 9 height 9
click at [190, 271] on div at bounding box center [190, 270] width 9 height 9
type input "1AAAB3"
click at [421, 241] on div "Overlay" at bounding box center [528, 298] width 563 height 159
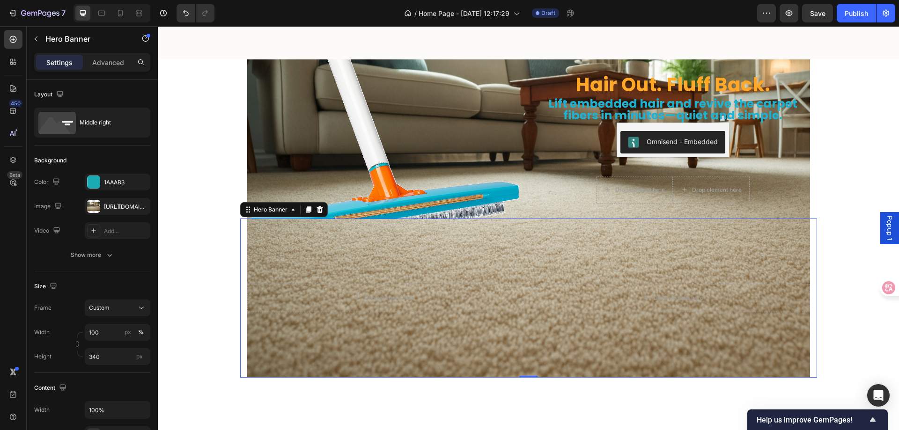
click at [367, 256] on div "Overlay" at bounding box center [528, 298] width 563 height 159
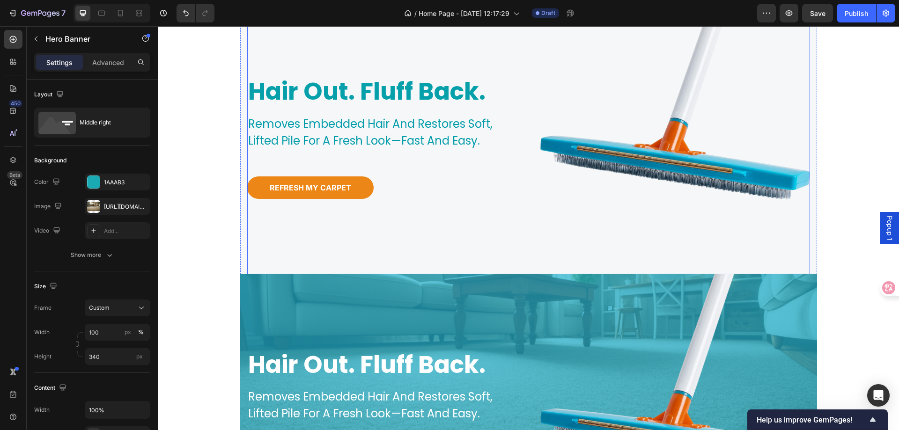
scroll to position [141, 0]
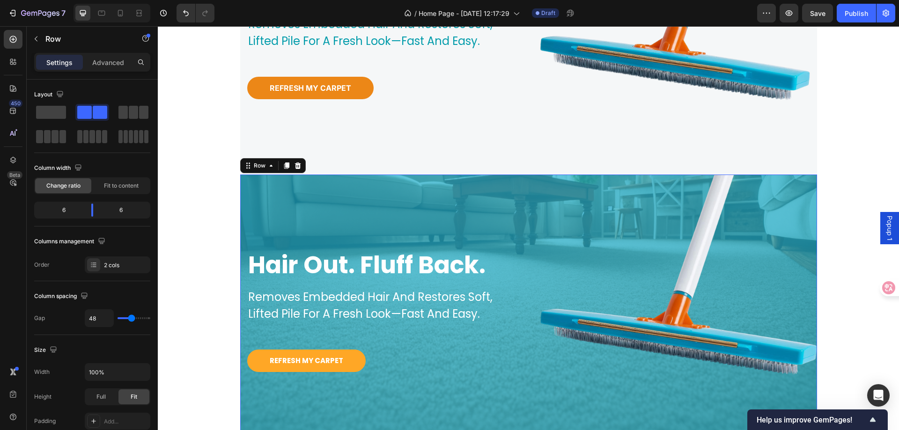
click at [489, 190] on div "hair out. fluff back. Heading removes embedded hair and restores soft, lifted p…" at bounding box center [378, 313] width 277 height 277
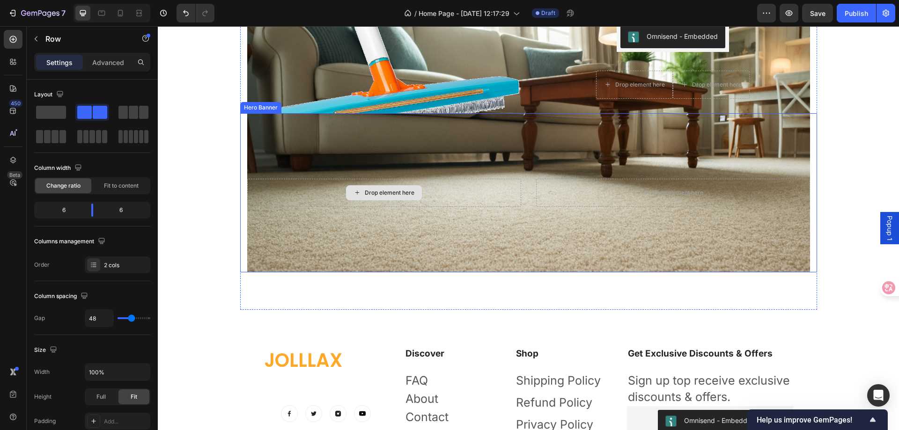
scroll to position [2951, 0]
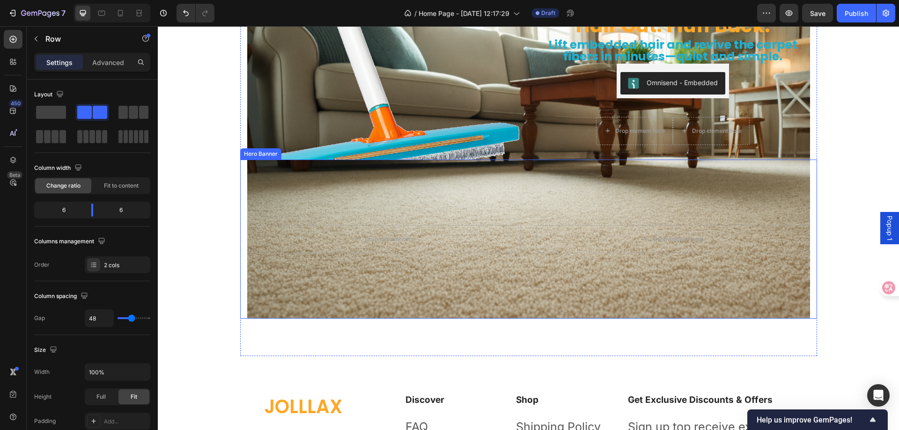
click at [499, 182] on div "Overlay" at bounding box center [528, 239] width 563 height 159
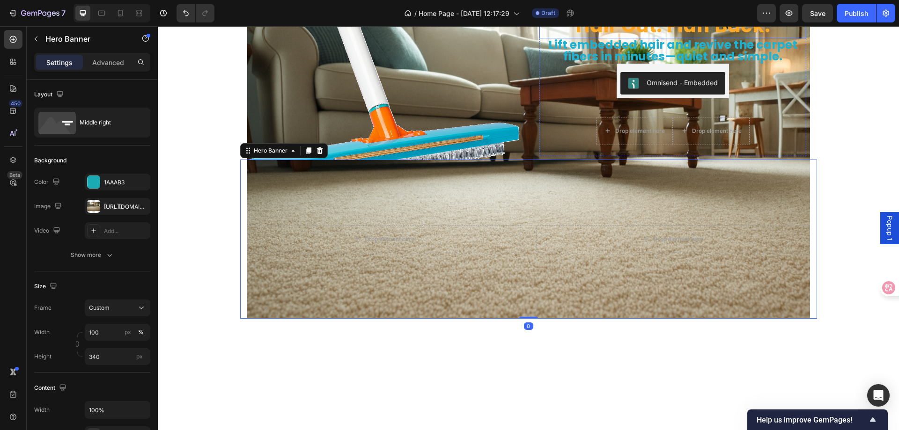
scroll to position [1126, 0]
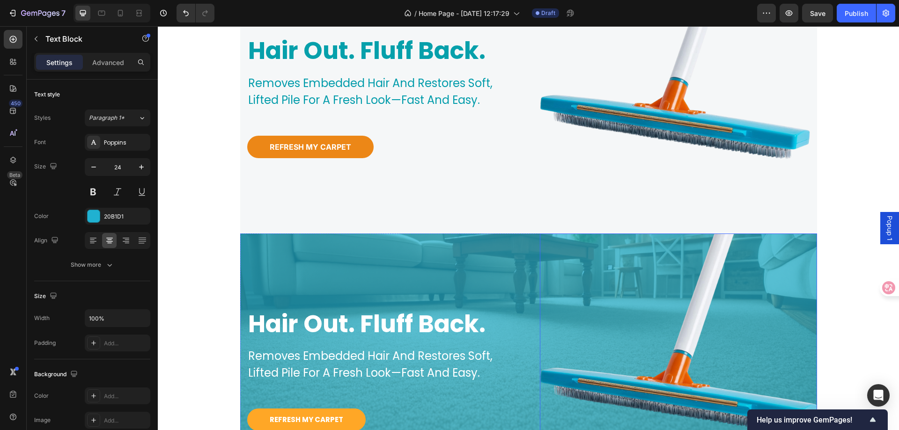
scroll to position [94, 0]
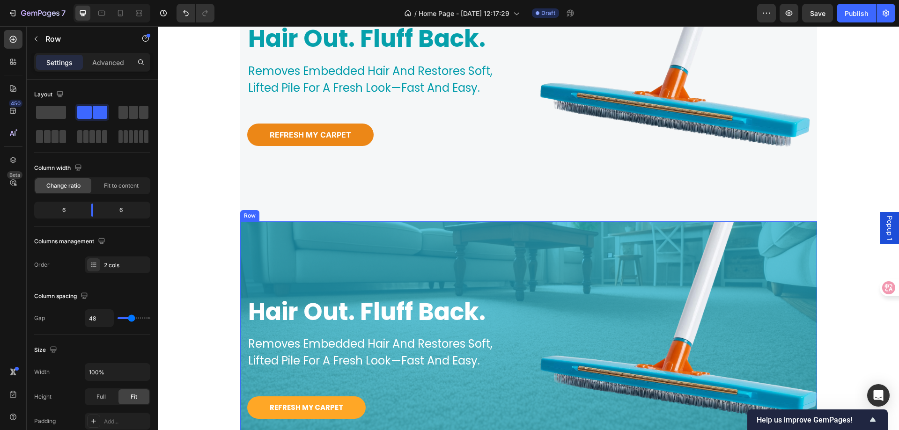
click at [482, 242] on div "hair out. fluff back. Heading removes embedded hair and restores soft, lifted p…" at bounding box center [378, 360] width 277 height 277
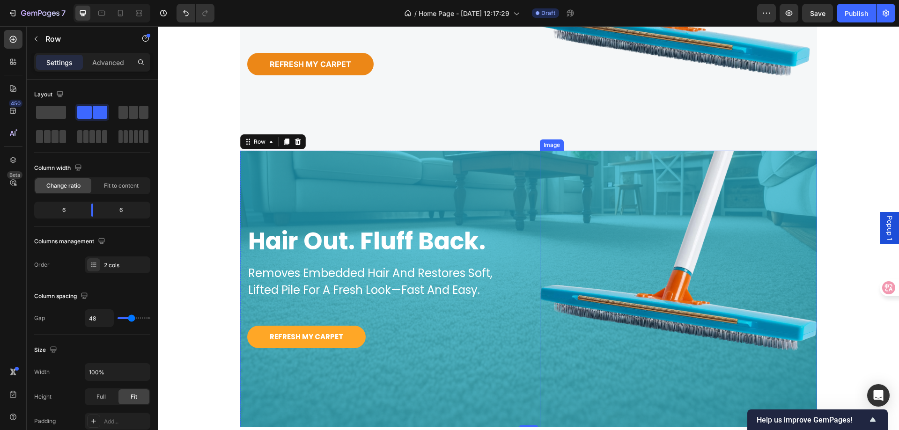
scroll to position [187, 0]
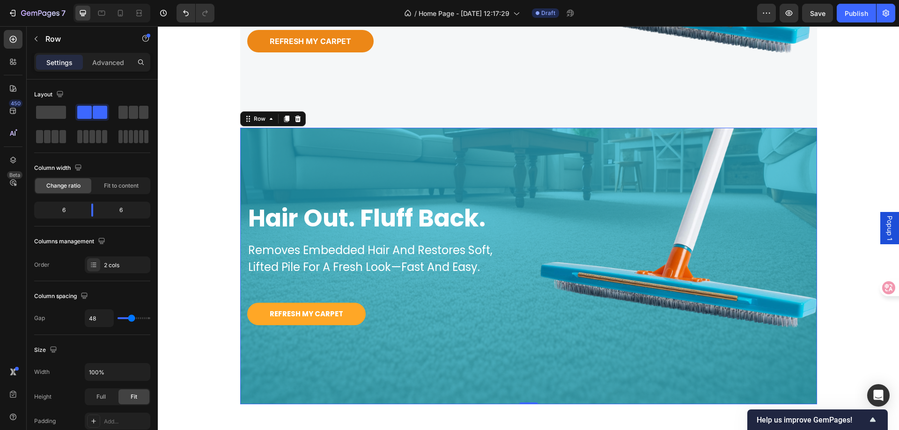
click at [298, 138] on div "hair out. fluff back. Heading removes embedded hair and restores soft, lifted p…" at bounding box center [378, 266] width 277 height 277
click at [258, 119] on div "Row" at bounding box center [259, 119] width 15 height 8
click at [297, 154] on div "hair out. fluff back. Heading removes embedded hair and restores soft, lifted p…" at bounding box center [378, 266] width 277 height 277
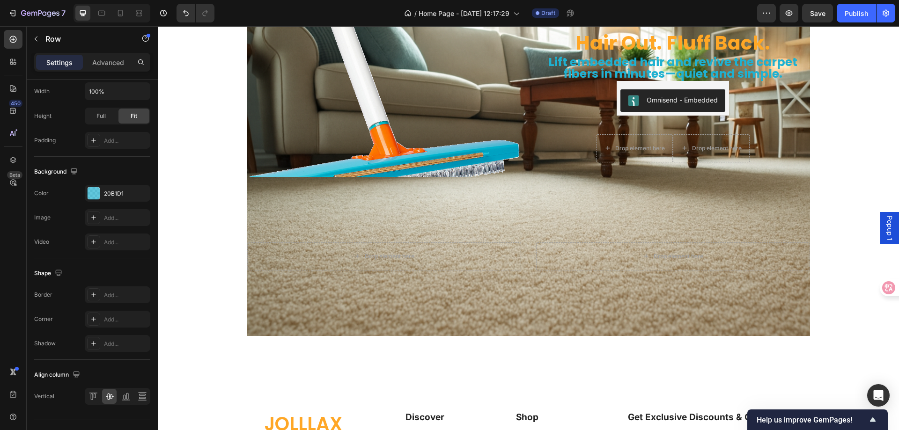
scroll to position [2911, 0]
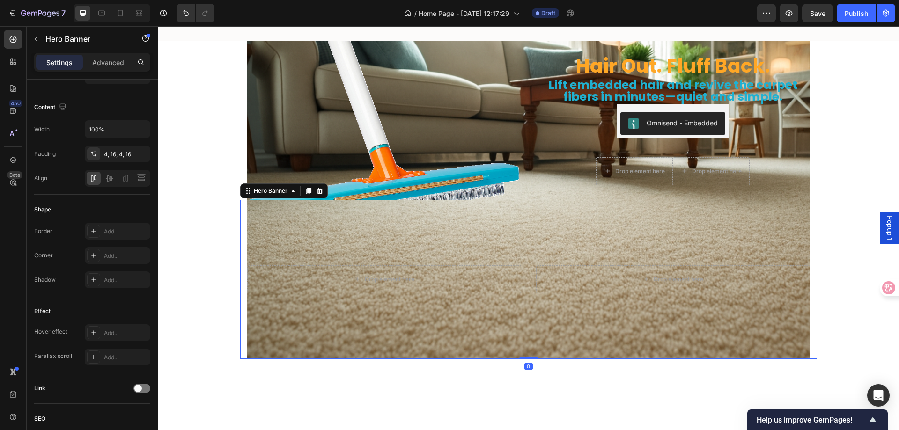
click at [433, 217] on div "Overlay" at bounding box center [528, 279] width 563 height 159
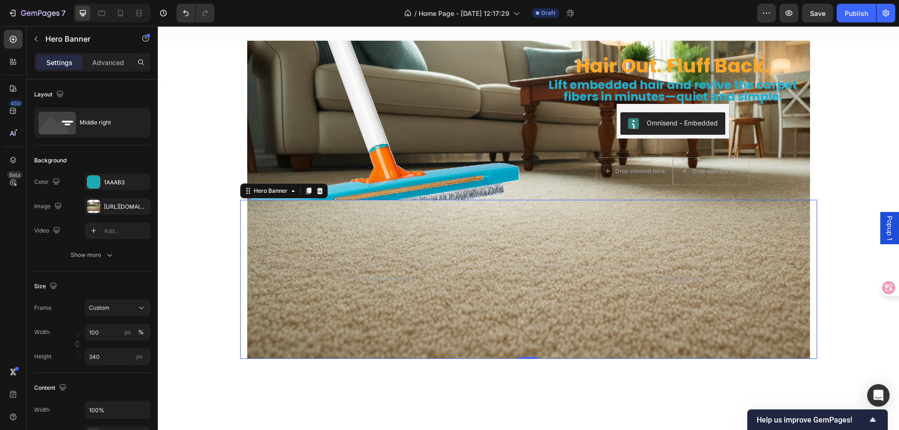
click at [462, 261] on div "Overlay" at bounding box center [528, 279] width 563 height 159
click at [457, 291] on div "Drop element here" at bounding box center [384, 280] width 274 height 28
click at [444, 279] on div "Drop element here" at bounding box center [384, 280] width 274 height 28
click at [41, 39] on button "button" at bounding box center [36, 38] width 15 height 15
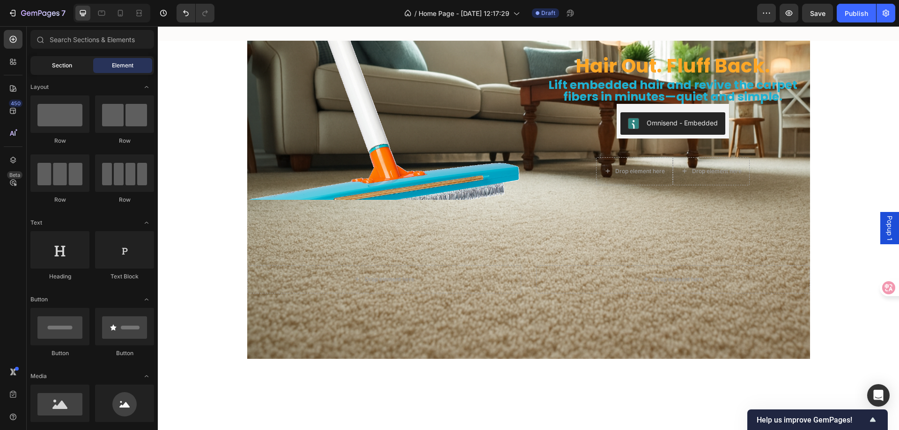
click at [71, 65] on span "Section" at bounding box center [62, 65] width 20 height 8
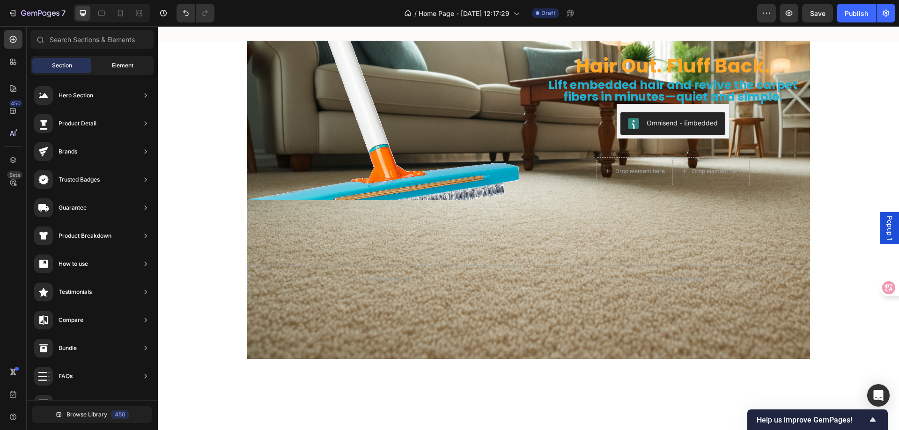
click at [120, 64] on span "Element" at bounding box center [123, 65] width 22 height 8
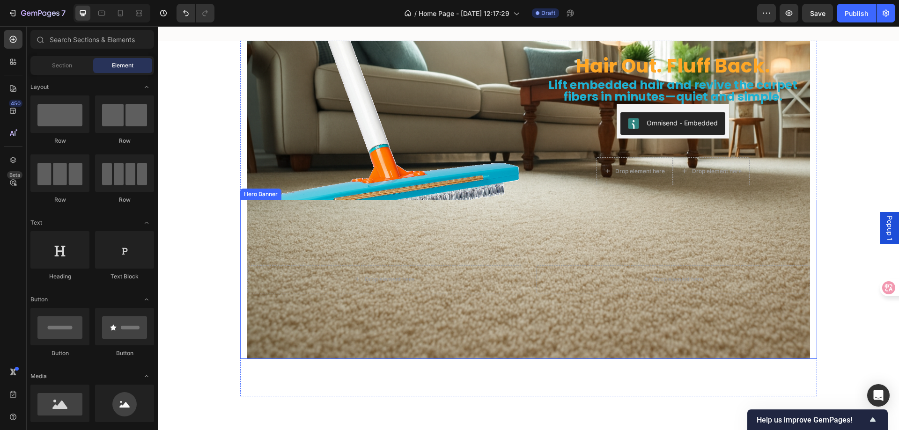
click at [541, 274] on div "Drop element here" at bounding box center [673, 280] width 274 height 28
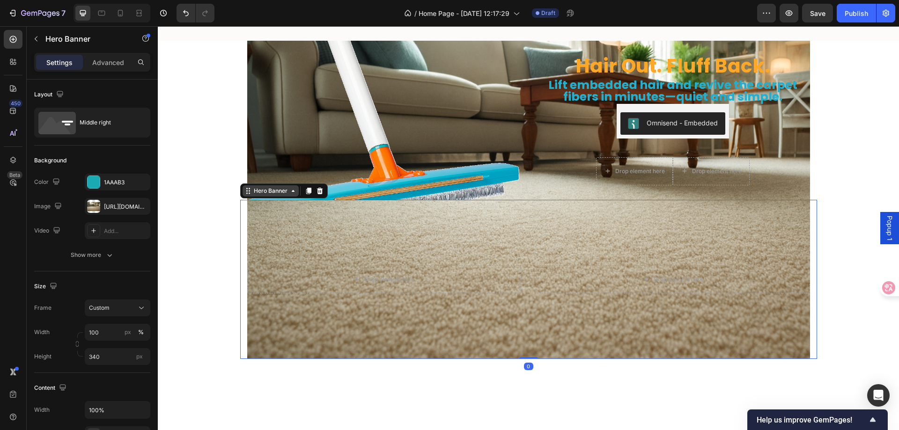
click at [277, 188] on div "Hero Banner" at bounding box center [270, 191] width 37 height 8
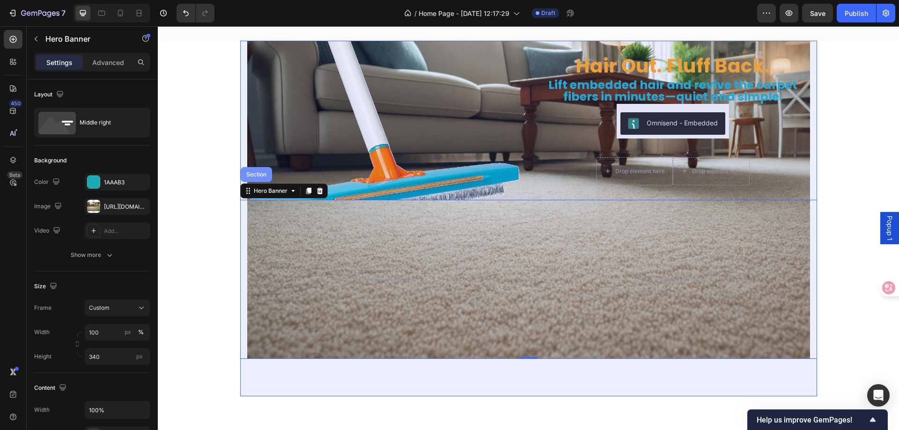
click at [252, 175] on div "Section" at bounding box center [257, 175] width 24 height 6
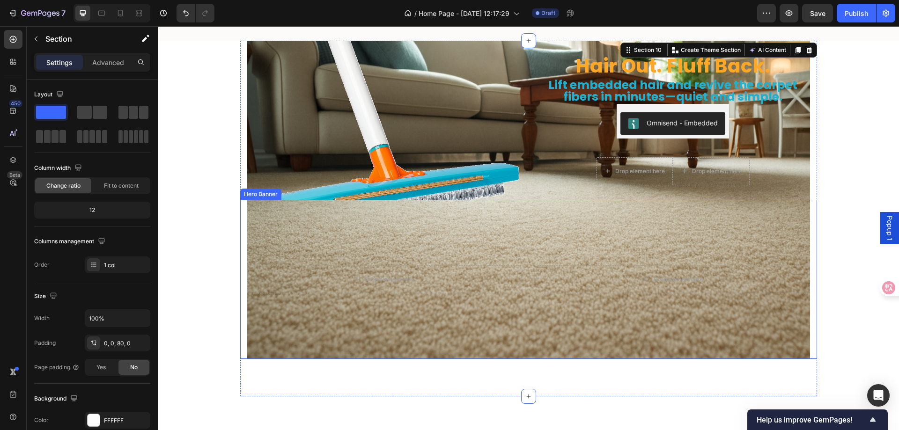
click at [301, 215] on div "Overlay" at bounding box center [528, 279] width 563 height 159
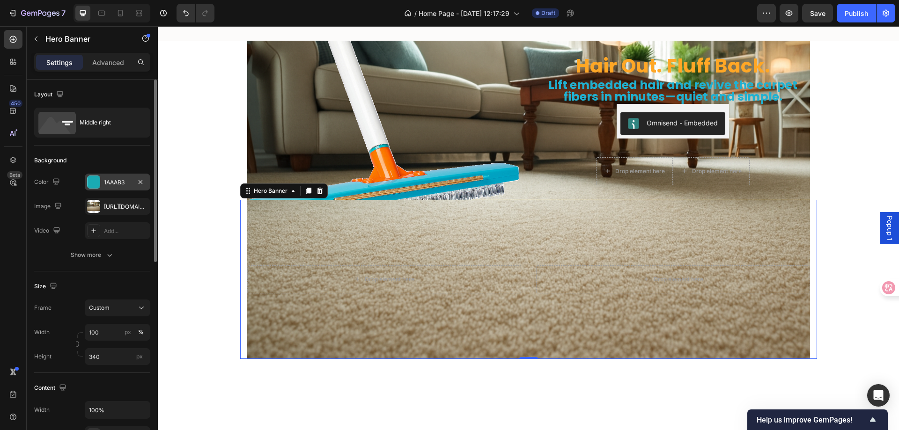
click at [96, 178] on div at bounding box center [94, 182] width 12 height 12
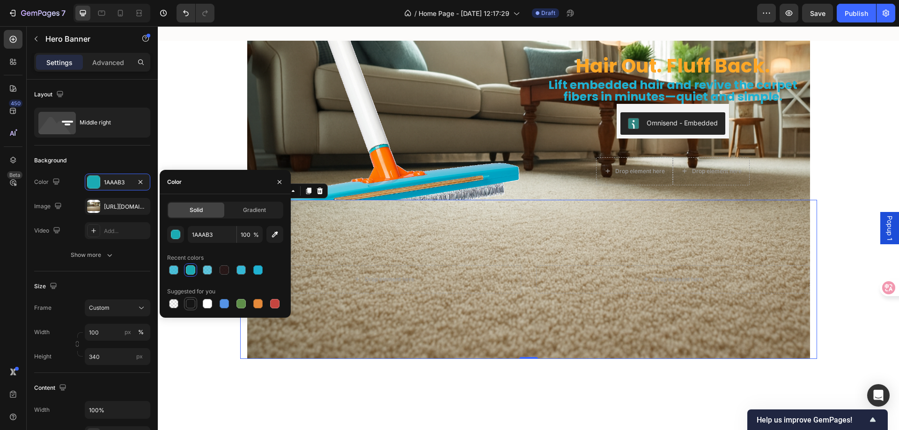
click at [190, 309] on div at bounding box center [190, 303] width 11 height 11
click at [188, 274] on div at bounding box center [190, 270] width 9 height 9
type input "1AAAB3"
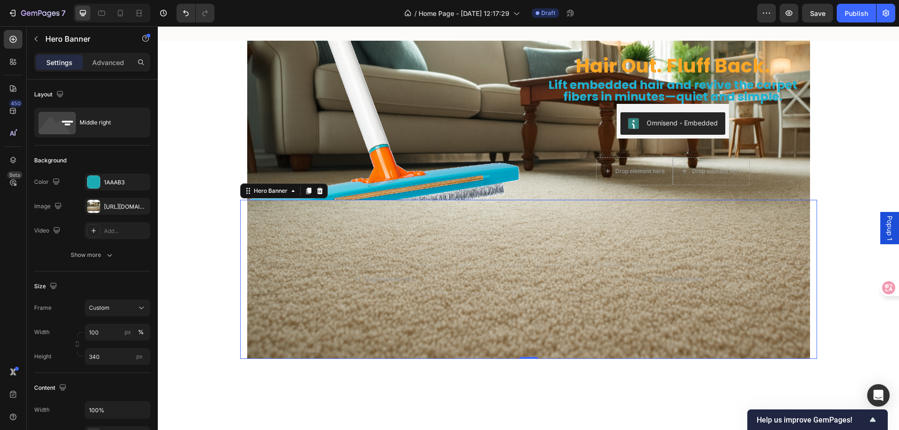
click at [401, 241] on div "Overlay" at bounding box center [528, 279] width 563 height 159
click at [261, 188] on div "Hero Banner" at bounding box center [270, 191] width 37 height 8
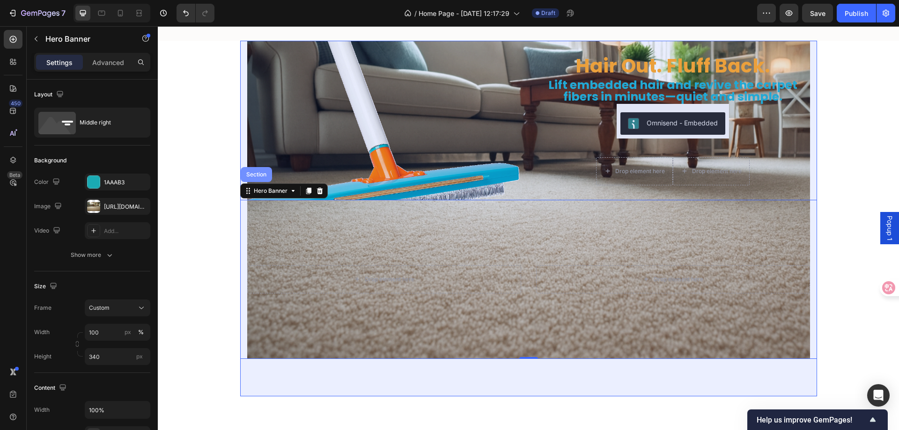
click at [261, 179] on div "Section" at bounding box center [256, 174] width 31 height 15
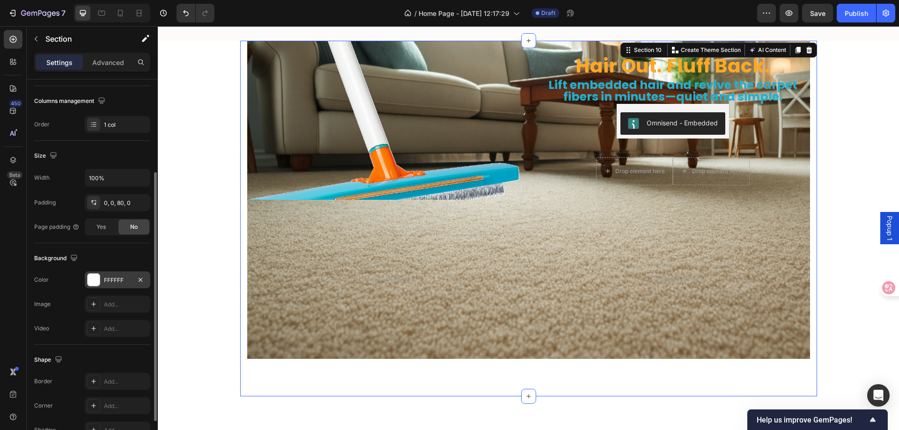
scroll to position [187, 0]
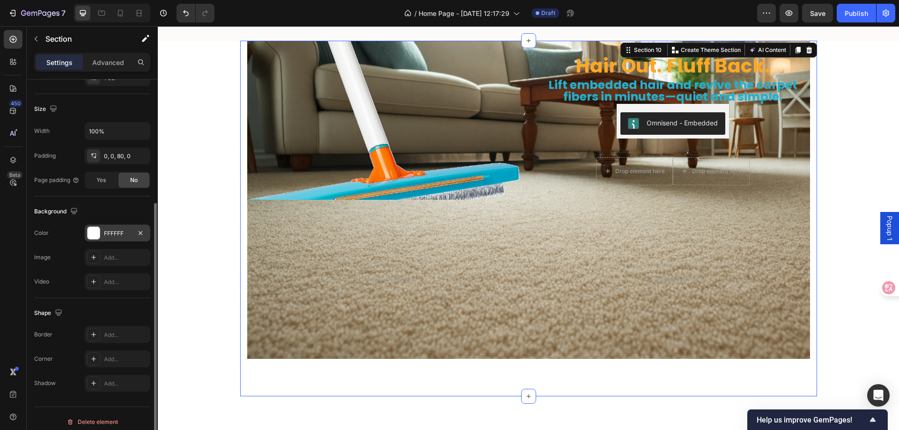
click at [97, 237] on div at bounding box center [94, 233] width 12 height 12
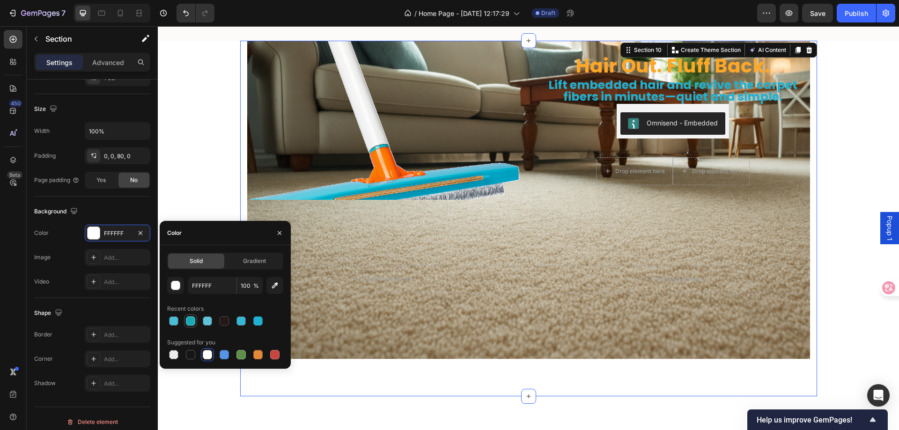
click at [191, 321] on div at bounding box center [190, 321] width 9 height 9
type input "1AAAB3"
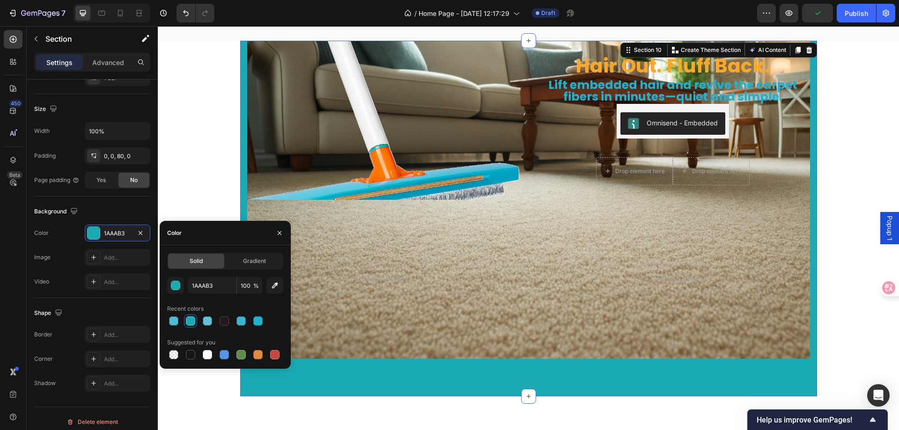
click at [191, 321] on div at bounding box center [190, 321] width 9 height 9
click at [284, 233] on button "button" at bounding box center [279, 233] width 15 height 15
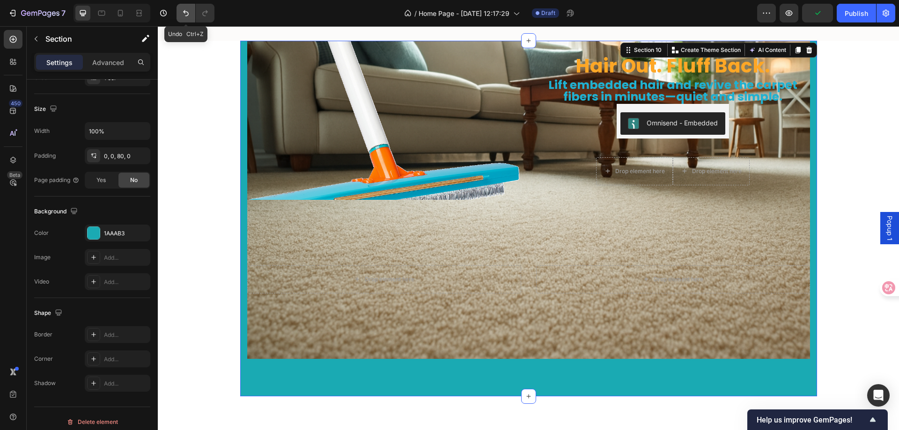
click at [188, 11] on icon "Undo/Redo" at bounding box center [185, 12] width 9 height 9
click at [186, 11] on icon "Undo/Redo" at bounding box center [185, 12] width 9 height 9
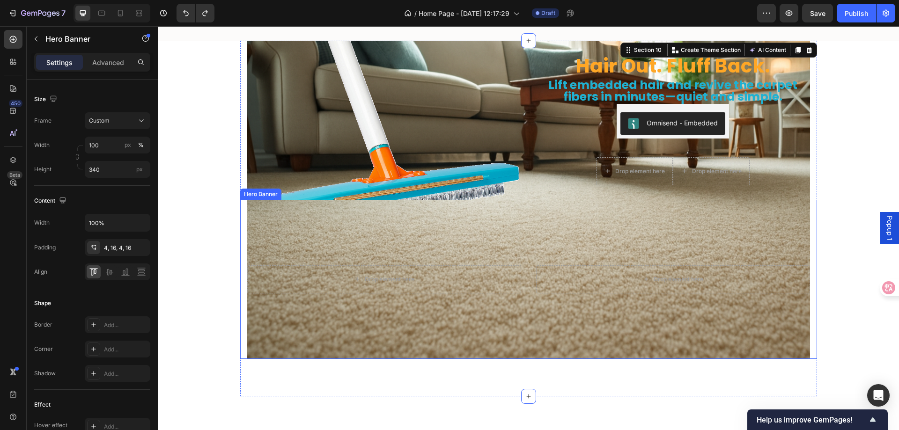
click at [405, 248] on div "Overlay" at bounding box center [528, 279] width 563 height 159
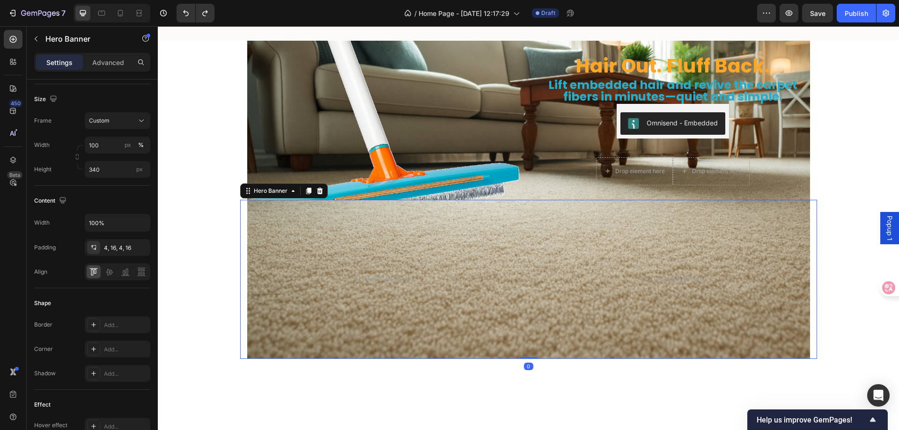
scroll to position [0, 0]
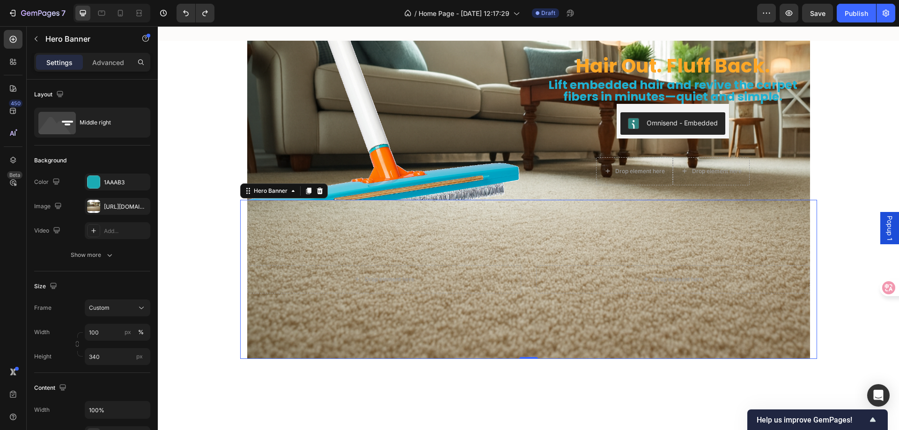
click at [240, 208] on div "Drop element here Drop element here Hero Banner 0" at bounding box center [528, 279] width 577 height 159
click at [258, 196] on div "Hero Banner" at bounding box center [271, 190] width 56 height 11
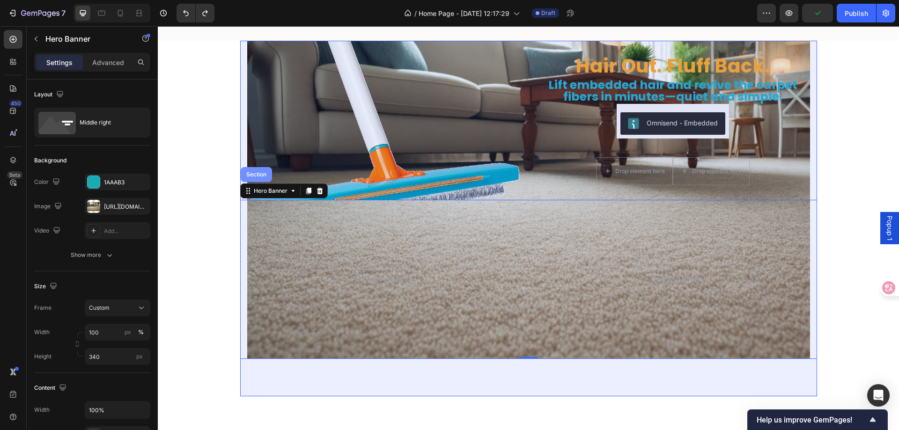
click at [262, 178] on div "Section" at bounding box center [256, 174] width 31 height 15
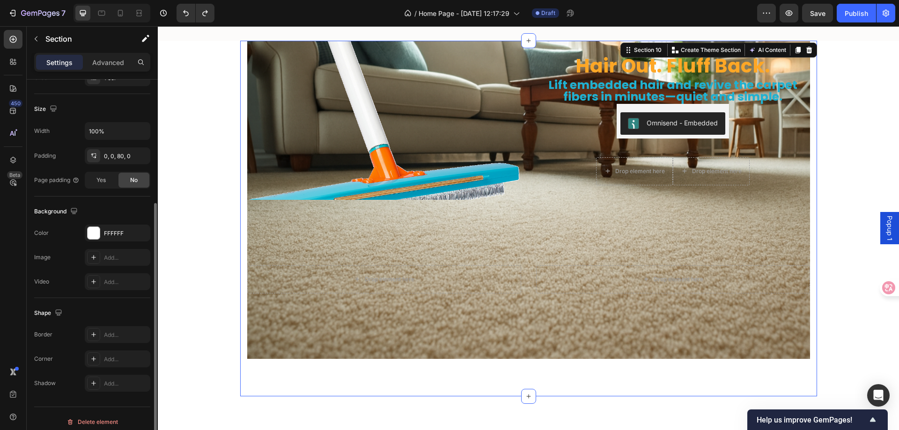
scroll to position [194, 0]
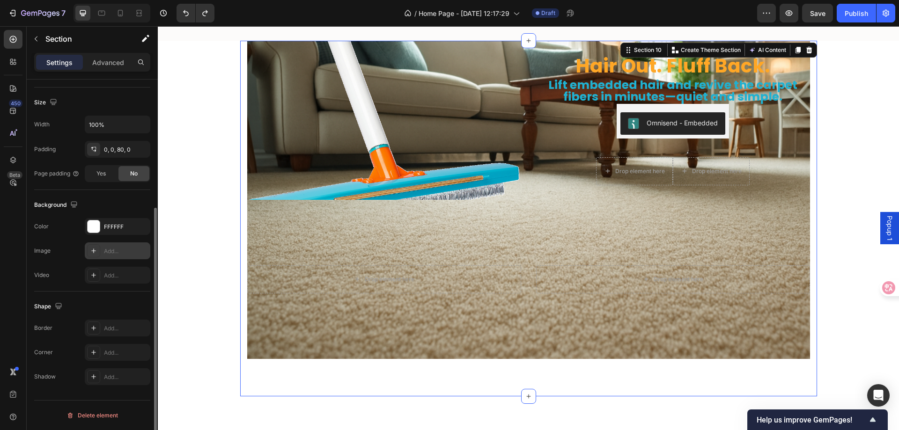
click at [114, 248] on div "Add..." at bounding box center [126, 251] width 44 height 8
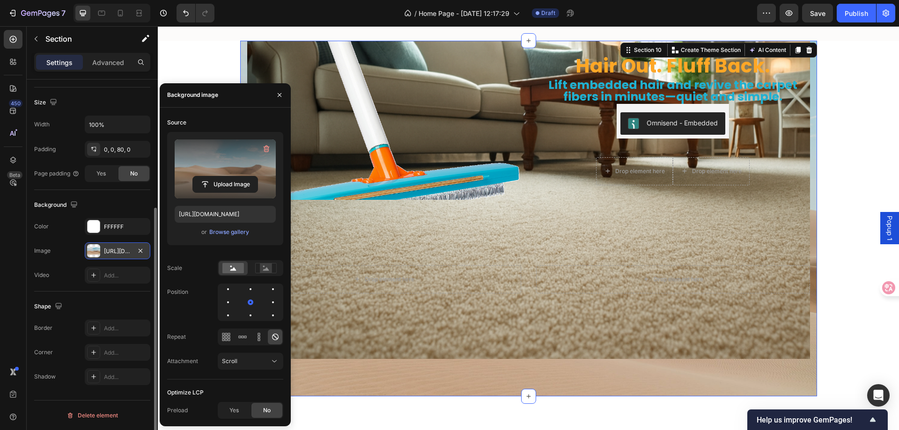
click at [231, 157] on label at bounding box center [225, 169] width 101 height 59
click at [231, 177] on input "file" at bounding box center [225, 185] width 65 height 16
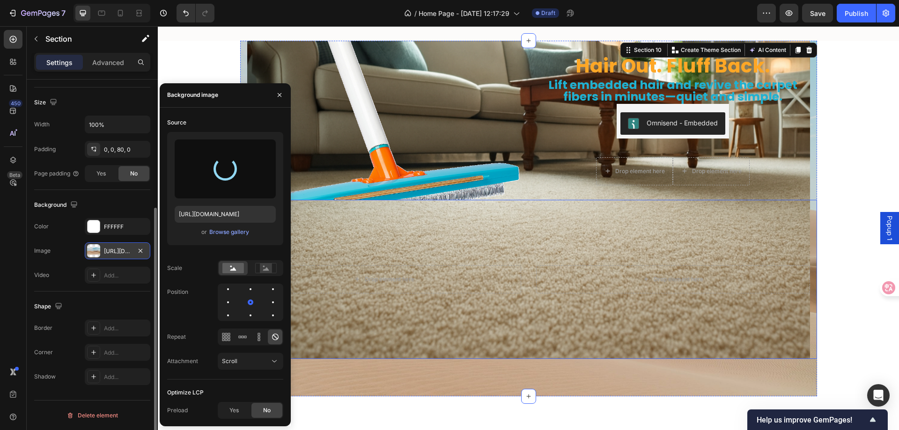
type input "[URL][DOMAIN_NAME]"
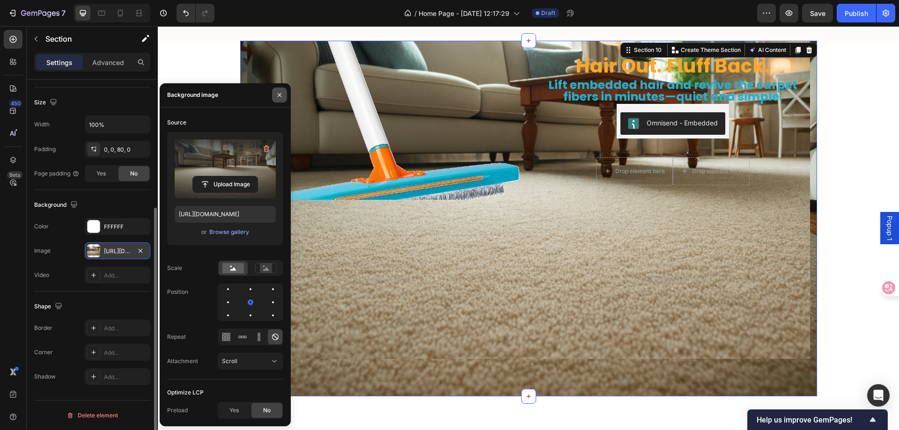
click at [282, 96] on icon "button" at bounding box center [279, 94] width 7 height 7
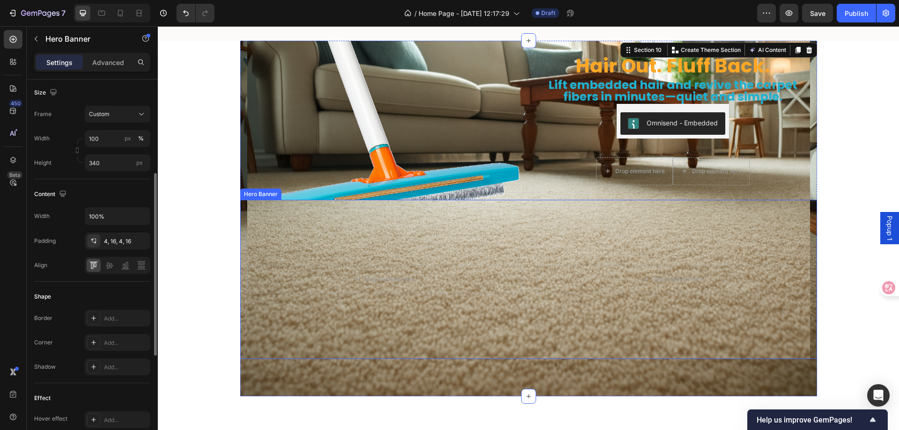
click at [280, 225] on div "Overlay" at bounding box center [528, 279] width 563 height 159
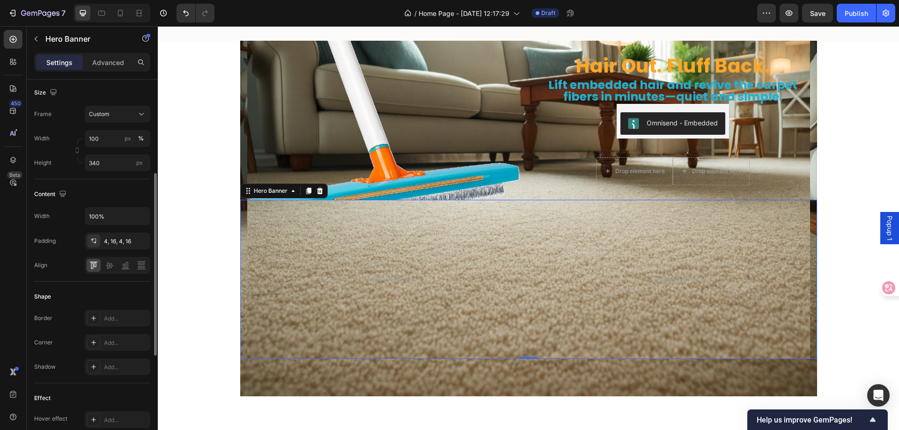
scroll to position [0, 0]
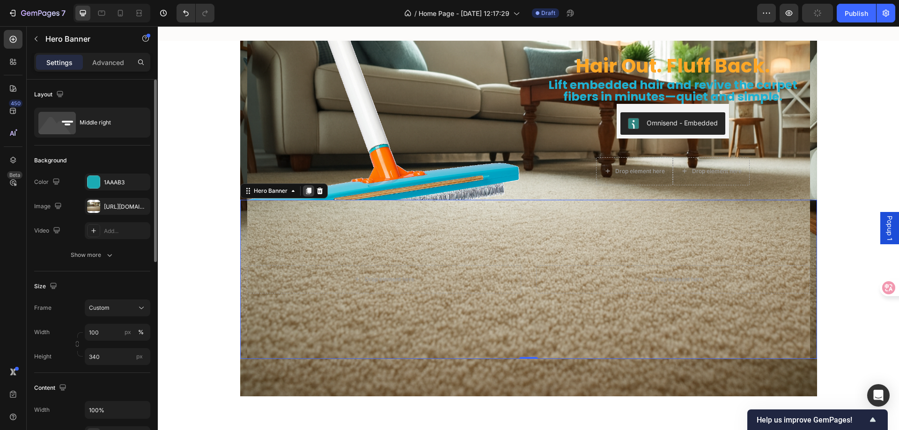
click at [307, 191] on icon at bounding box center [308, 191] width 5 height 7
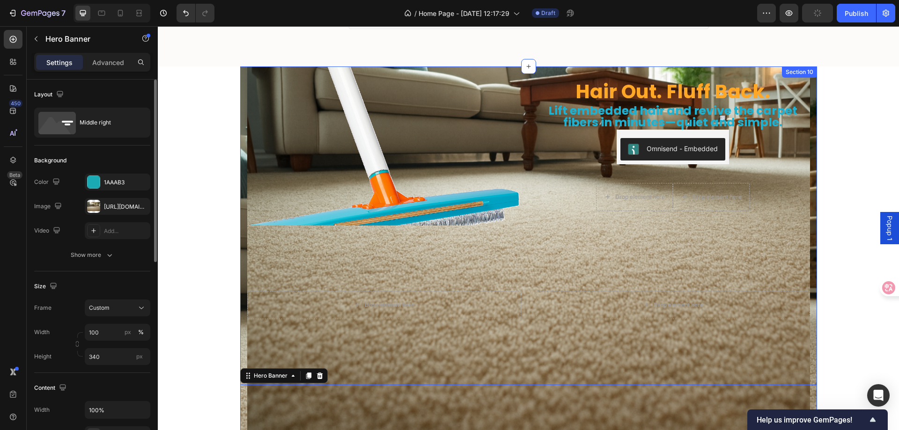
scroll to position [2883, 0]
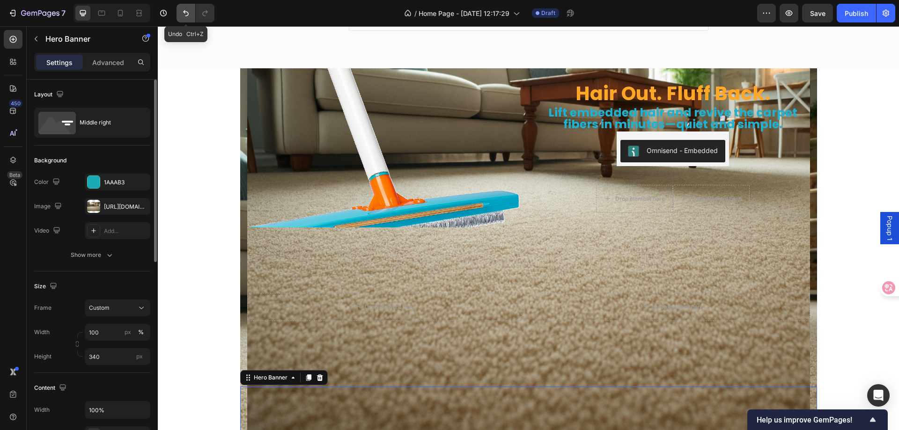
click at [184, 15] on icon "Undo/Redo" at bounding box center [185, 12] width 9 height 9
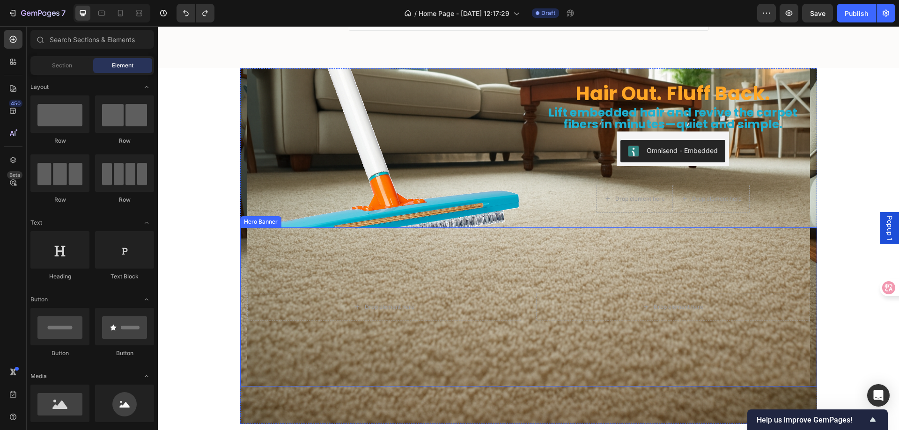
click at [446, 268] on div "Overlay" at bounding box center [528, 307] width 563 height 159
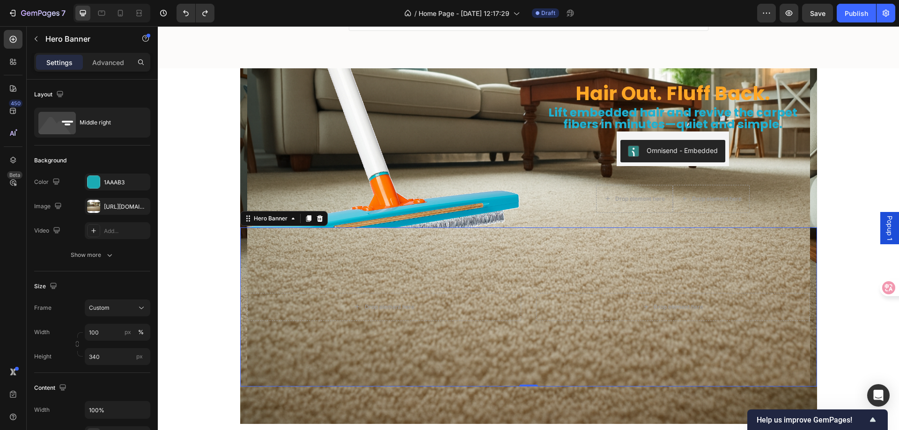
click at [303, 245] on div "Overlay" at bounding box center [528, 307] width 563 height 159
click at [307, 265] on div "Overlay" at bounding box center [528, 307] width 563 height 159
click at [267, 257] on div "Overlay" at bounding box center [528, 307] width 563 height 159
click at [275, 234] on div "Overlay" at bounding box center [528, 307] width 563 height 159
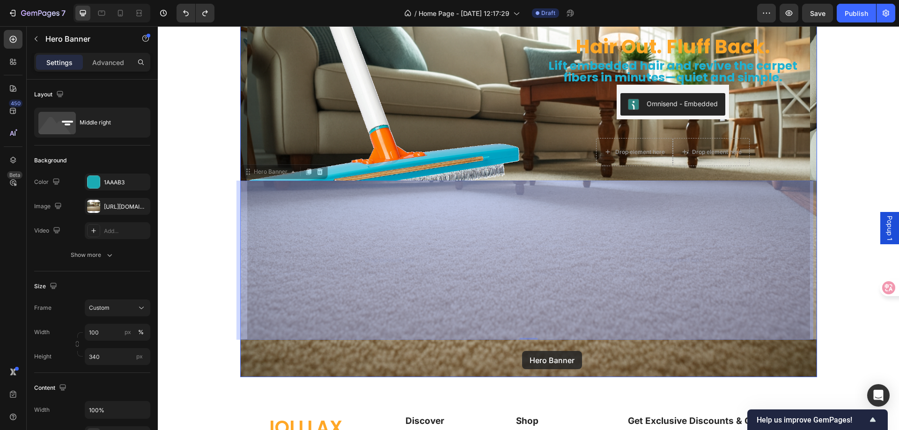
drag, startPoint x: 523, startPoint y: 336, endPoint x: 522, endPoint y: 351, distance: 15.0
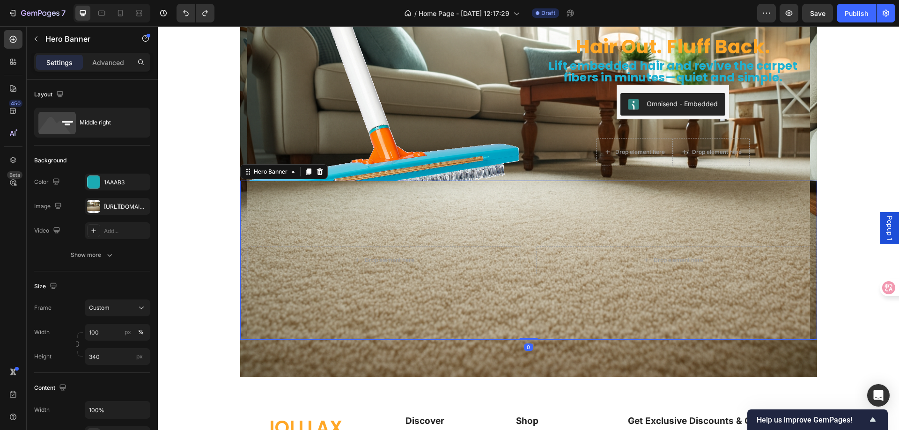
drag, startPoint x: 527, startPoint y: 339, endPoint x: 537, endPoint y: 299, distance: 40.6
click at [537, 299] on div "Drop element here Drop element here Hero Banner 0" at bounding box center [528, 260] width 577 height 159
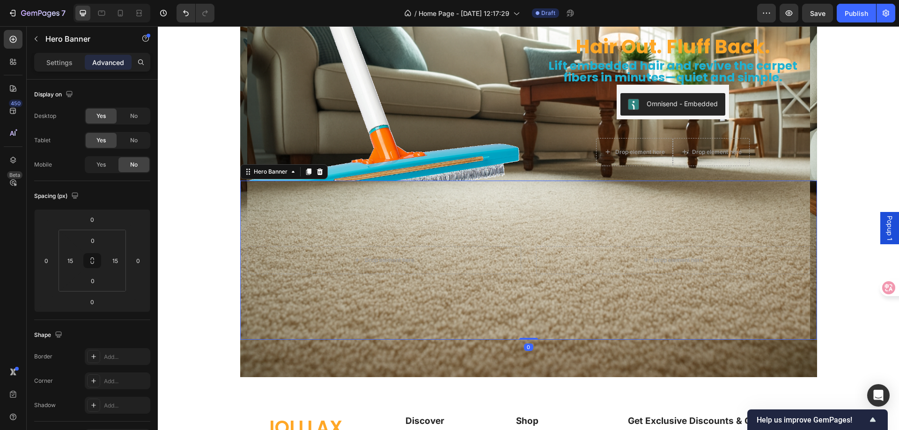
click at [556, 263] on div "Drop element here" at bounding box center [673, 260] width 274 height 28
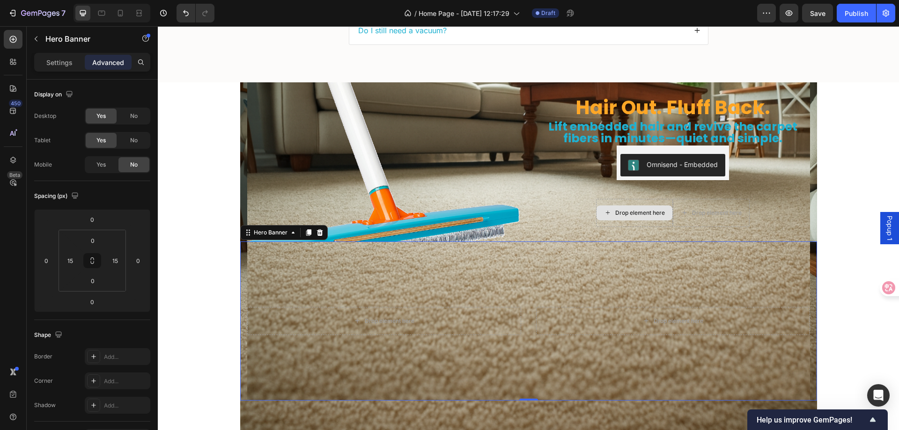
scroll to position [2836, 0]
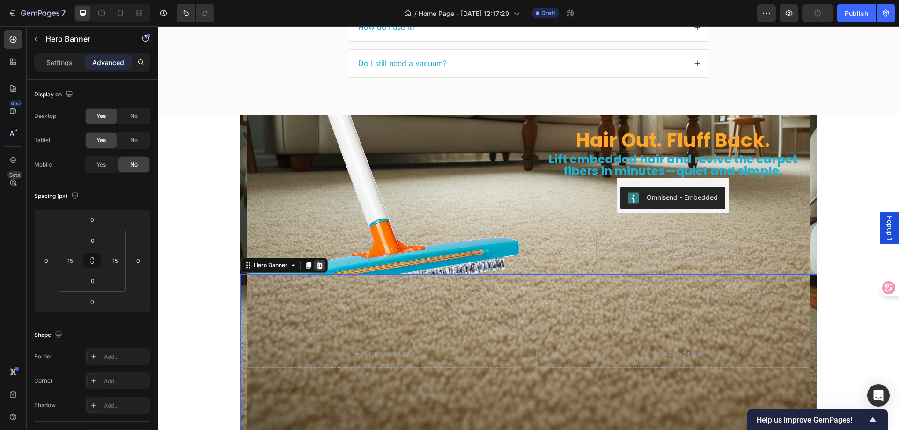
click at [316, 265] on icon at bounding box center [319, 265] width 7 height 7
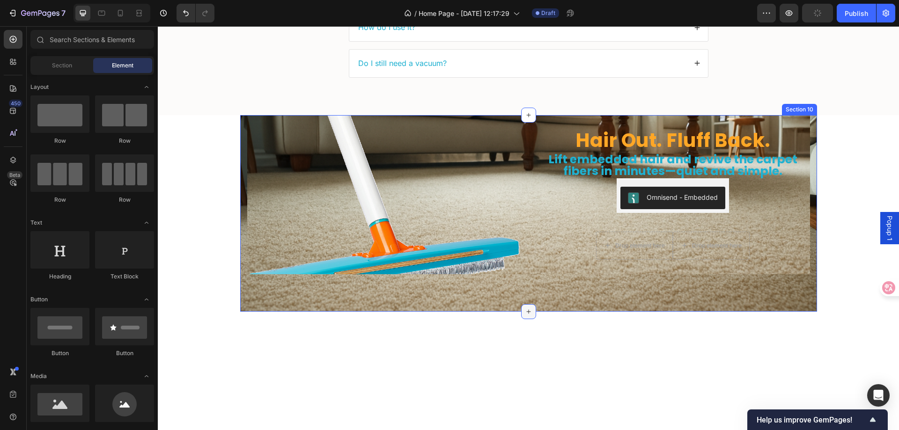
click at [521, 310] on div at bounding box center [528, 311] width 15 height 15
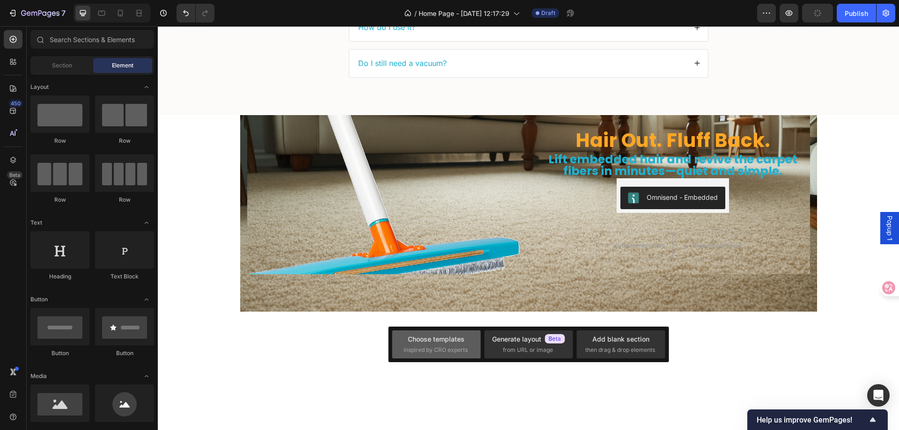
click at [462, 345] on div "Choose templates inspired by CRO experts" at bounding box center [437, 344] width 66 height 20
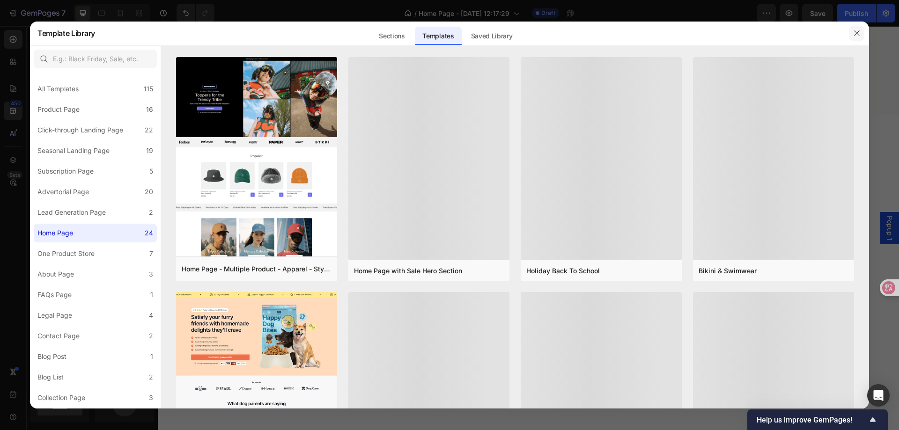
click at [851, 34] on button "button" at bounding box center [857, 33] width 15 height 15
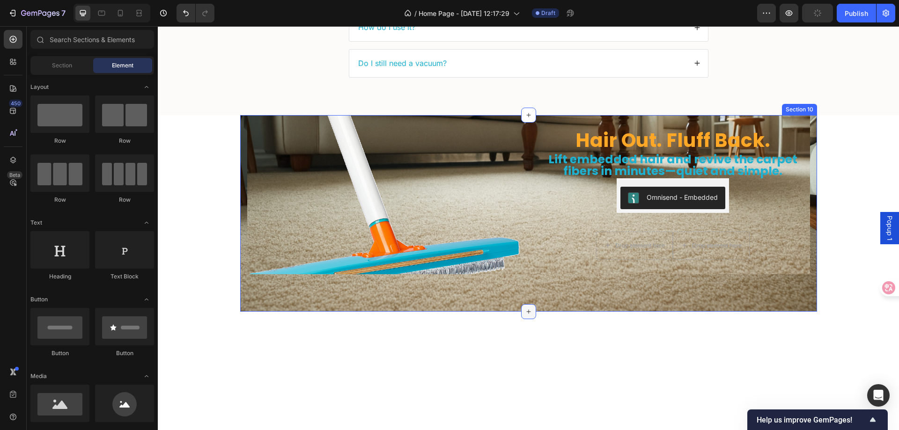
click at [525, 308] on icon at bounding box center [528, 311] width 7 height 7
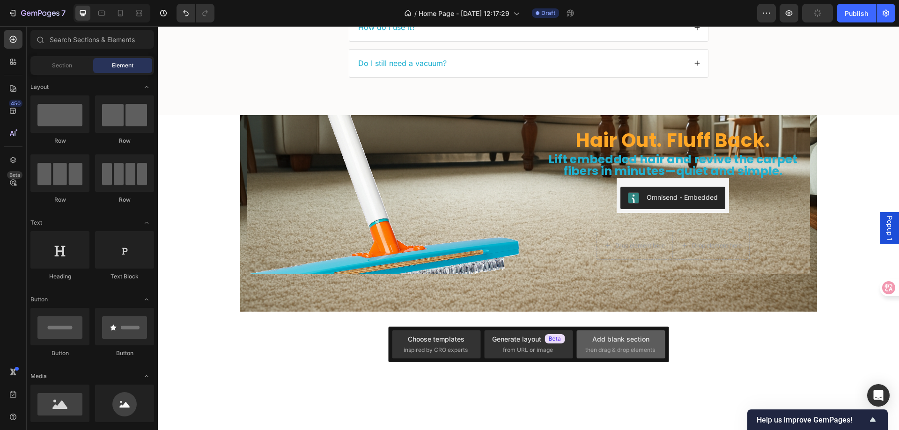
click at [636, 345] on div "Add blank section then drag & drop elements" at bounding box center [621, 344] width 71 height 20
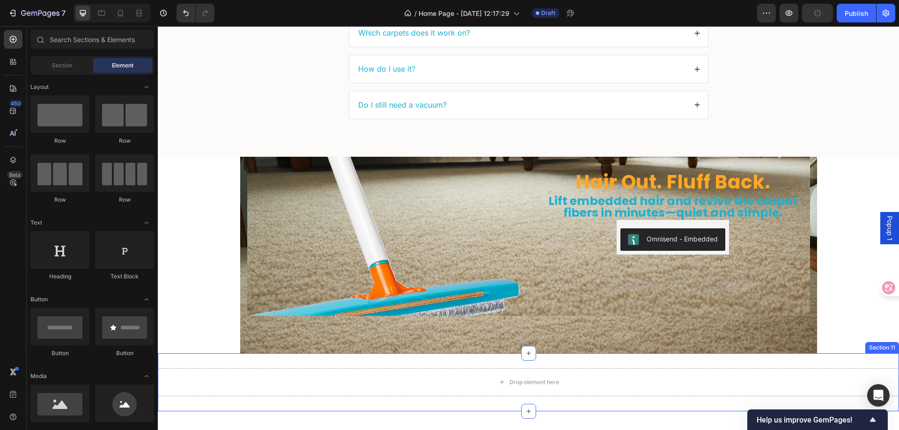
scroll to position [2789, 0]
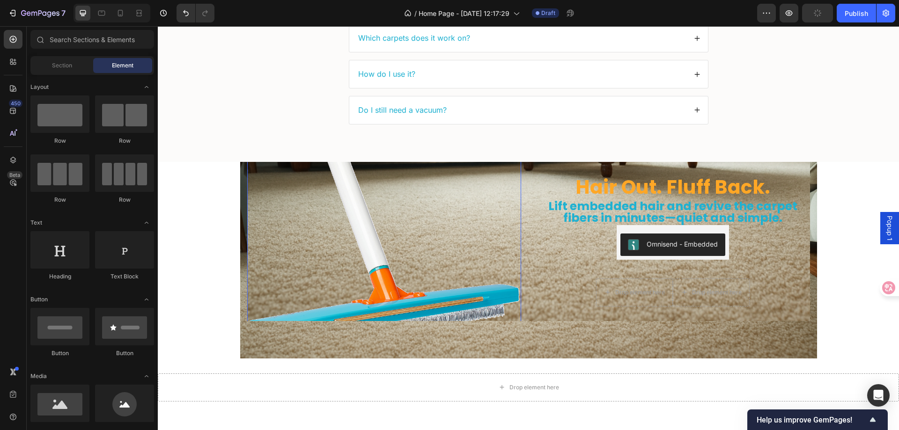
click at [296, 178] on img at bounding box center [384, 241] width 274 height 227
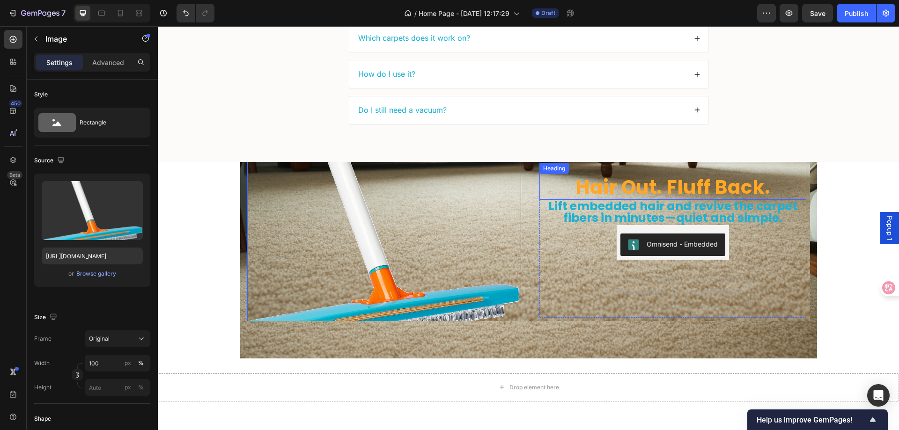
click at [586, 169] on div "Hair Out. Fluff Back. Heading" at bounding box center [673, 181] width 267 height 37
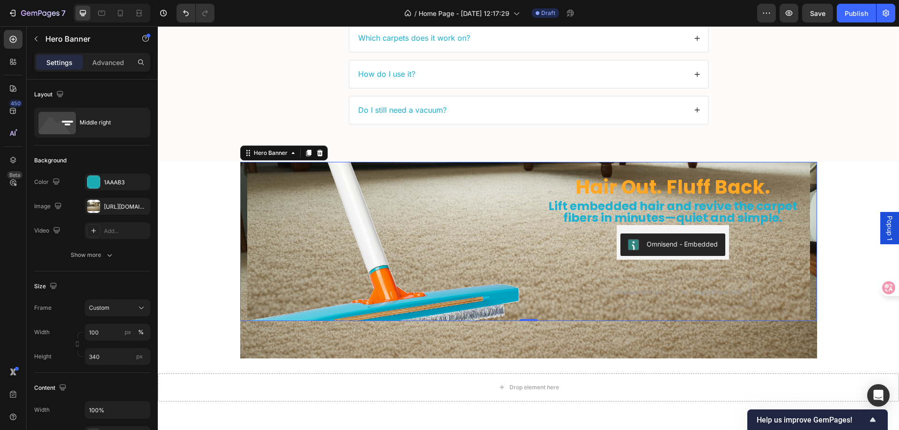
click at [240, 164] on div "Hair Out. Fluff Back. Heading Lift embedded hair and revive the carpet fibers i…" at bounding box center [528, 241] width 577 height 159
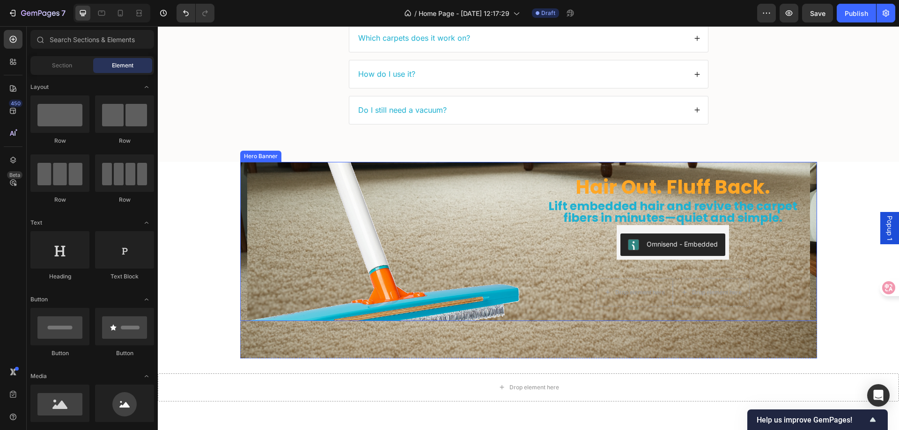
click at [240, 169] on div "Hair Out. Fluff Back. Heading Lift embedded hair and revive the carpet fibers i…" at bounding box center [528, 241] width 577 height 159
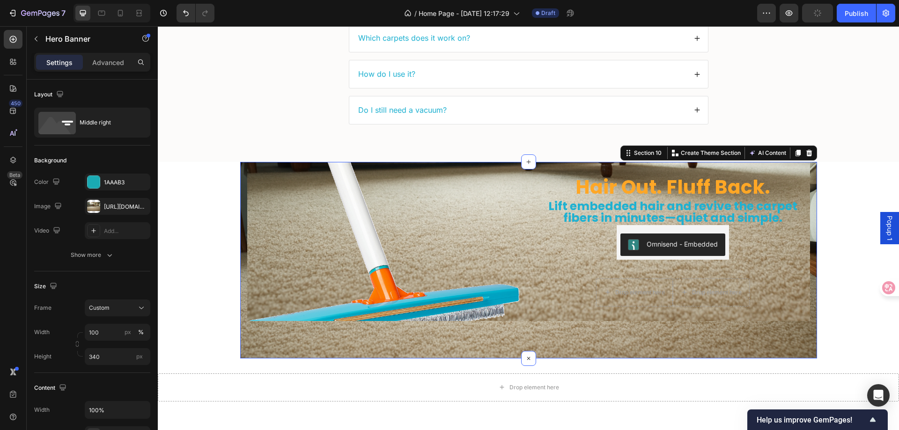
click at [240, 337] on div "Hair Out. Fluff Back. Heading Lift embedded hair and revive the carpet fibers i…" at bounding box center [528, 260] width 577 height 197
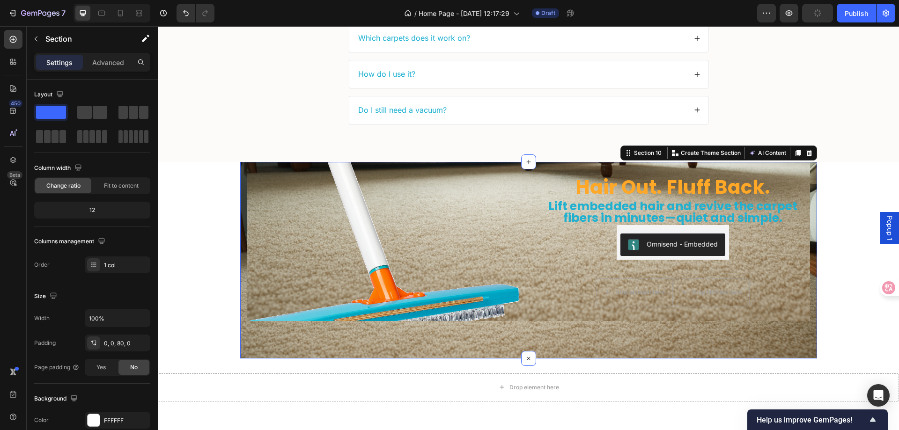
click at [240, 337] on div "Hair Out. Fluff Back. Heading Lift embedded hair and revive the carpet fibers i…" at bounding box center [528, 260] width 577 height 197
click at [795, 153] on icon at bounding box center [797, 153] width 5 height 7
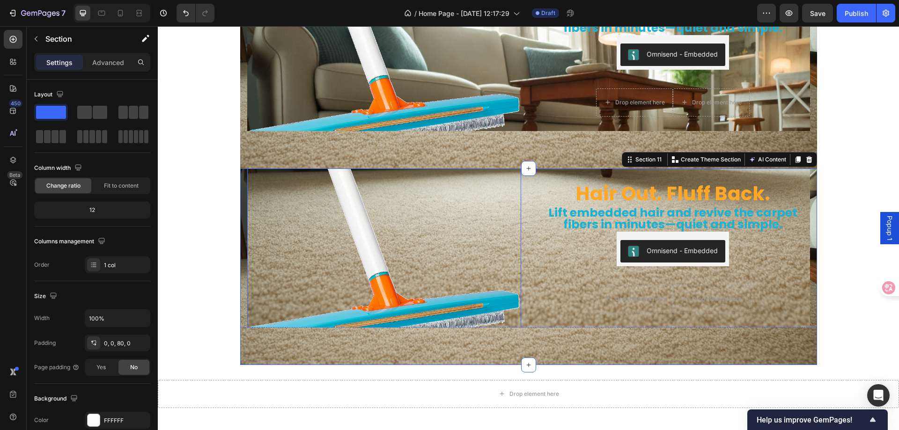
scroll to position [2996, 0]
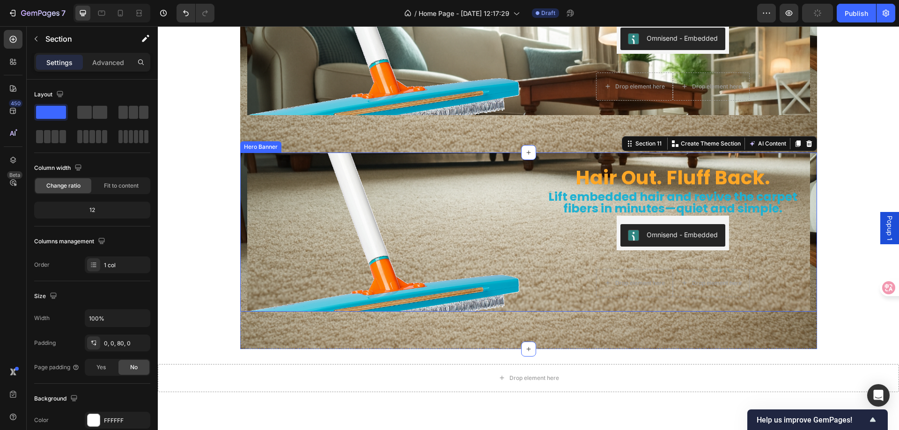
click at [249, 162] on img at bounding box center [384, 232] width 274 height 227
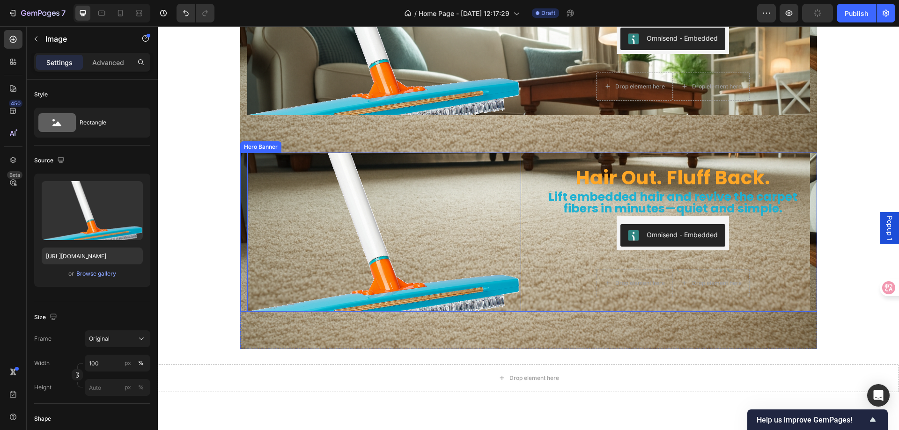
click at [524, 305] on div "Hair Out. Fluff Back. Heading Lift embedded hair and revive the carpet fibers i…" at bounding box center [528, 232] width 563 height 227
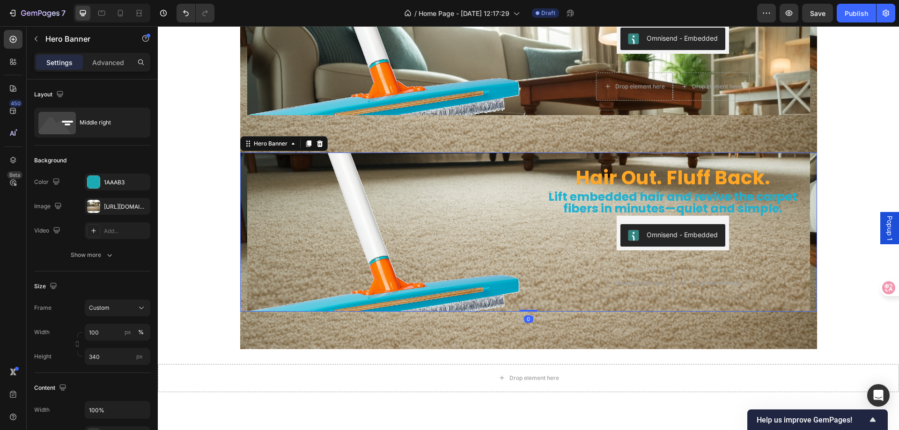
drag, startPoint x: 525, startPoint y: 311, endPoint x: 519, endPoint y: 333, distance: 21.7
click at [529, 287] on div "Hair Out. Fluff Back. Heading Lift embedded hair and revive the carpet fibers i…" at bounding box center [528, 232] width 577 height 159
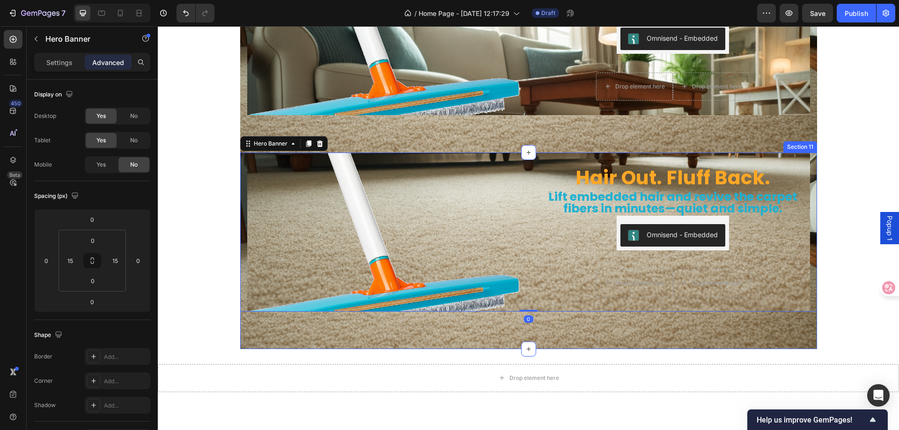
click at [495, 349] on div "Hair Out. Fluff Back. Heading Lift embedded hair and revive the carpet fibers i…" at bounding box center [528, 251] width 577 height 197
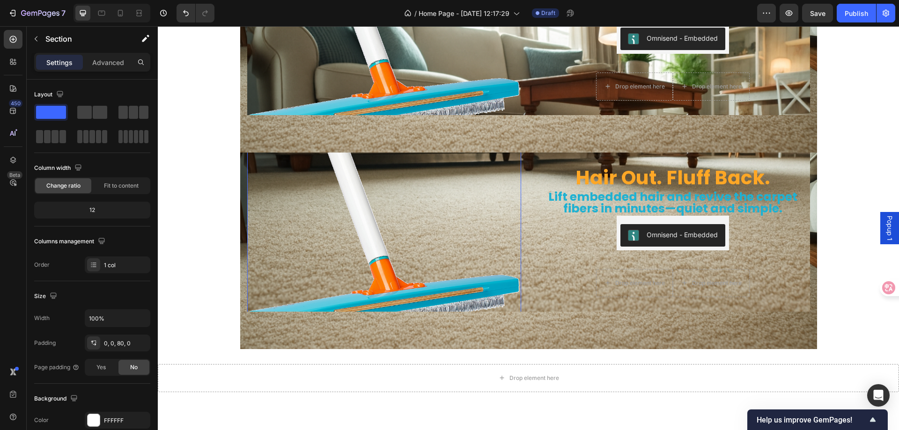
click at [247, 160] on img at bounding box center [384, 232] width 274 height 227
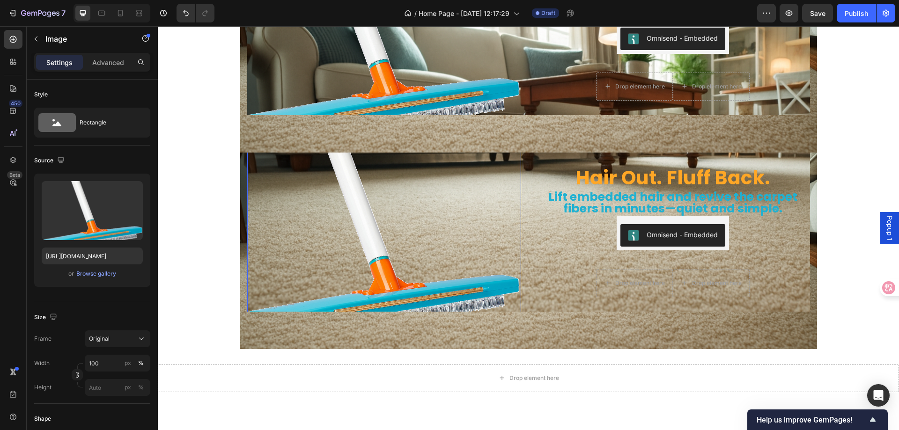
click at [247, 160] on img at bounding box center [384, 232] width 274 height 227
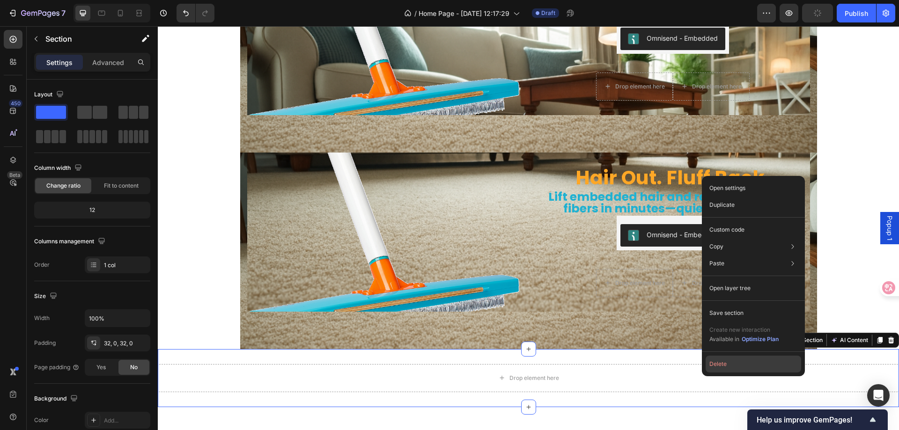
click at [770, 366] on button "Delete" at bounding box center [754, 364] width 96 height 17
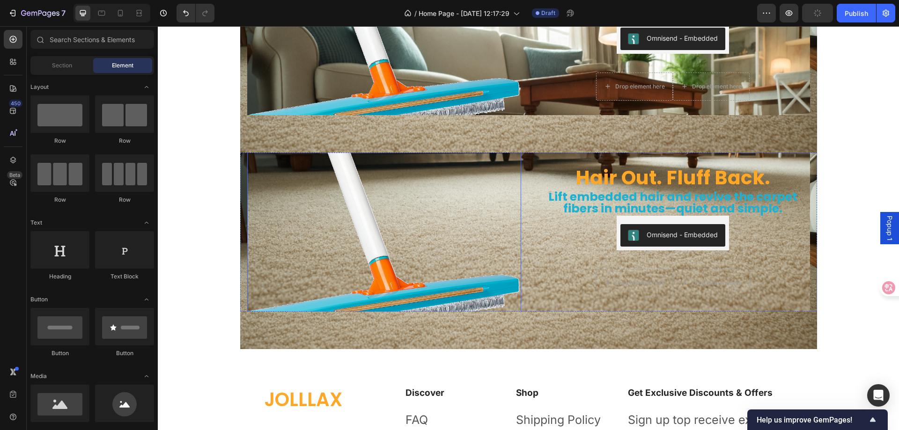
click at [280, 174] on img at bounding box center [384, 232] width 274 height 227
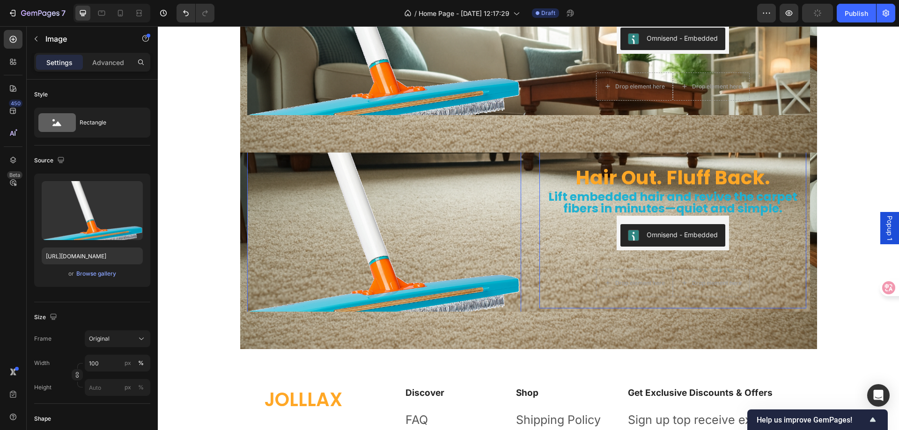
click at [541, 217] on div "Hair Out. Fluff Back. Heading Lift embedded hair and revive the carpet fibers i…" at bounding box center [673, 214] width 267 height 190
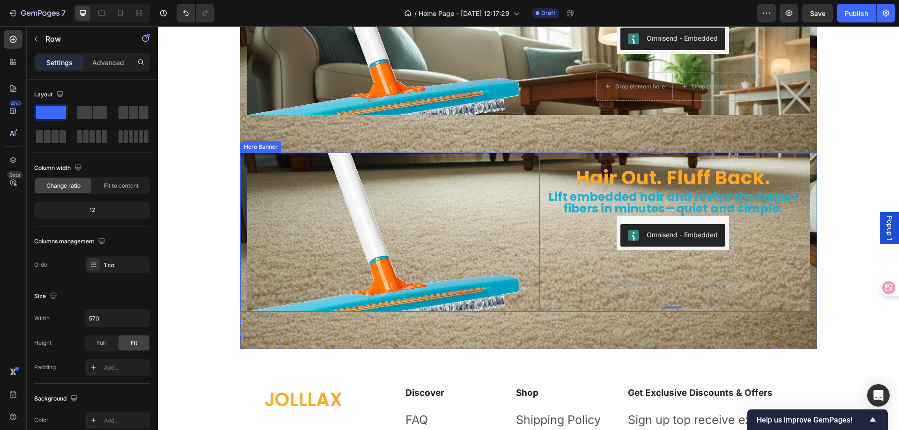
click at [528, 220] on div "Hair Out. Fluff Back. Heading Lift embedded hair and revive the carpet fibers i…" at bounding box center [528, 232] width 563 height 227
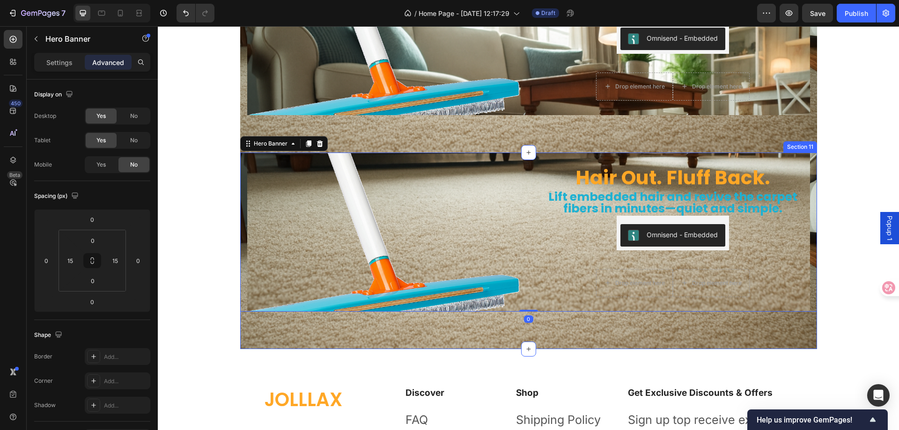
click at [494, 326] on div "Hair Out. Fluff Back. Heading Lift embedded hair and revive the carpet fibers i…" at bounding box center [528, 251] width 577 height 197
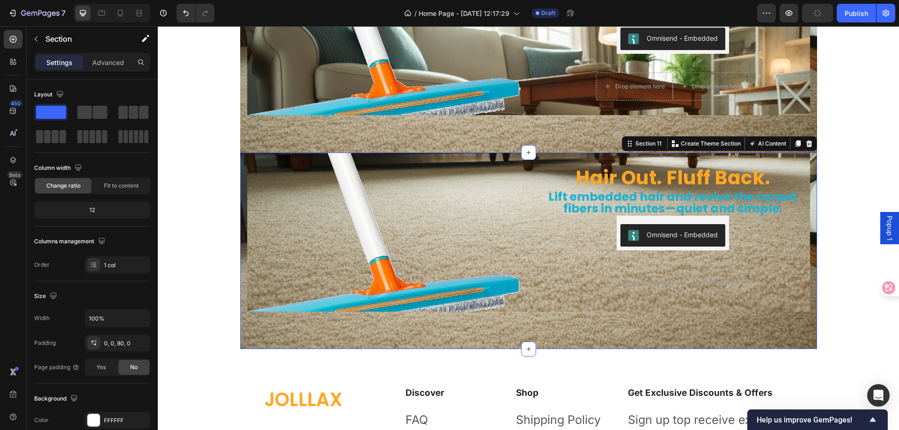
click at [401, 324] on div "Hair Out. Fluff Back. Heading Lift embedded hair and revive the carpet fibers i…" at bounding box center [528, 251] width 577 height 197
click at [301, 324] on div "Hair Out. Fluff Back. Heading Lift embedded hair and revive the carpet fibers i…" at bounding box center [528, 251] width 577 height 197
click at [283, 325] on div "Hair Out. Fluff Back. Heading Lift embedded hair and revive the carpet fibers i…" at bounding box center [528, 251] width 577 height 197
click at [470, 333] on div "Hair Out. Fluff Back. Heading Lift embedded hair and revive the carpet fibers i…" at bounding box center [528, 251] width 577 height 197
click at [262, 232] on img at bounding box center [384, 232] width 274 height 227
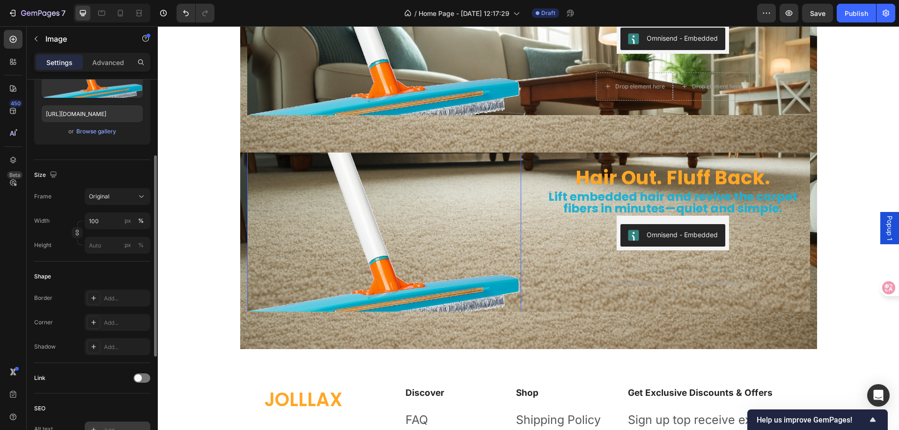
scroll to position [96, 0]
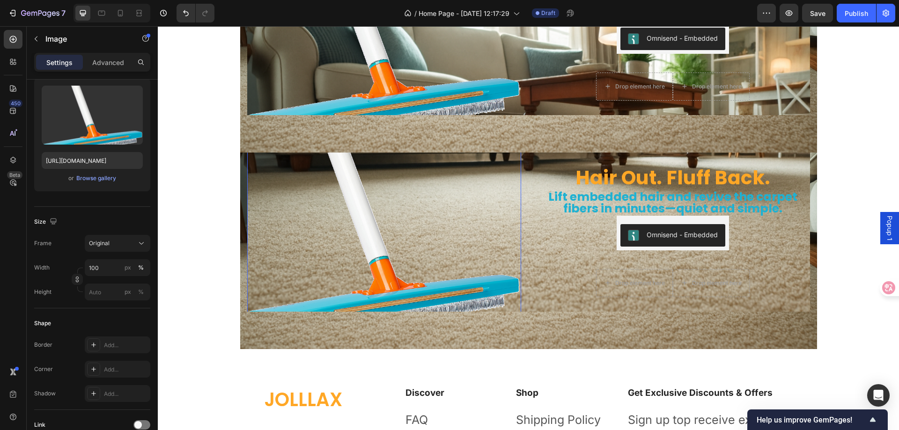
click at [451, 221] on img at bounding box center [384, 232] width 274 height 227
click at [467, 244] on img at bounding box center [384, 232] width 274 height 227
click at [267, 252] on img at bounding box center [384, 232] width 274 height 227
click at [110, 59] on p "Advanced" at bounding box center [108, 63] width 32 height 10
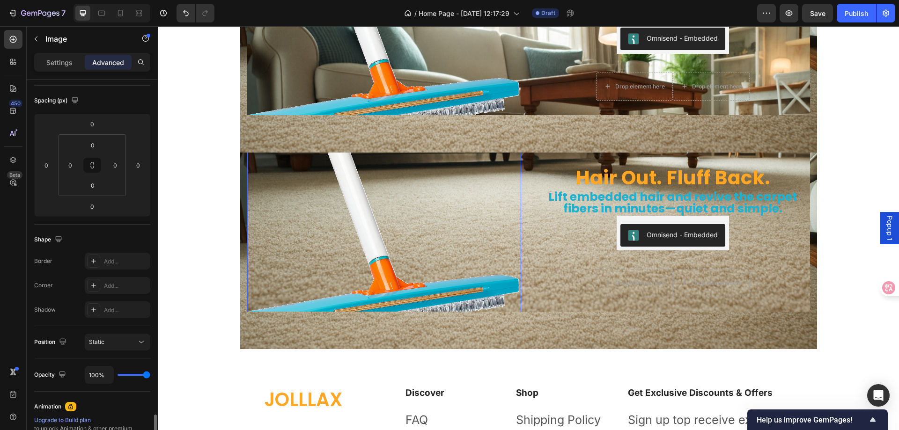
scroll to position [273, 0]
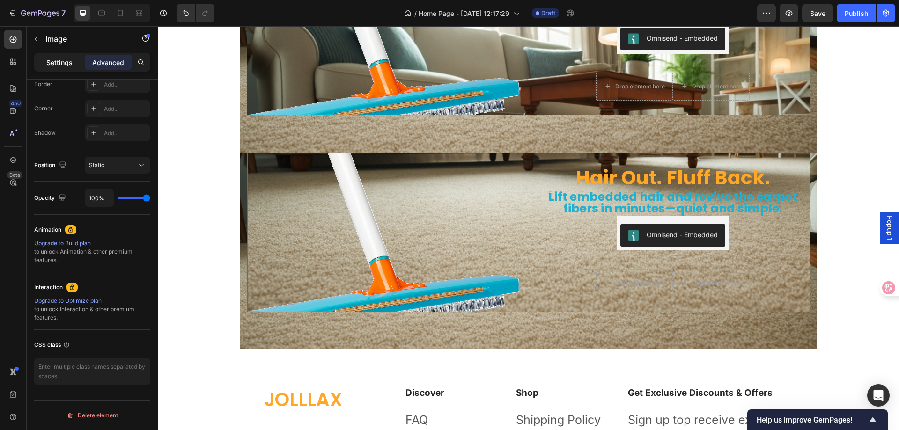
click at [55, 65] on p "Settings" at bounding box center [59, 63] width 26 height 10
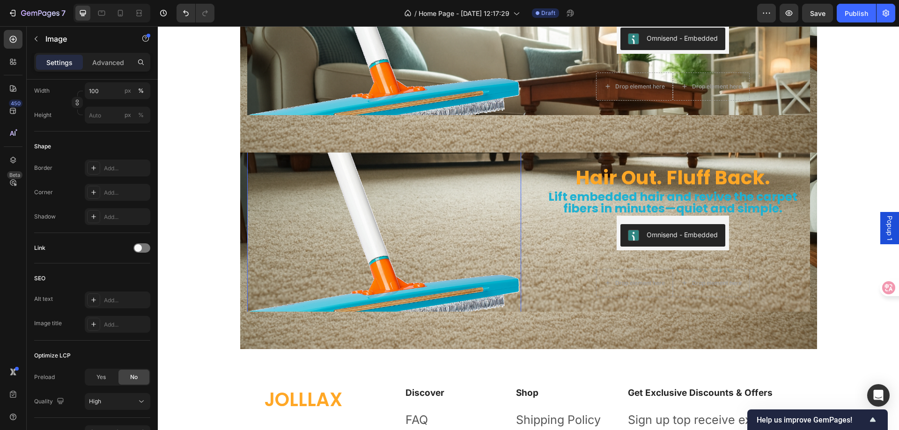
click at [279, 232] on img at bounding box center [384, 232] width 274 height 227
click at [41, 38] on button "button" at bounding box center [36, 38] width 15 height 15
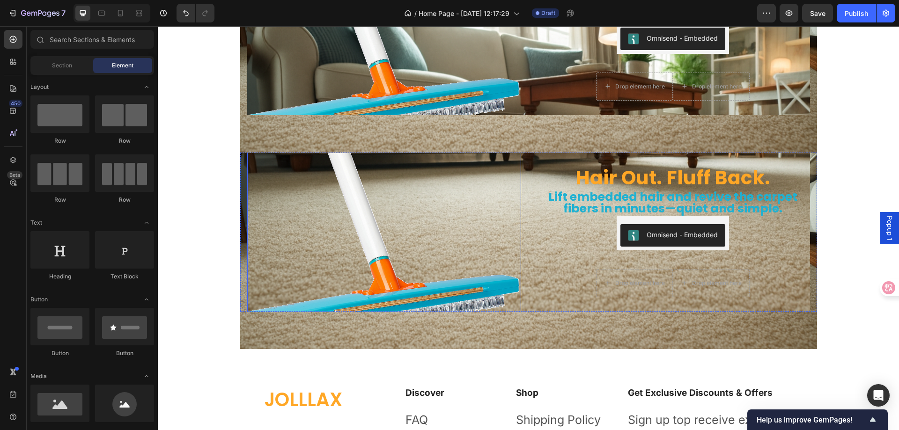
click at [287, 166] on img at bounding box center [384, 232] width 274 height 227
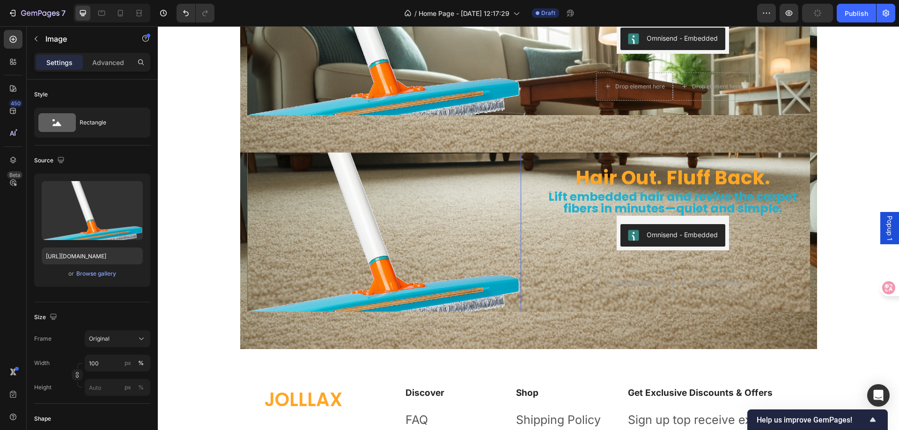
click at [296, 175] on img at bounding box center [384, 232] width 274 height 227
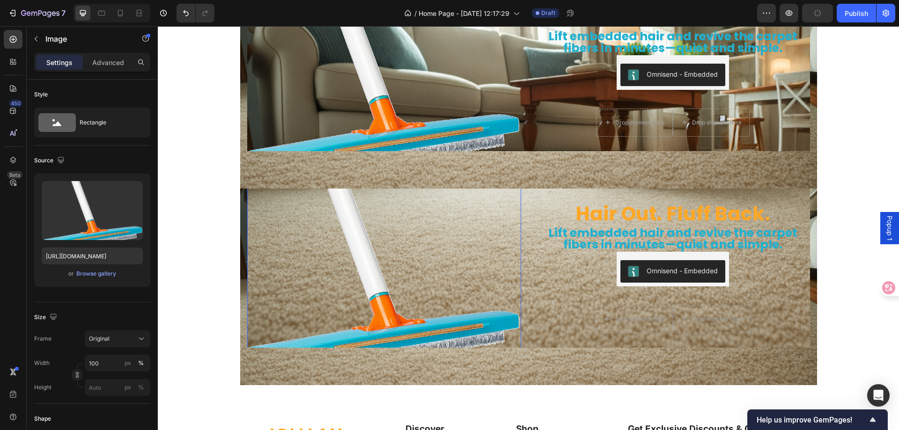
scroll to position [2949, 0]
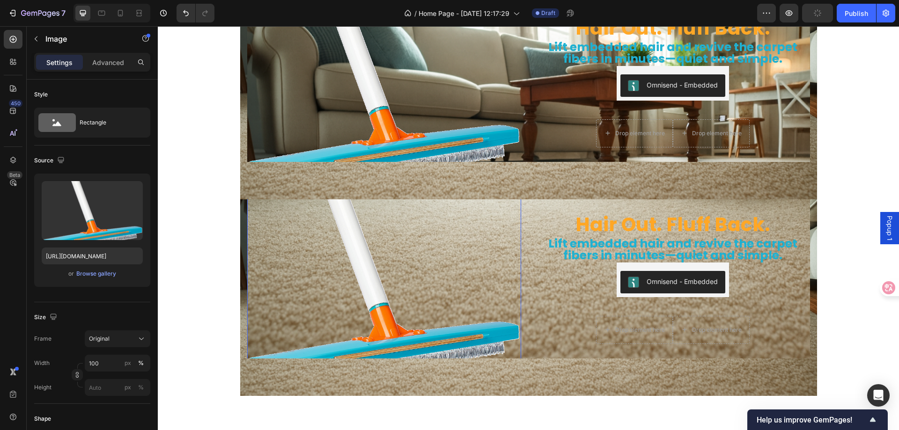
click at [258, 237] on img at bounding box center [384, 278] width 274 height 227
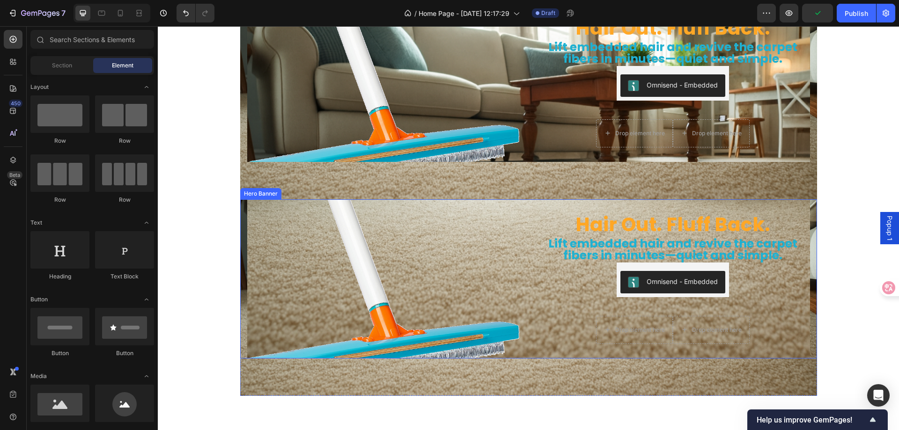
click at [240, 205] on div "Hair Out. Fluff Back. Heading Lift embedded hair and revive the carpet fibers i…" at bounding box center [528, 279] width 577 height 159
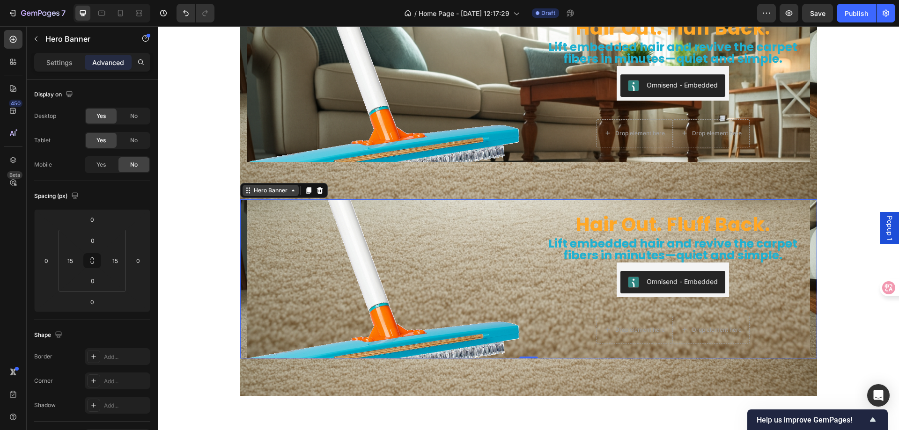
click at [274, 195] on div "Hero Banner" at bounding box center [271, 190] width 56 height 11
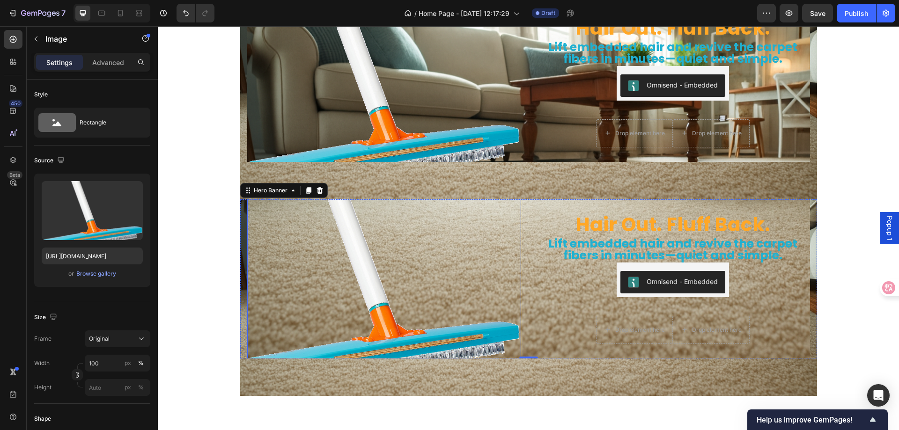
click at [288, 239] on img at bounding box center [384, 278] width 274 height 227
click at [241, 207] on div "Hair Out. Fluff Back. Heading Lift embedded hair and revive the carpet fibers i…" at bounding box center [528, 279] width 577 height 159
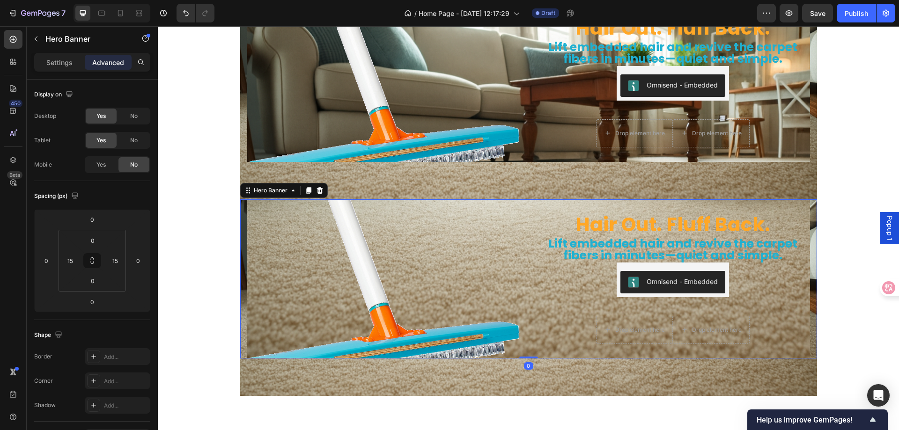
click at [241, 207] on div "Hair Out. Fluff Back. Heading Lift embedded hair and revive the carpet fibers i…" at bounding box center [528, 279] width 577 height 159
click at [59, 68] on div "Settings" at bounding box center [59, 62] width 47 height 15
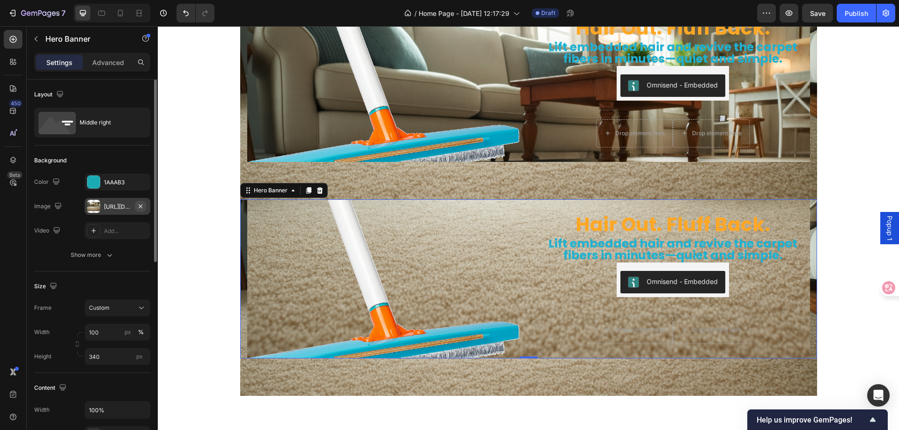
click at [138, 205] on icon "button" at bounding box center [140, 206] width 7 height 7
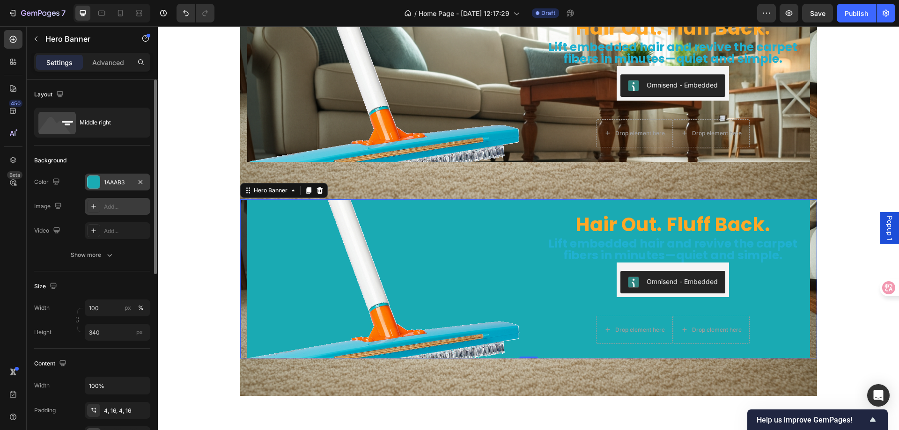
click at [92, 179] on div at bounding box center [94, 182] width 12 height 12
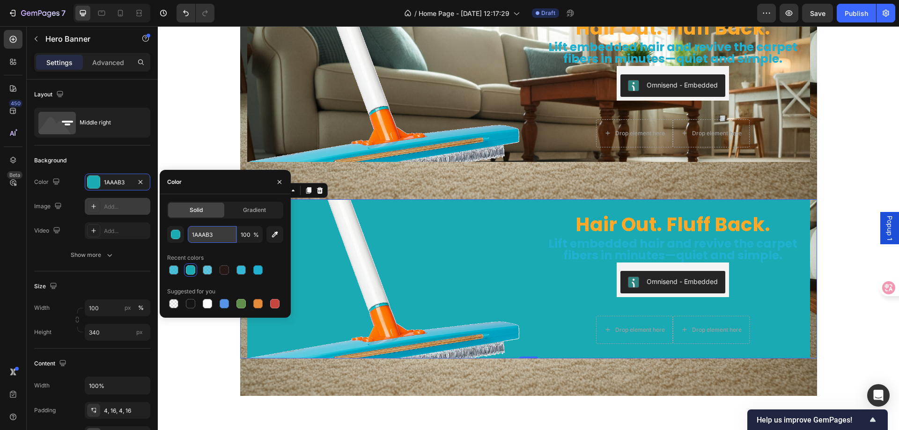
click at [214, 232] on input "1AAAB3" at bounding box center [212, 234] width 49 height 17
paste input "20B1D1"
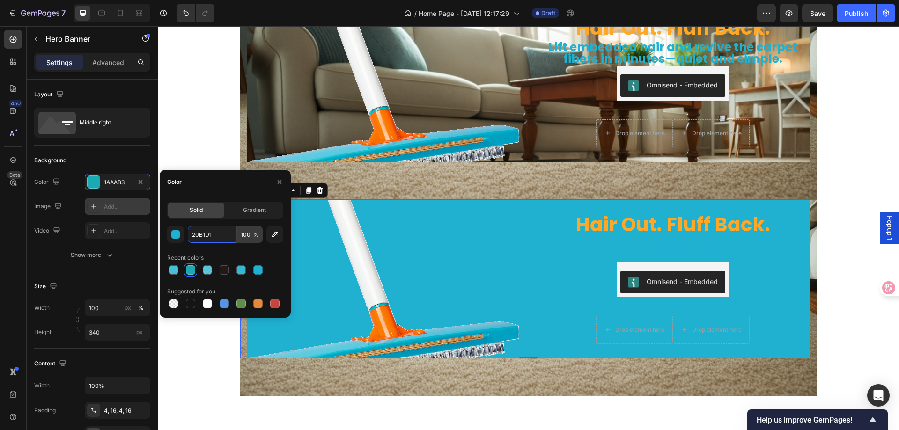
type input "20B1D1"
click at [248, 237] on input "100" at bounding box center [250, 234] width 26 height 17
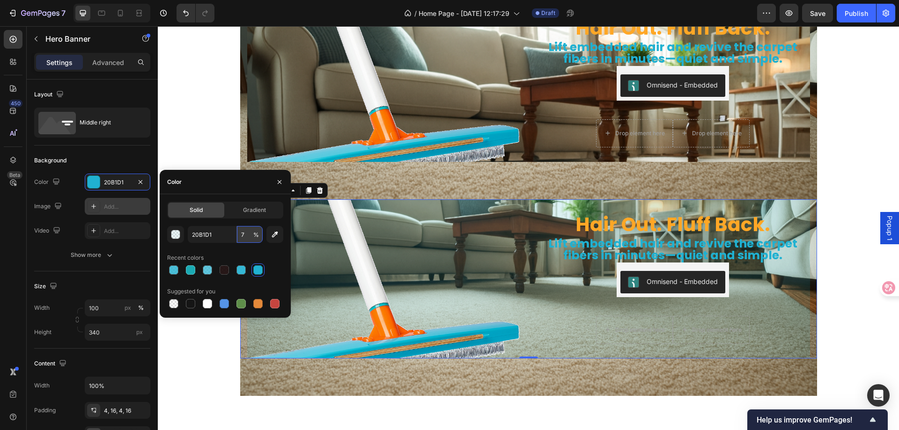
type input "70"
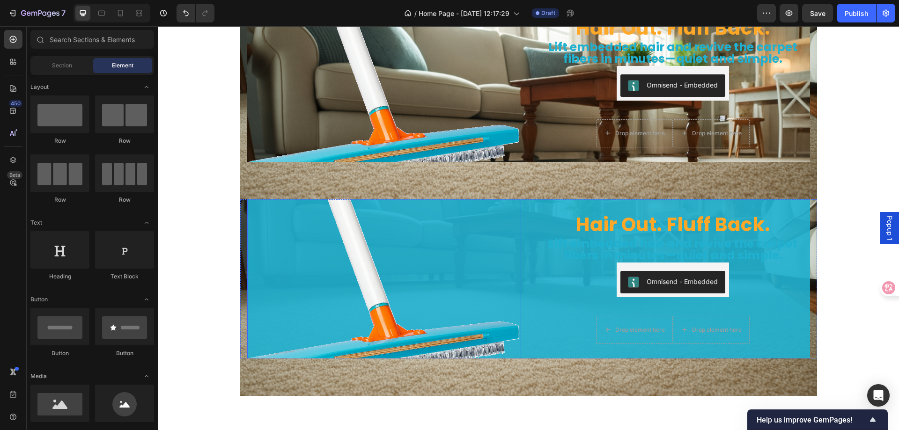
click at [263, 216] on img at bounding box center [384, 278] width 274 height 227
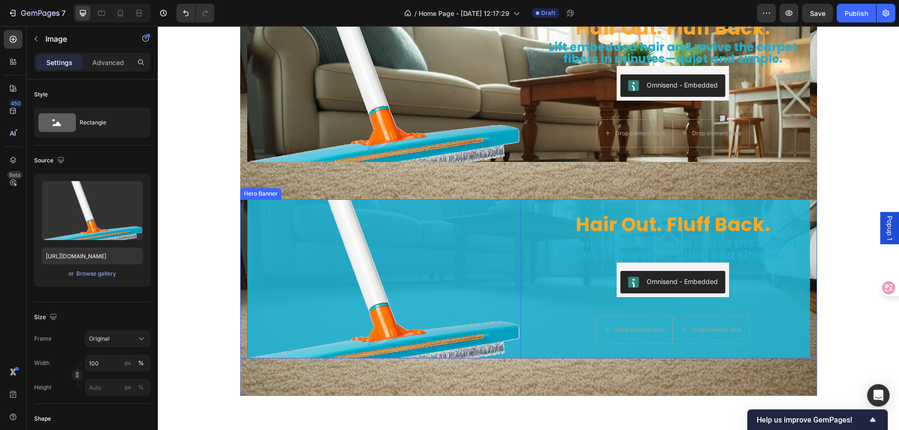
click at [240, 215] on div "Hair Out. Fluff Back. Heading Lift embedded hair and revive the carpet fibers i…" at bounding box center [528, 279] width 577 height 159
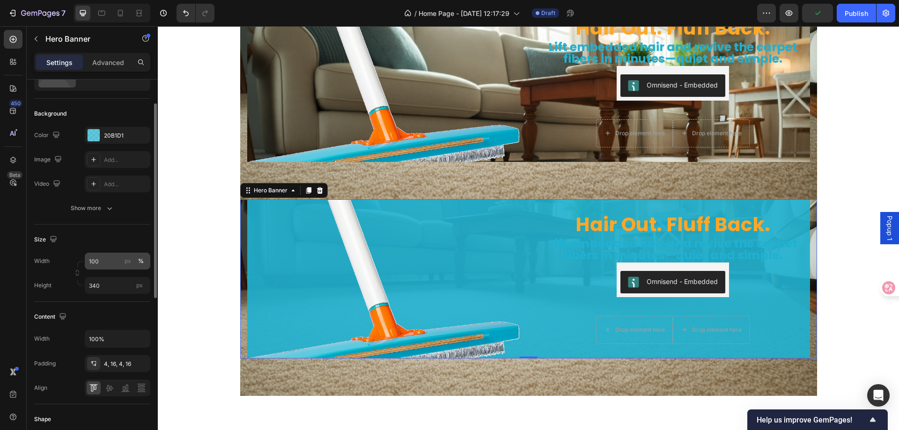
scroll to position [94, 0]
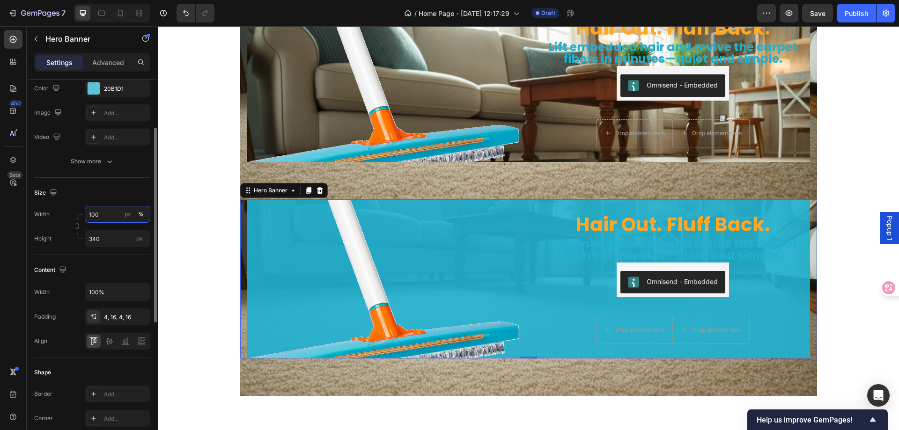
click at [104, 213] on input "100" at bounding box center [118, 214] width 66 height 17
click at [96, 252] on span "Default" at bounding box center [98, 254] width 19 height 8
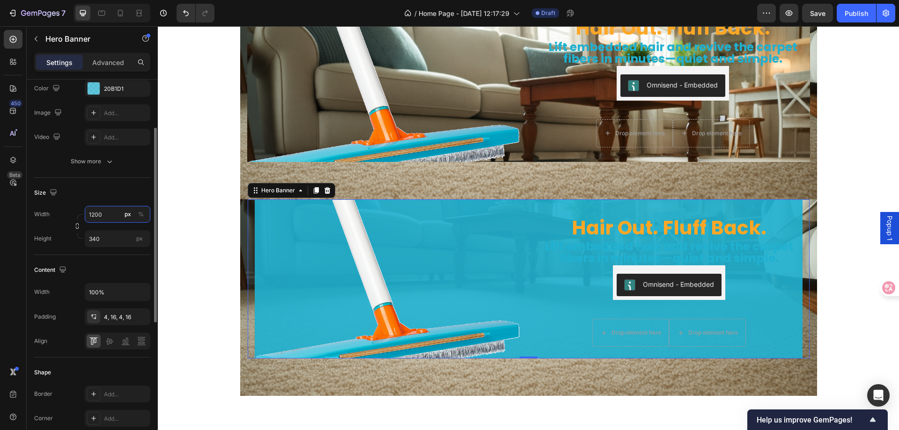
click at [114, 216] on input "1200" at bounding box center [118, 214] width 66 height 17
click at [104, 237] on p "Full 100%" at bounding box center [116, 237] width 54 height 8
type input "100"
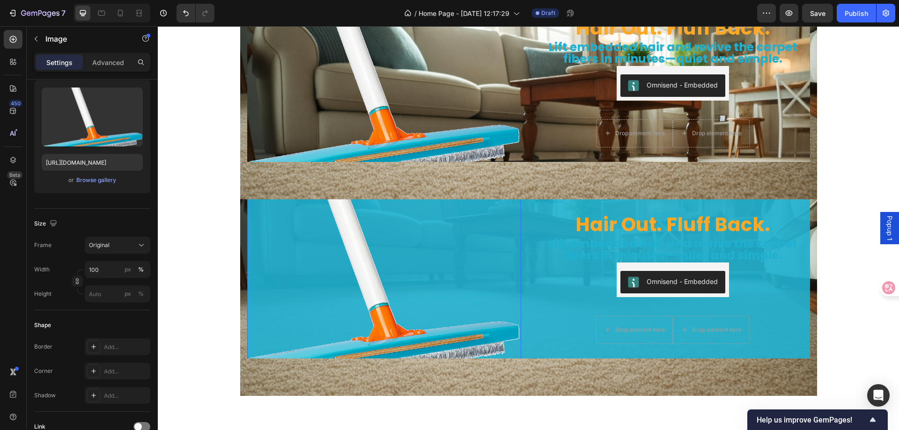
click at [247, 247] on img at bounding box center [384, 278] width 274 height 227
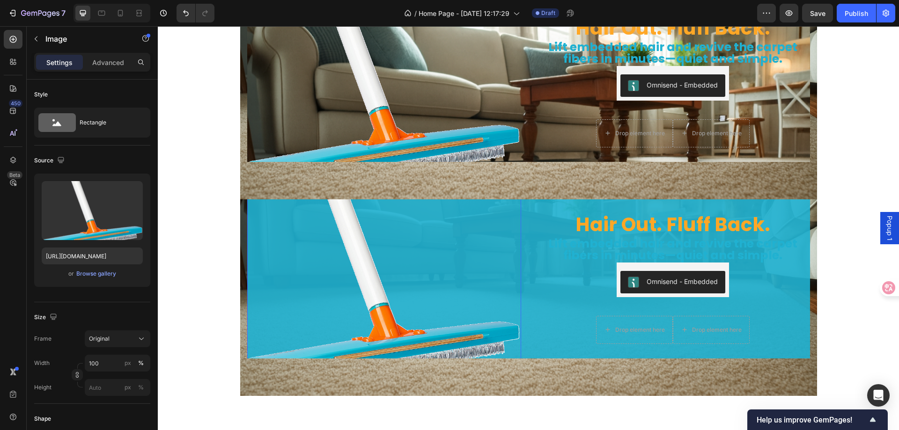
click at [294, 225] on img at bounding box center [384, 278] width 274 height 227
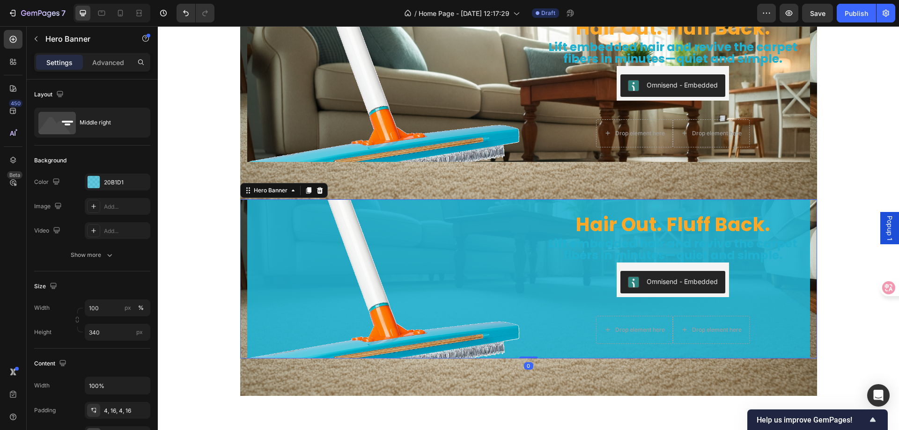
click at [240, 210] on div "Hair Out. Fluff Back. Heading Lift embedded hair and revive the carpet fibers i…" at bounding box center [528, 279] width 577 height 159
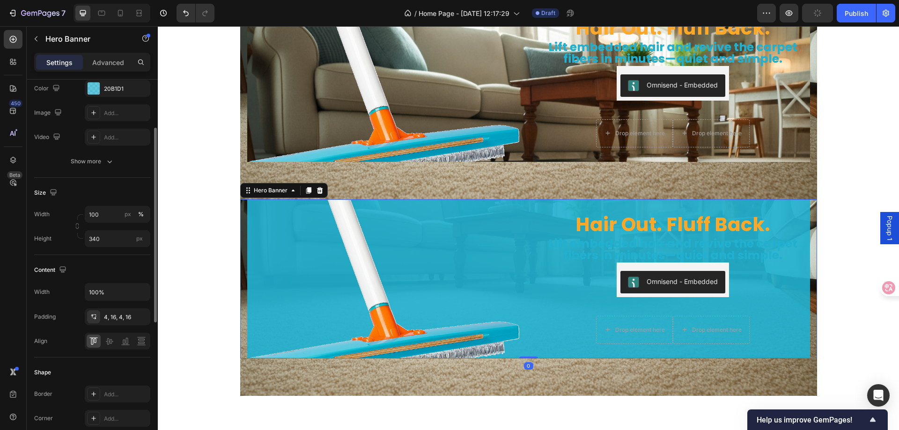
scroll to position [141, 0]
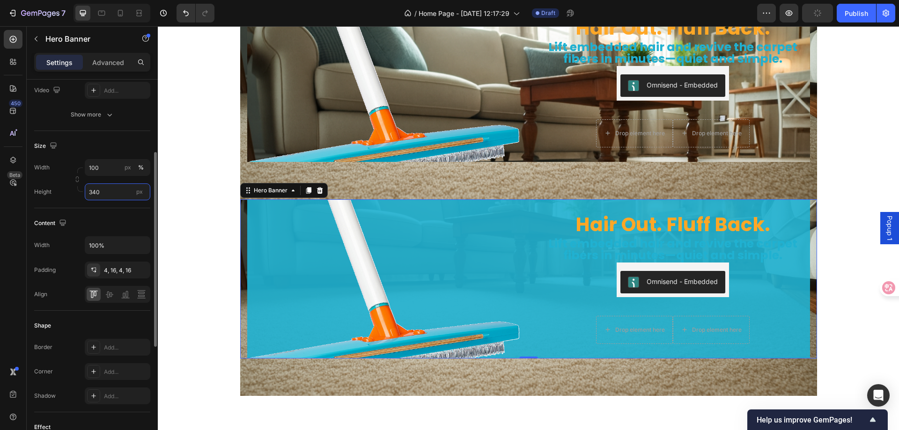
click at [106, 191] on input "340" at bounding box center [118, 192] width 66 height 17
click at [106, 215] on span "Fit content" at bounding box center [103, 214] width 28 height 8
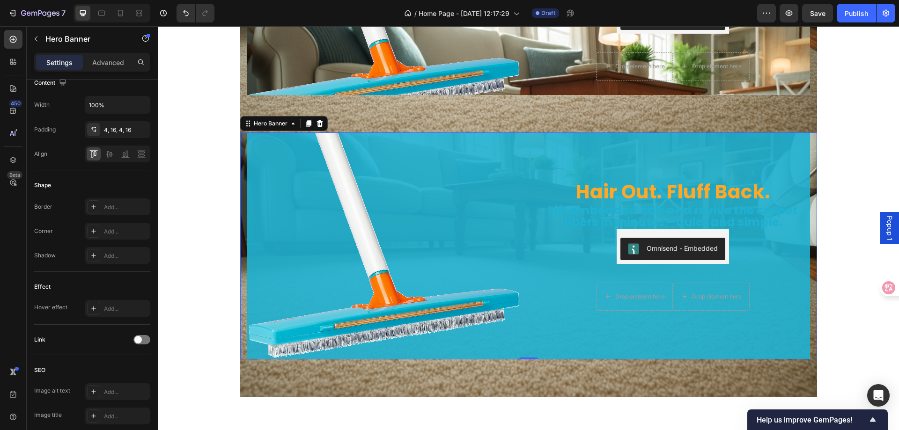
scroll to position [2996, 0]
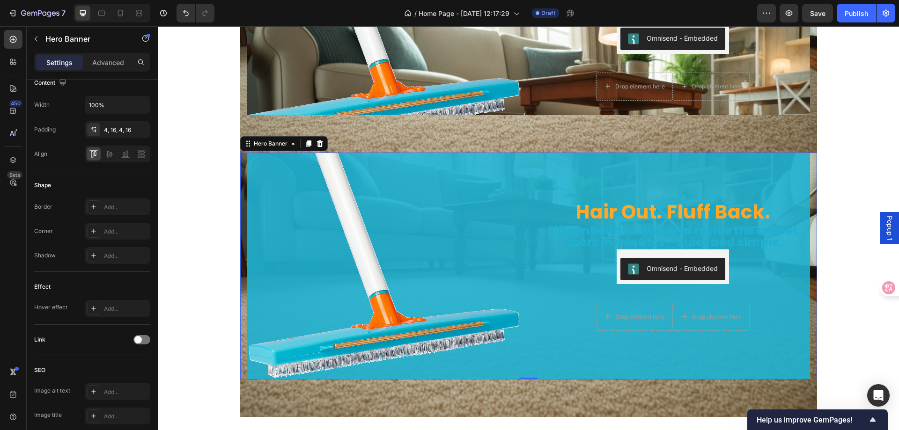
click at [240, 164] on div "Hair Out. Fluff Back. Heading Lift embedded hair and revive the carpet fibers i…" at bounding box center [528, 266] width 577 height 227
click at [185, 12] on icon "Undo/Redo" at bounding box center [186, 13] width 6 height 6
type input "340"
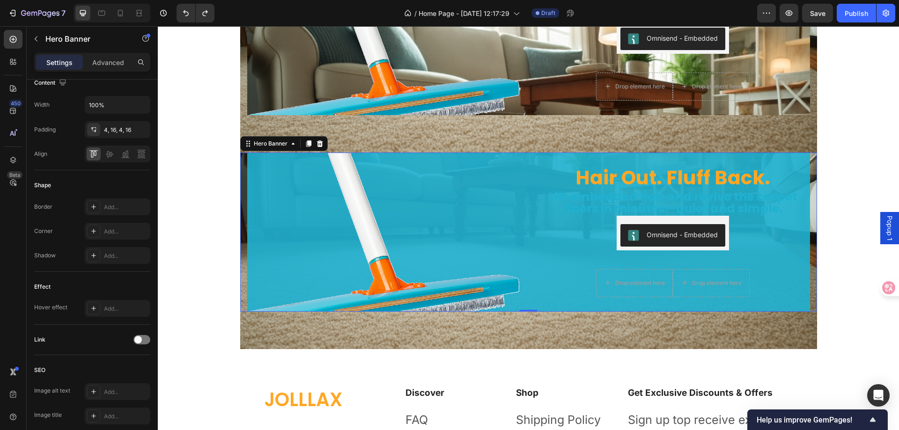
click at [240, 164] on div "Hair Out. Fluff Back. Heading Lift embedded hair and revive the carpet fibers i…" at bounding box center [528, 232] width 577 height 159
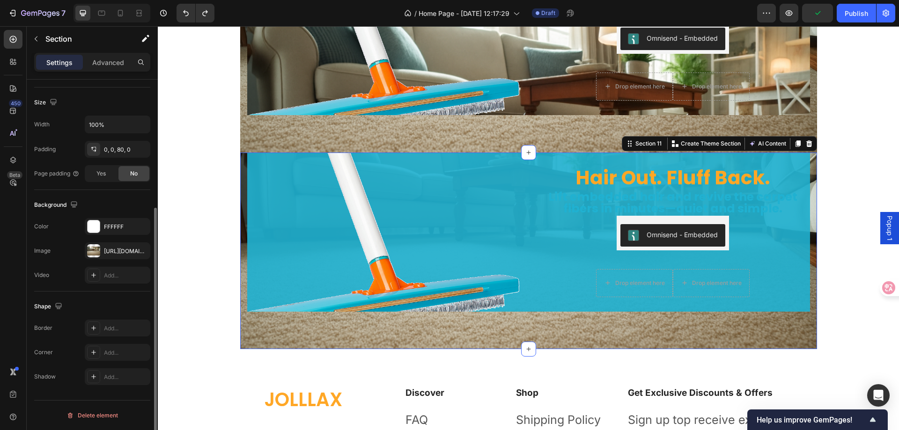
click at [519, 325] on div "Hair Out. Fluff Back. Heading Lift embedded hair and revive the carpet fibers i…" at bounding box center [528, 251] width 577 height 197
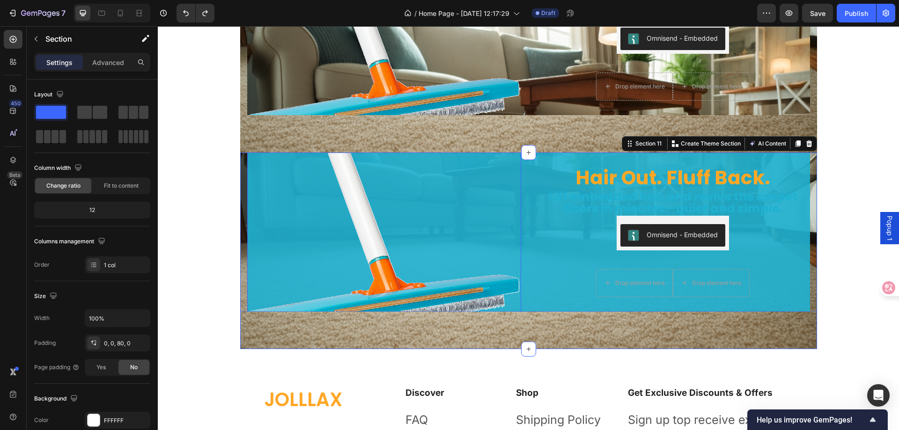
click at [254, 161] on img at bounding box center [384, 232] width 274 height 227
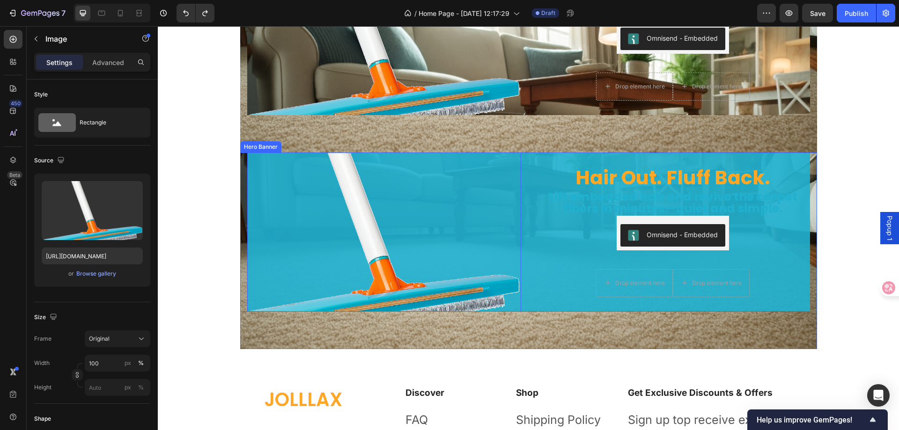
click at [240, 161] on div "Hair Out. Fluff Back. Heading Lift embedded hair and revive the carpet fibers i…" at bounding box center [528, 232] width 577 height 159
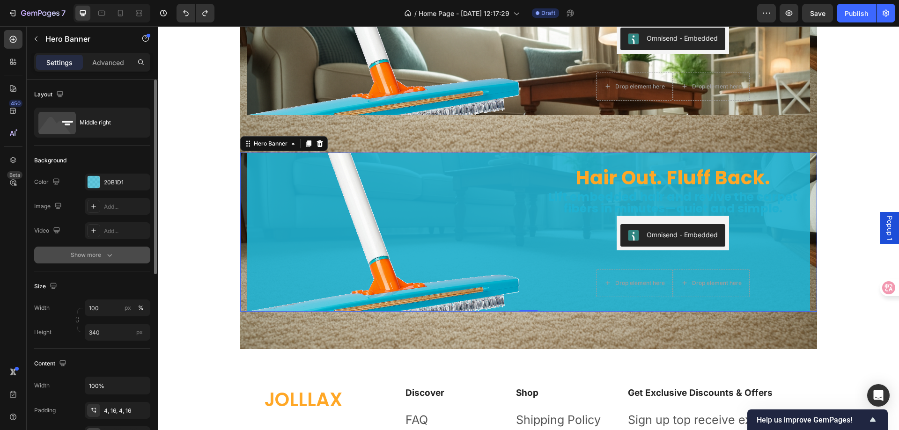
click at [84, 251] on div "Show more" at bounding box center [93, 255] width 44 height 9
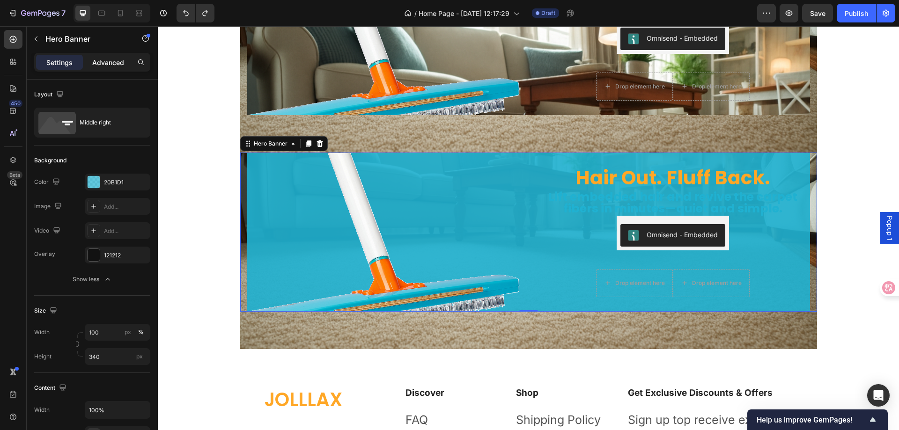
click at [119, 62] on p "Advanced" at bounding box center [108, 63] width 32 height 10
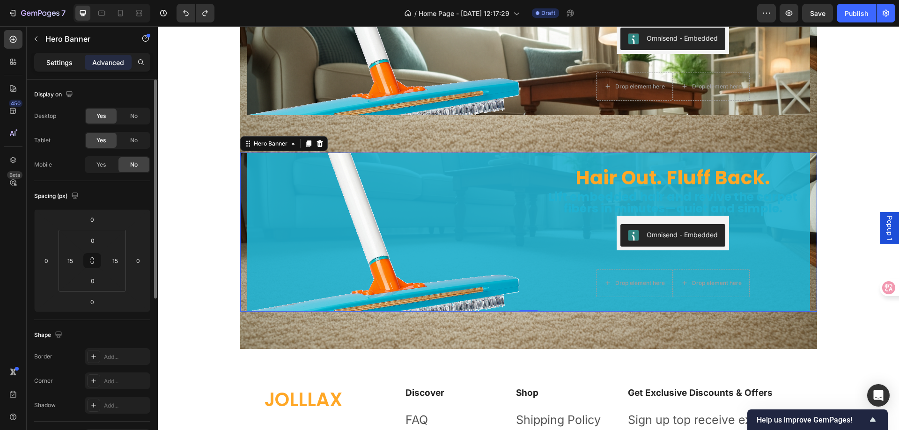
click at [67, 67] on p "Settings" at bounding box center [59, 63] width 26 height 10
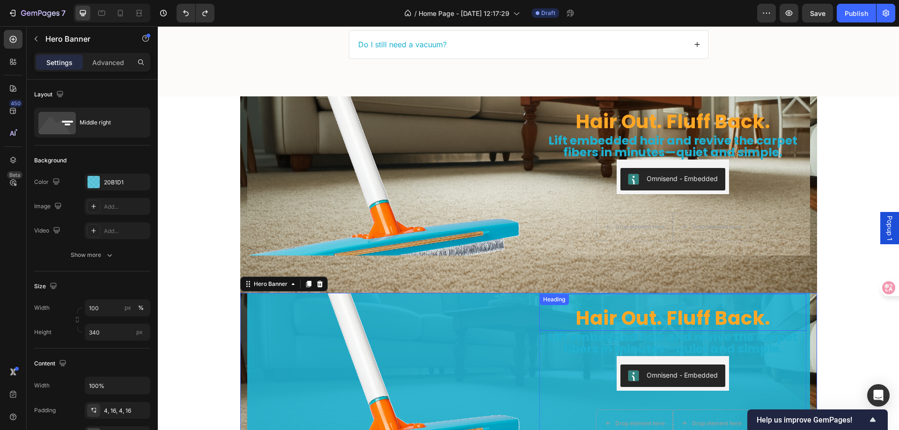
scroll to position [2996, 0]
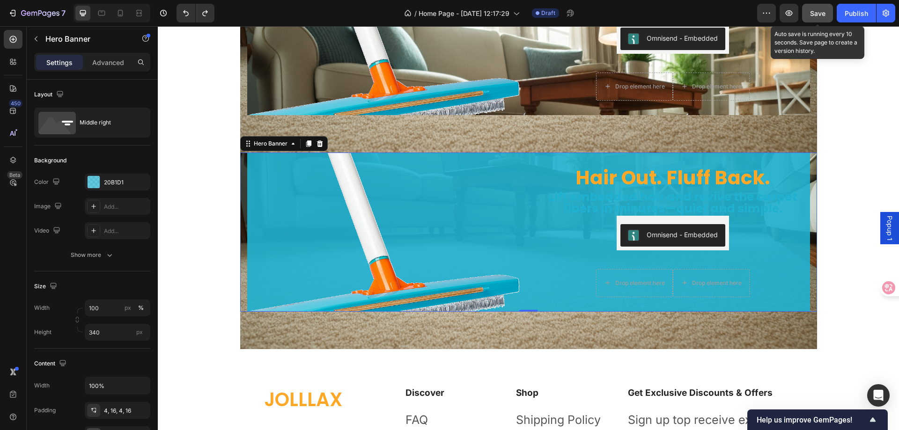
click at [815, 15] on span "Save" at bounding box center [817, 13] width 15 height 8
